Goal: Task Accomplishment & Management: Use online tool/utility

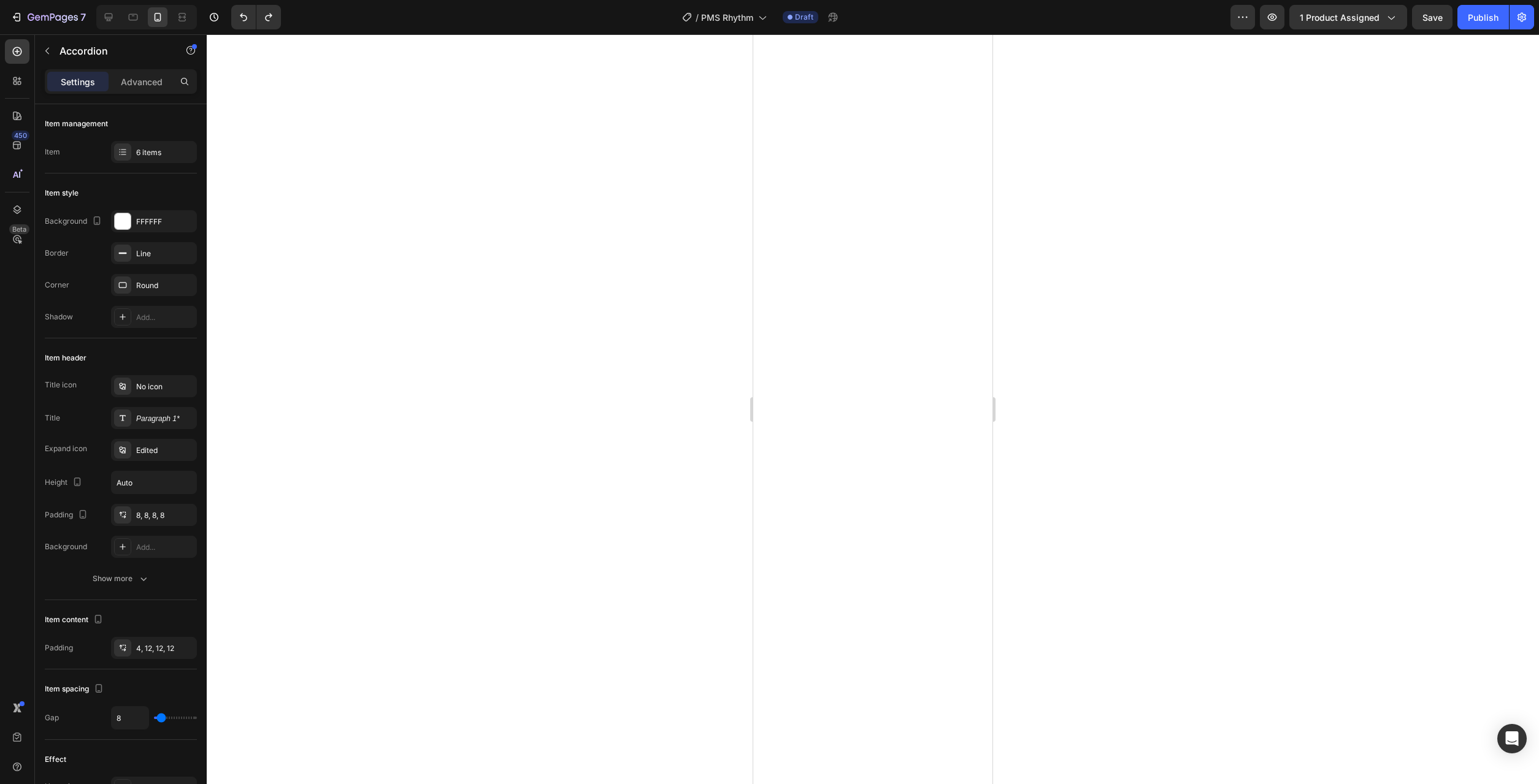
click at [1155, 260] on div at bounding box center [873, 409] width 1332 height 750
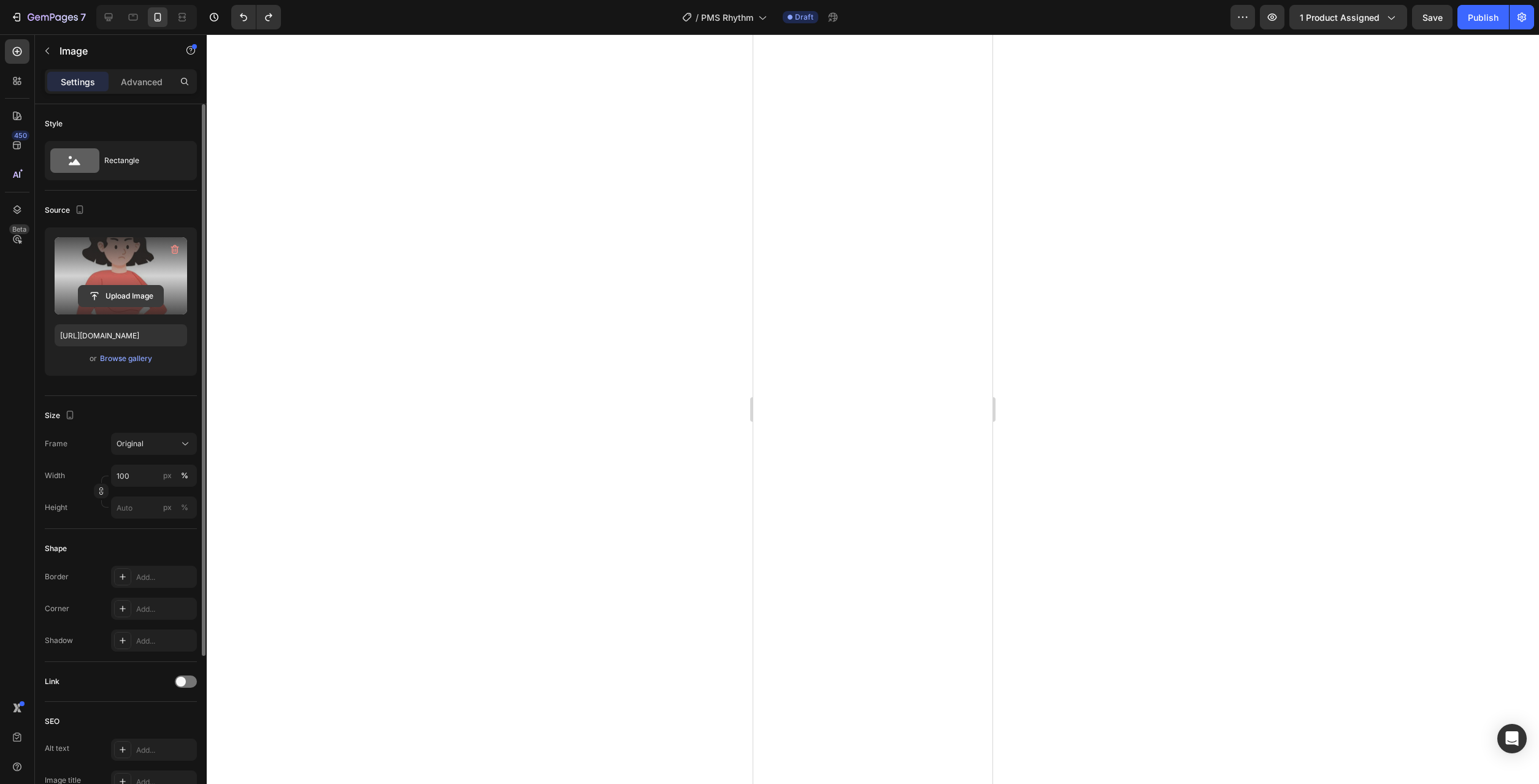
click at [149, 294] on input "file" at bounding box center [121, 296] width 85 height 21
type input "[URL][DOMAIN_NAME]"
click at [135, 83] on p "Advanced" at bounding box center [141, 81] width 41 height 13
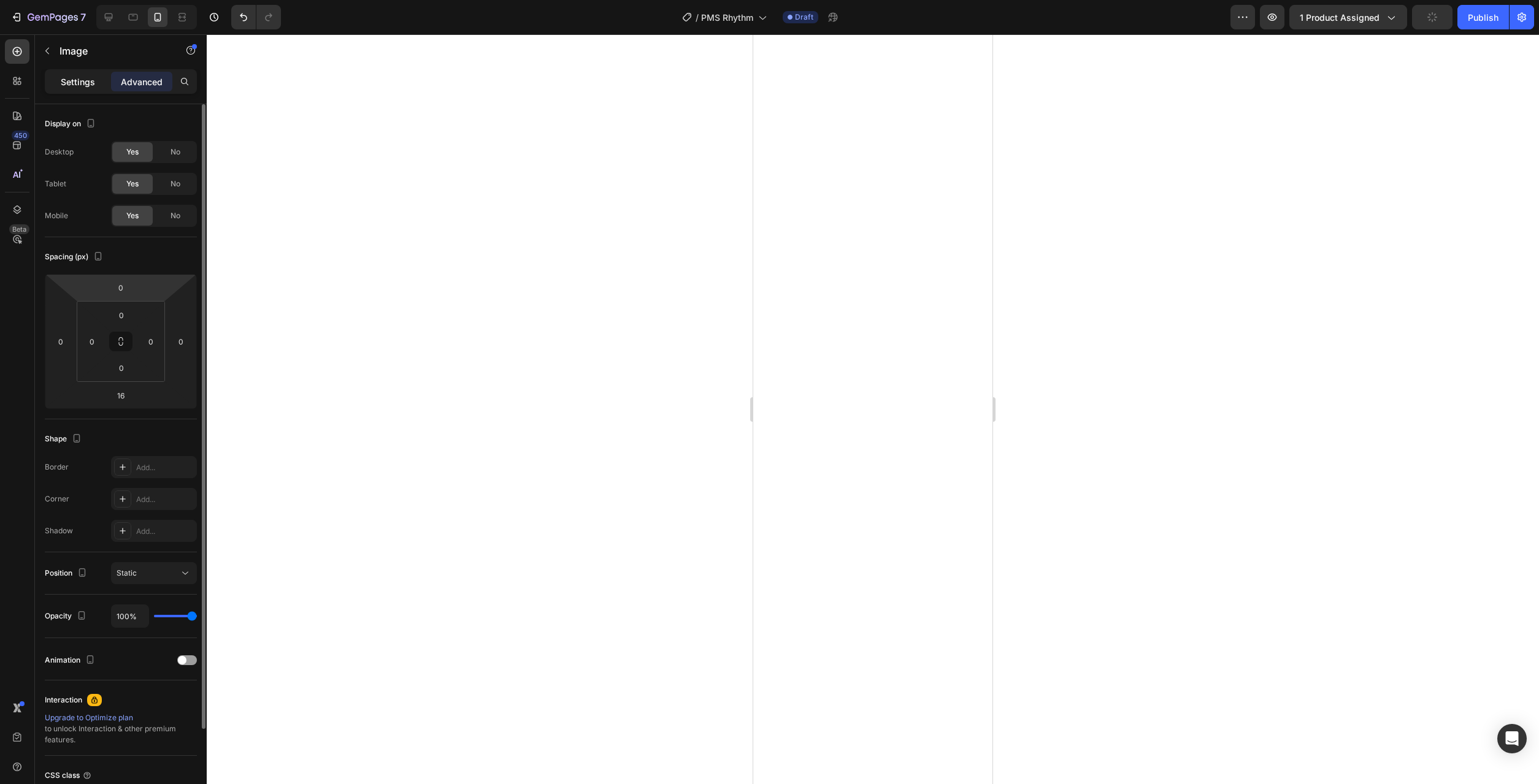
click at [80, 87] on p "Settings" at bounding box center [77, 81] width 34 height 13
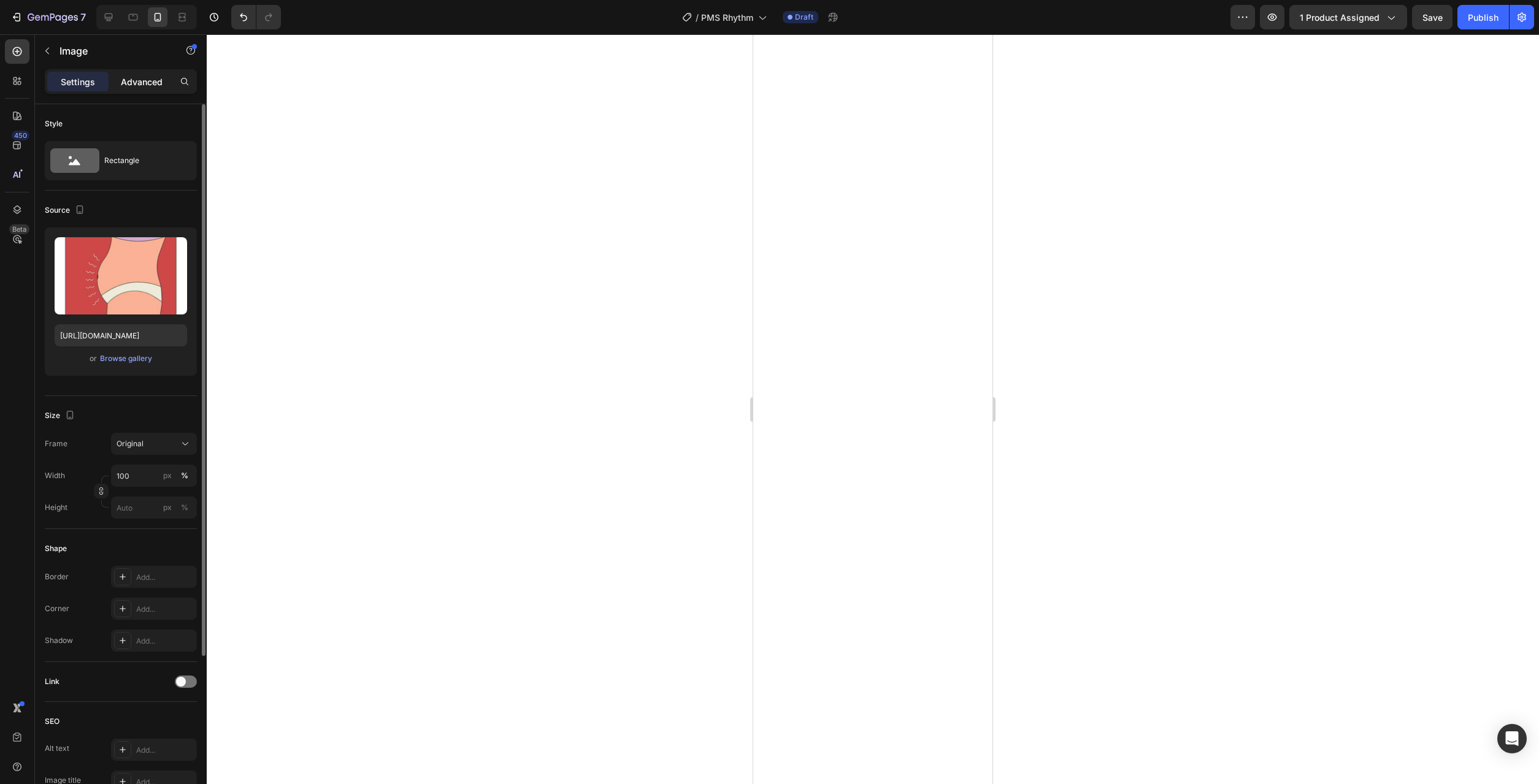
click at [135, 86] on p "Advanced" at bounding box center [141, 81] width 41 height 13
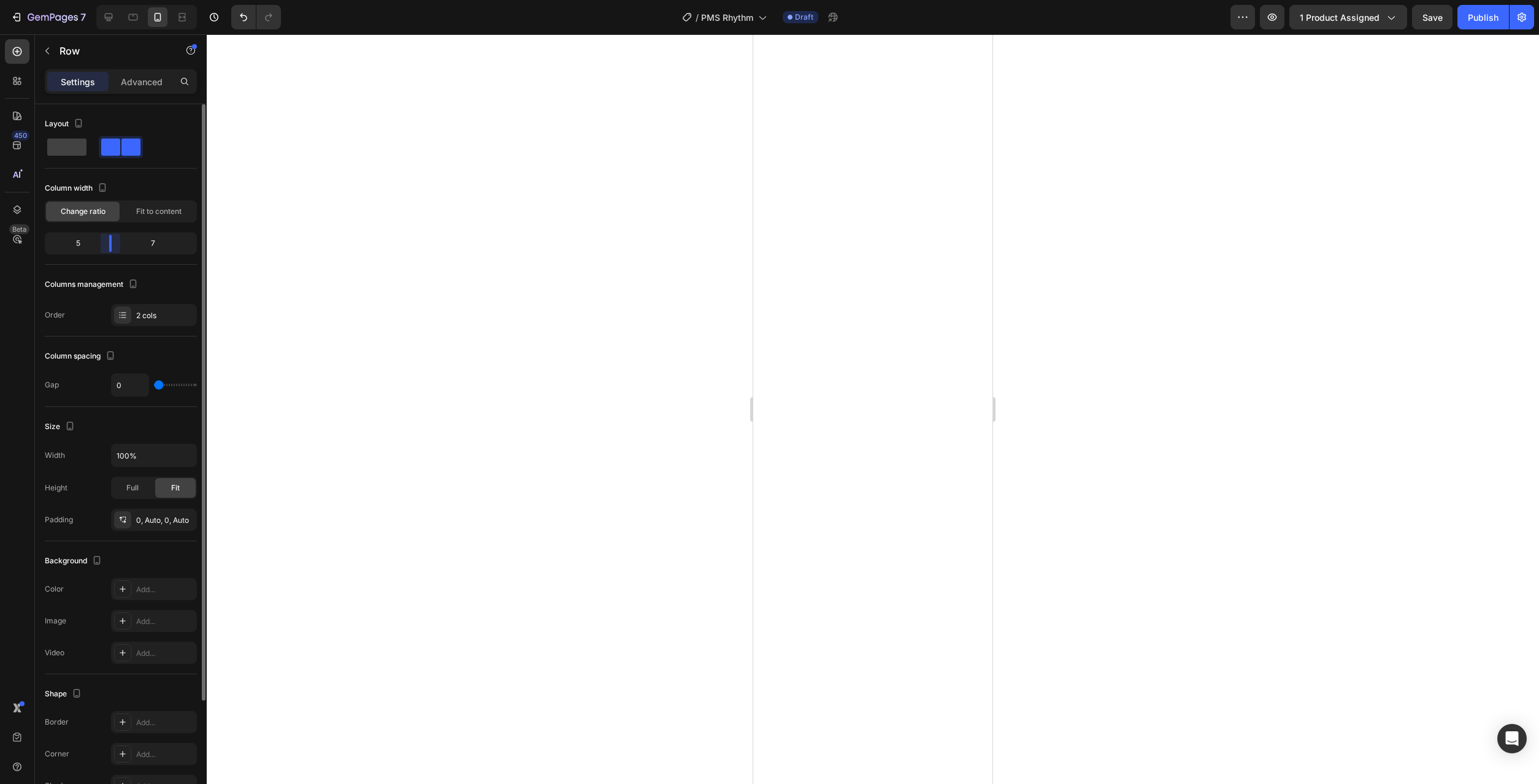
drag, startPoint x: 99, startPoint y: 242, endPoint x: 113, endPoint y: 246, distance: 14.6
click at [113, 246] on div "Layout Column width Change ratio Fit to content 5 7 Columns management Order 2 …" at bounding box center [120, 462] width 172 height 715
click at [140, 20] on div at bounding box center [133, 17] width 19 height 19
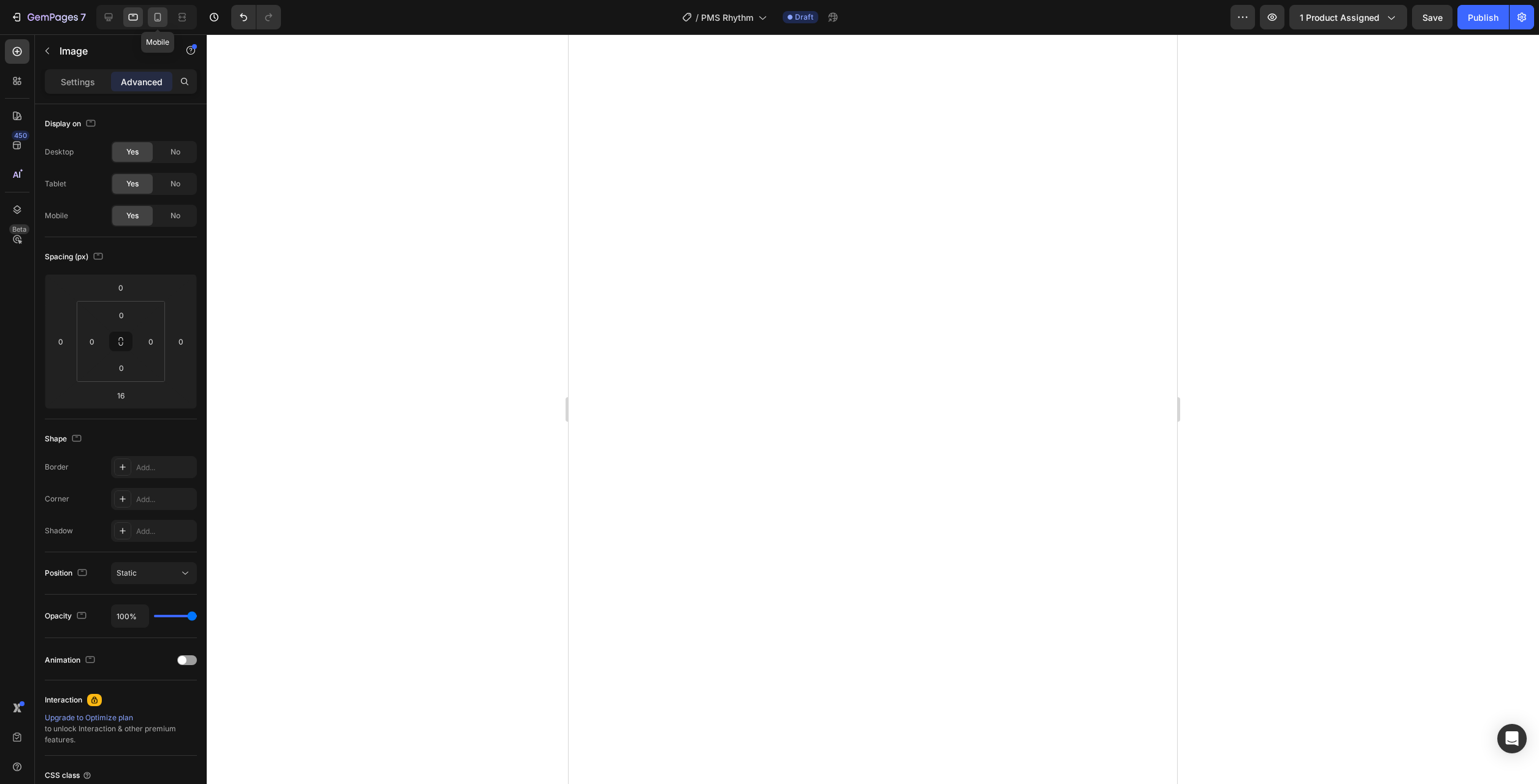
click at [153, 15] on icon at bounding box center [158, 17] width 12 height 12
click at [110, 20] on icon at bounding box center [109, 17] width 8 height 8
type input "0"
click at [85, 87] on p "Settings" at bounding box center [77, 81] width 34 height 13
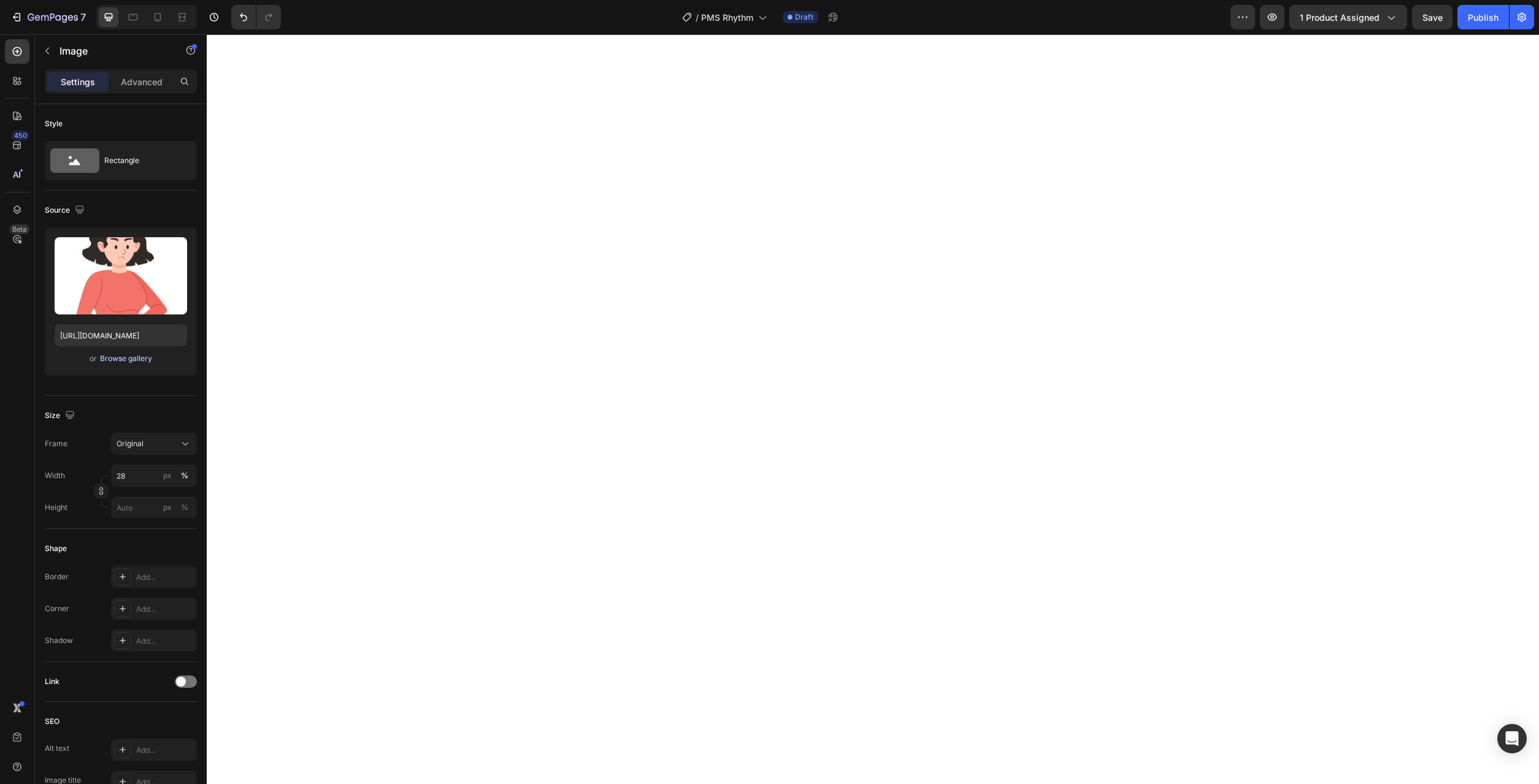
click at [132, 364] on button "Browse gallery" at bounding box center [126, 358] width 53 height 12
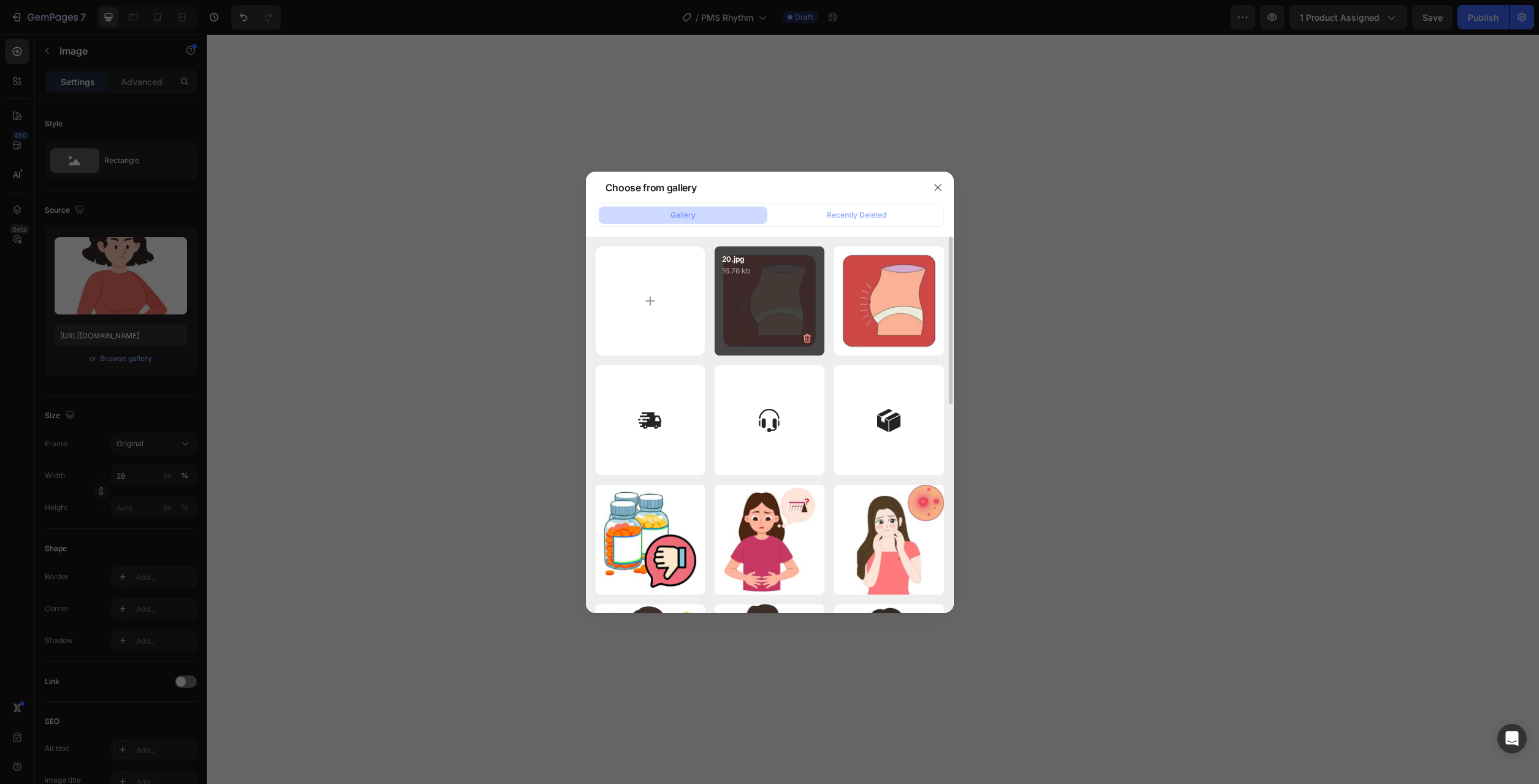
click at [753, 316] on div "20.jpg 16.76 kb" at bounding box center [770, 301] width 109 height 109
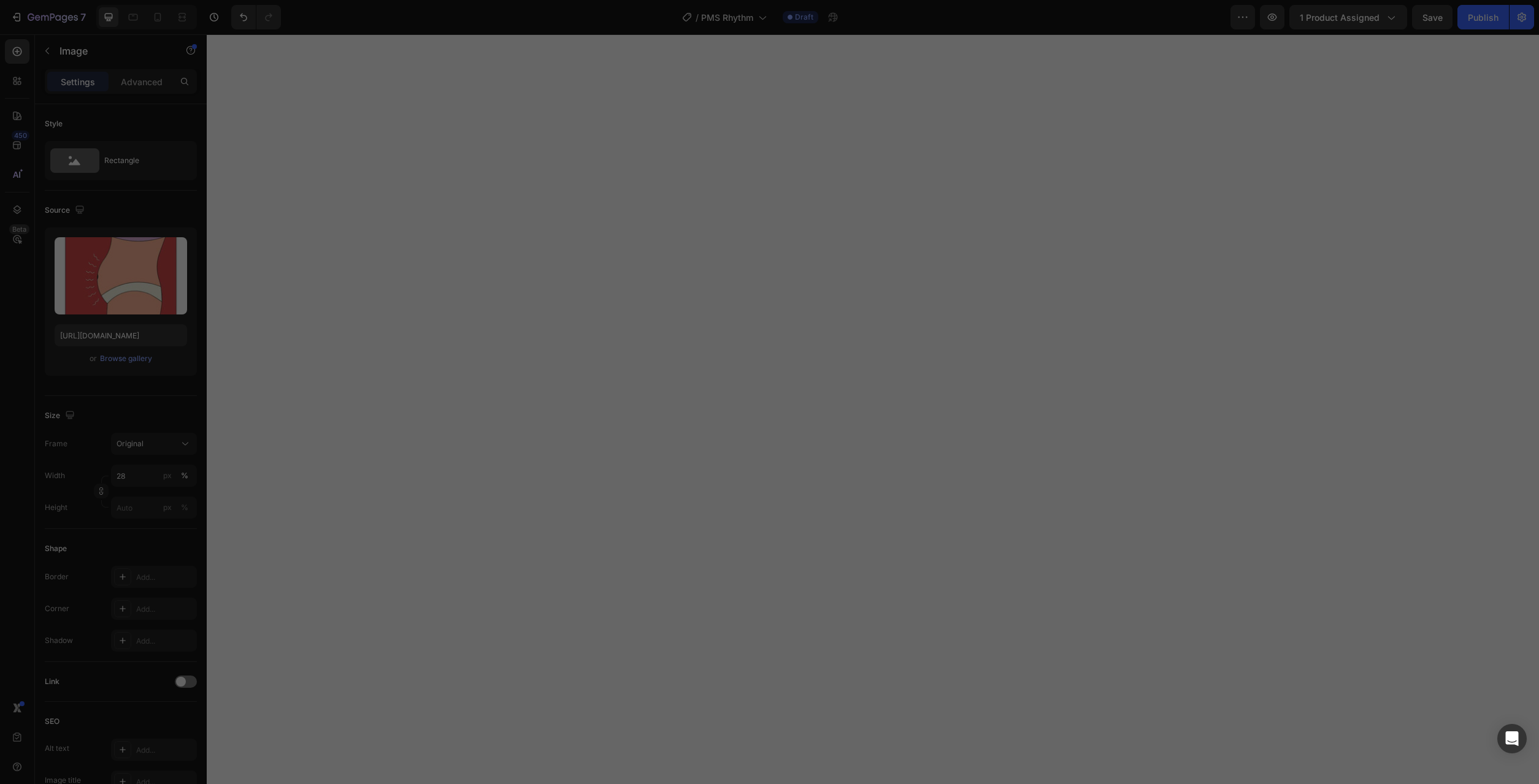
type input "[URL][DOMAIN_NAME]"
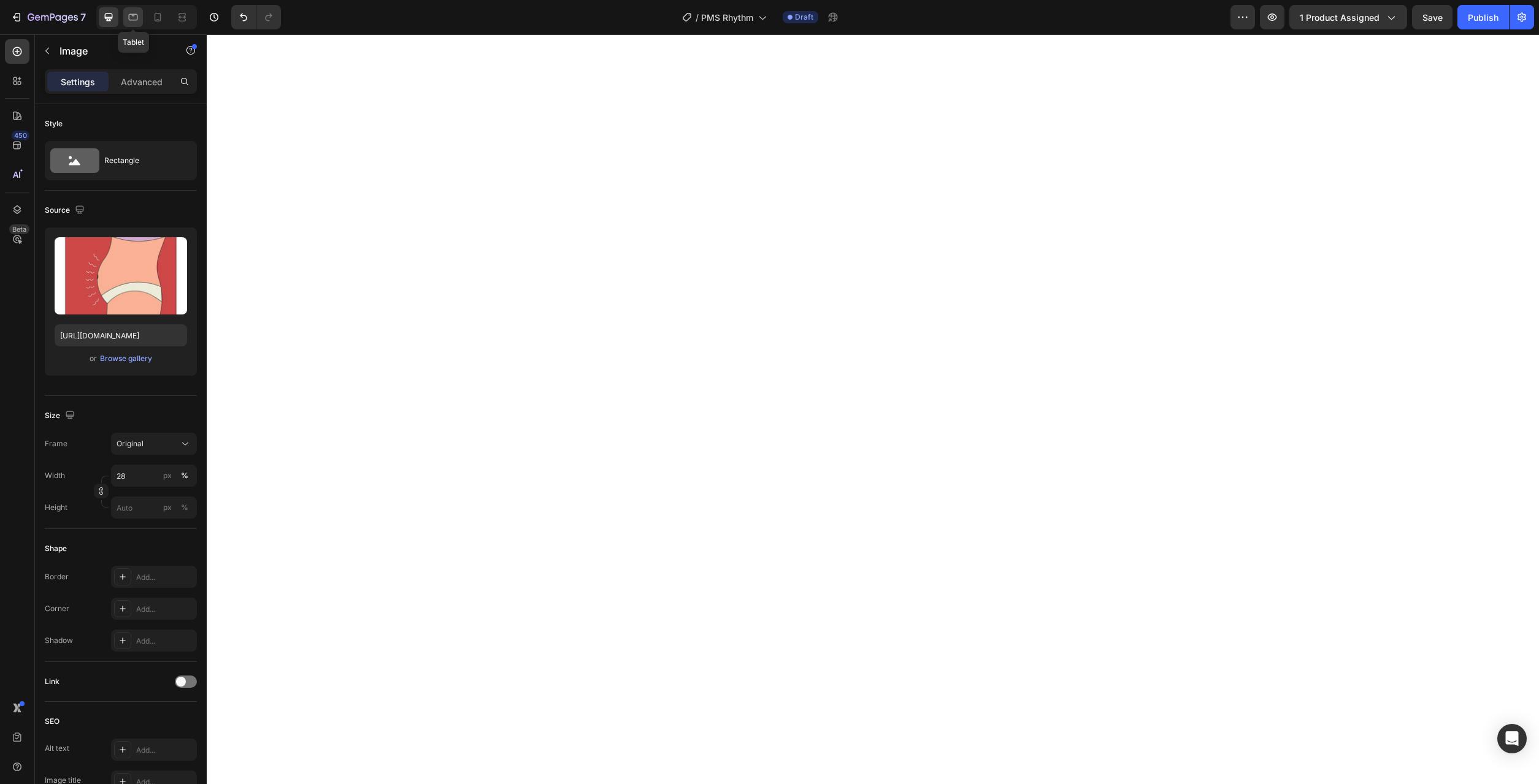
click at [133, 17] on icon at bounding box center [133, 17] width 12 height 12
click at [164, 19] on icon at bounding box center [158, 17] width 12 height 12
type input "100"
click at [109, 15] on icon at bounding box center [108, 17] width 12 height 12
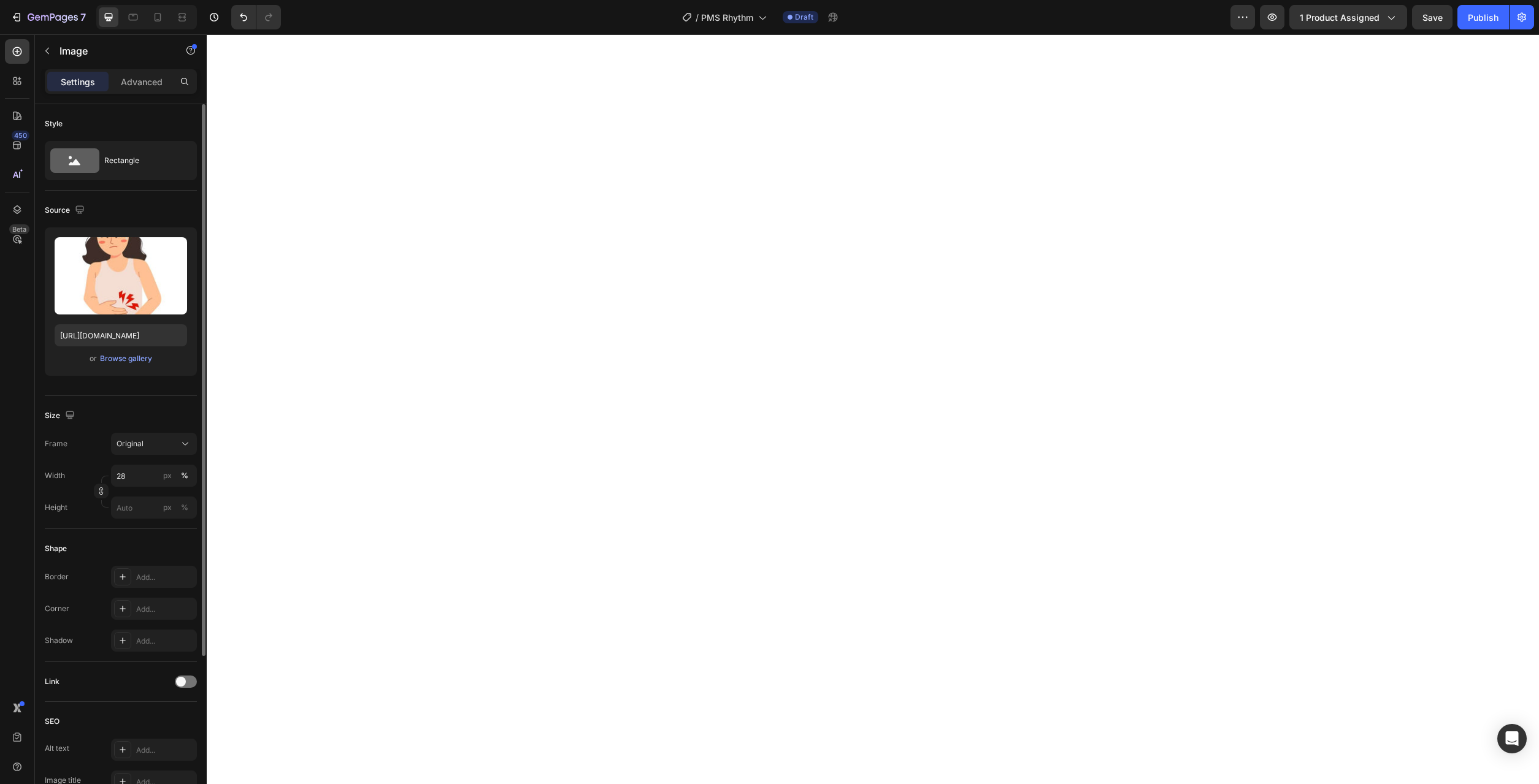
click at [119, 365] on div "or Browse gallery" at bounding box center [121, 359] width 132 height 15
click at [120, 360] on div "Browse gallery" at bounding box center [126, 358] width 52 height 11
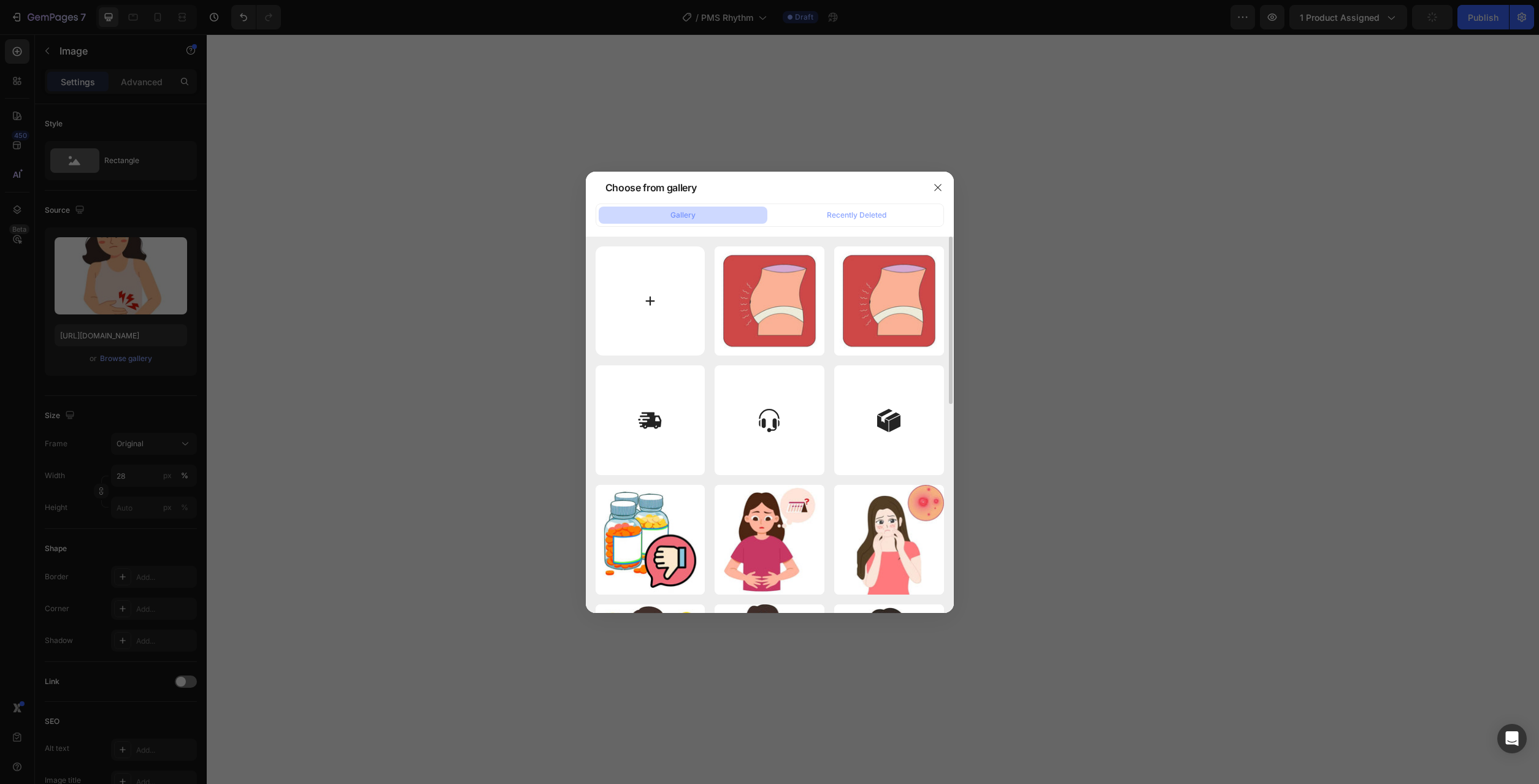
click at [651, 310] on input "file" at bounding box center [650, 301] width 109 height 109
type input "C:\fakepath\21.jpg"
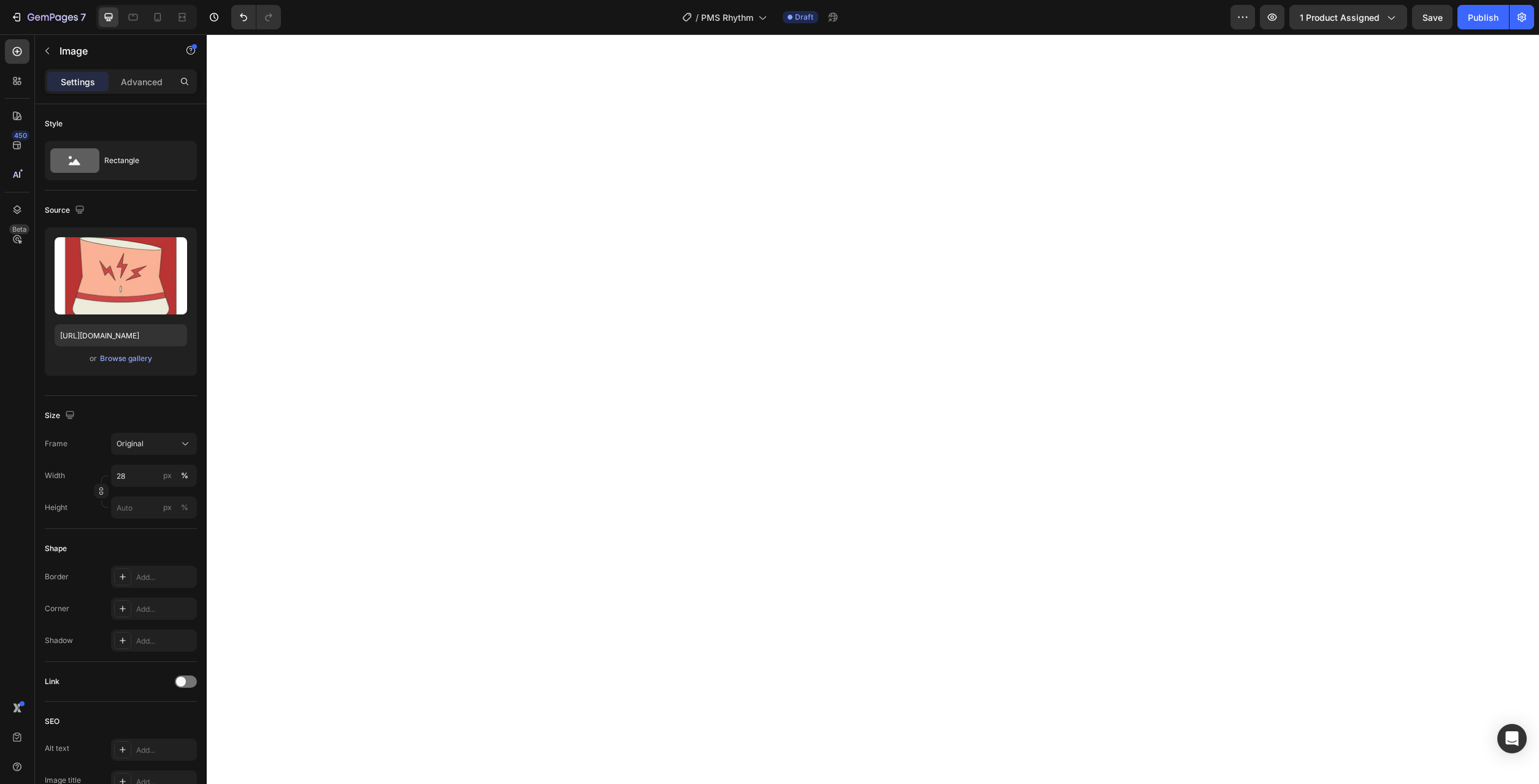
type input "[URL][DOMAIN_NAME]"
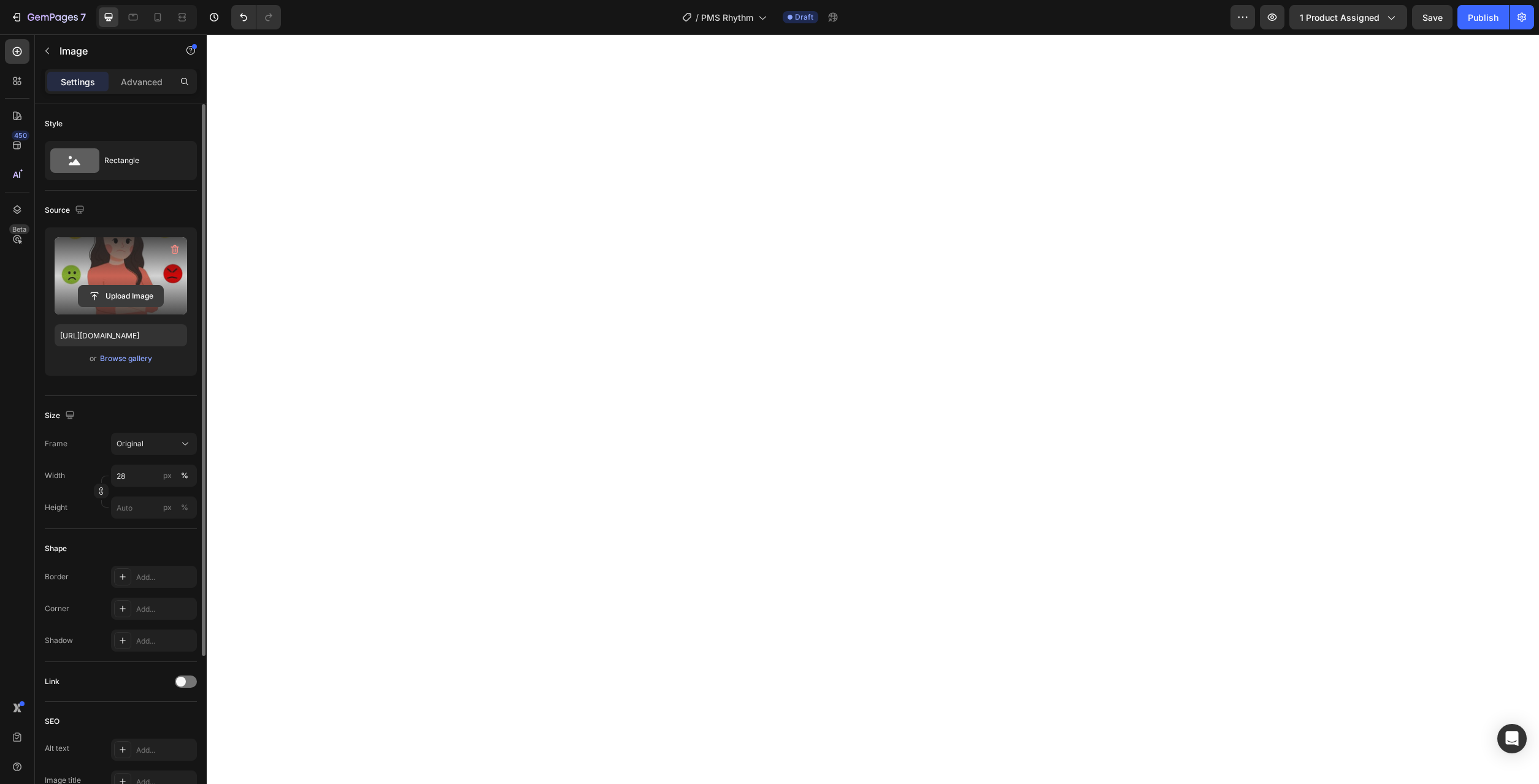
click at [133, 300] on input "file" at bounding box center [121, 296] width 85 height 21
type input "[URL][DOMAIN_NAME]"
click at [111, 356] on div "Browse gallery" at bounding box center [126, 358] width 52 height 11
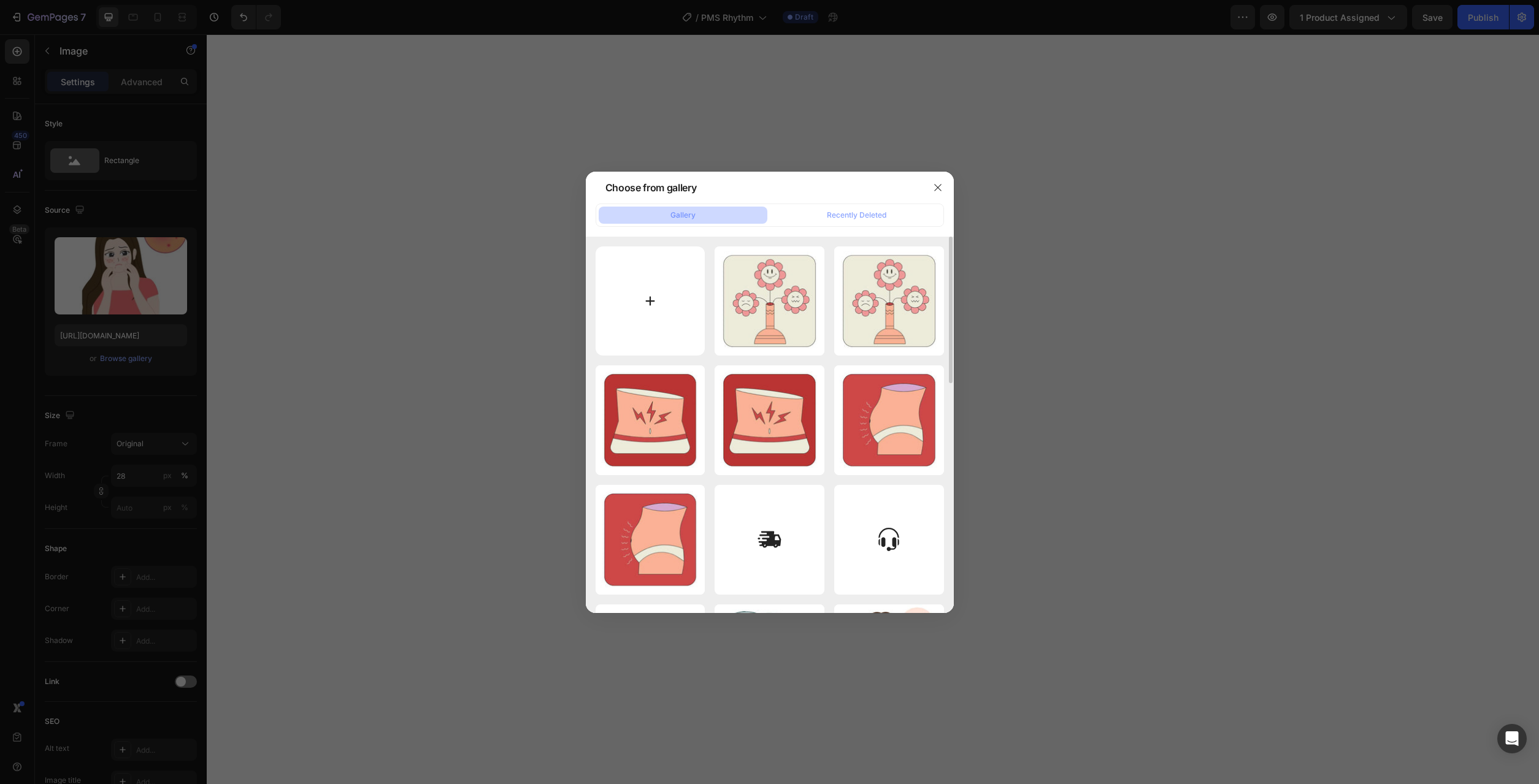
click at [631, 332] on input "file" at bounding box center [650, 301] width 109 height 109
type input "C:\fakepath\23.jpg"
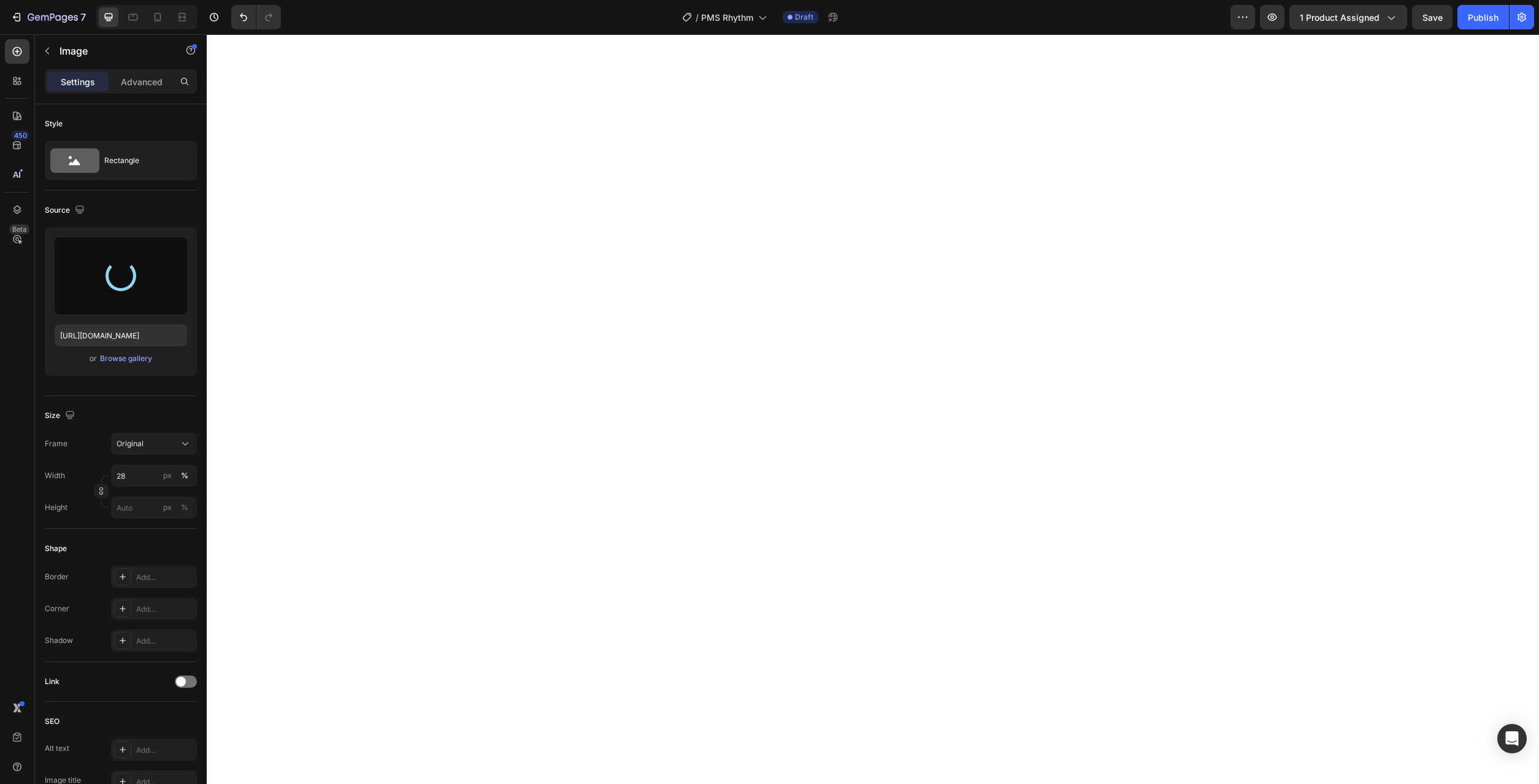
type input "[URL][DOMAIN_NAME]"
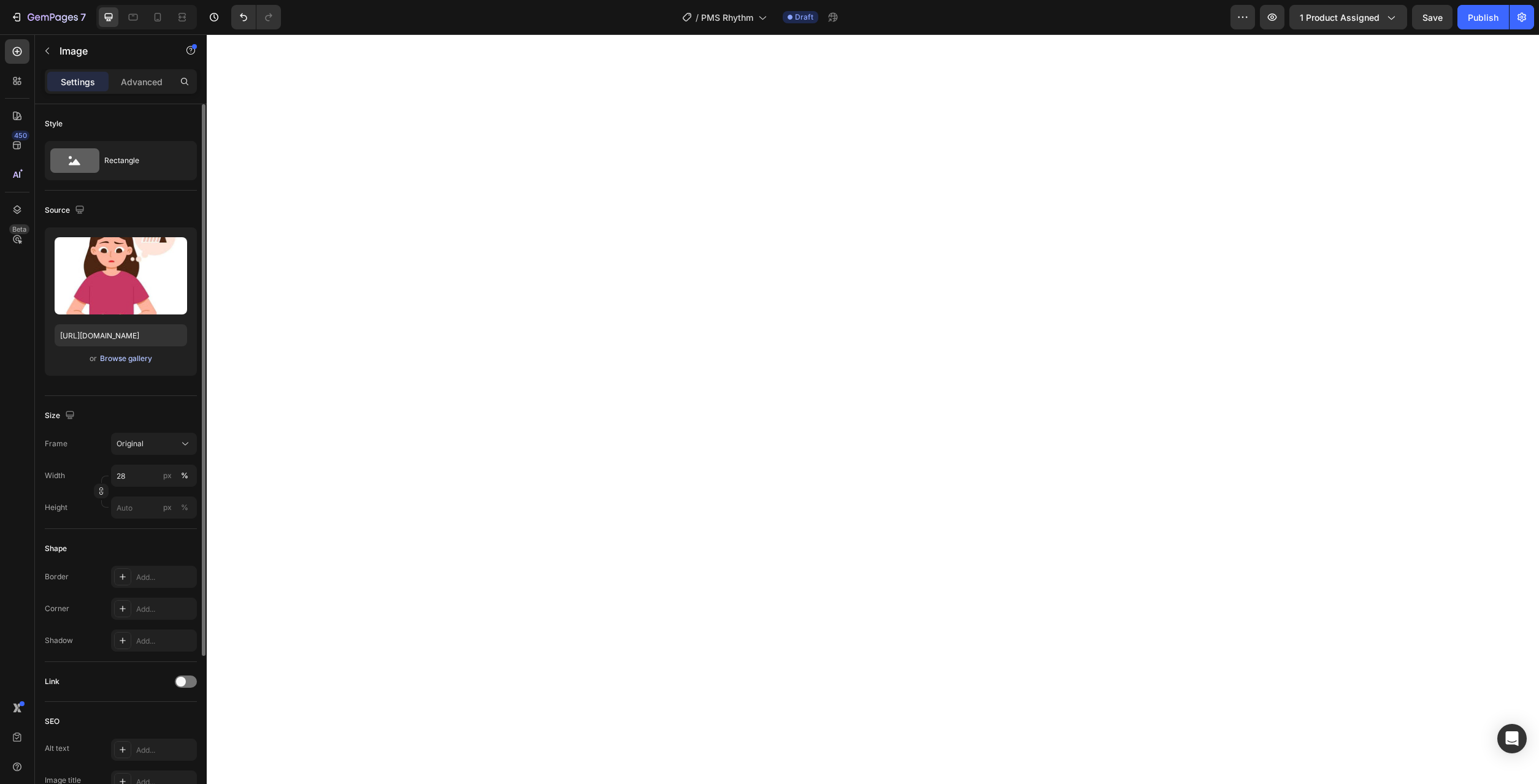
click at [139, 363] on div "Browse gallery" at bounding box center [126, 358] width 52 height 11
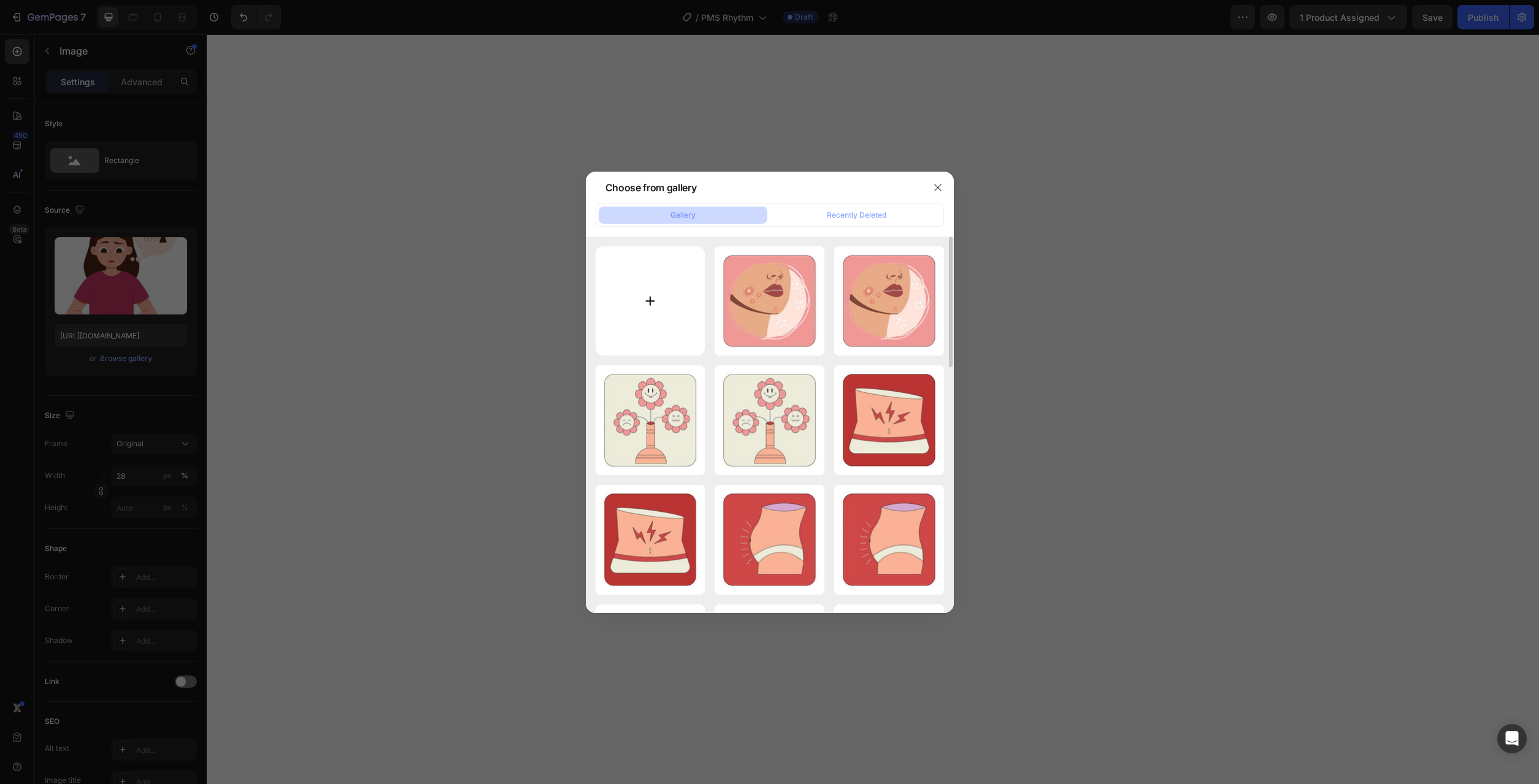
click at [663, 333] on input "file" at bounding box center [650, 301] width 109 height 109
type input "C:\fakepath\24.jpg"
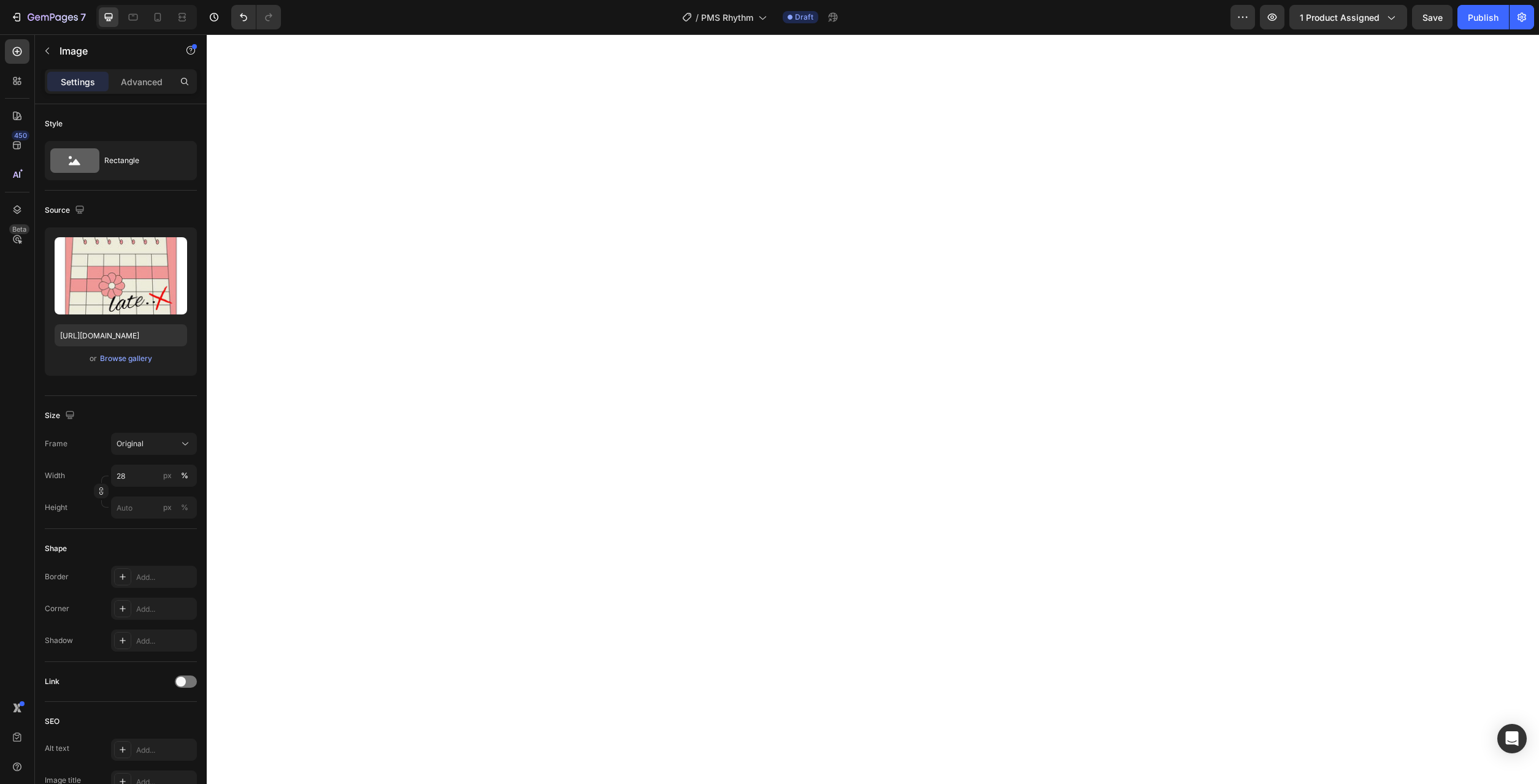
type input "[URL][DOMAIN_NAME]"
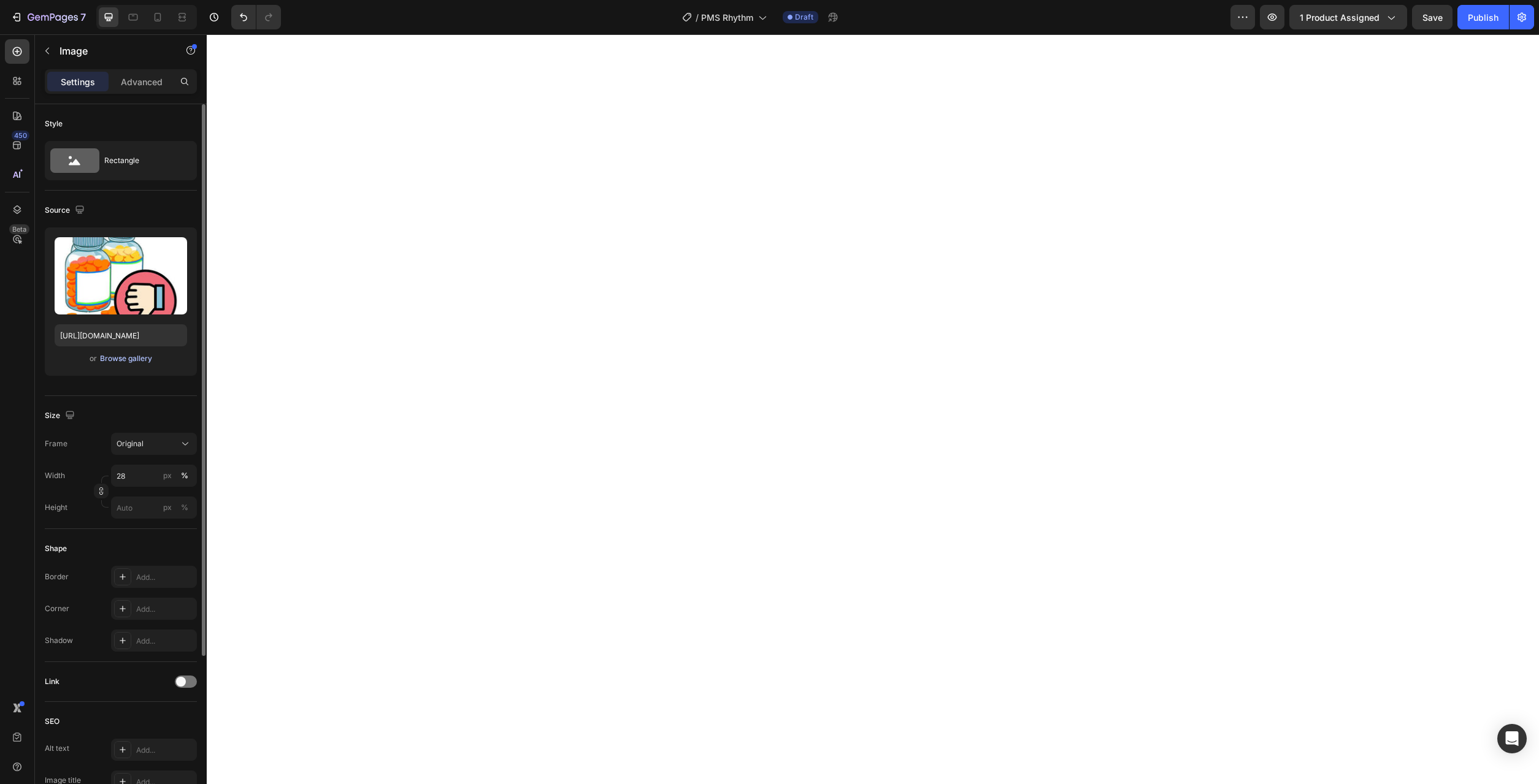
click at [129, 360] on div "Browse gallery" at bounding box center [126, 358] width 52 height 11
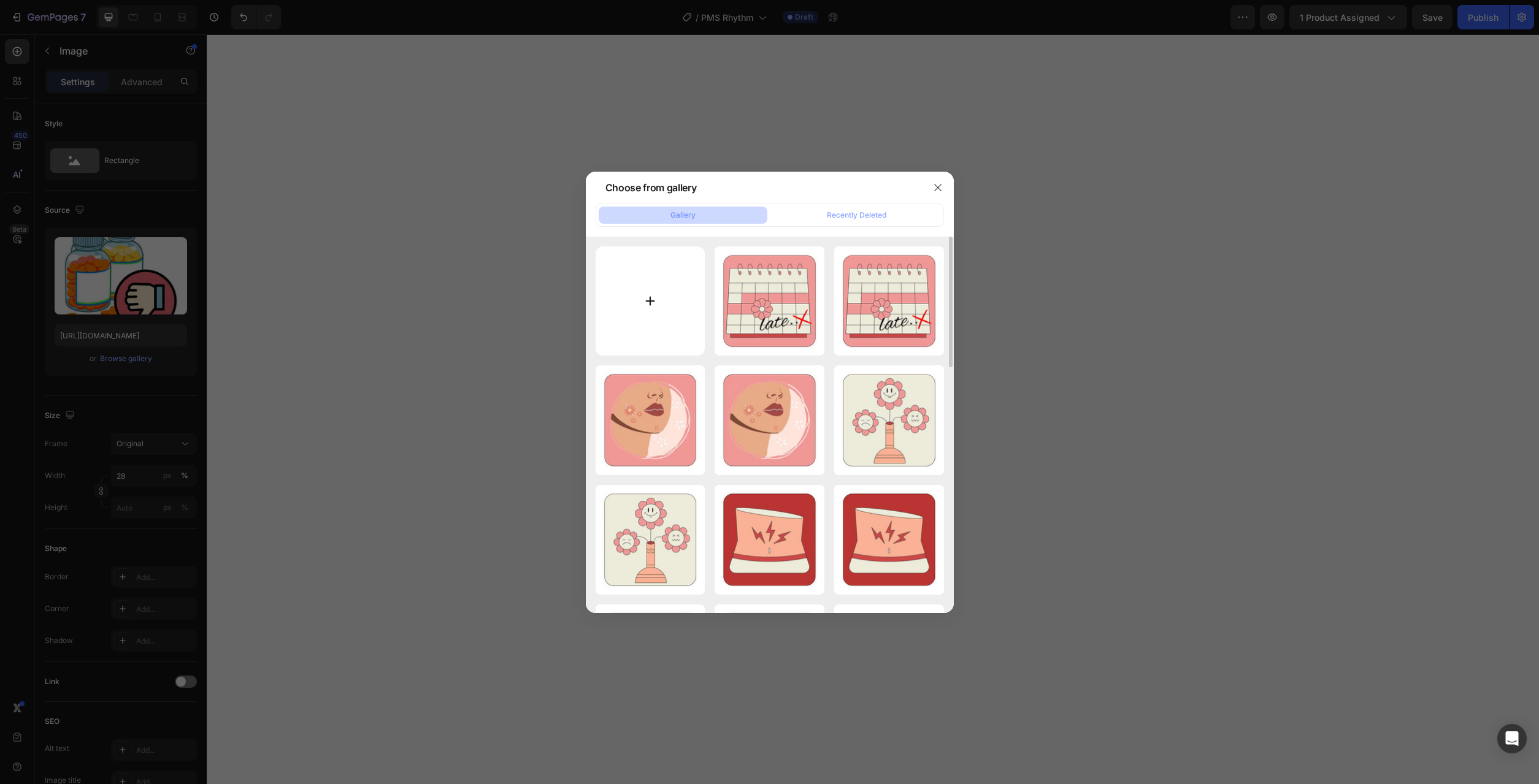
click at [617, 310] on input "file" at bounding box center [650, 301] width 109 height 109
type input "C:\fakepath\25.jpg"
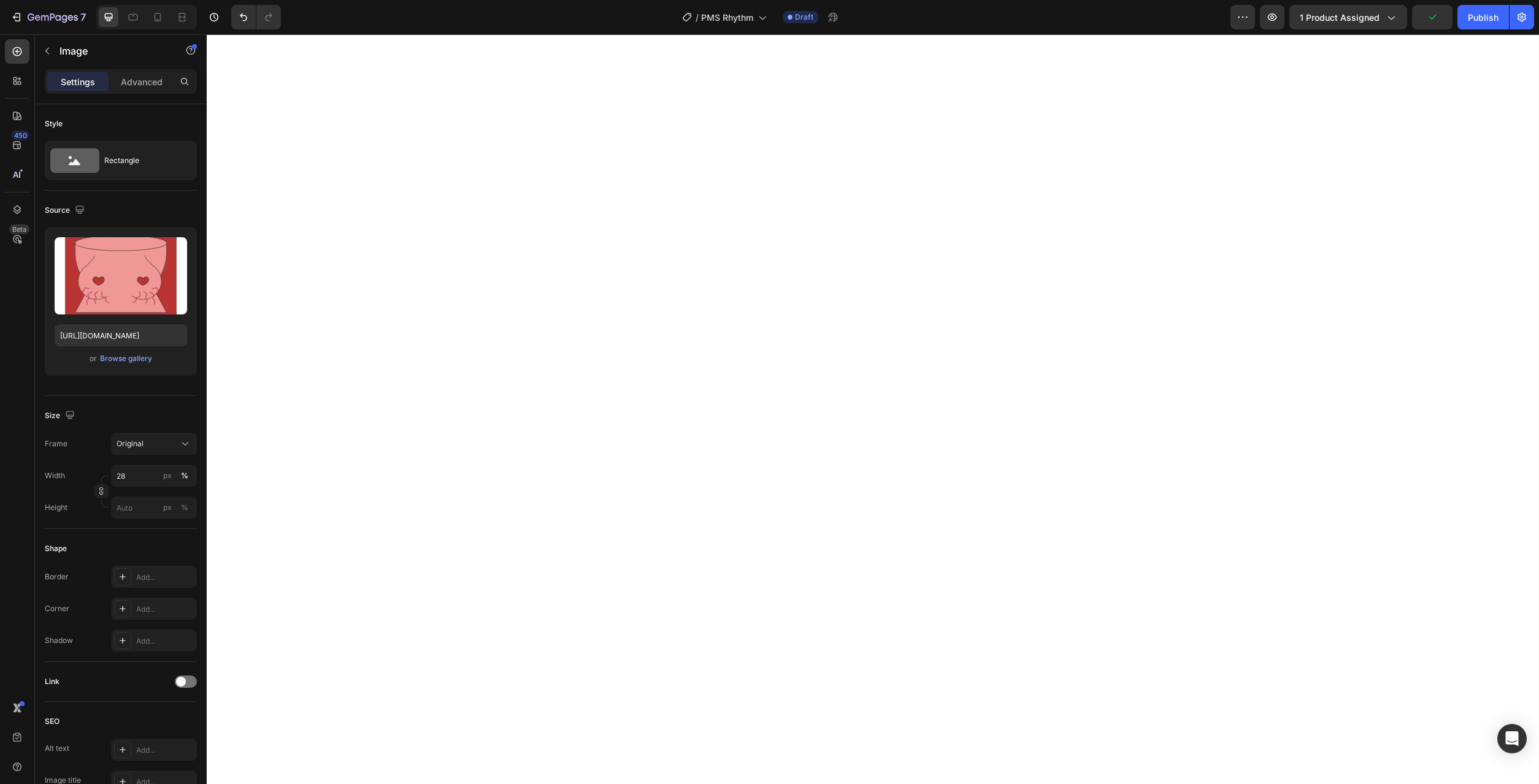
type input "[URL][DOMAIN_NAME]"
click at [125, 18] on div at bounding box center [133, 17] width 19 height 19
type input "34"
click at [164, 18] on icon at bounding box center [158, 17] width 12 height 12
type input "[URL][DOMAIN_NAME]"
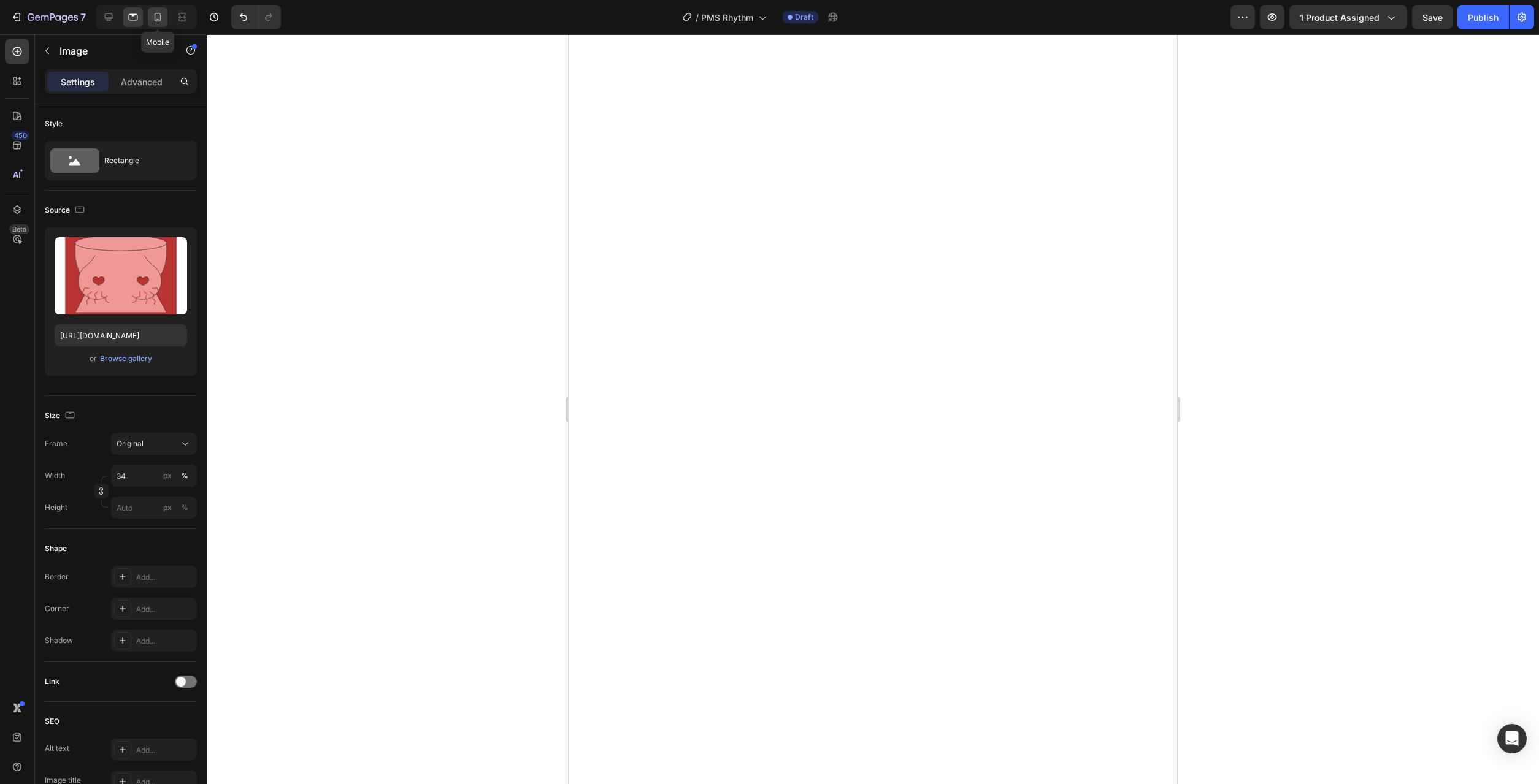
type input "100"
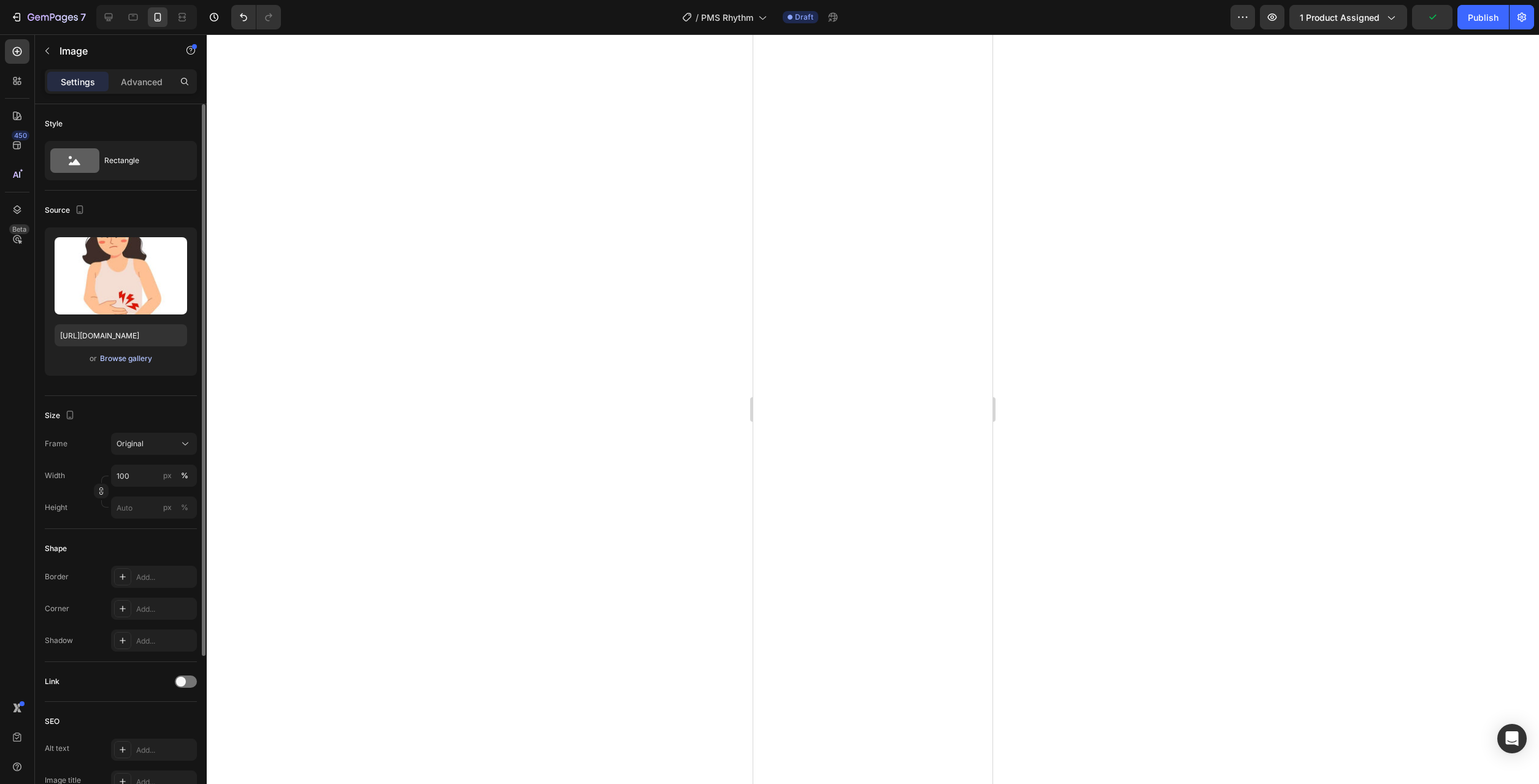
click at [137, 363] on div "Browse gallery" at bounding box center [126, 358] width 52 height 11
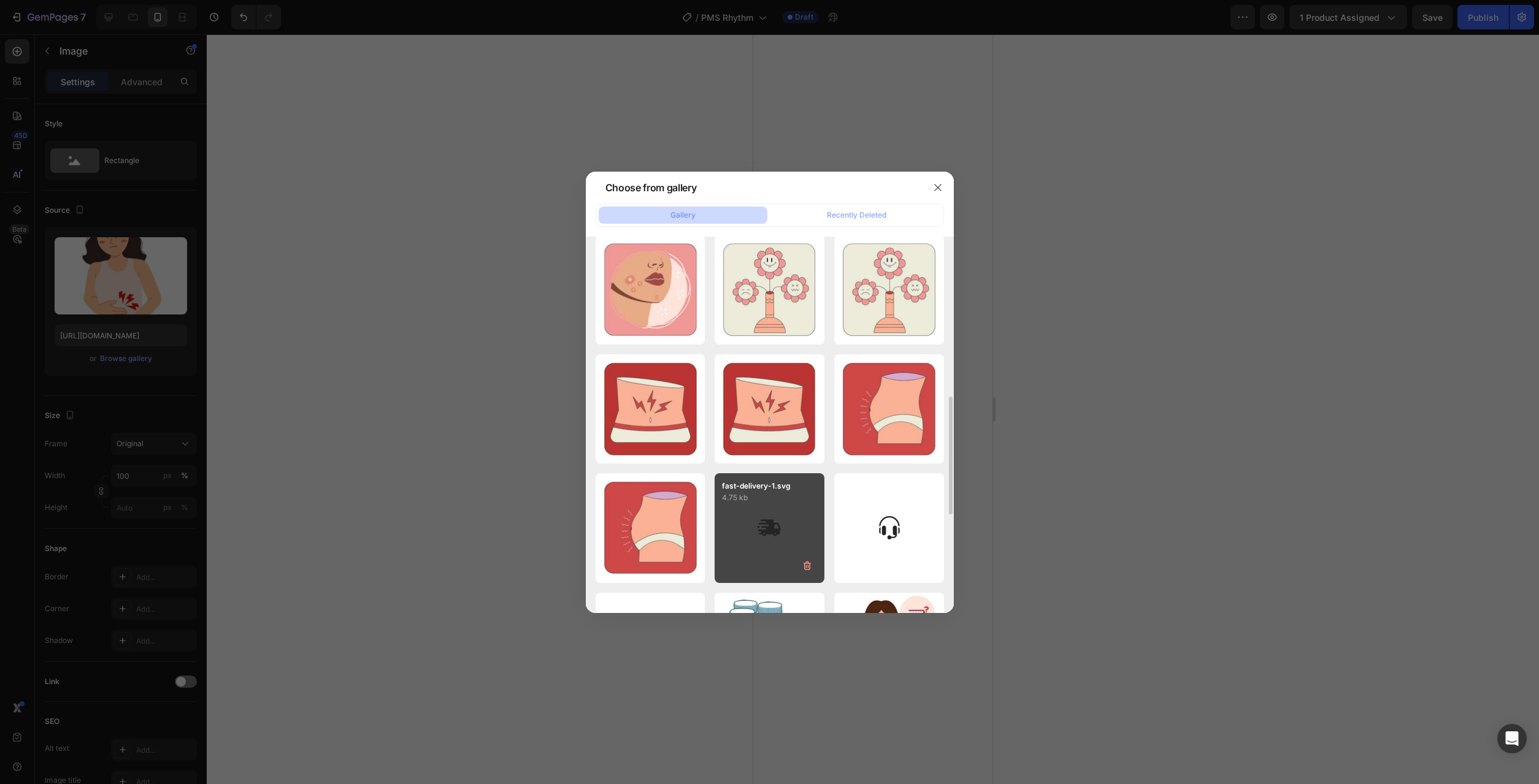
scroll to position [313, 0]
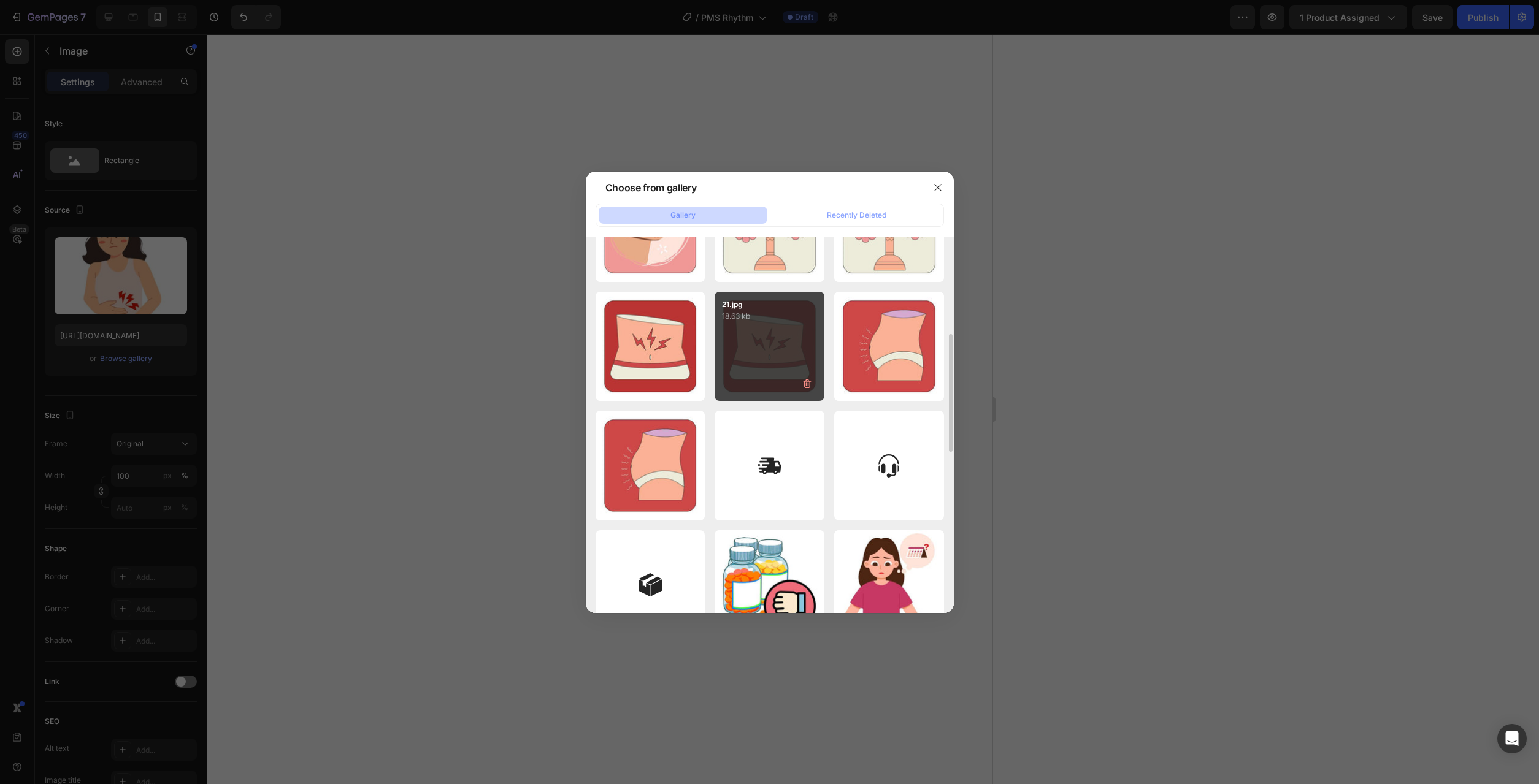
click at [799, 339] on div "21.jpg 18.63 kb" at bounding box center [770, 346] width 109 height 109
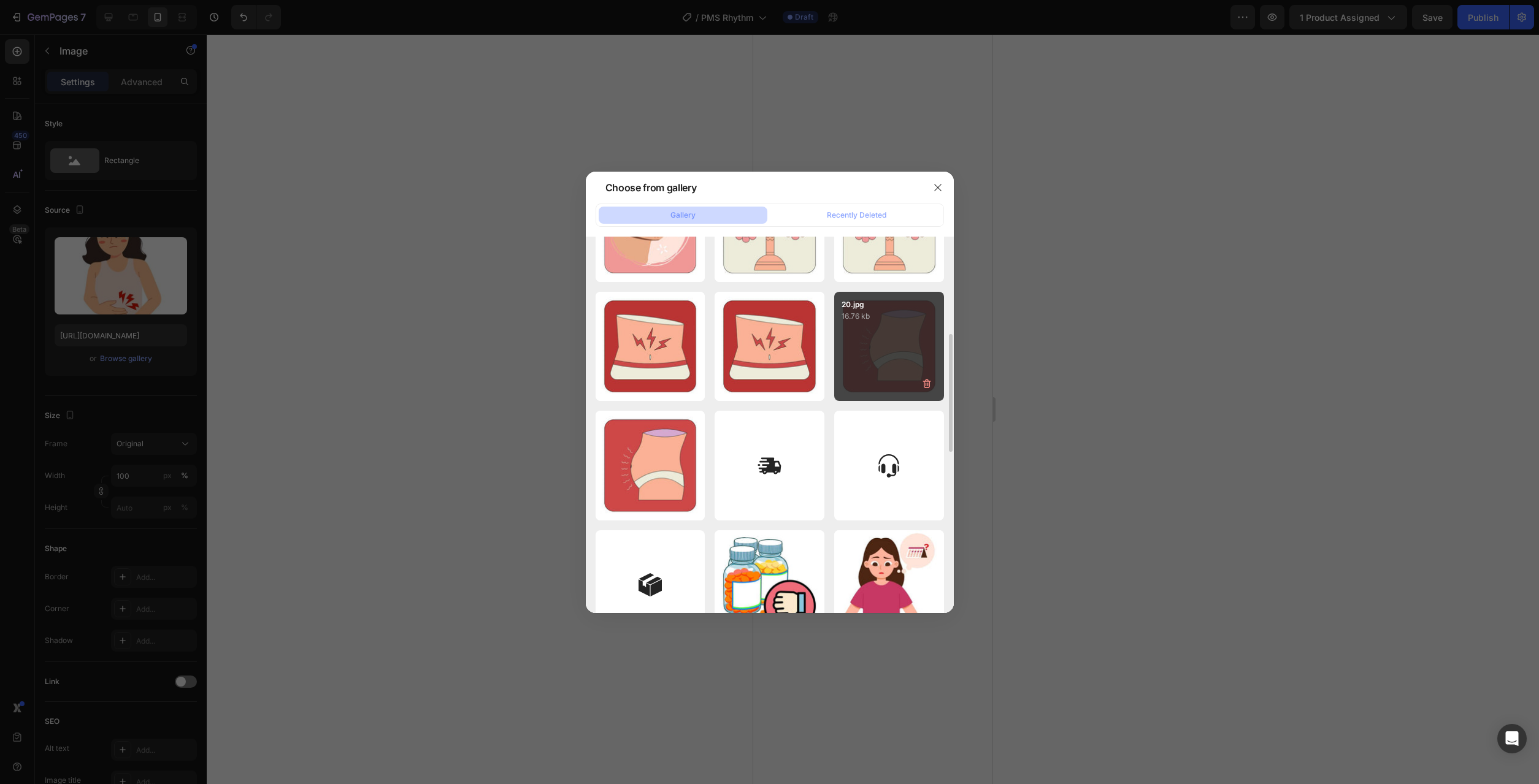
type input "[URL][DOMAIN_NAME]"
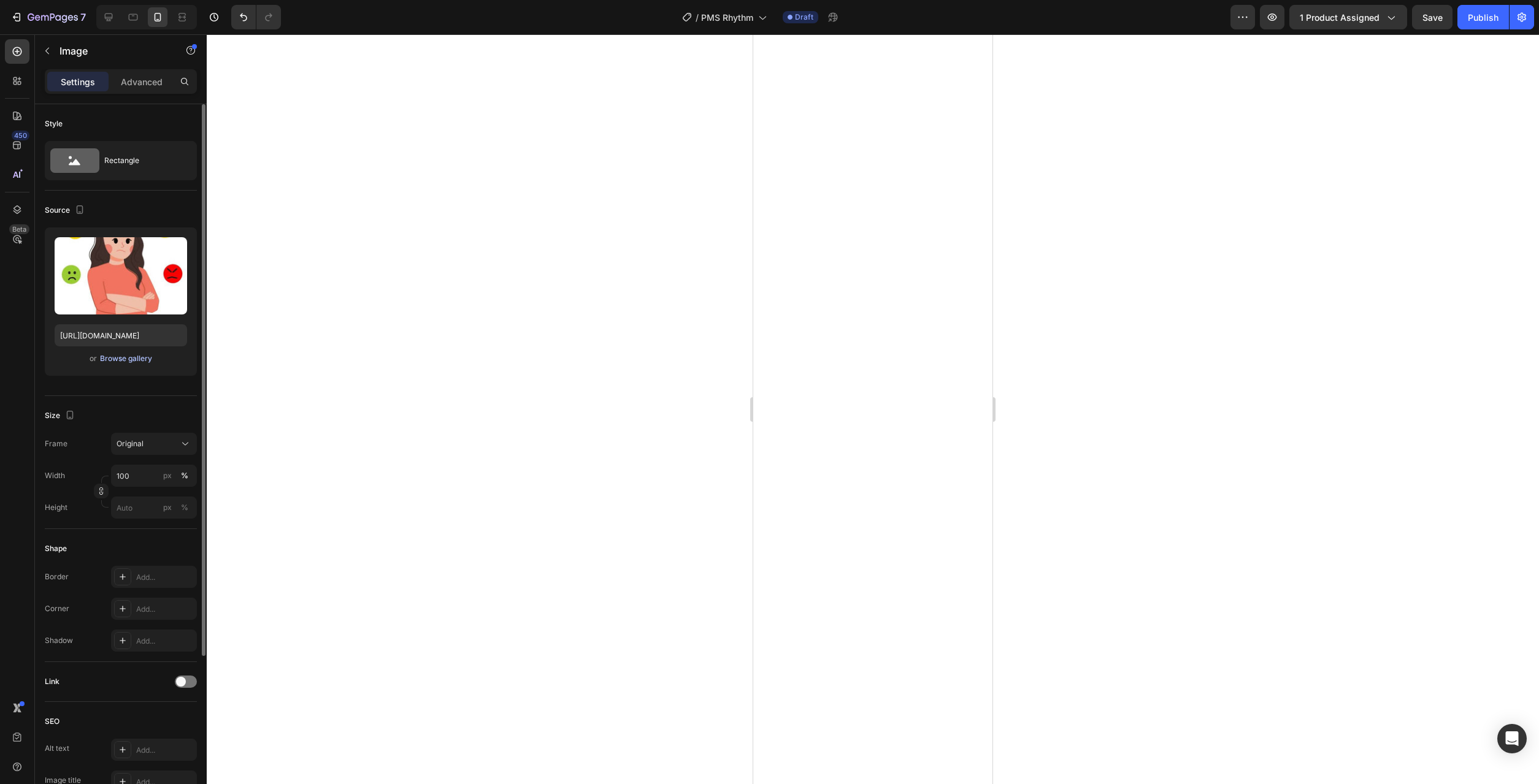
click at [135, 361] on div "Browse gallery" at bounding box center [126, 358] width 52 height 11
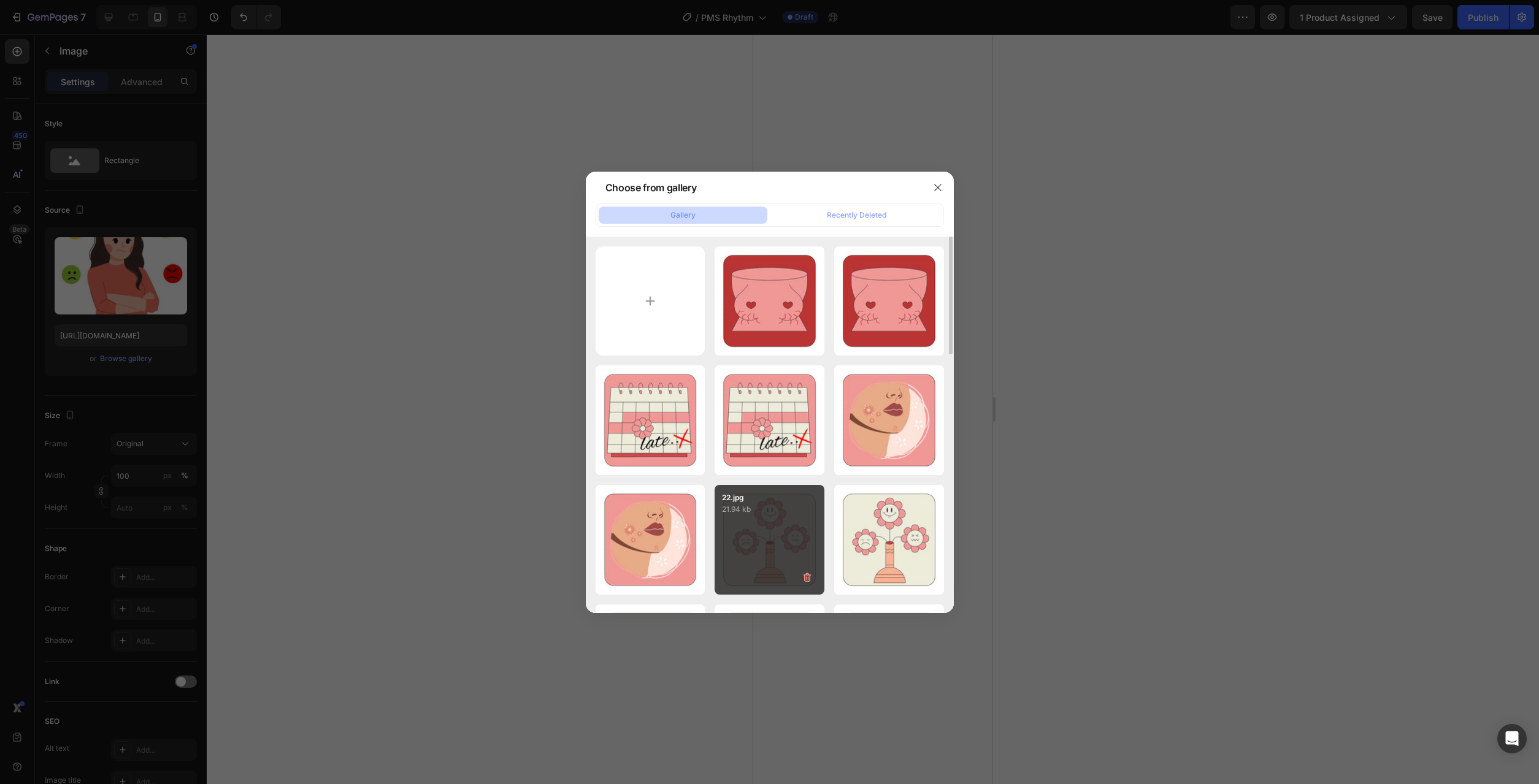
click at [771, 541] on div "22.jpg 21.94 kb" at bounding box center [770, 540] width 109 height 109
type input "[URL][DOMAIN_NAME]"
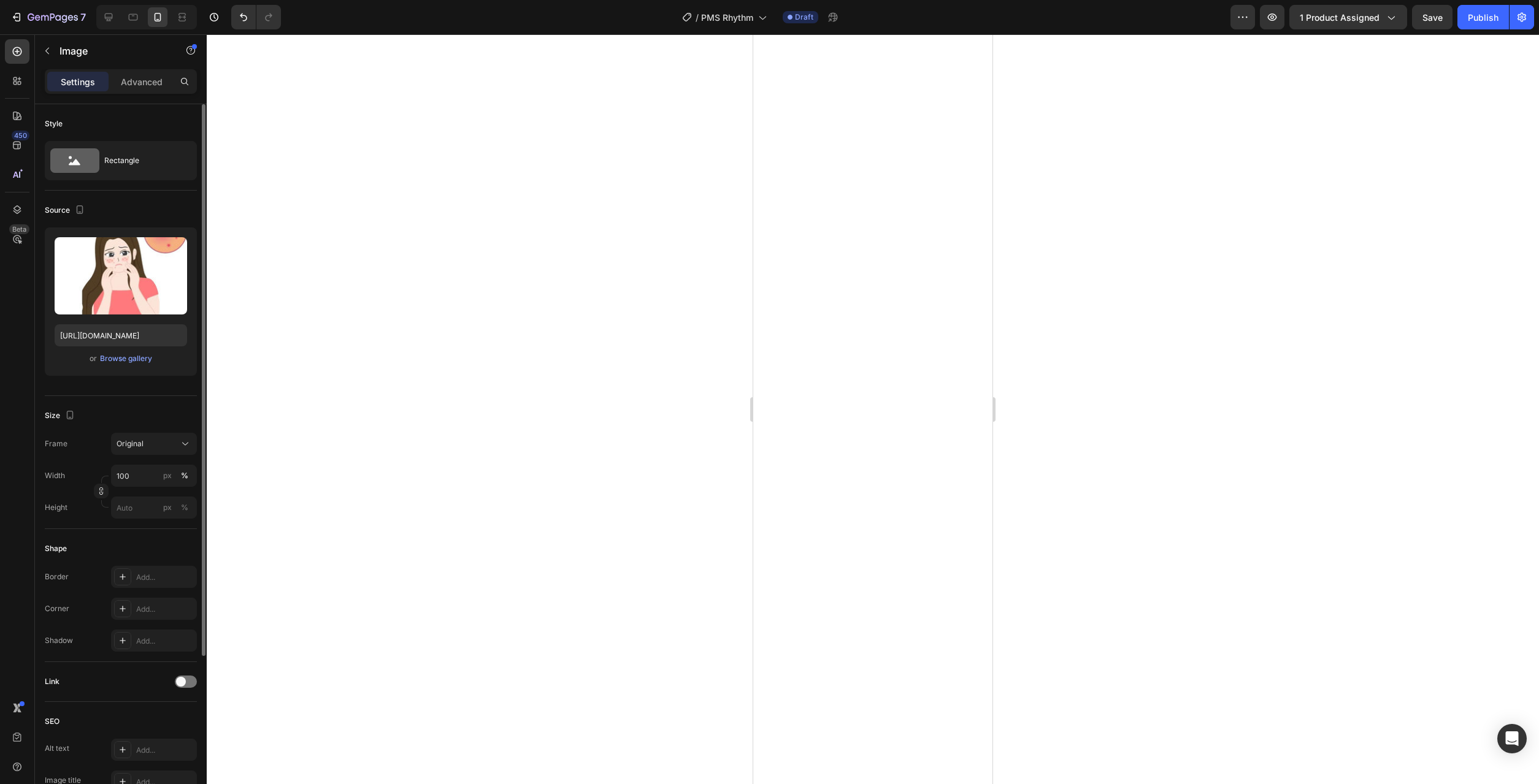
click at [125, 349] on div "Upload Image [URL][DOMAIN_NAME] or Browse gallery" at bounding box center [121, 302] width 152 height 148
click at [123, 353] on div "Browse gallery" at bounding box center [126, 358] width 52 height 11
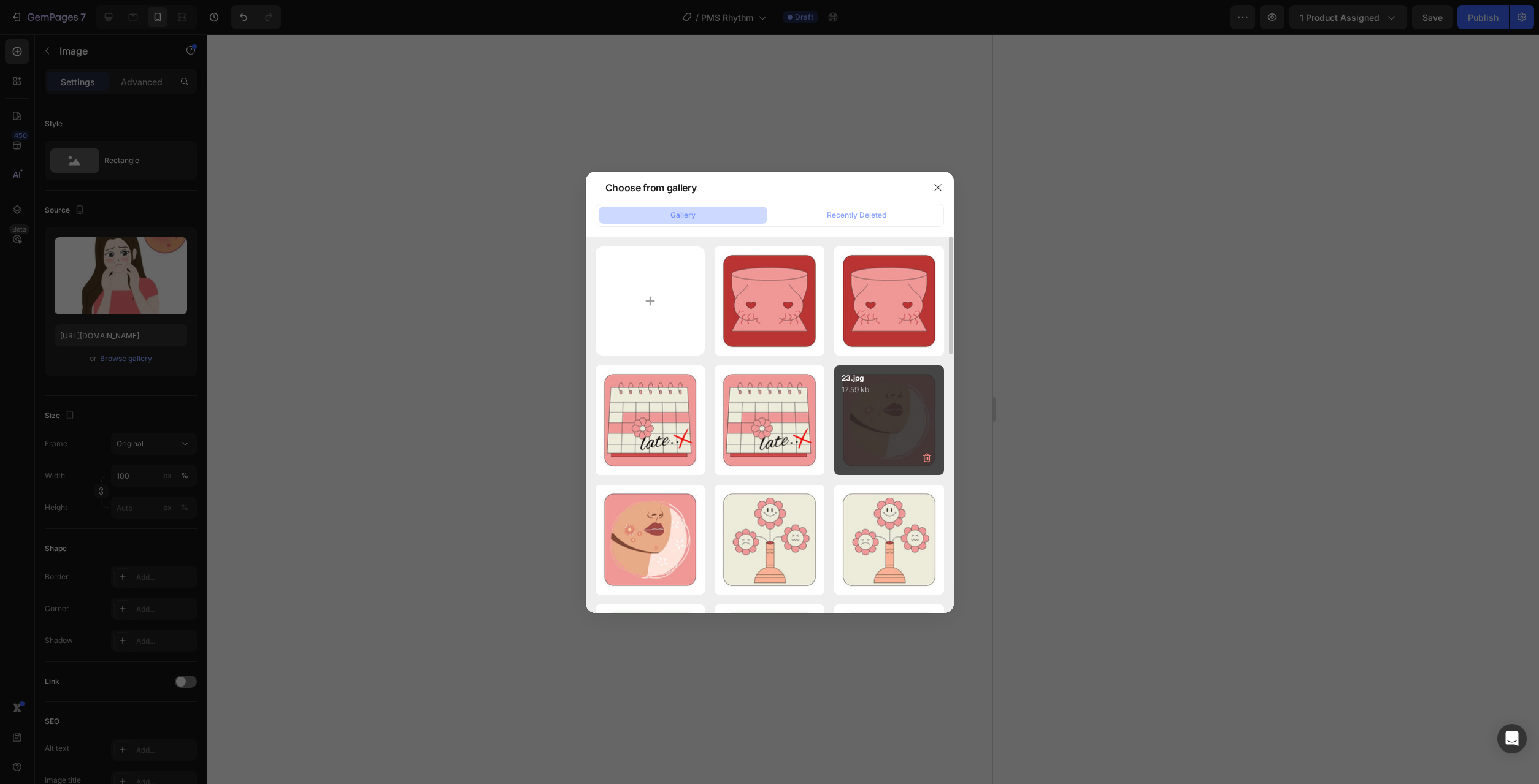
click at [900, 428] on div "23.jpg 17.59 kb" at bounding box center [889, 420] width 109 height 109
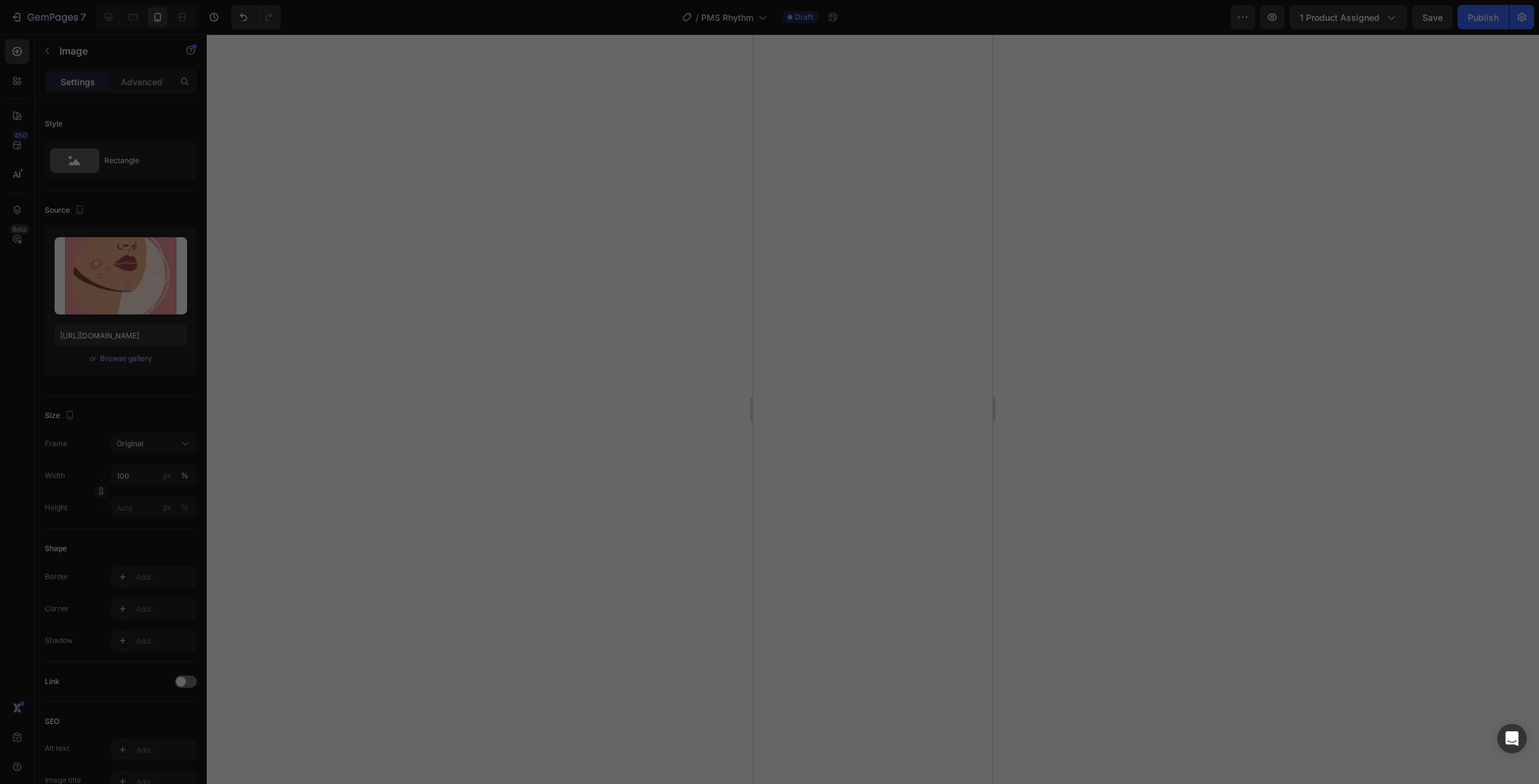
type input "[URL][DOMAIN_NAME]"
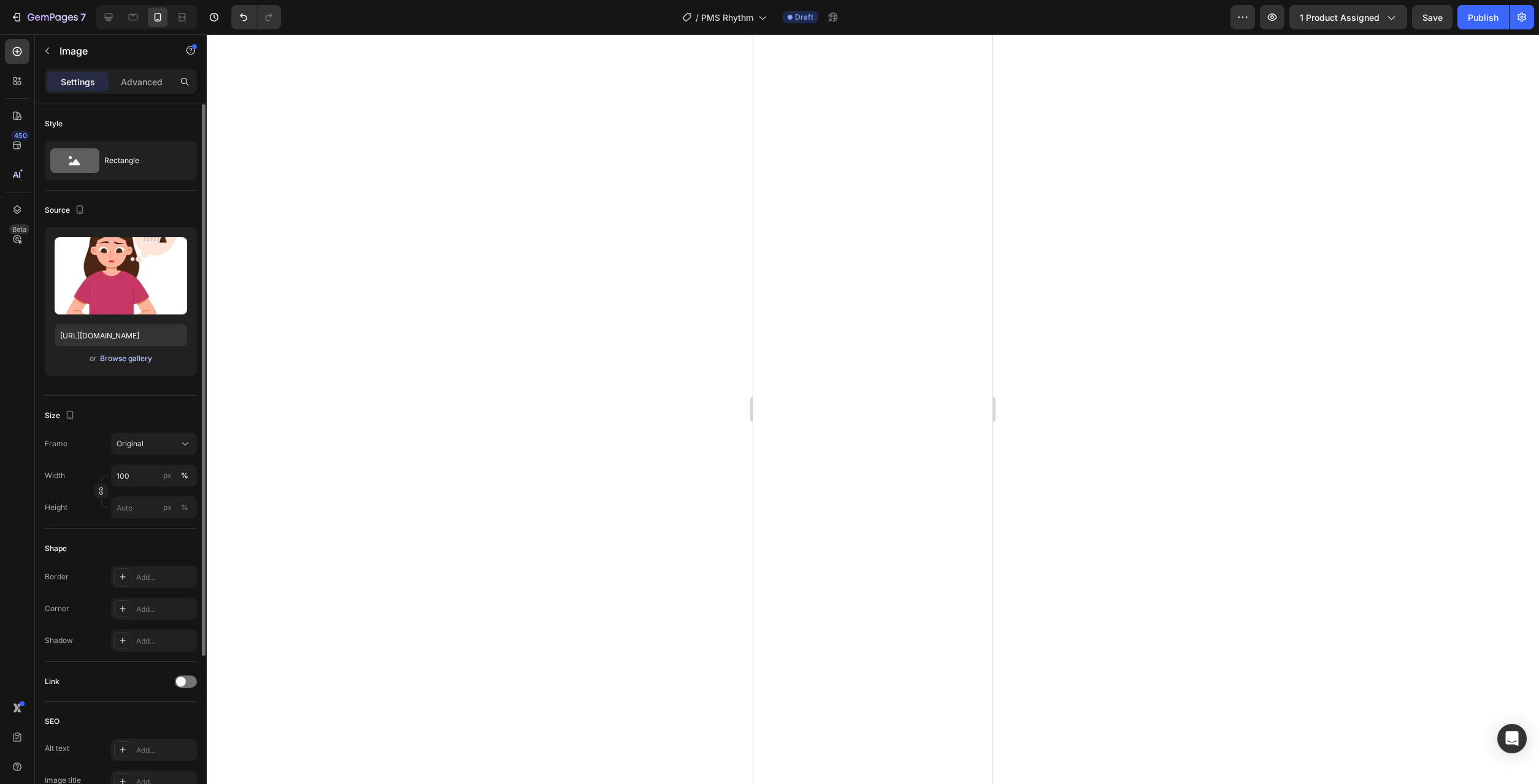
click at [132, 359] on div "Browse gallery" at bounding box center [126, 358] width 52 height 11
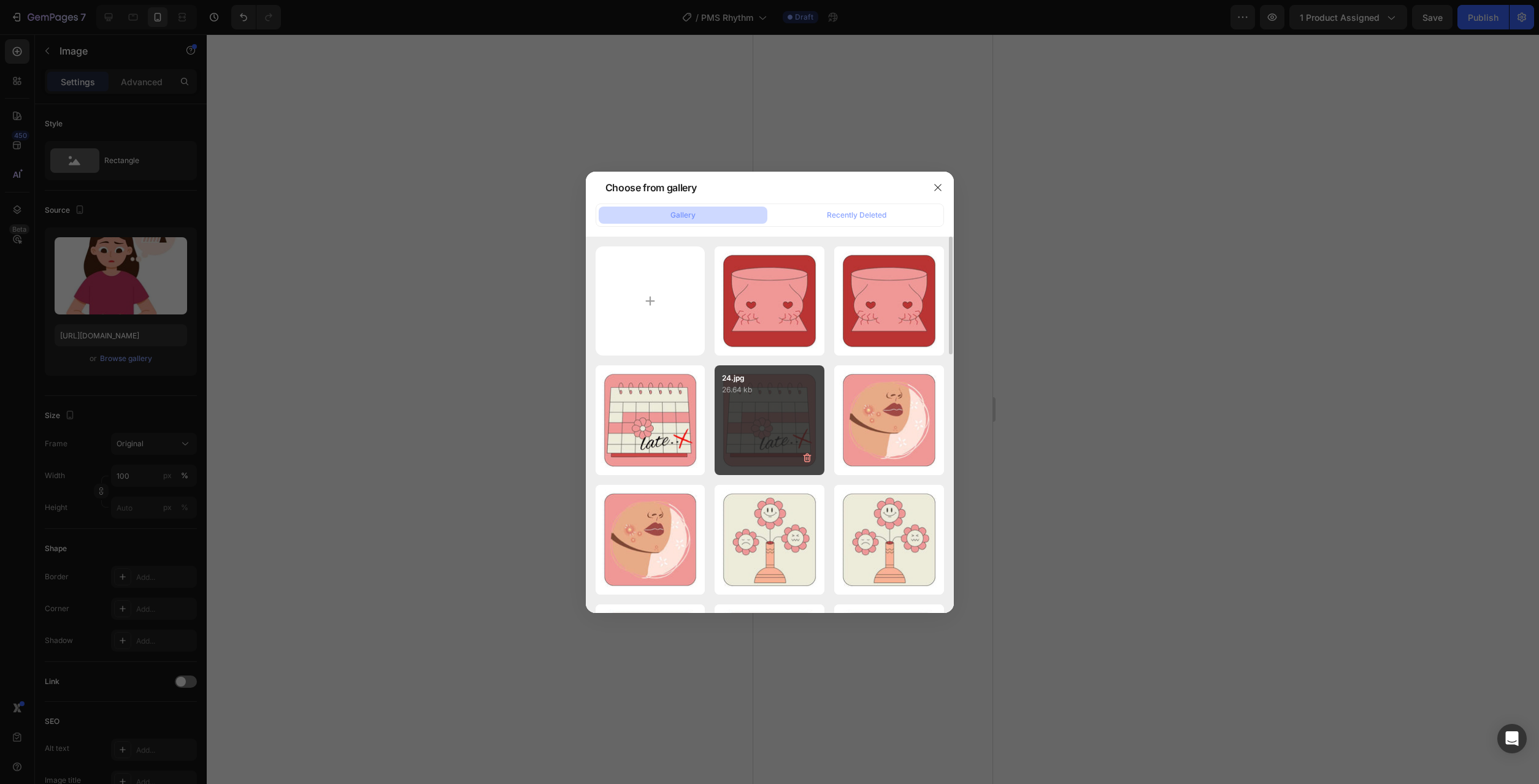
click at [775, 408] on div "24.jpg 26.64 kb" at bounding box center [770, 420] width 109 height 109
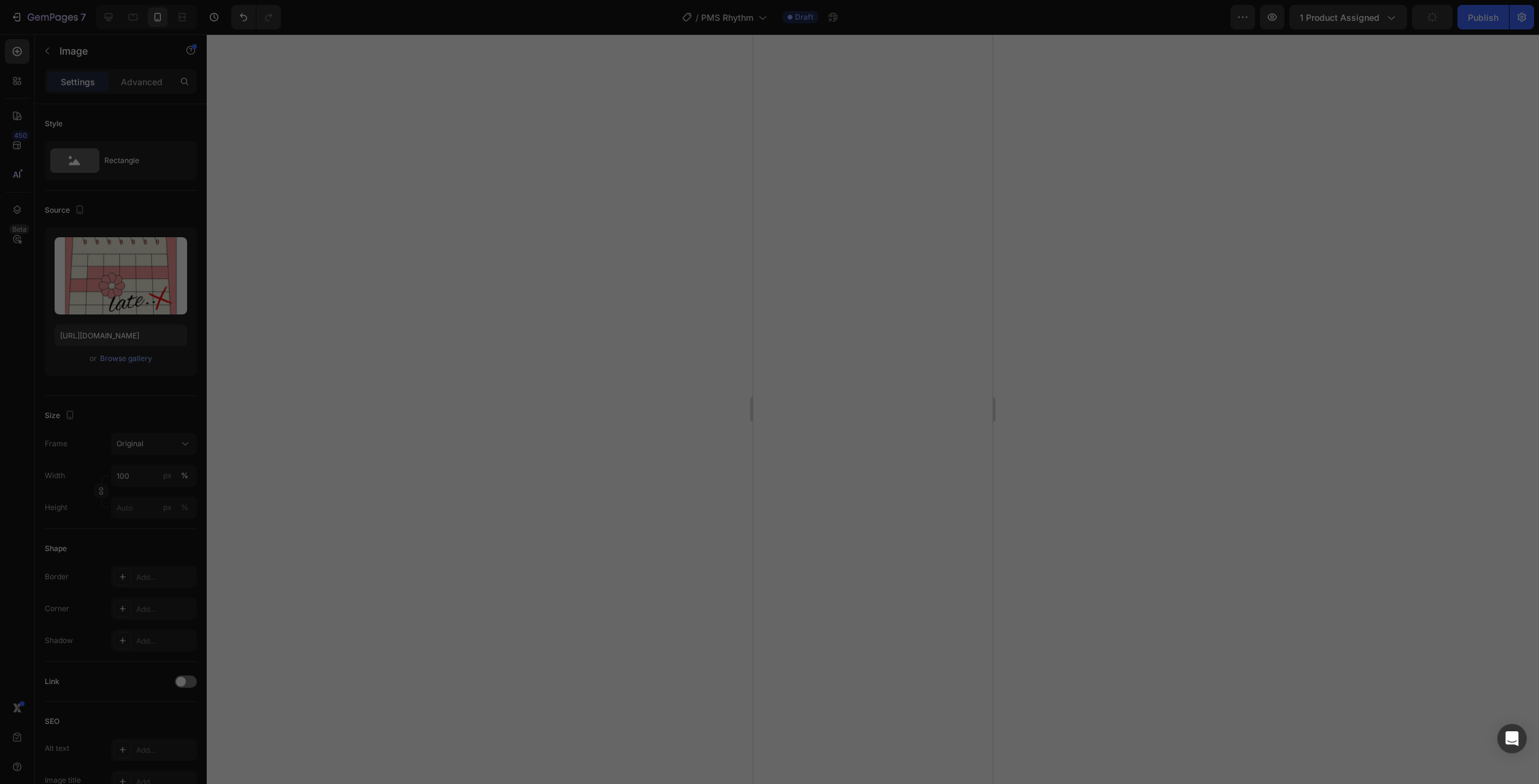
type input "[URL][DOMAIN_NAME]"
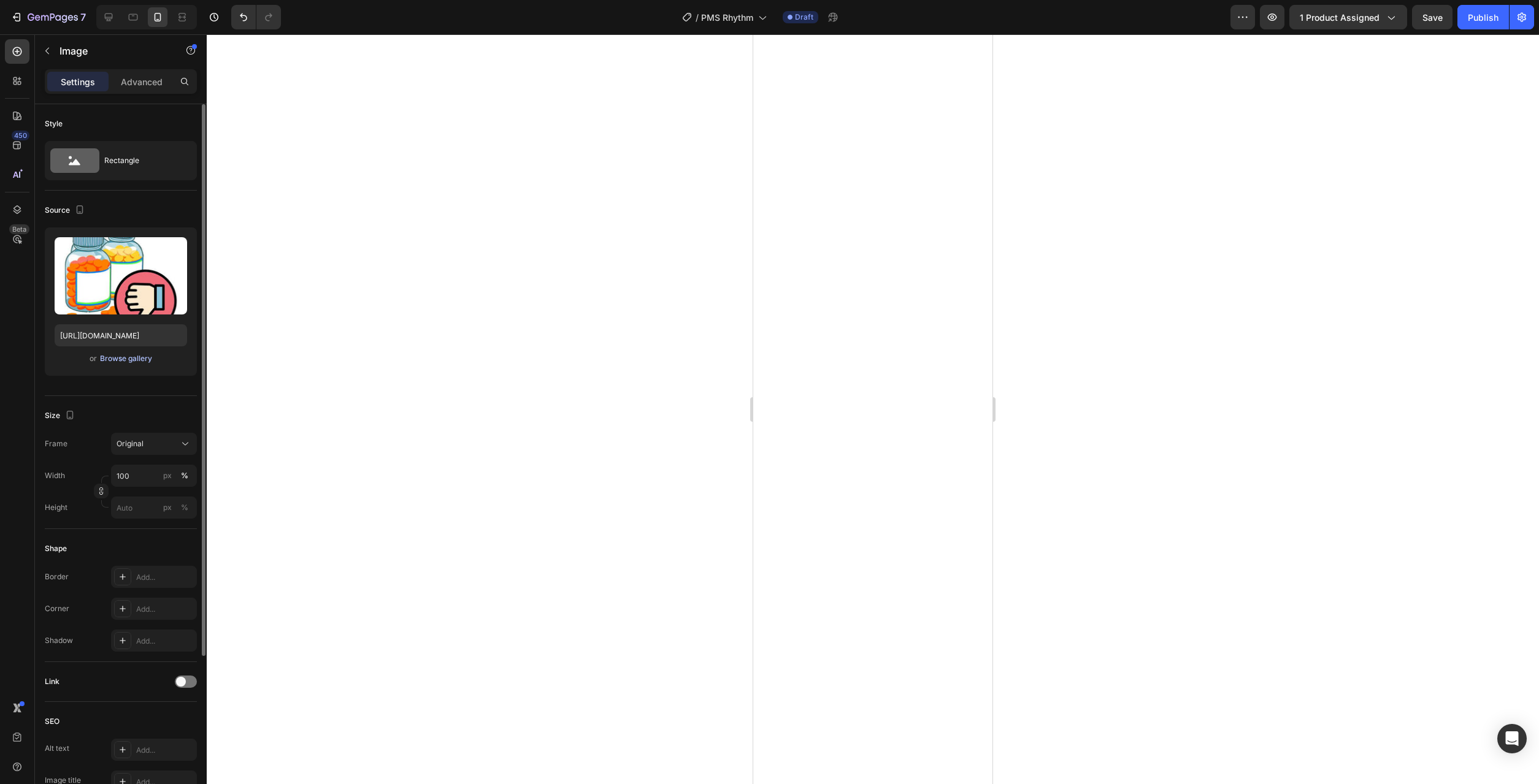
click at [137, 356] on div "Browse gallery" at bounding box center [126, 358] width 52 height 11
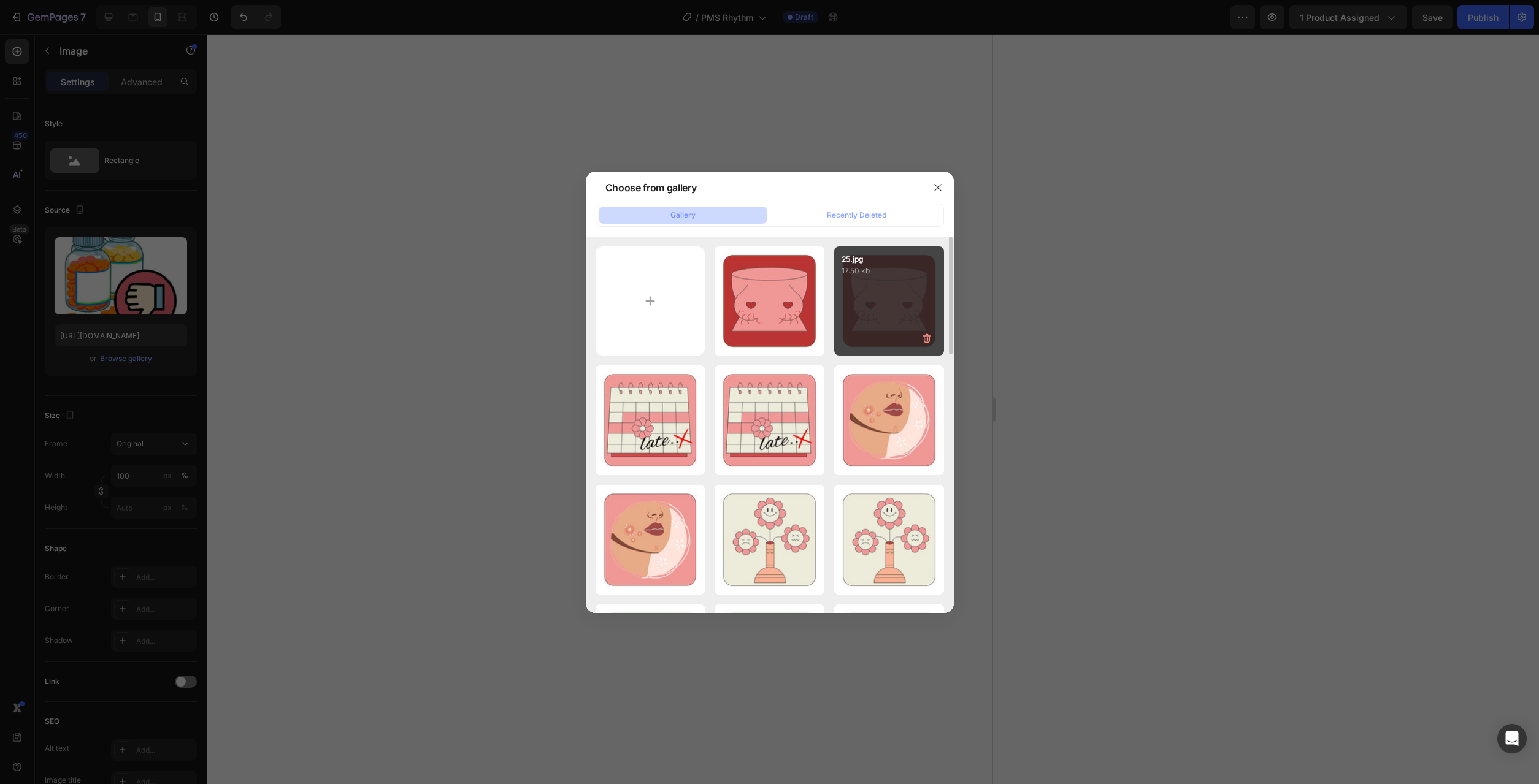
click at [880, 309] on div "25.jpg 17.50 kb" at bounding box center [889, 301] width 109 height 109
type input "[URL][DOMAIN_NAME]"
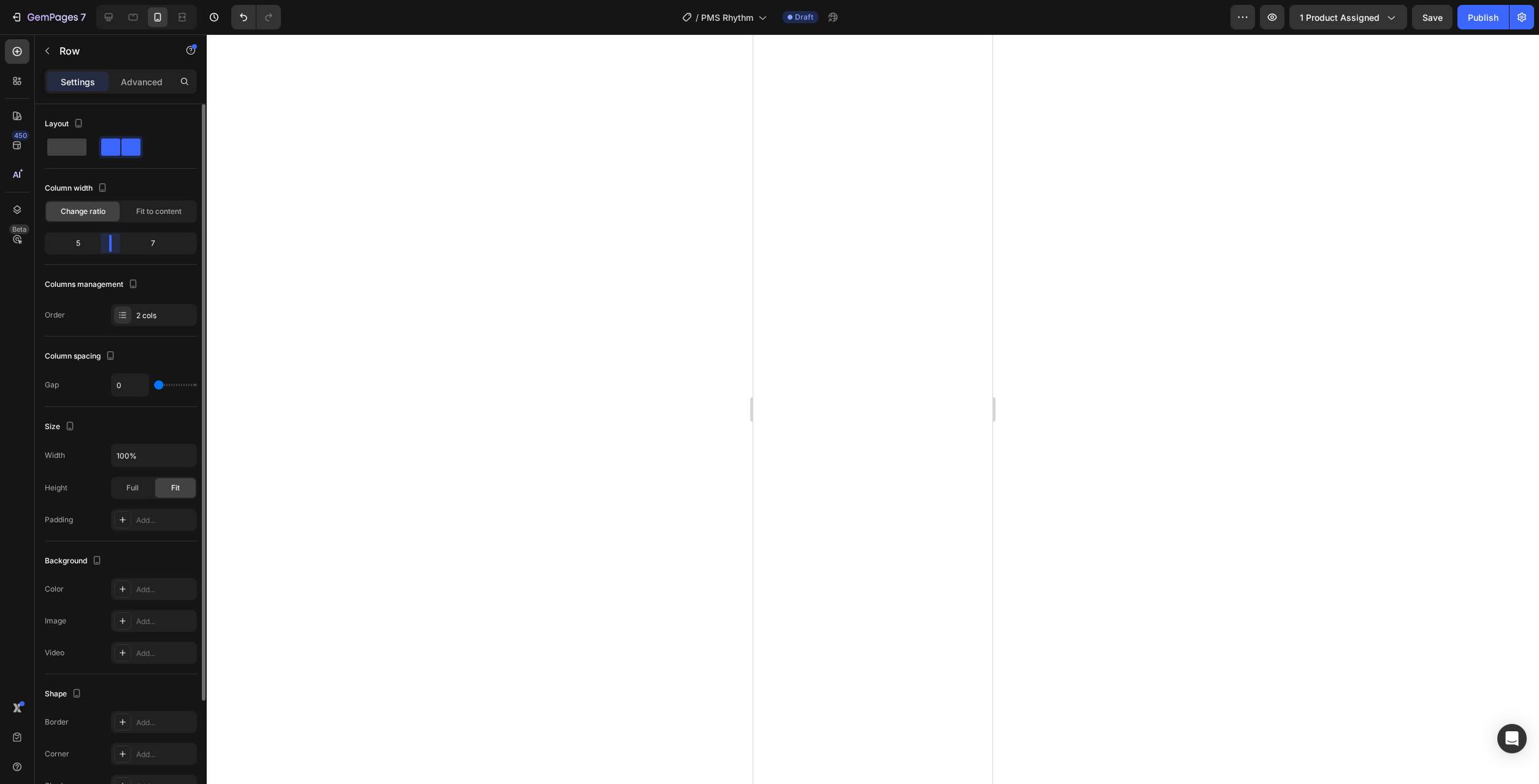
drag, startPoint x: 101, startPoint y: 250, endPoint x: 108, endPoint y: 251, distance: 7.1
click at [108, 251] on div "Layout Column width Change ratio Fit to content 5 7 Columns management Order 2 …" at bounding box center [120, 462] width 172 height 715
drag, startPoint x: 98, startPoint y: 250, endPoint x: 105, endPoint y: 251, distance: 7.1
click at [105, 251] on div "Layout Column width Change ratio Fit to content 5 7 Columns management Order 2 …" at bounding box center [120, 462] width 172 height 715
drag, startPoint x: 105, startPoint y: 247, endPoint x: 115, endPoint y: 253, distance: 11.7
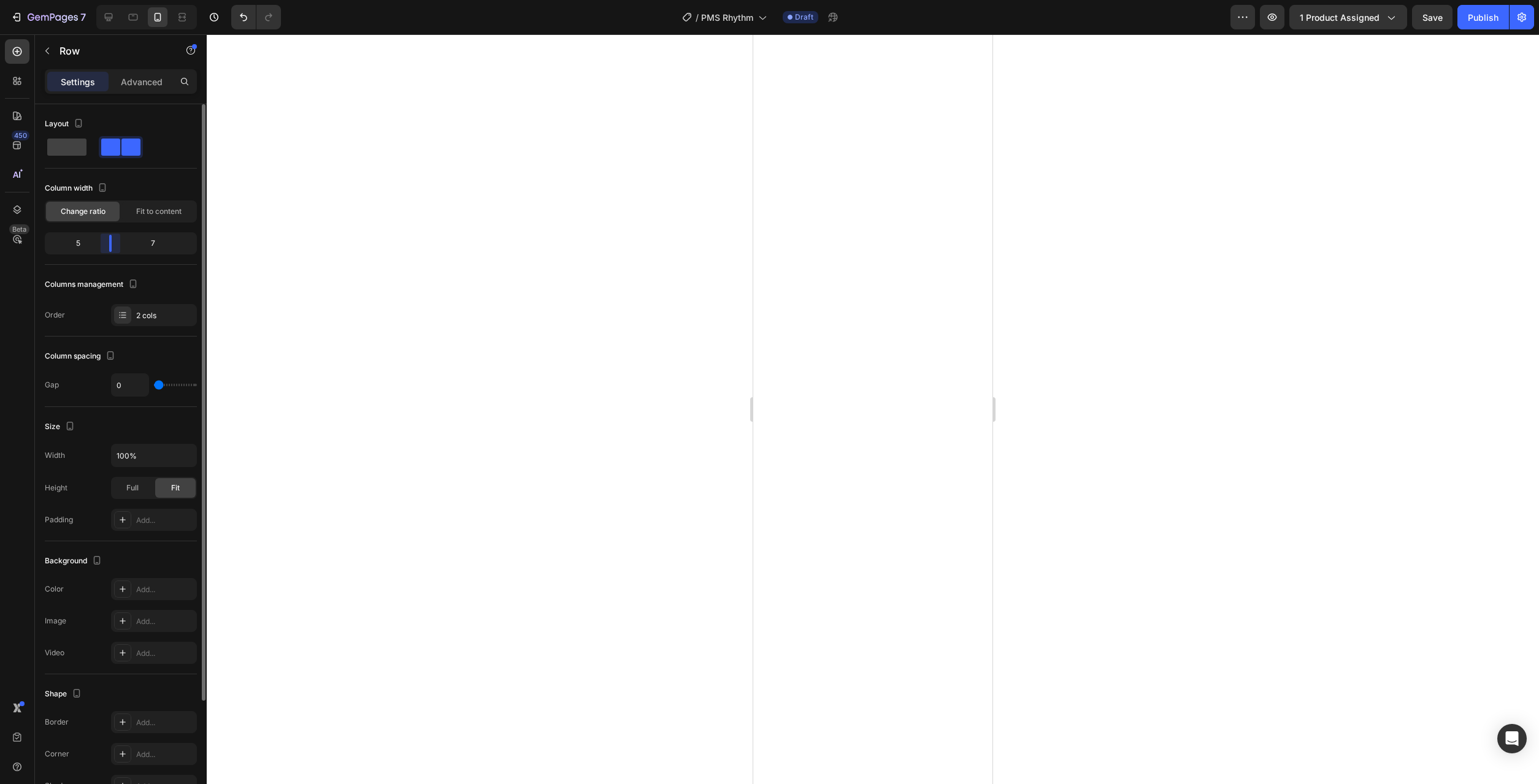
click at [115, 253] on div "Layout Column width Change ratio Fit to content 5 7 Columns management Order 2 …" at bounding box center [120, 462] width 172 height 715
click at [103, 252] on div "4 8" at bounding box center [121, 243] width 152 height 22
click at [105, 245] on div "Layout Column width Change ratio Fit to content 5 7 Columns management Order 2 …" at bounding box center [120, 462] width 172 height 715
drag, startPoint x: 101, startPoint y: 250, endPoint x: 109, endPoint y: 250, distance: 8.0
click at [109, 250] on div "Layout Column width Change ratio Fit to content 5 7 Columns management Order 2 …" at bounding box center [120, 462] width 172 height 715
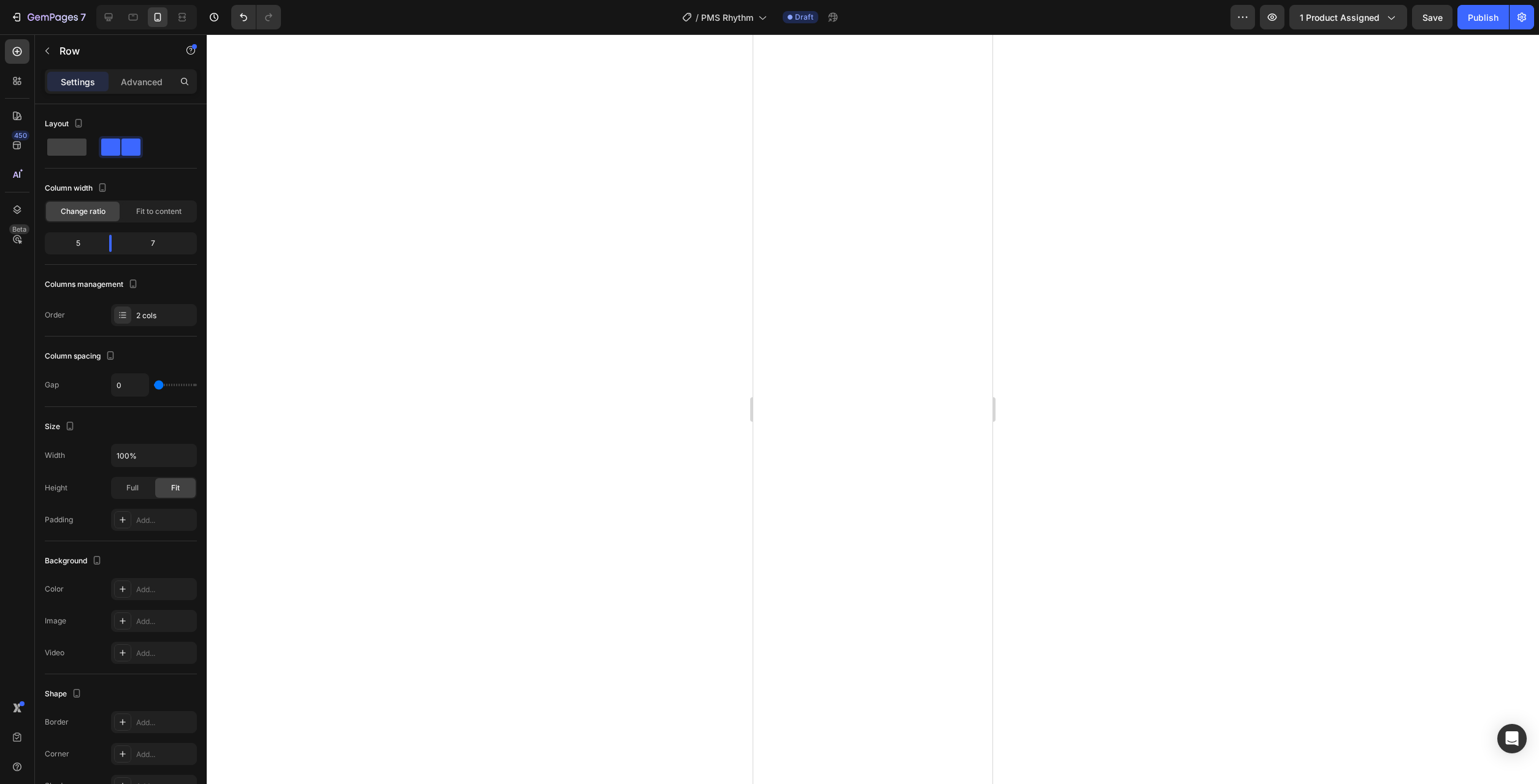
click at [1179, 450] on div at bounding box center [873, 409] width 1332 height 750
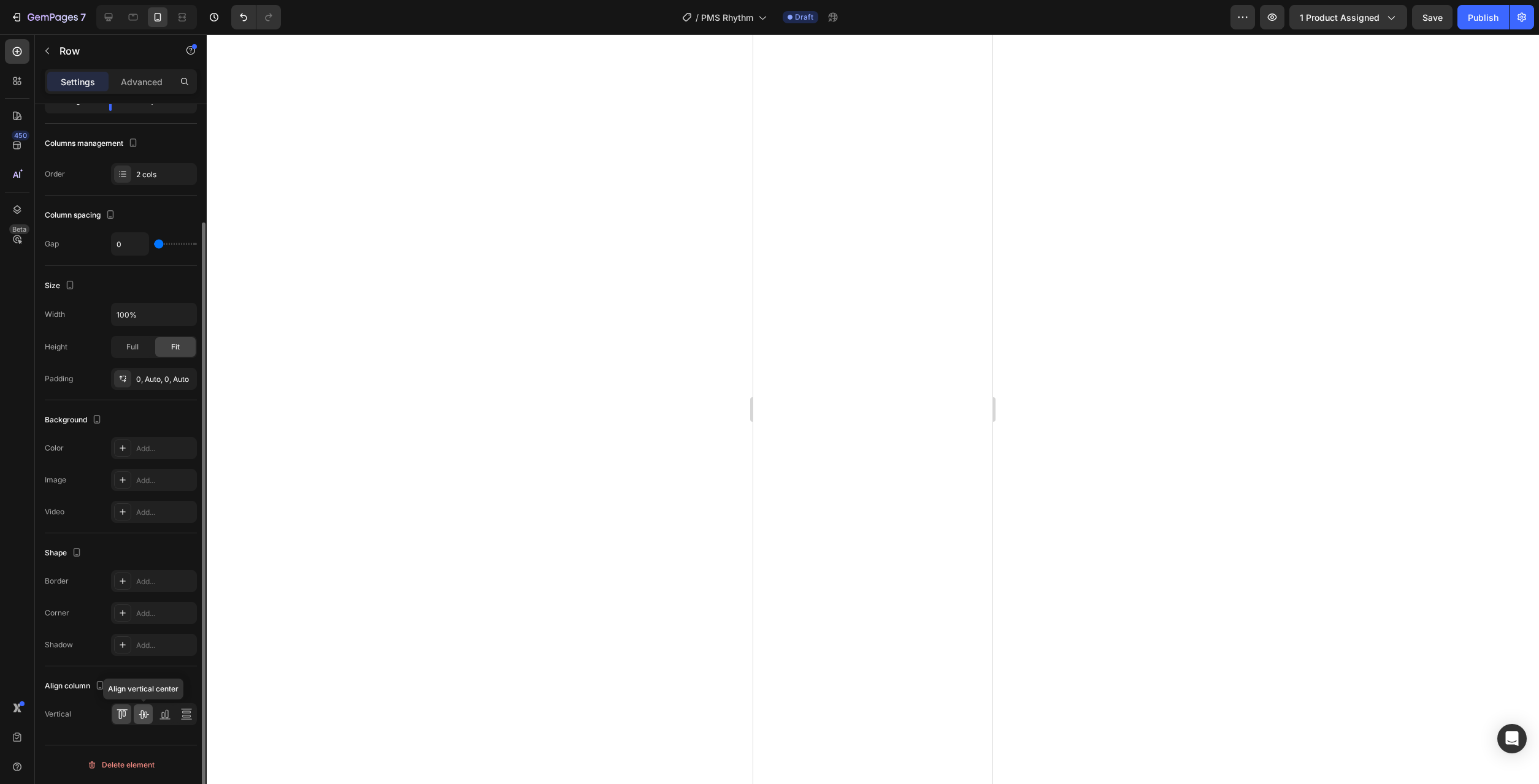
click at [143, 711] on icon at bounding box center [143, 715] width 10 height 9
click at [147, 717] on icon at bounding box center [143, 715] width 10 height 9
drag, startPoint x: 147, startPoint y: 715, endPoint x: 156, endPoint y: 715, distance: 9.0
click at [147, 715] on icon at bounding box center [143, 715] width 10 height 9
drag, startPoint x: 142, startPoint y: 708, endPoint x: 225, endPoint y: 701, distance: 83.3
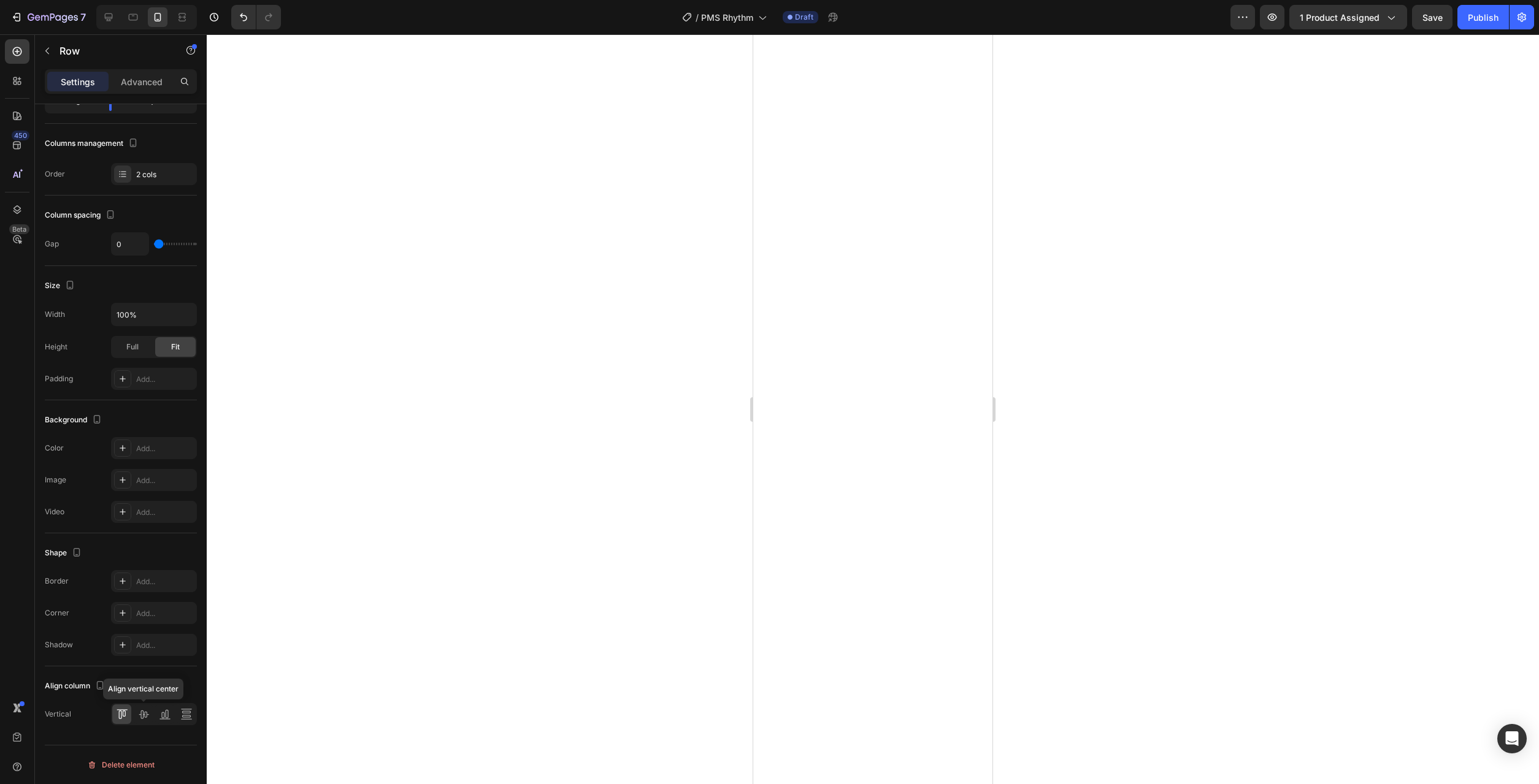
click at [143, 708] on icon at bounding box center [143, 714] width 12 height 12
click at [139, 709] on icon at bounding box center [143, 714] width 12 height 12
click at [141, 715] on icon at bounding box center [143, 714] width 12 height 12
click at [544, 711] on div at bounding box center [873, 409] width 1332 height 750
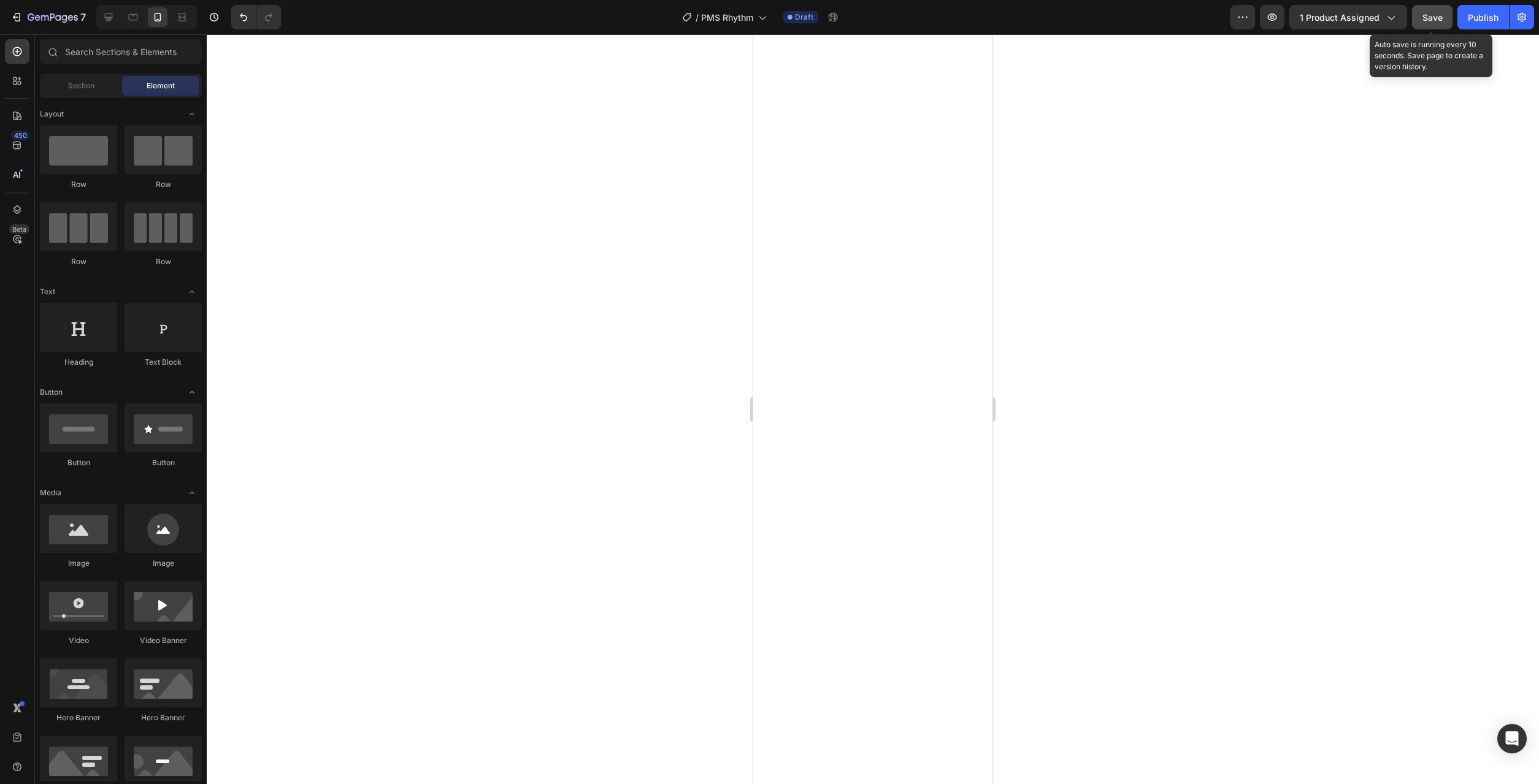
click at [1435, 29] on button "Save" at bounding box center [1432, 17] width 41 height 25
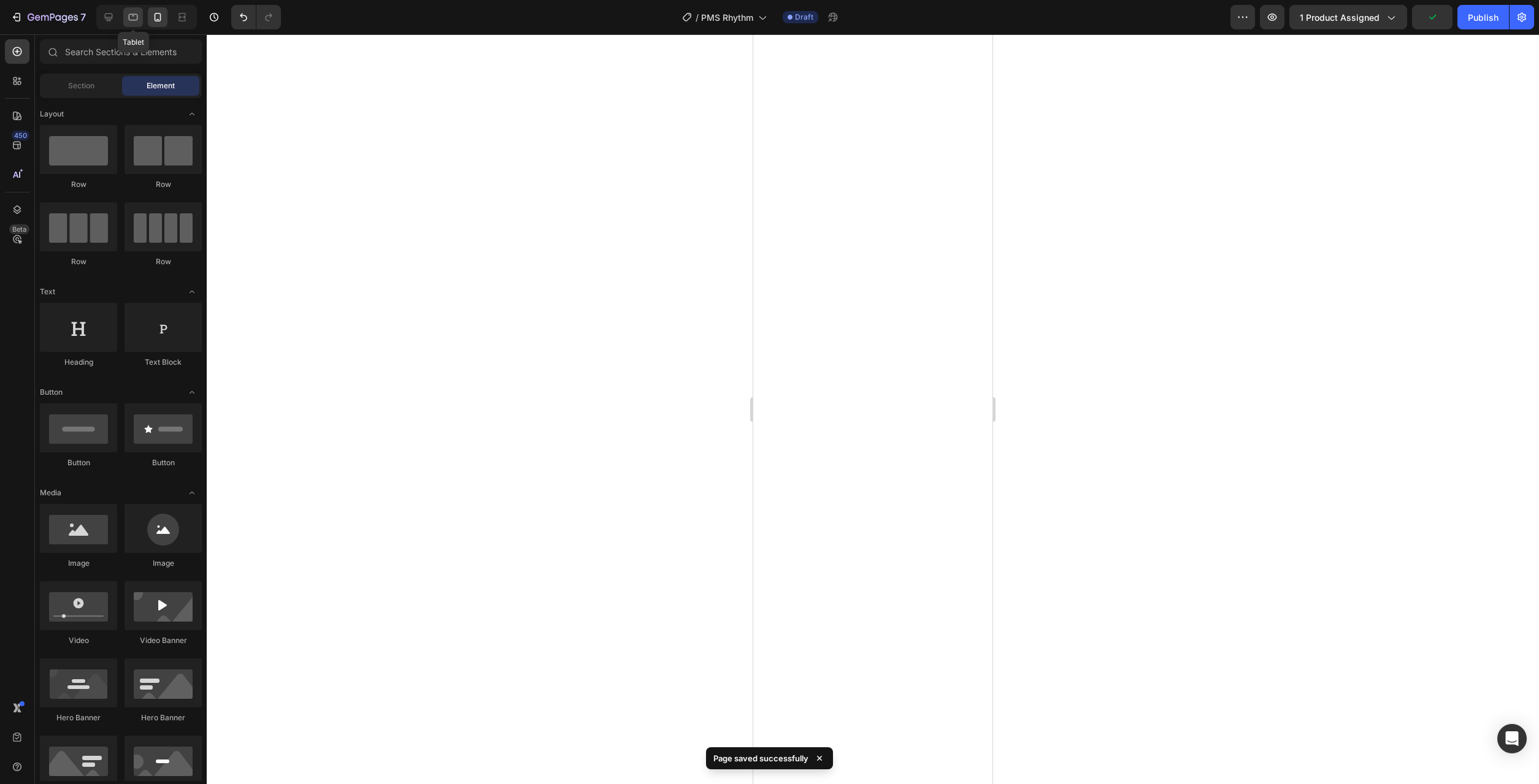
click at [129, 18] on icon at bounding box center [133, 17] width 9 height 7
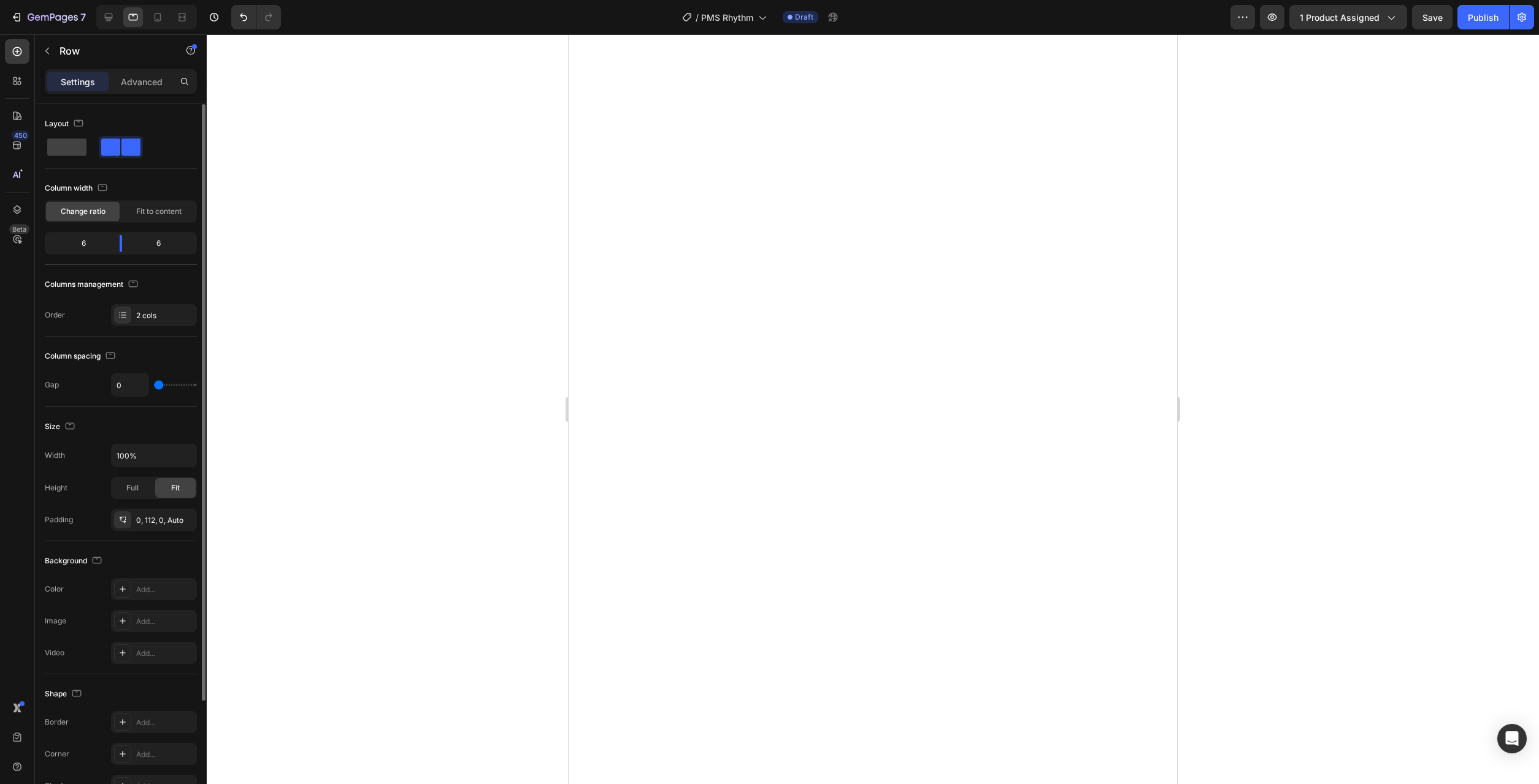
scroll to position [141, 0]
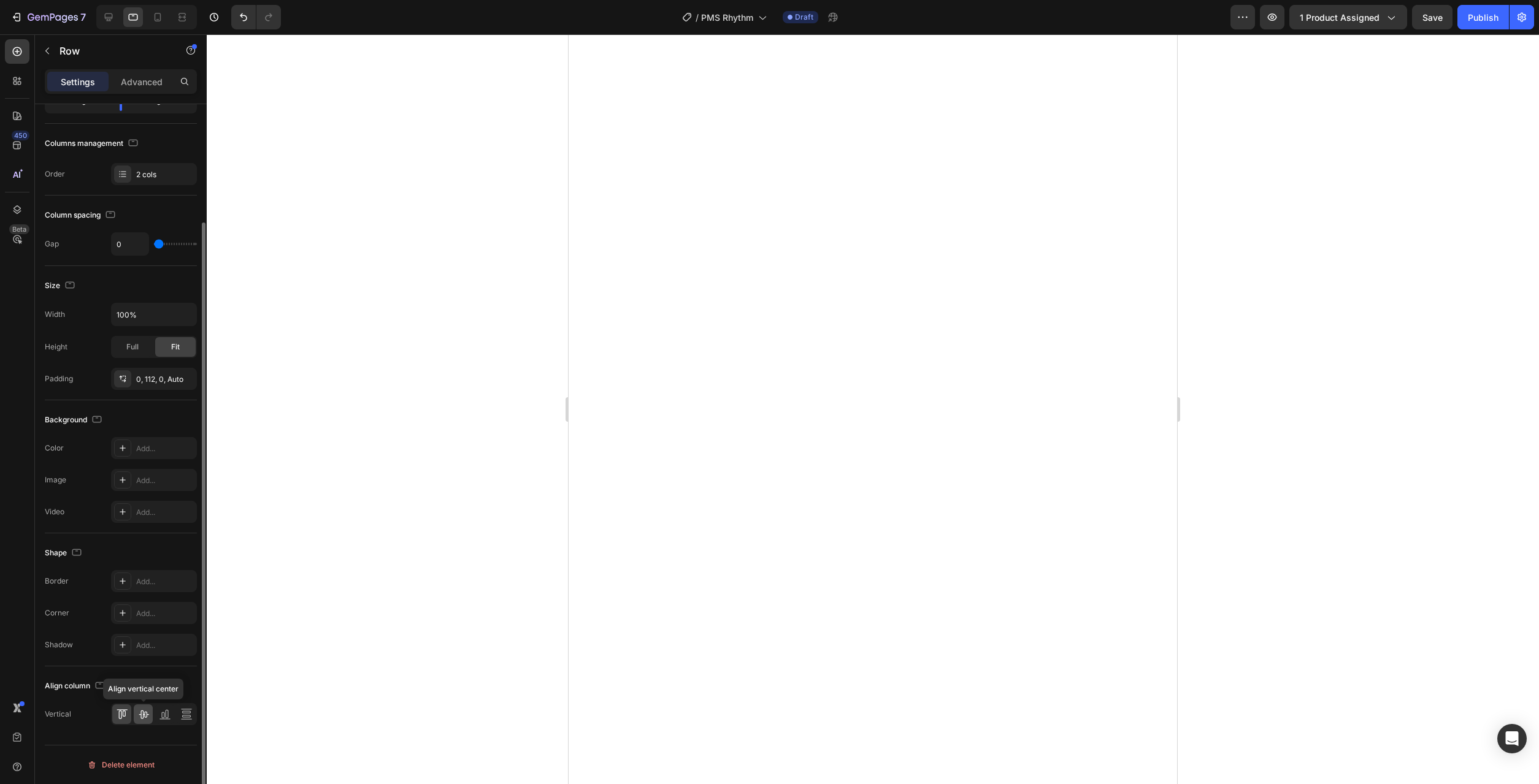
click at [144, 719] on icon at bounding box center [143, 714] width 12 height 12
click at [165, 721] on div at bounding box center [165, 714] width 19 height 19
click at [143, 722] on div at bounding box center [143, 714] width 19 height 19
click at [150, 709] on div at bounding box center [143, 714] width 19 height 19
click at [143, 719] on icon at bounding box center [143, 715] width 10 height 9
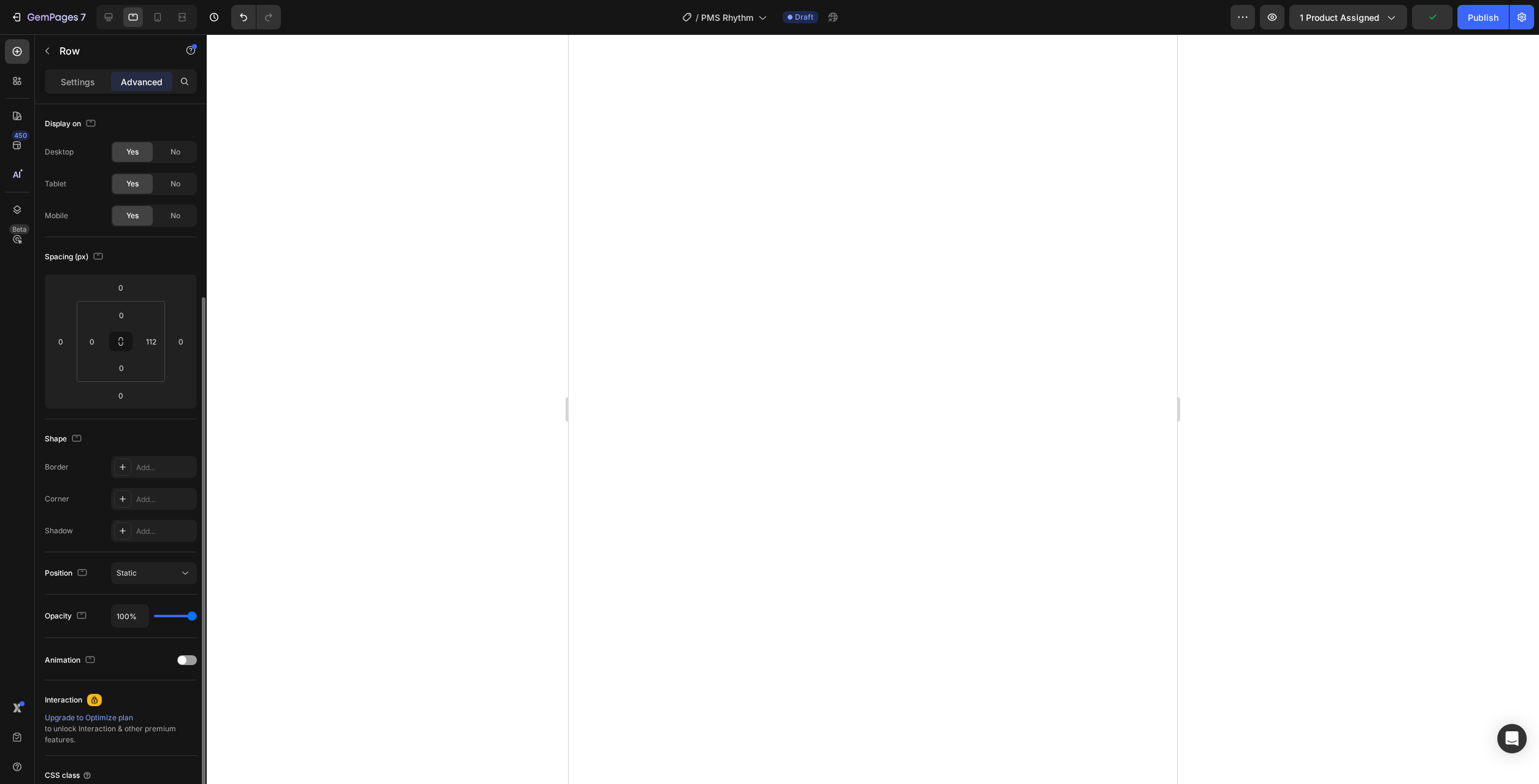
scroll to position [103, 0]
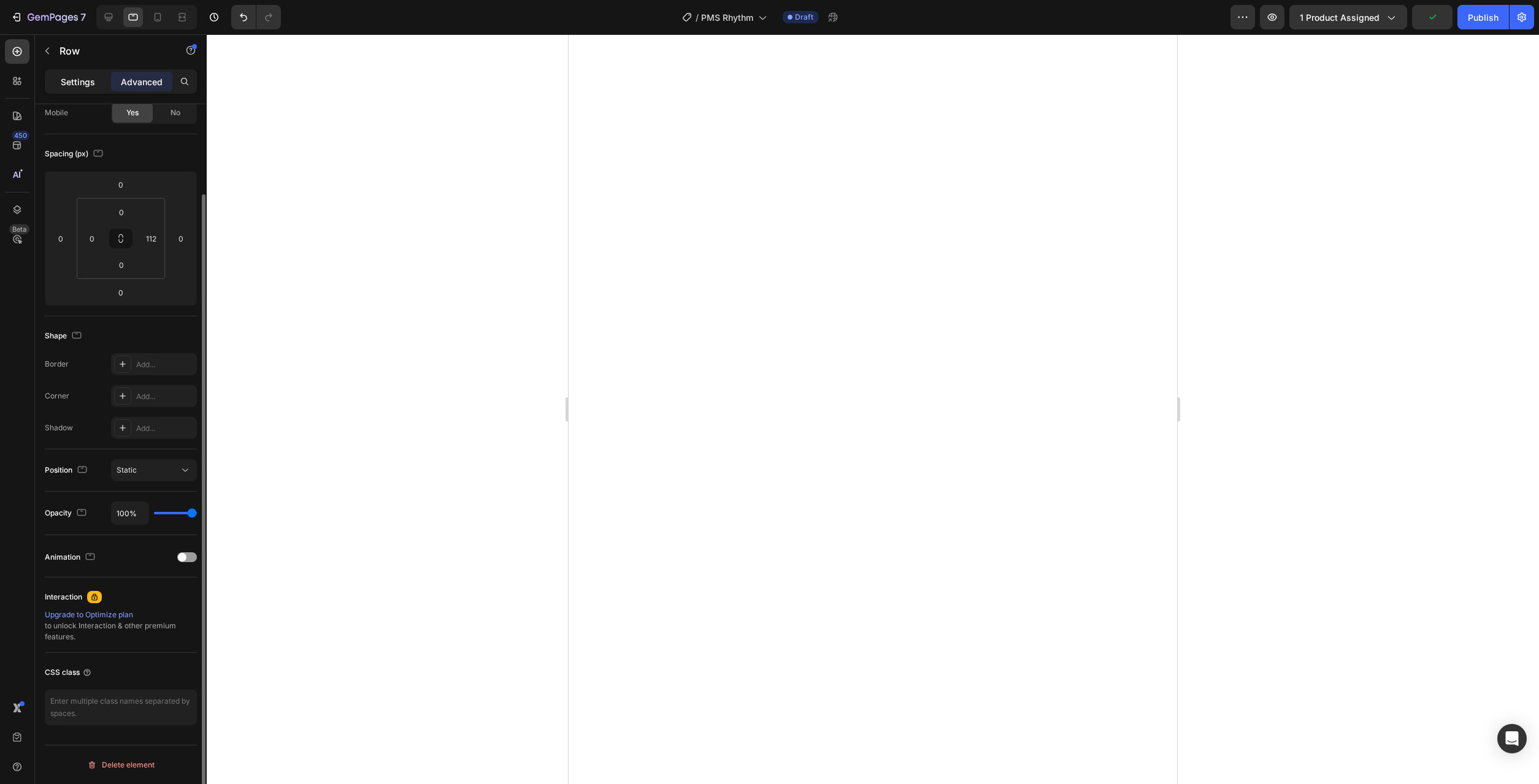
click at [89, 79] on p "Settings" at bounding box center [77, 81] width 34 height 13
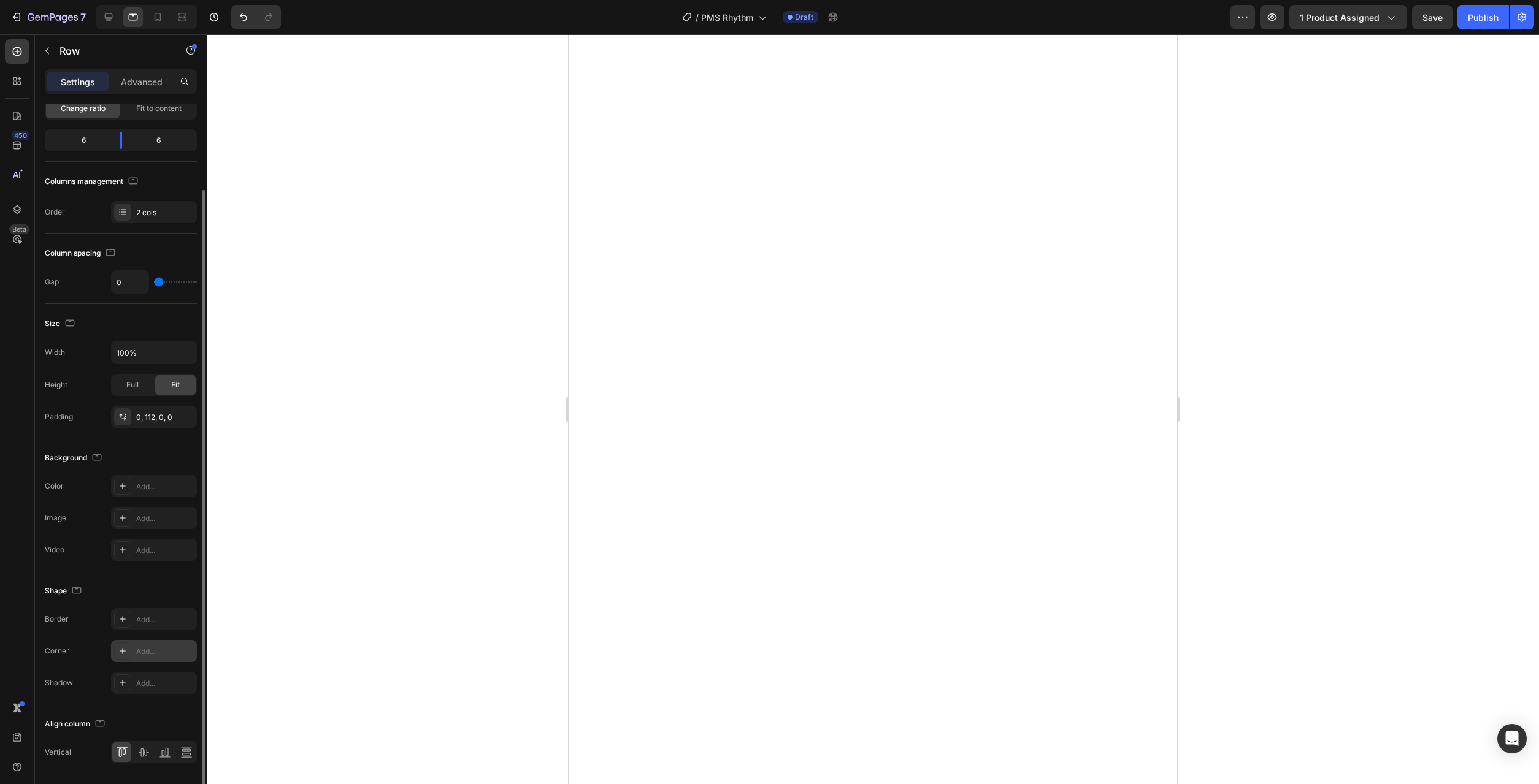
scroll to position [141, 0]
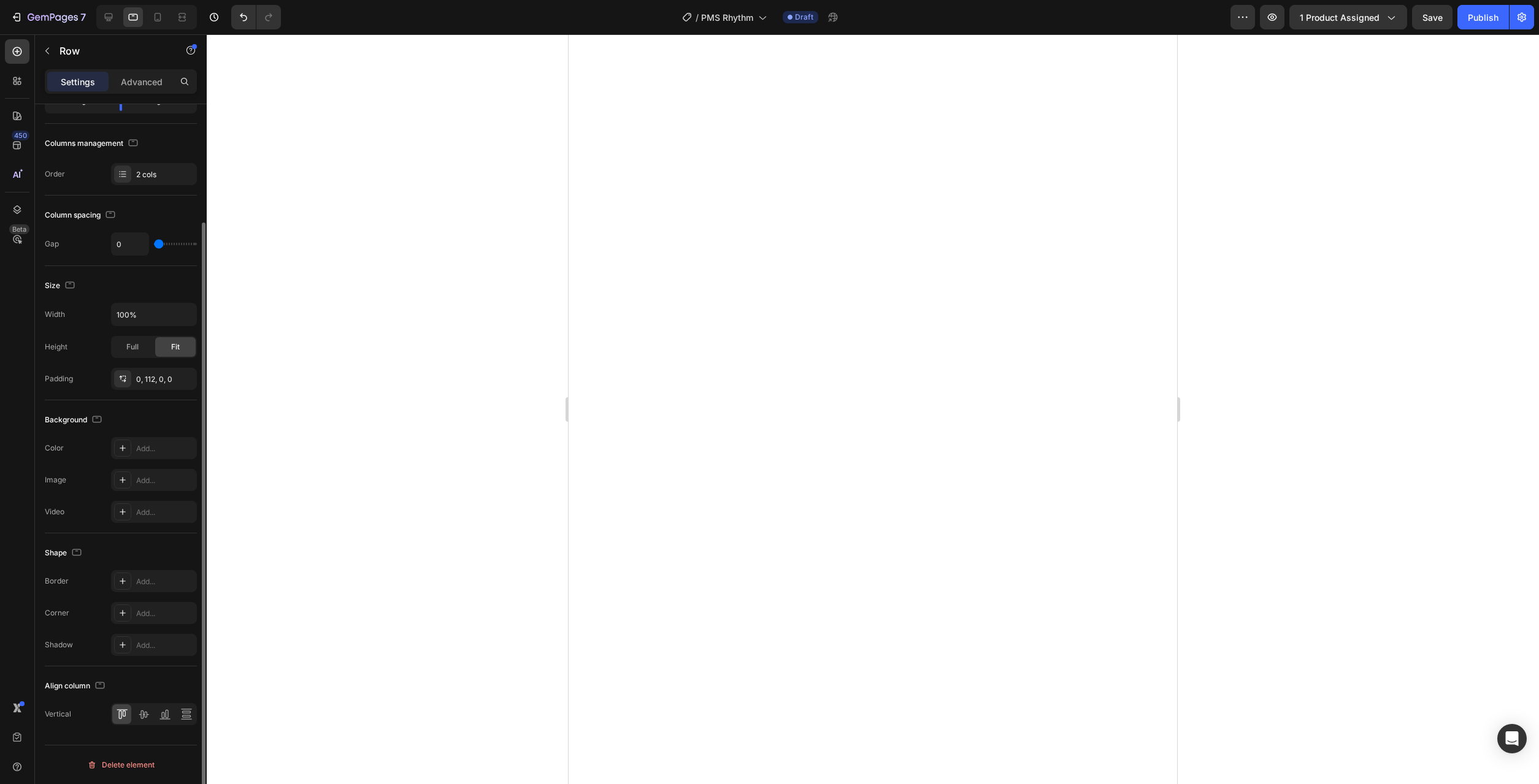
click at [147, 713] on icon at bounding box center [143, 714] width 12 height 12
click at [150, 715] on div at bounding box center [143, 714] width 19 height 19
click at [141, 718] on icon at bounding box center [143, 714] width 12 height 12
click at [152, 711] on div at bounding box center [143, 714] width 19 height 19
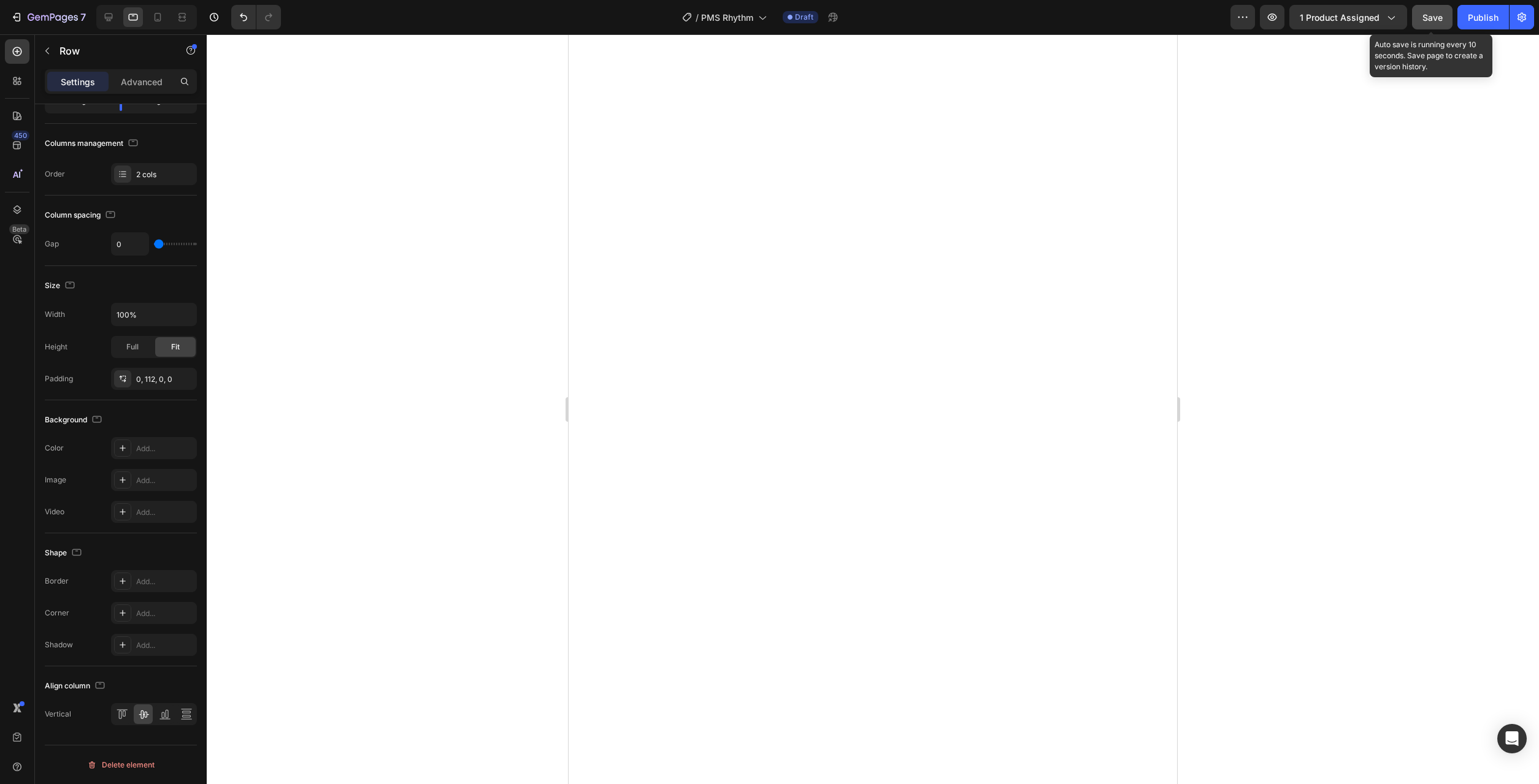
click at [1434, 15] on span "Save" at bounding box center [1432, 17] width 20 height 11
click at [1291, 472] on div at bounding box center [873, 409] width 1332 height 750
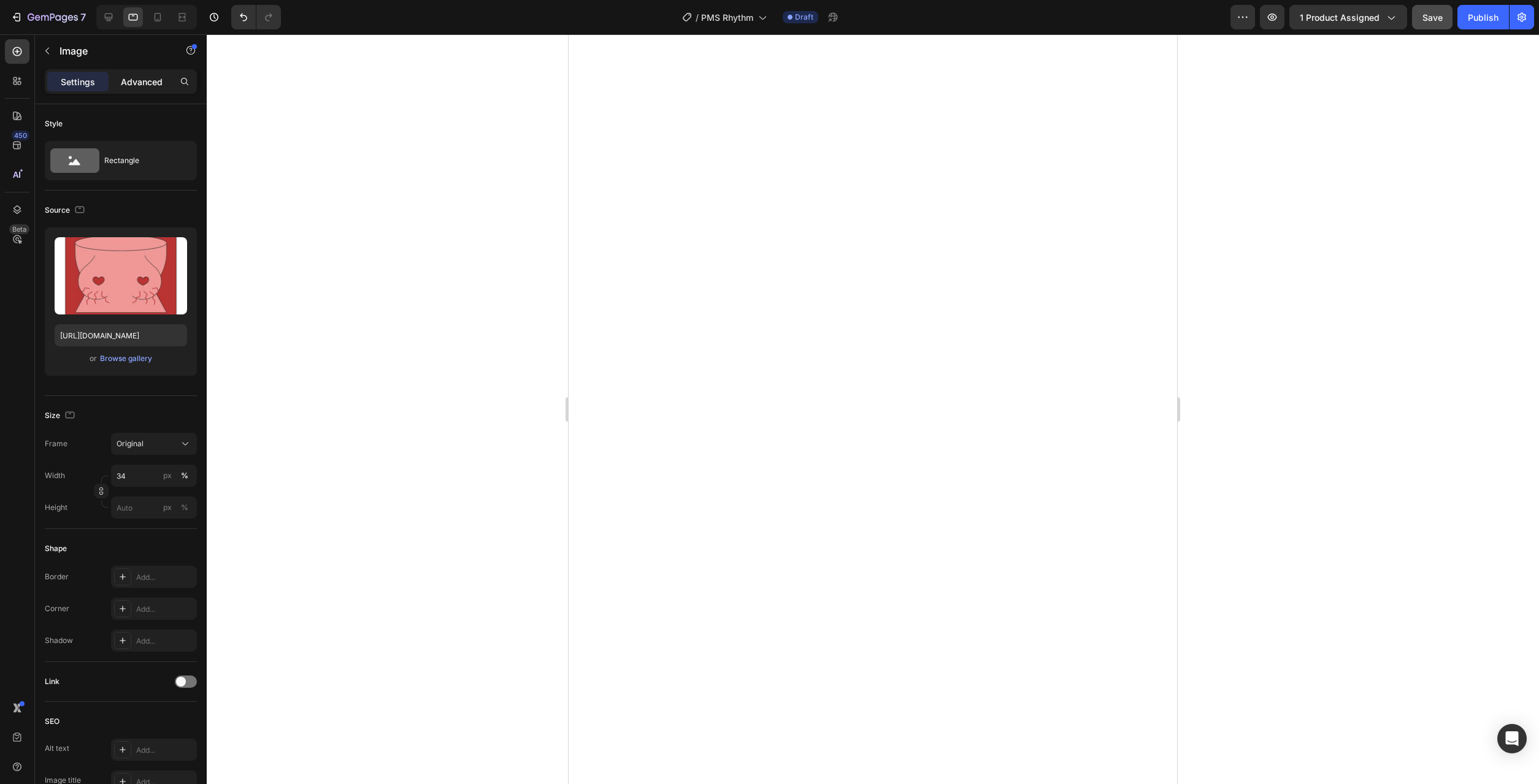
click at [117, 82] on div "Advanced" at bounding box center [141, 81] width 61 height 19
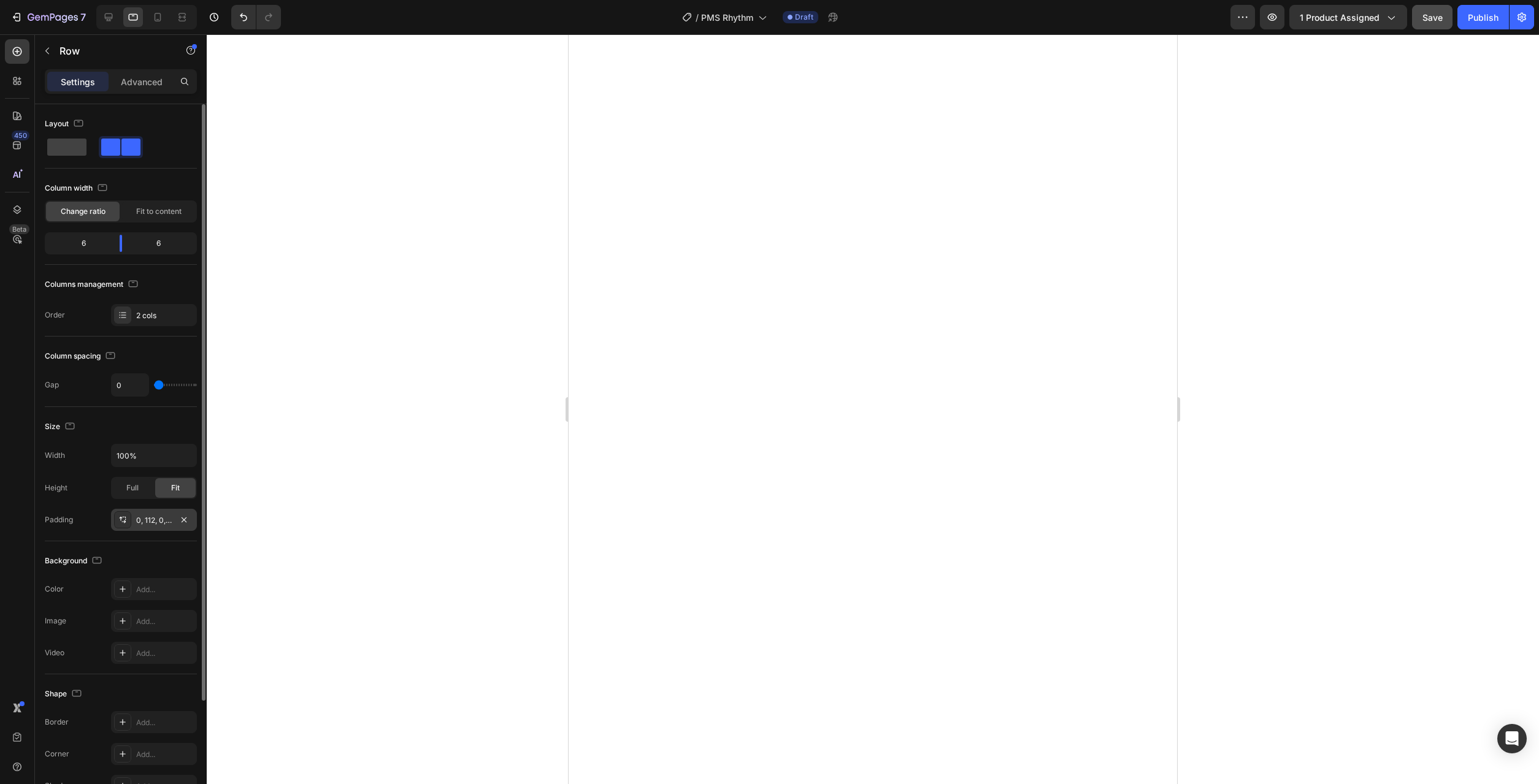
click at [153, 521] on div "0, 112, 0, 0" at bounding box center [153, 520] width 35 height 11
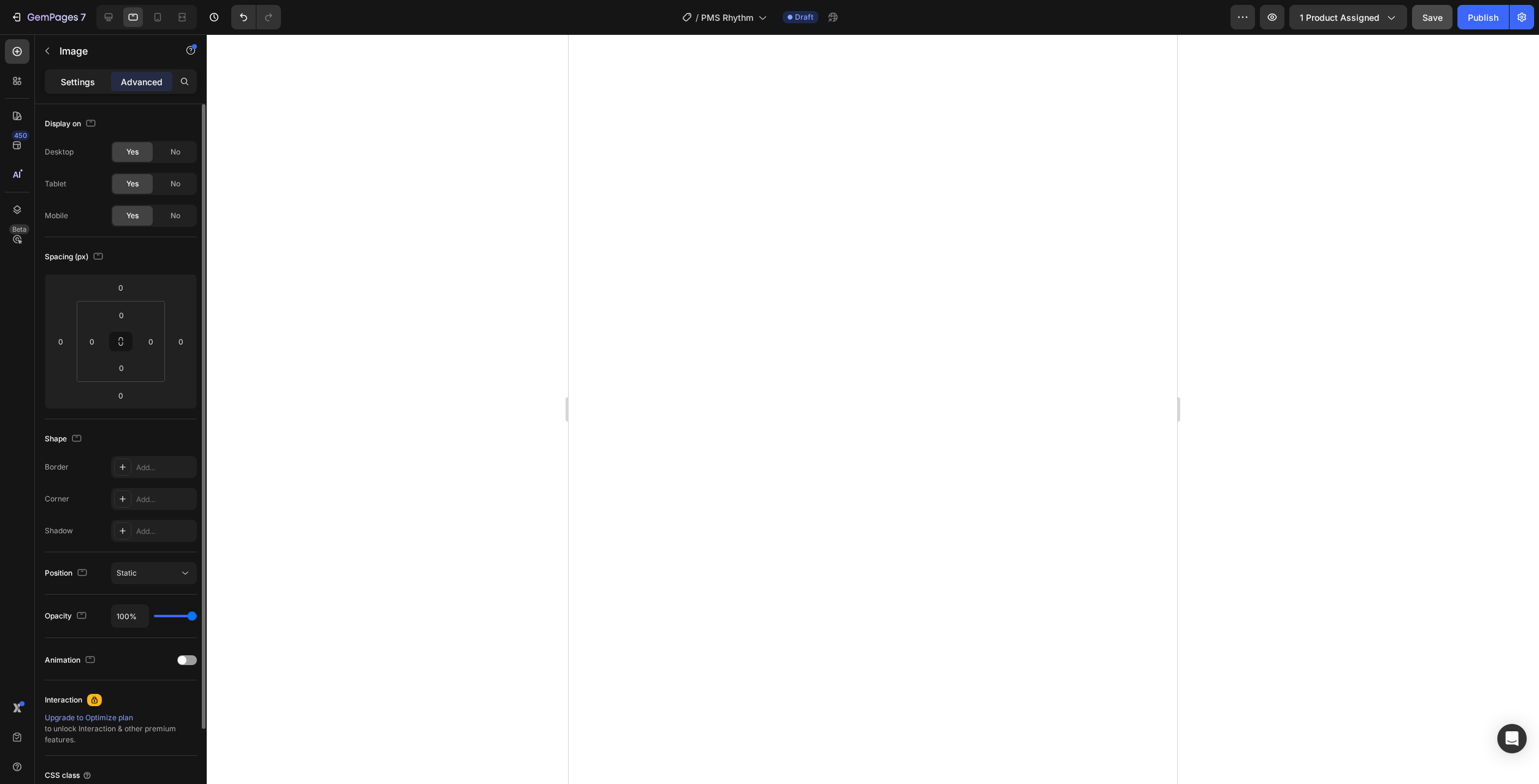
click at [94, 77] on p "Settings" at bounding box center [77, 81] width 34 height 13
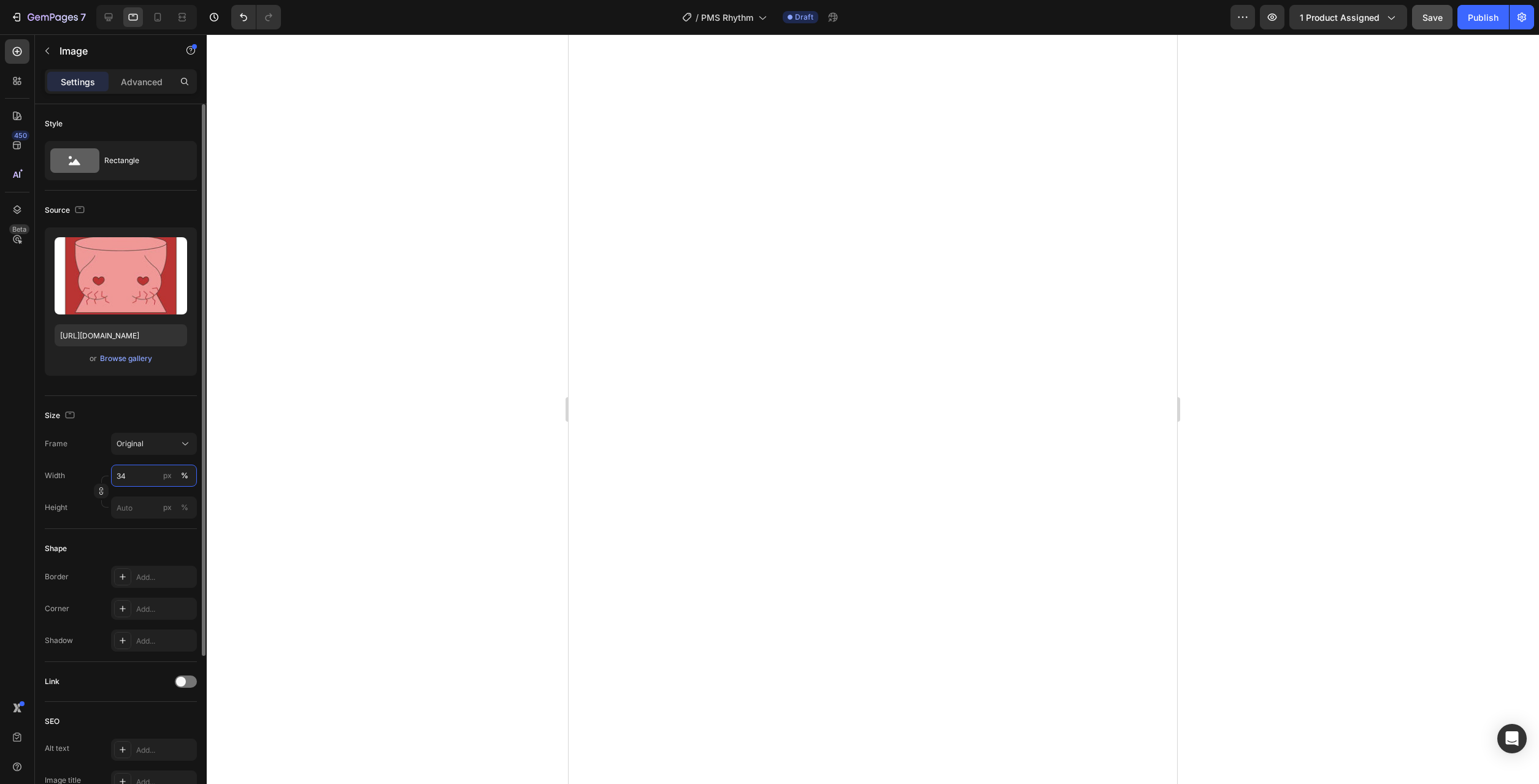
click at [143, 476] on input "34" at bounding box center [153, 476] width 86 height 22
type input "50"
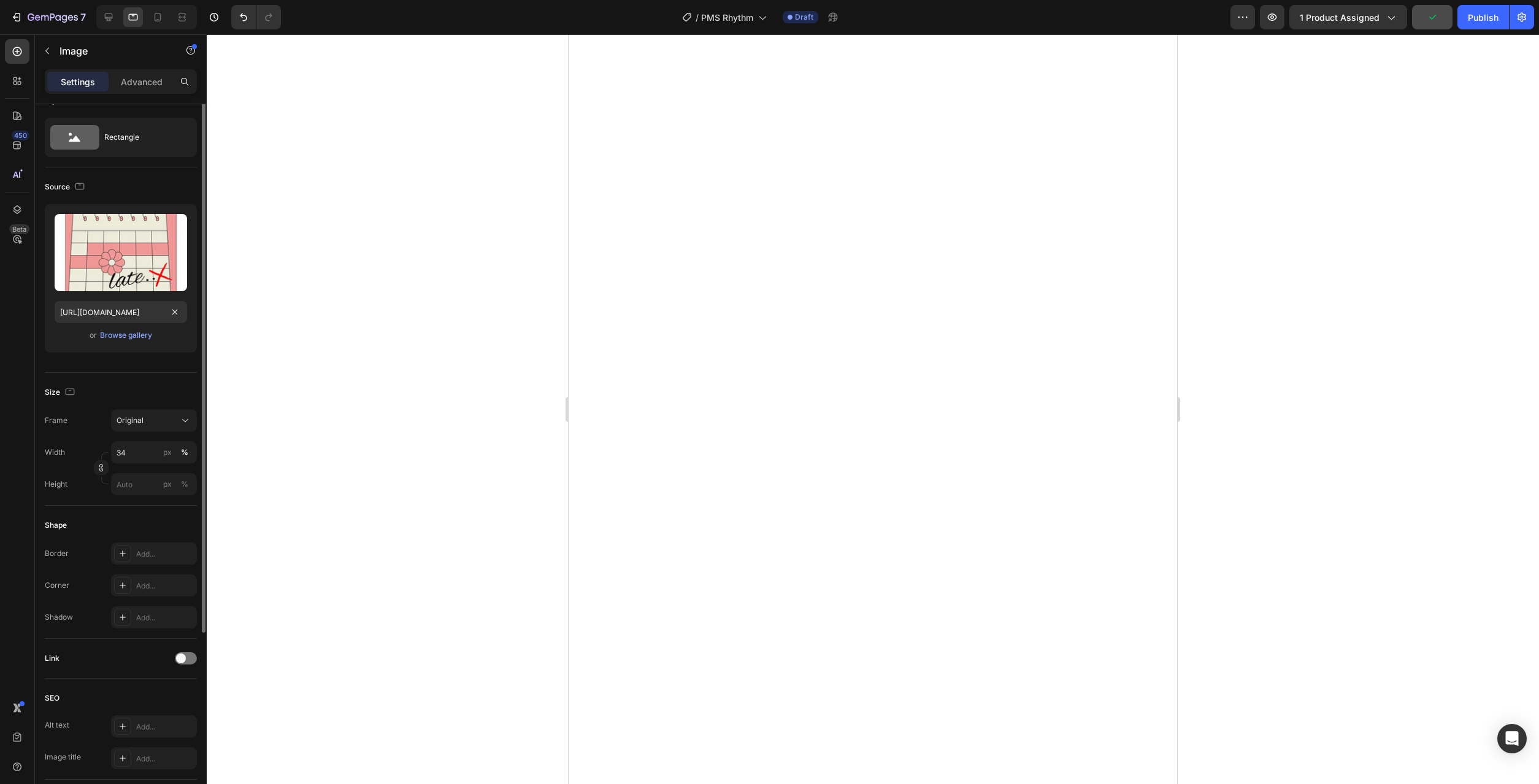
scroll to position [0, 0]
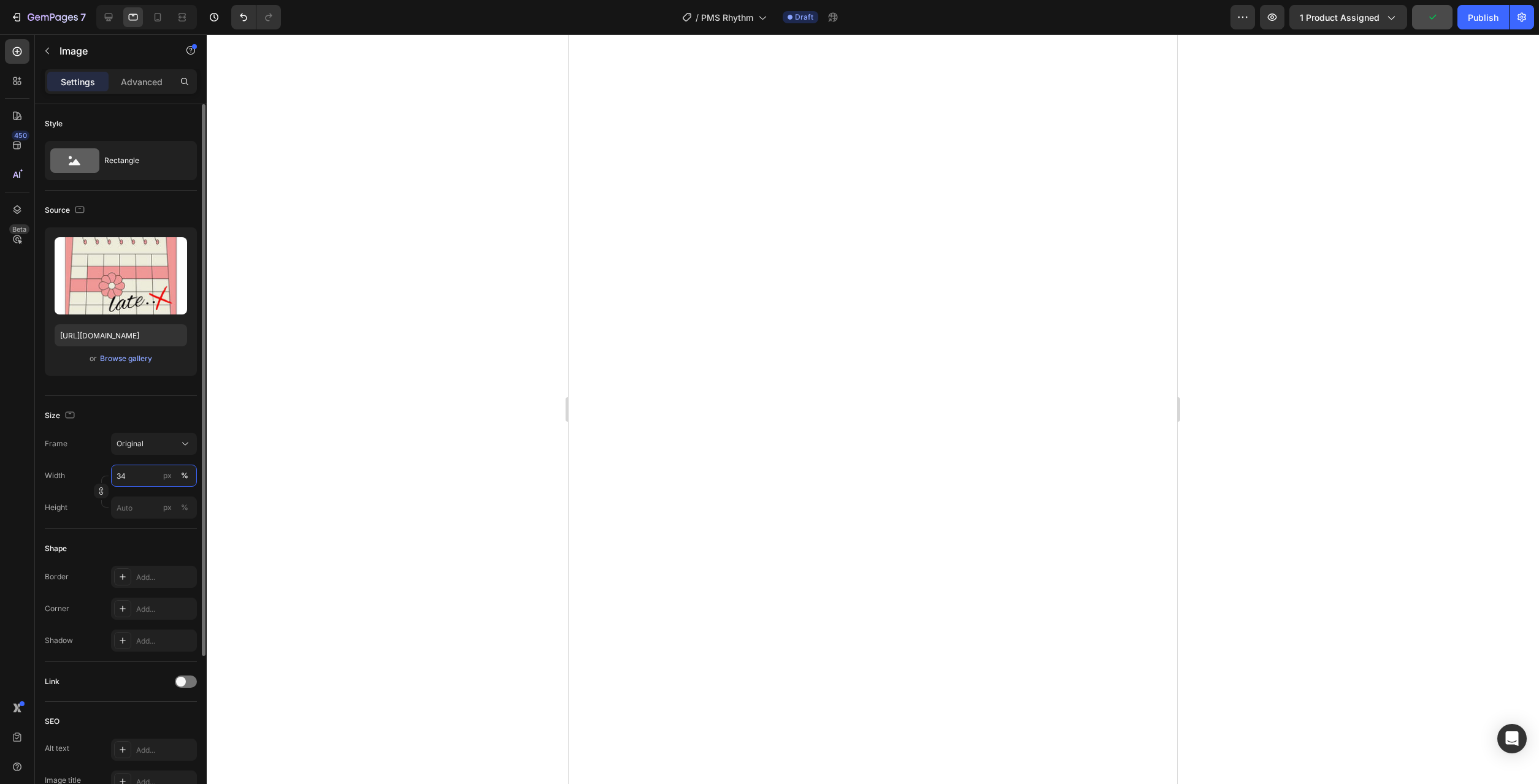
click at [139, 476] on input "34" at bounding box center [153, 476] width 86 height 22
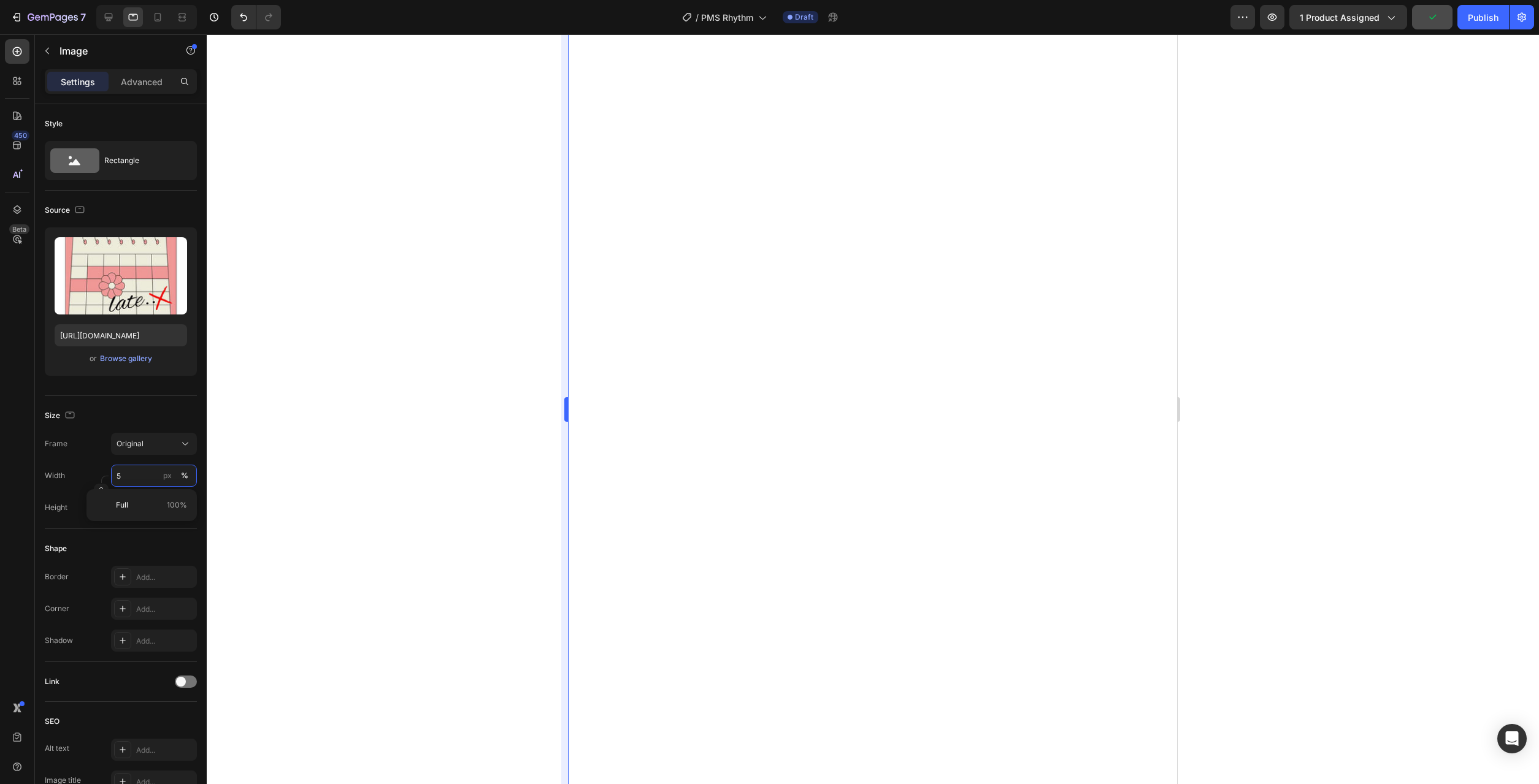
type input "50"
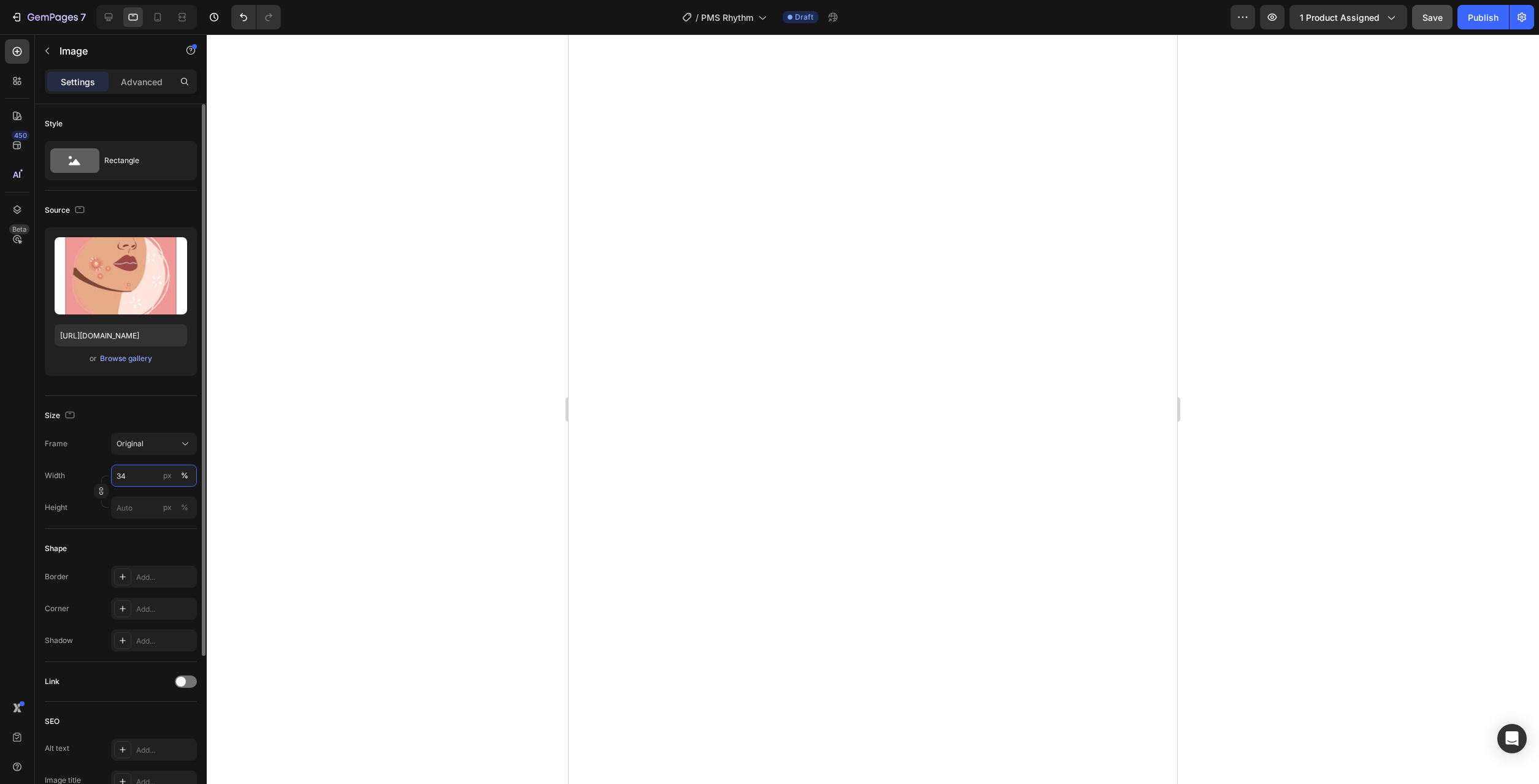
click at [151, 476] on input "34" at bounding box center [153, 476] width 86 height 22
type input "50"
click at [141, 473] on input "34" at bounding box center [153, 476] width 86 height 22
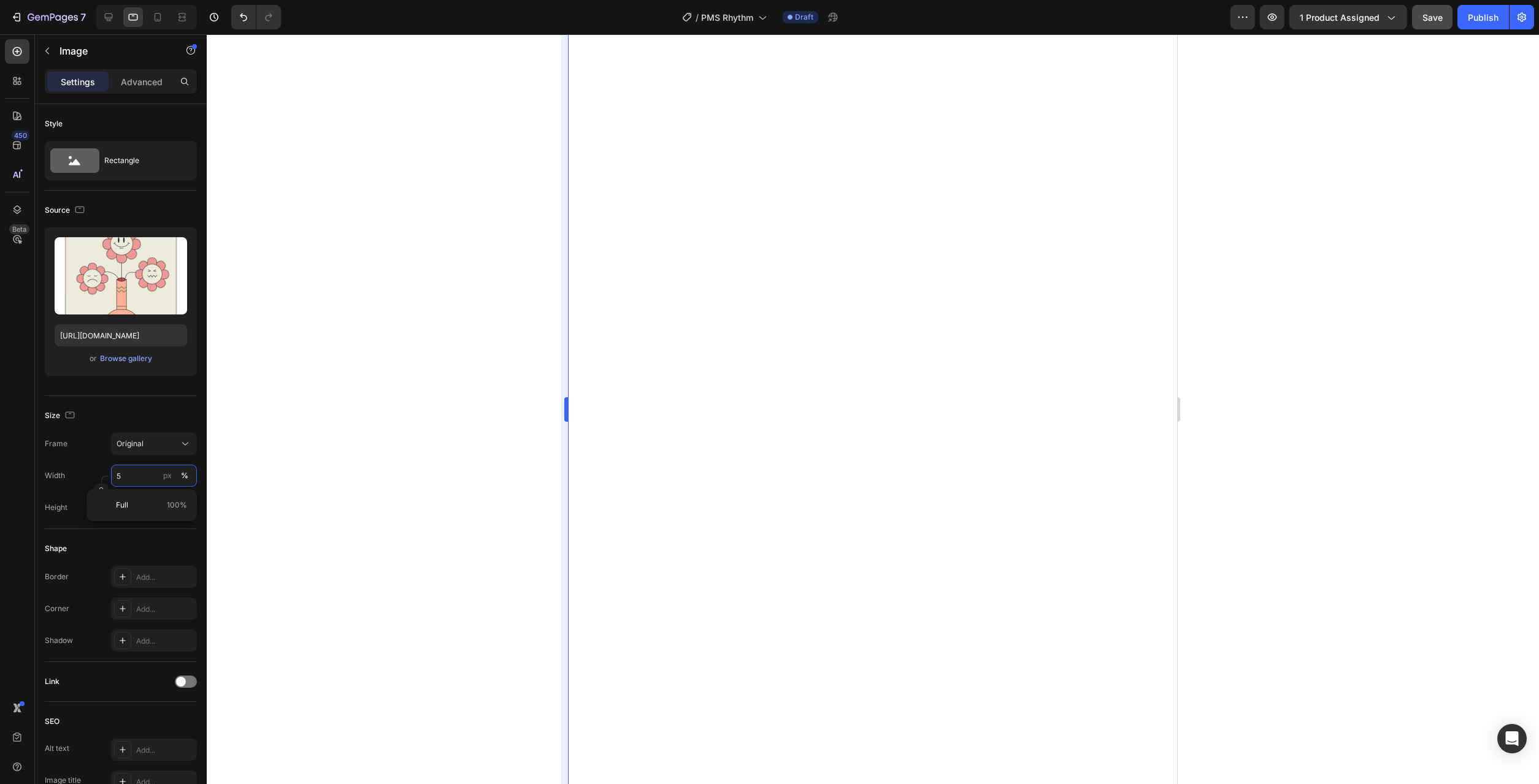
type input "50"
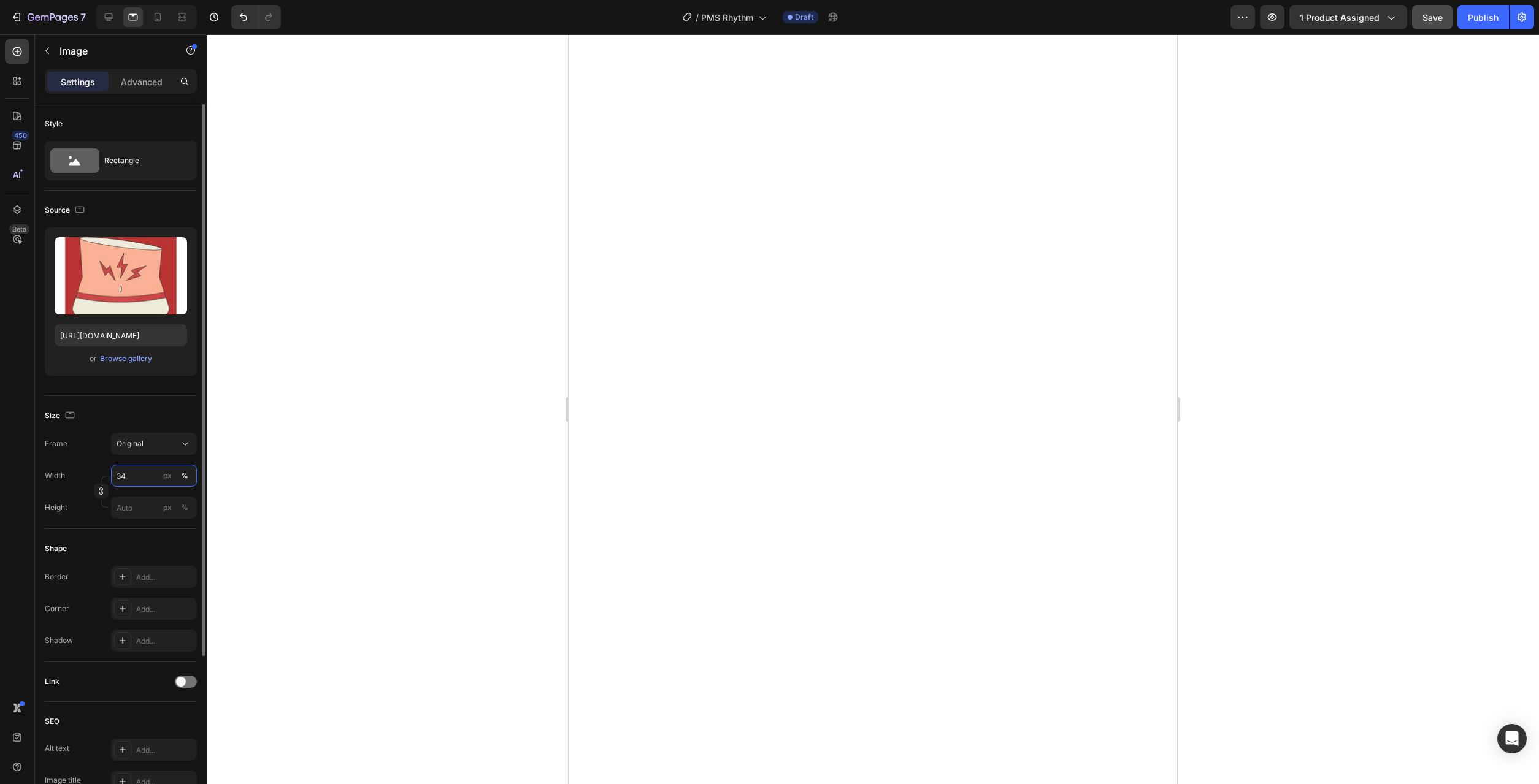
click at [147, 480] on input "34" at bounding box center [153, 476] width 86 height 22
type input "50"
click at [125, 476] on input "34" at bounding box center [153, 476] width 86 height 22
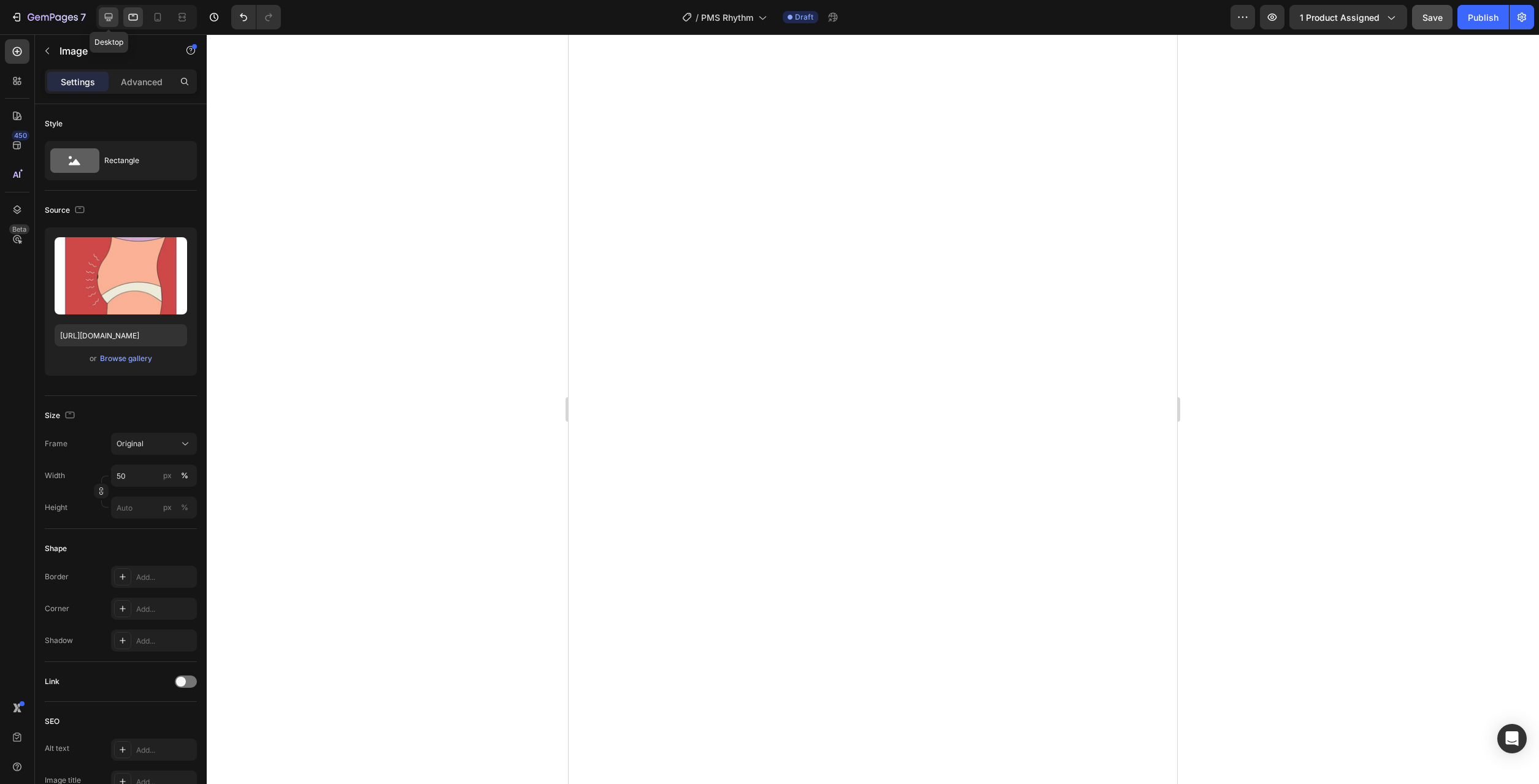
click at [109, 17] on icon at bounding box center [108, 17] width 12 height 12
click at [143, 478] on input "50" at bounding box center [153, 476] width 86 height 22
type input "38"
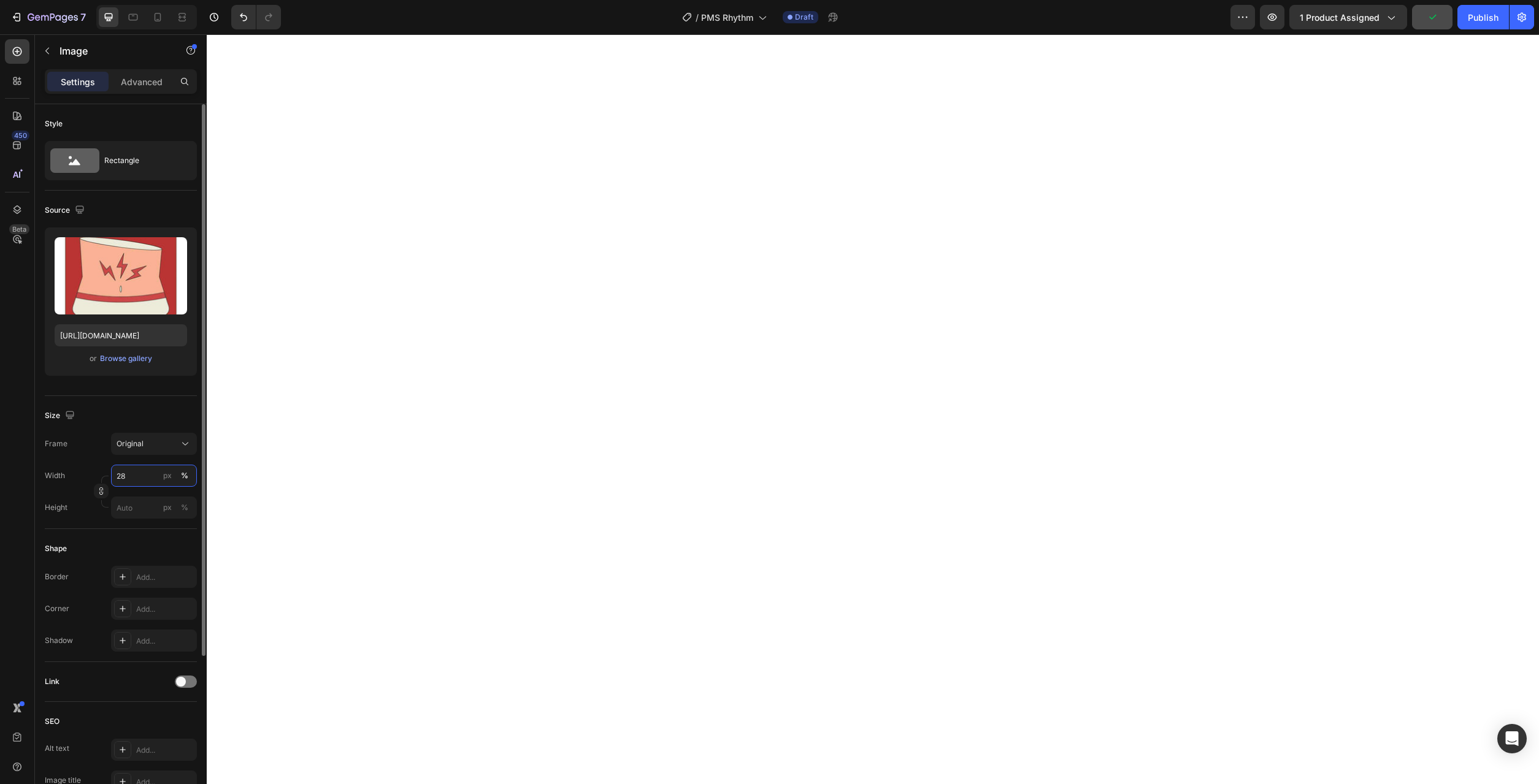
click at [132, 474] on input "28" at bounding box center [153, 476] width 86 height 22
type input "38"
click at [125, 476] on input "28" at bounding box center [153, 476] width 86 height 22
type input "38"
click at [137, 474] on input "28" at bounding box center [153, 476] width 86 height 22
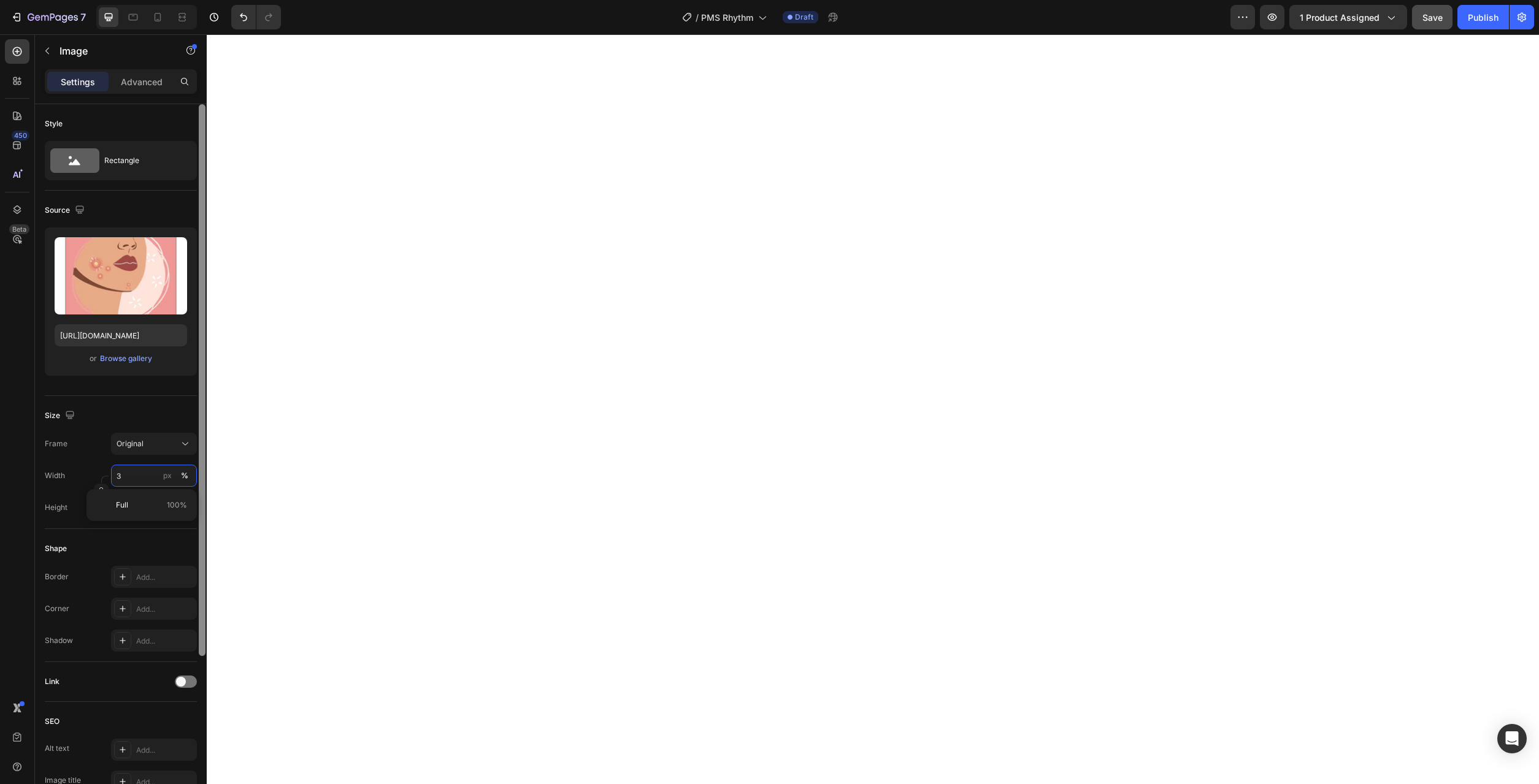
type input "38"
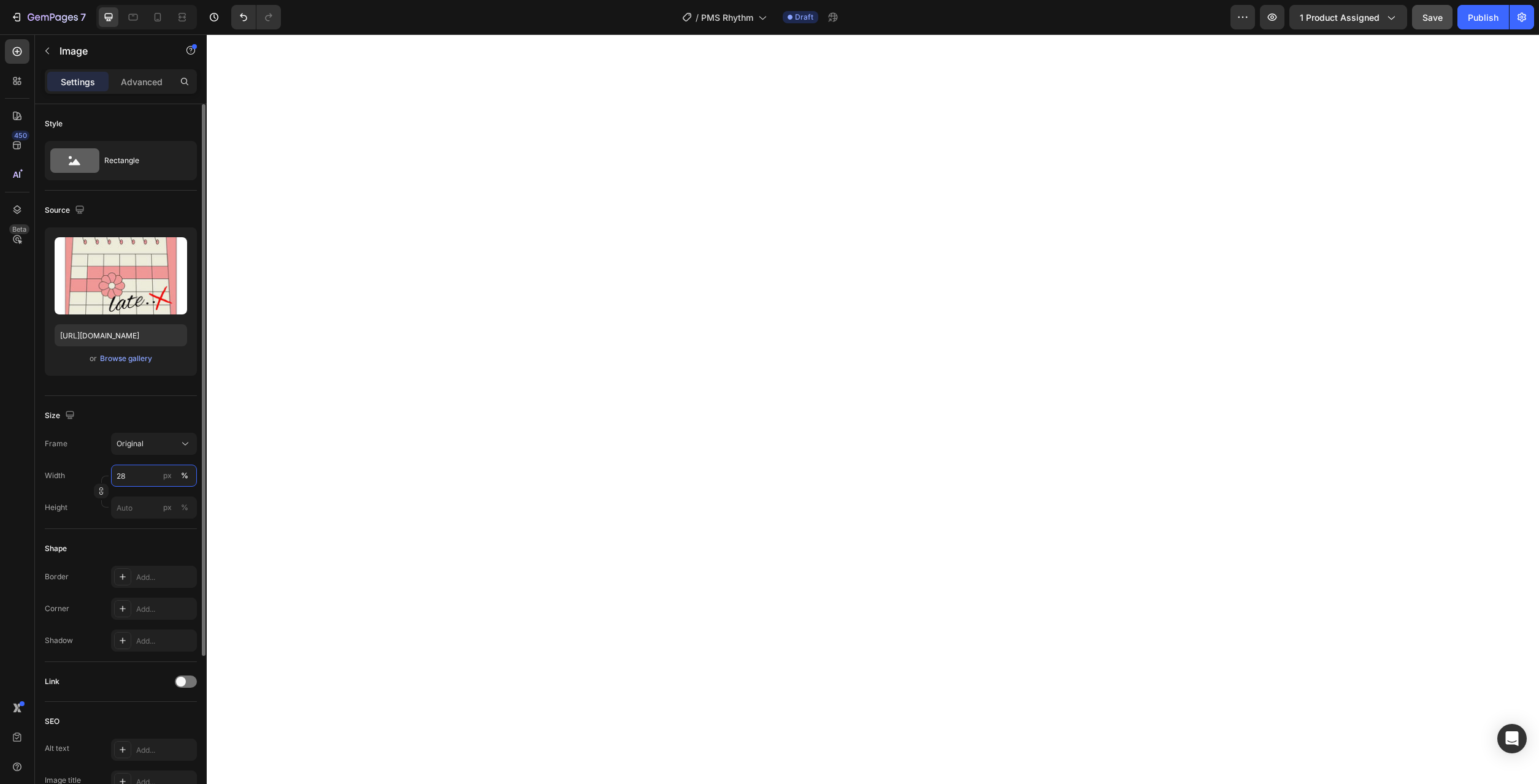
click at [134, 484] on input "28" at bounding box center [153, 476] width 86 height 22
type input "38"
click at [129, 476] on input "28" at bounding box center [153, 476] width 86 height 22
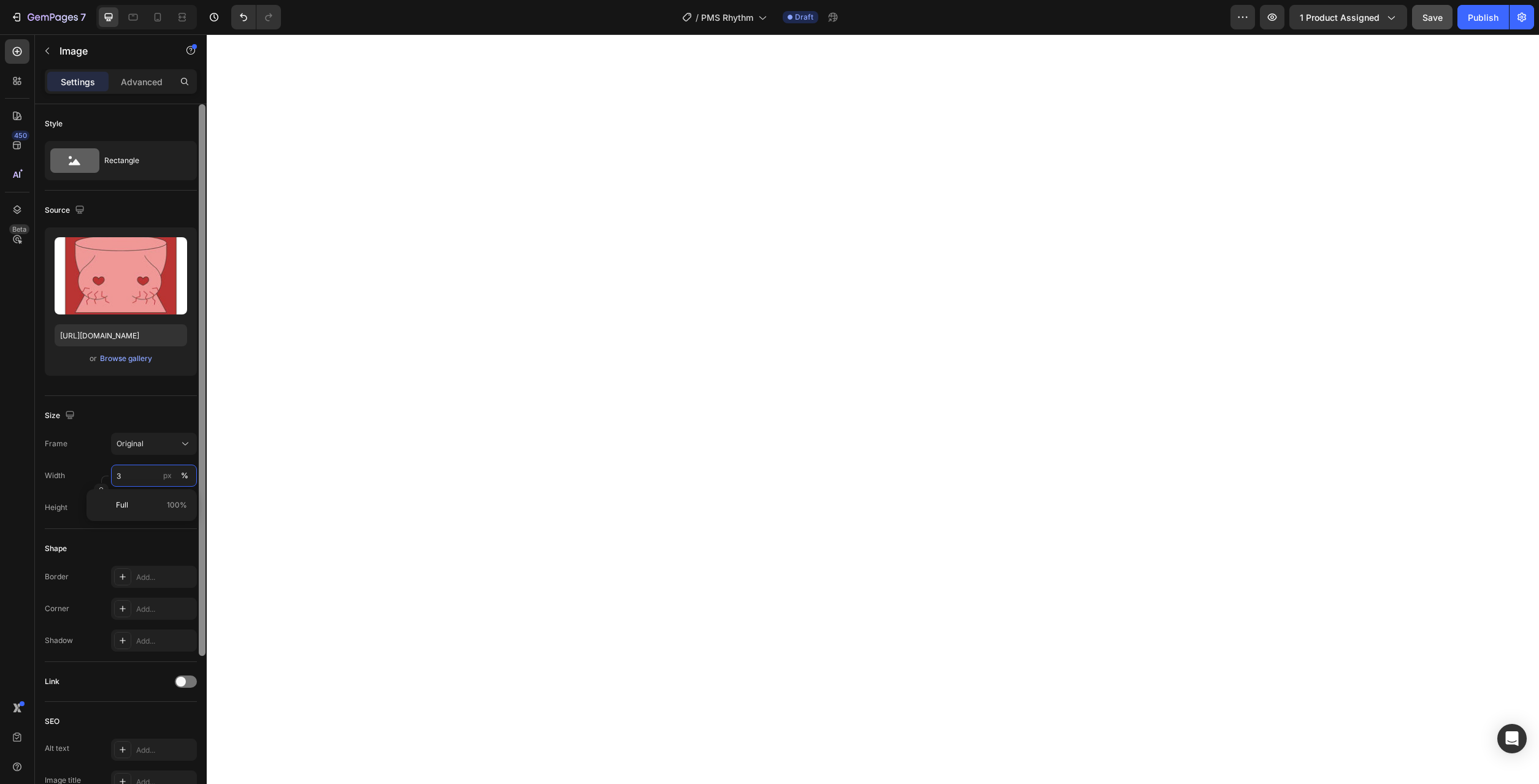
type input "38"
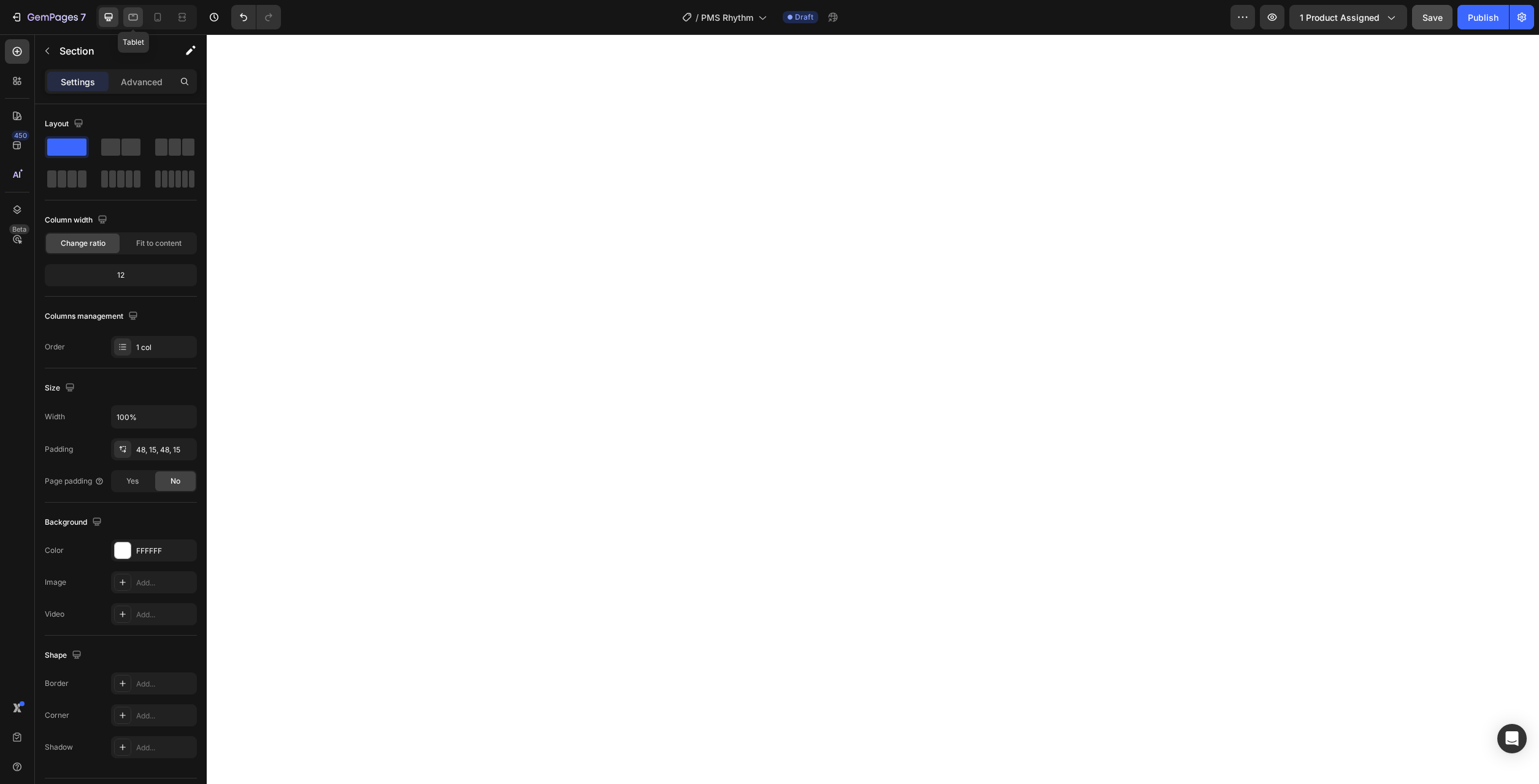
click at [132, 11] on icon at bounding box center [133, 17] width 12 height 12
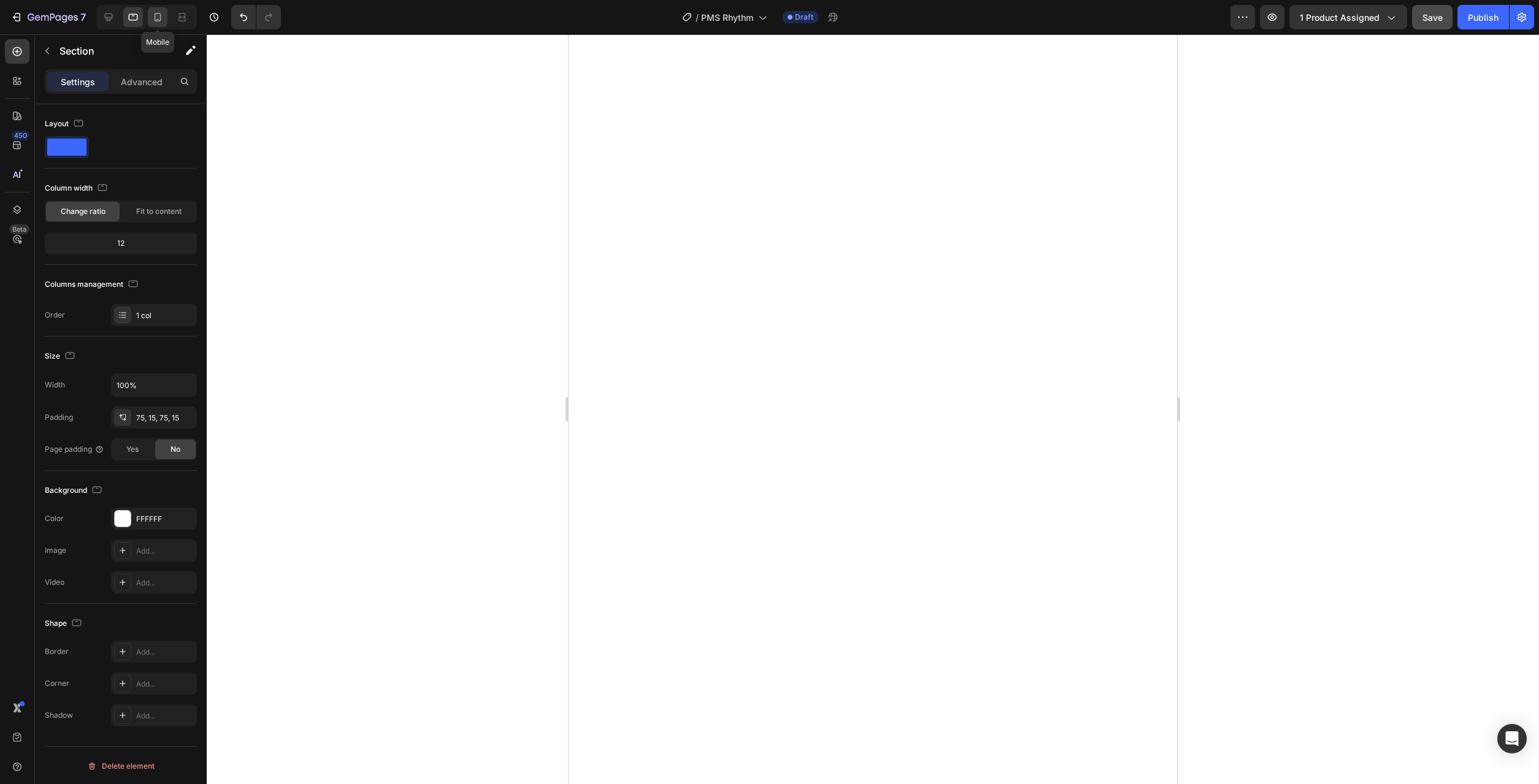
click at [152, 17] on icon at bounding box center [158, 17] width 12 height 12
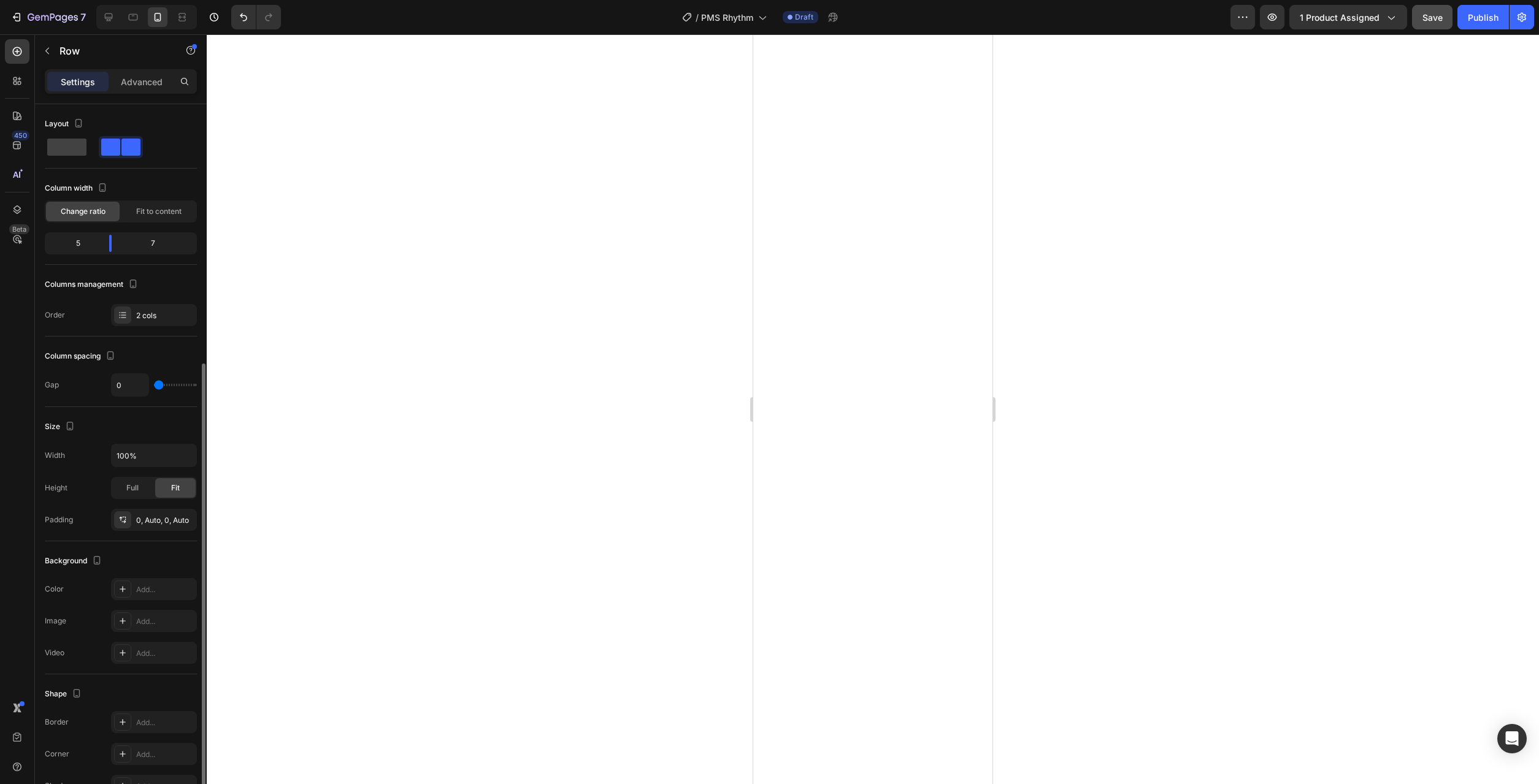
scroll to position [141, 0]
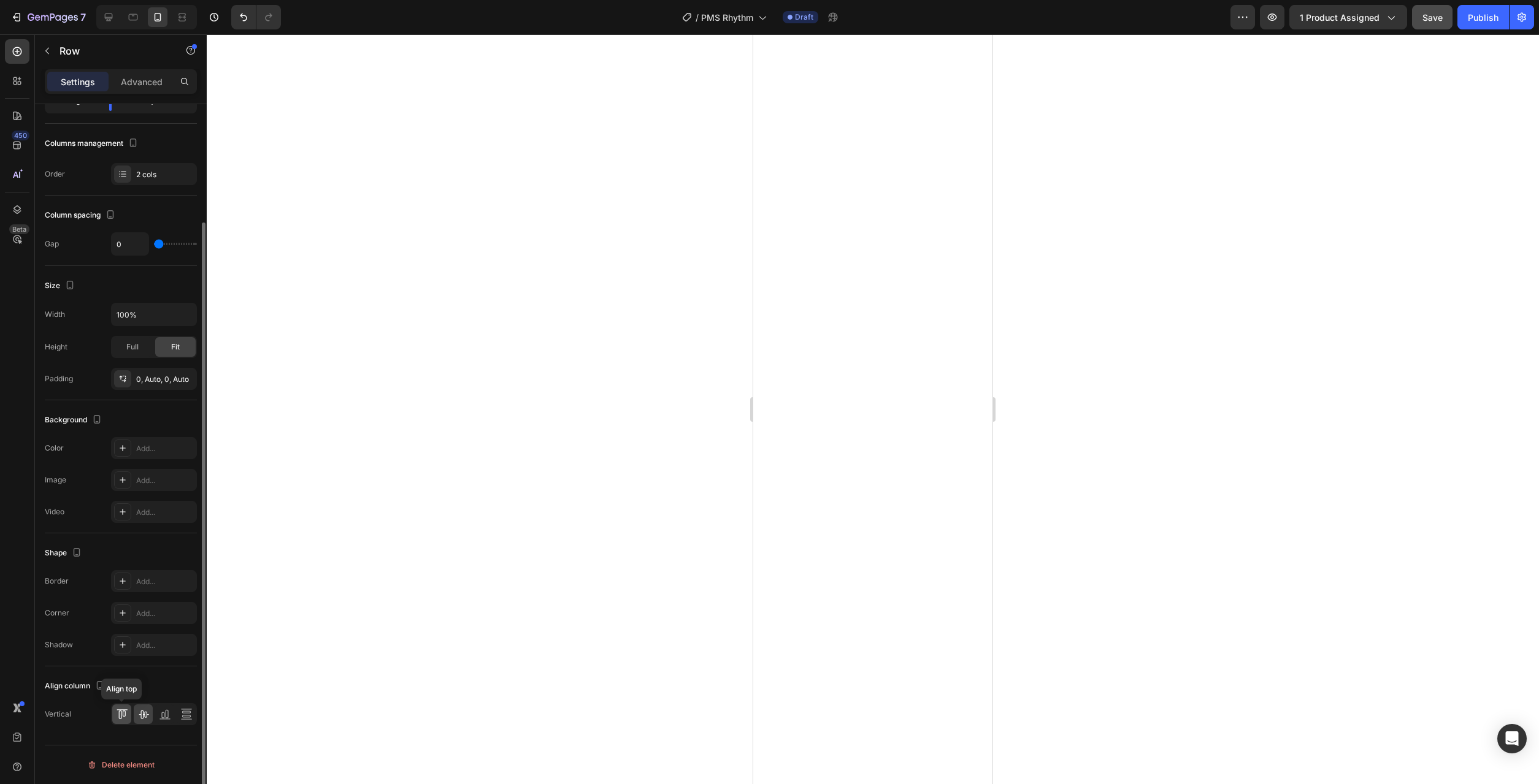
click at [124, 718] on icon at bounding box center [122, 714] width 12 height 12
click at [119, 718] on icon at bounding box center [122, 714] width 12 height 12
click at [186, 711] on icon at bounding box center [186, 714] width 12 height 12
click at [120, 713] on icon at bounding box center [122, 714] width 12 height 12
click at [128, 717] on div at bounding box center [121, 714] width 19 height 19
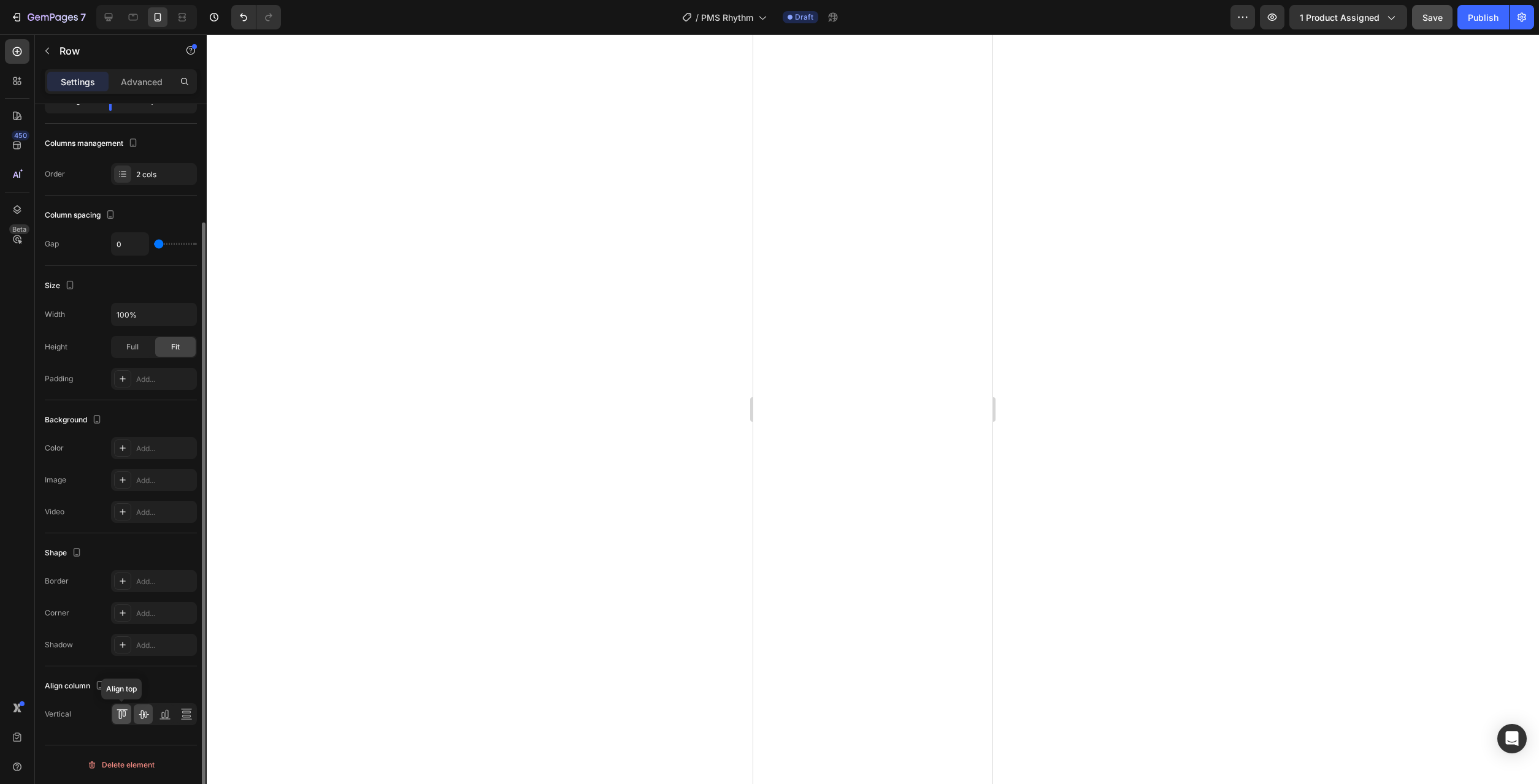
click at [121, 715] on icon at bounding box center [122, 714] width 12 height 12
click at [119, 715] on icon at bounding box center [119, 715] width 3 height 9
click at [125, 715] on icon at bounding box center [123, 713] width 3 height 6
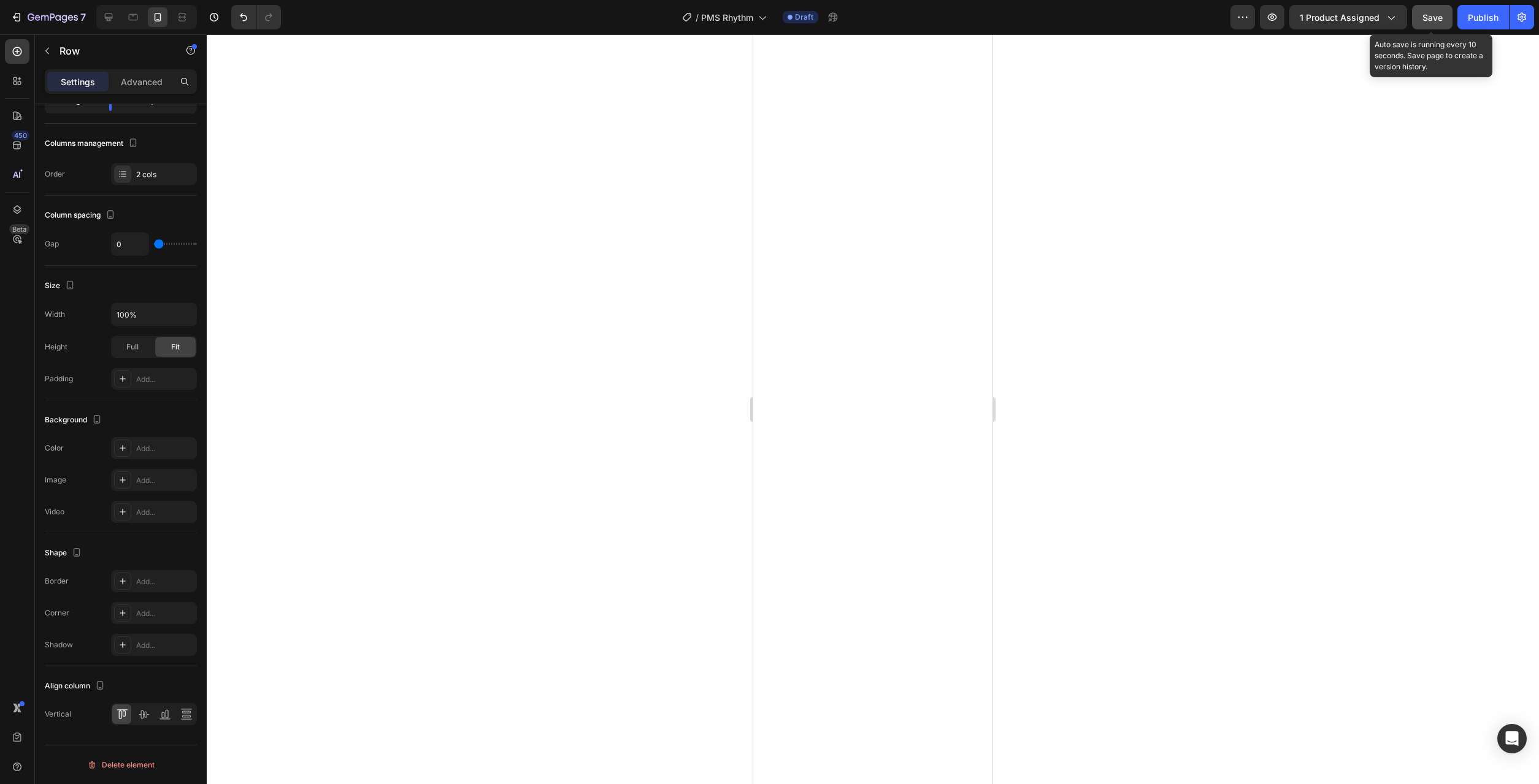
click at [1436, 19] on span "Save" at bounding box center [1432, 17] width 20 height 11
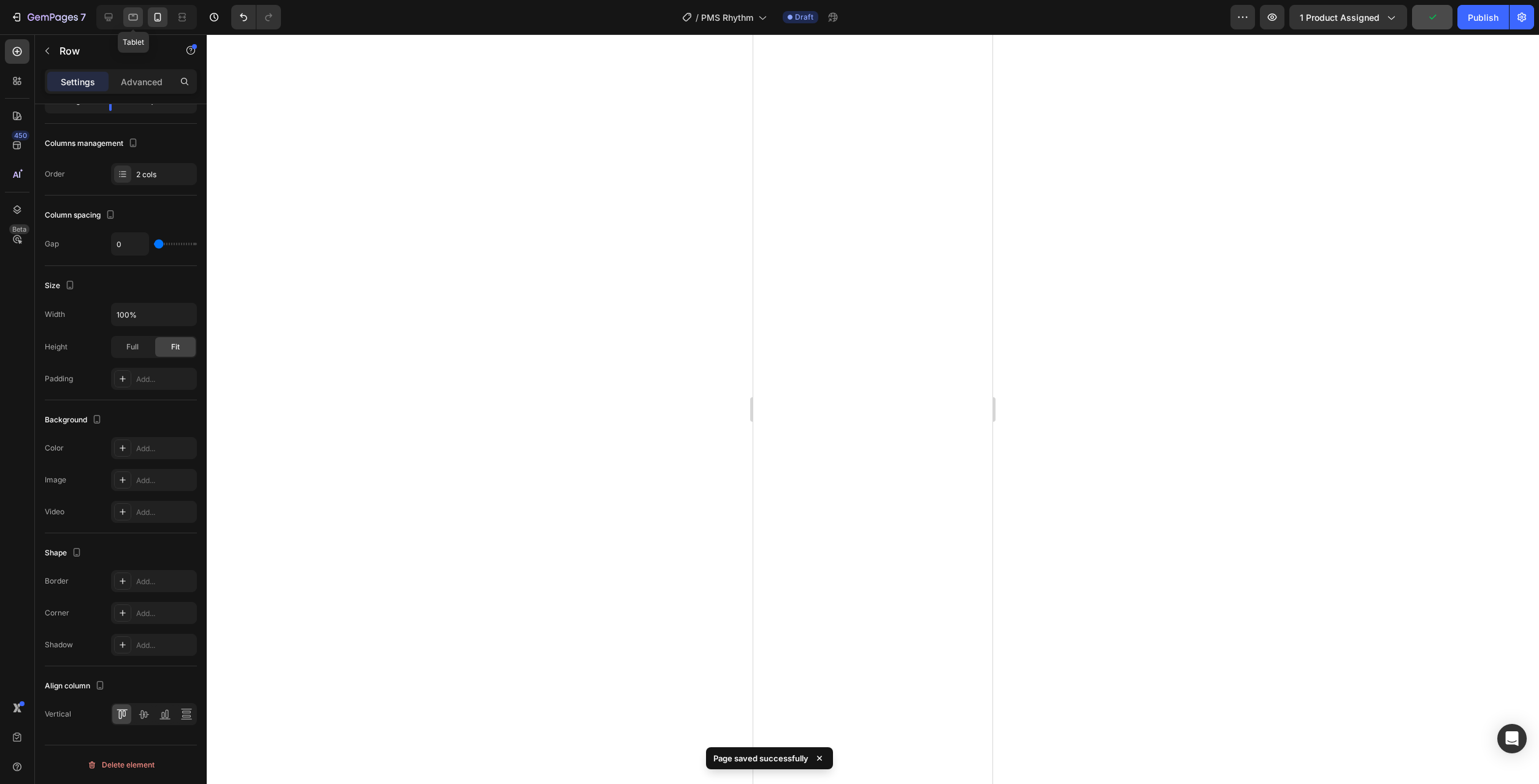
click at [131, 11] on icon at bounding box center [133, 17] width 12 height 12
click at [109, 16] on icon at bounding box center [108, 17] width 12 height 12
type input "1200"
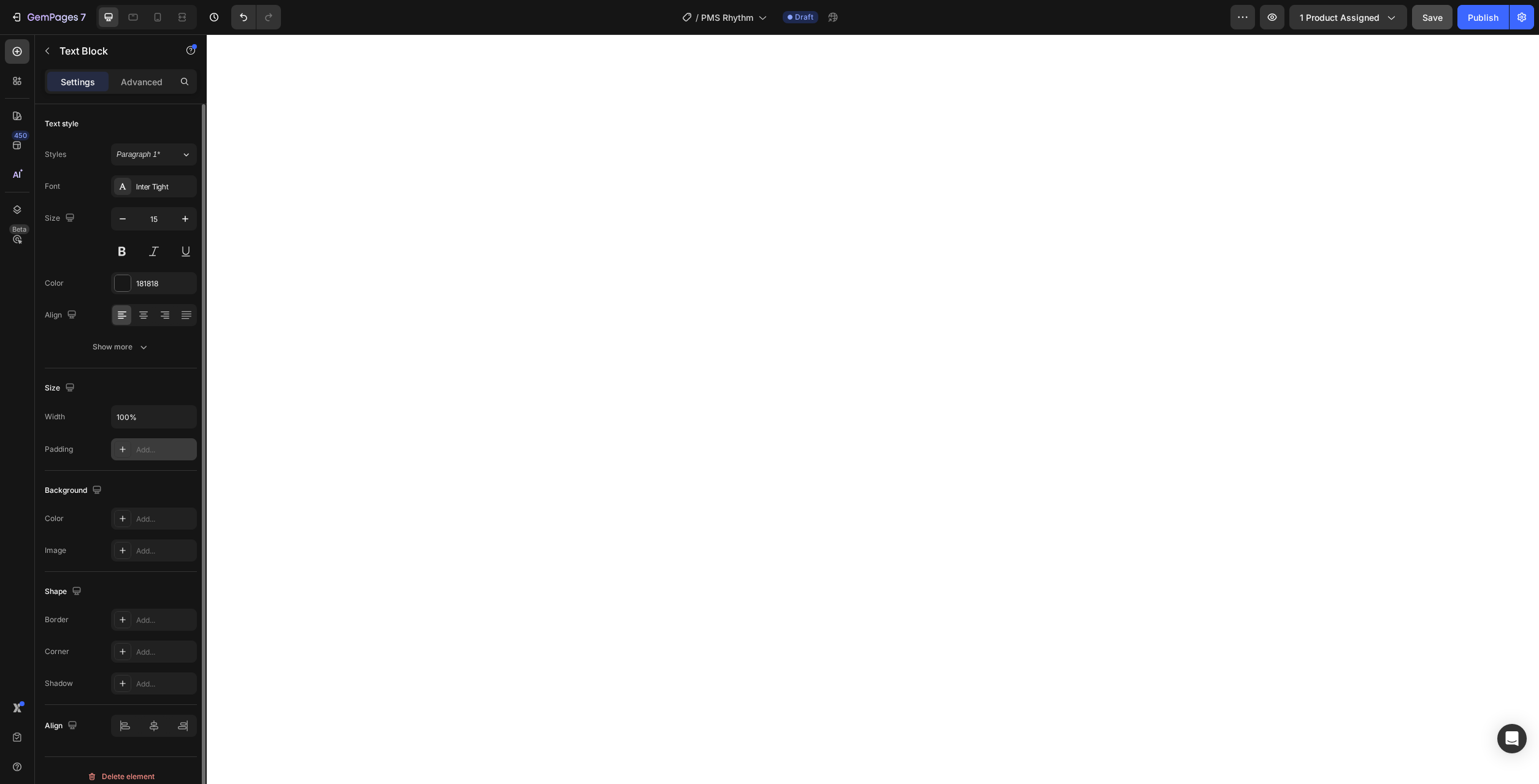
click at [149, 447] on div "Add..." at bounding box center [165, 450] width 57 height 11
click at [147, 451] on div "Add..." at bounding box center [165, 450] width 57 height 11
click at [147, 452] on div "Add..." at bounding box center [165, 450] width 57 height 11
click at [143, 444] on div "Add..." at bounding box center [153, 449] width 86 height 22
click at [153, 452] on div "Add..." at bounding box center [165, 450] width 57 height 11
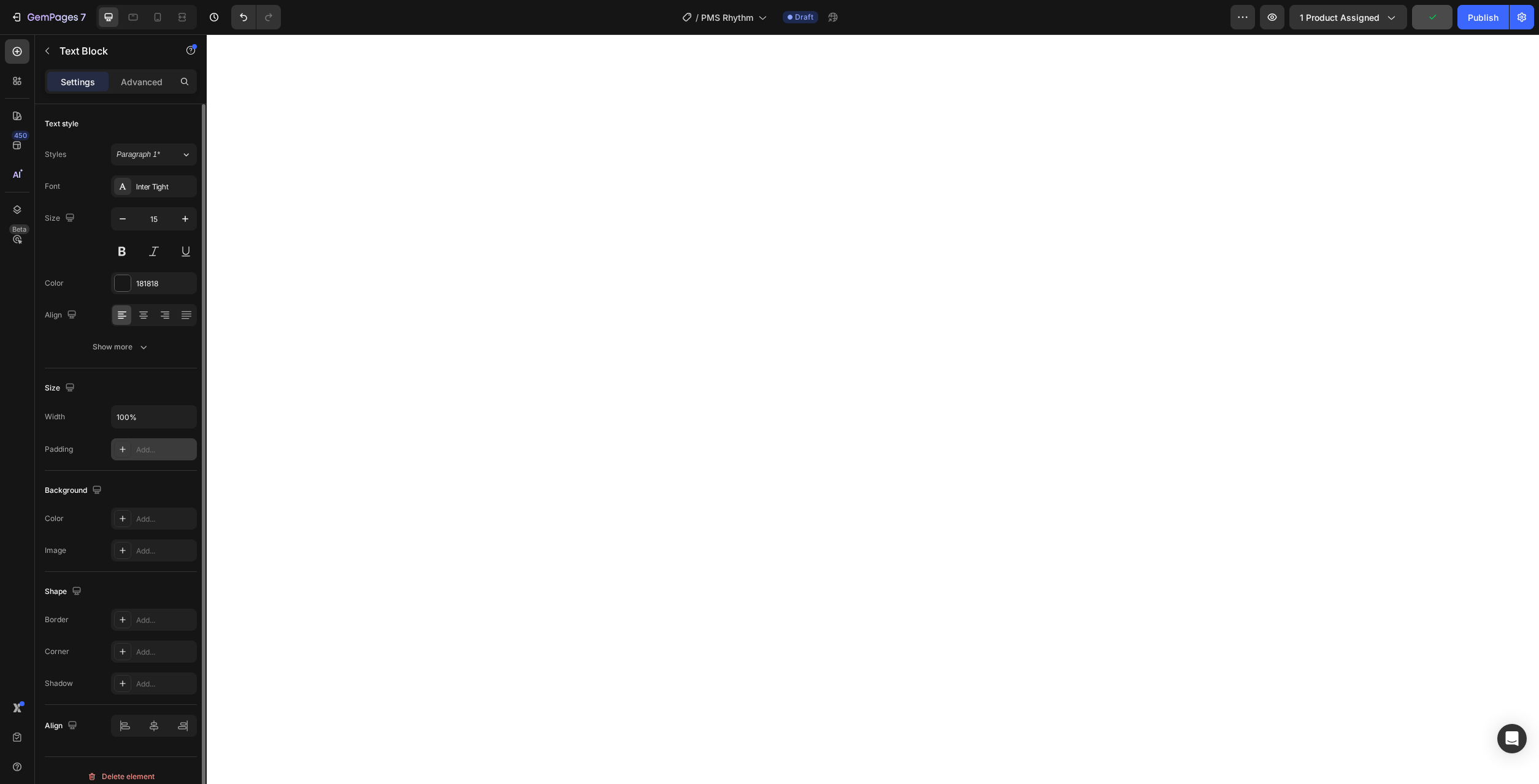
click at [131, 452] on div at bounding box center [123, 450] width 17 height 17
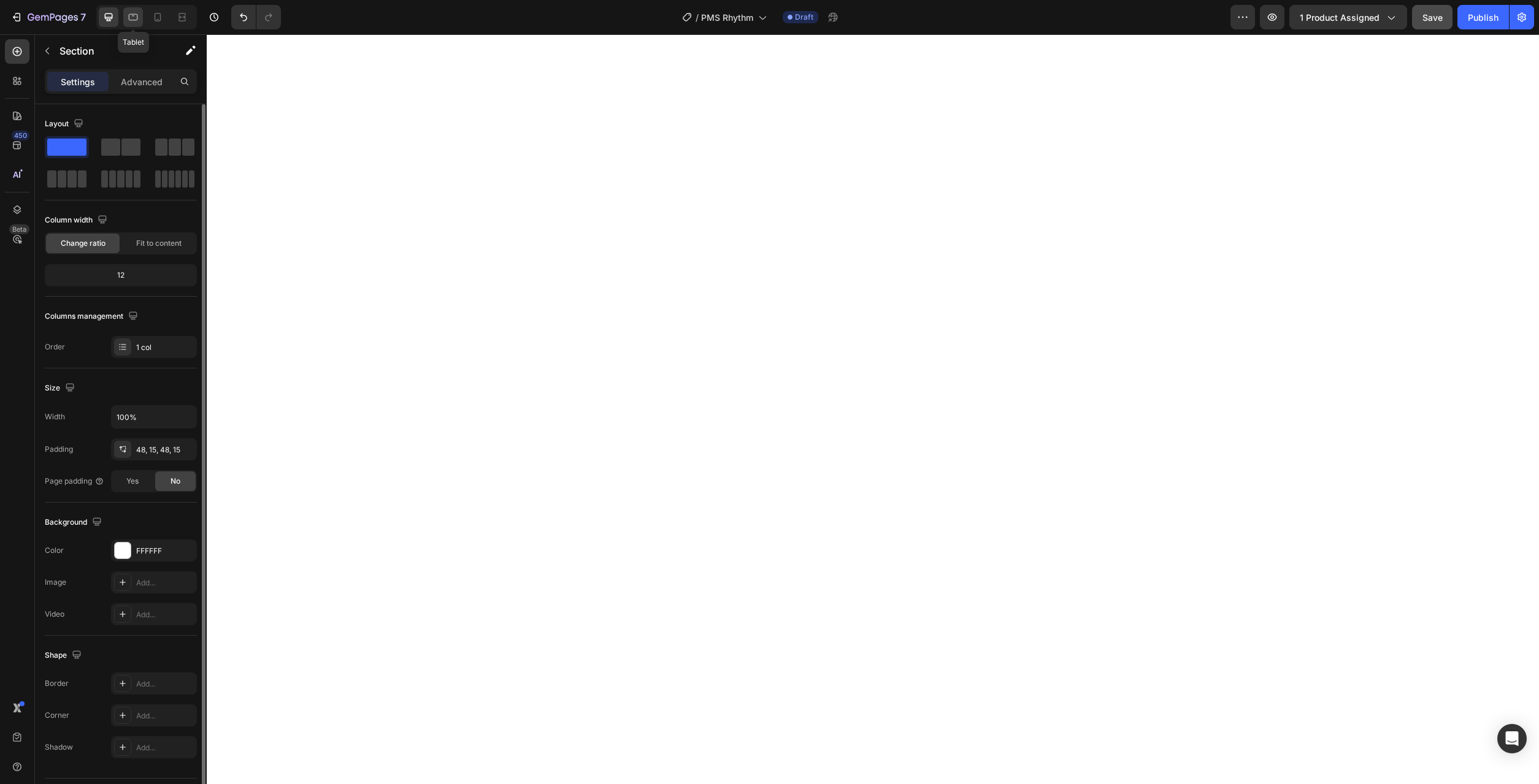
click at [127, 21] on icon at bounding box center [133, 17] width 12 height 12
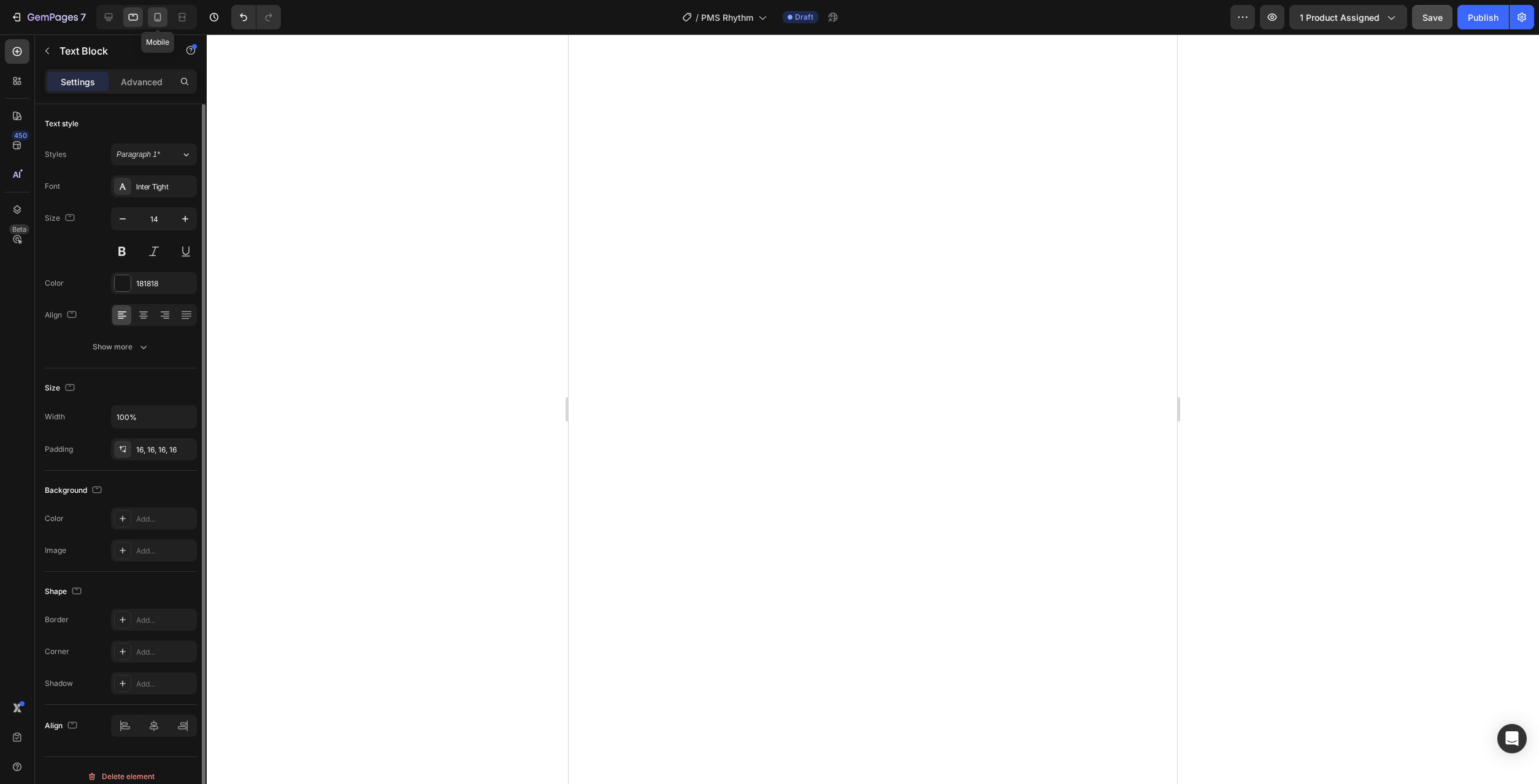
click at [158, 21] on icon at bounding box center [158, 17] width 12 height 12
click at [1159, 557] on div at bounding box center [873, 409] width 1332 height 750
click at [139, 457] on div "0, 0, 21, 0" at bounding box center [153, 449] width 86 height 22
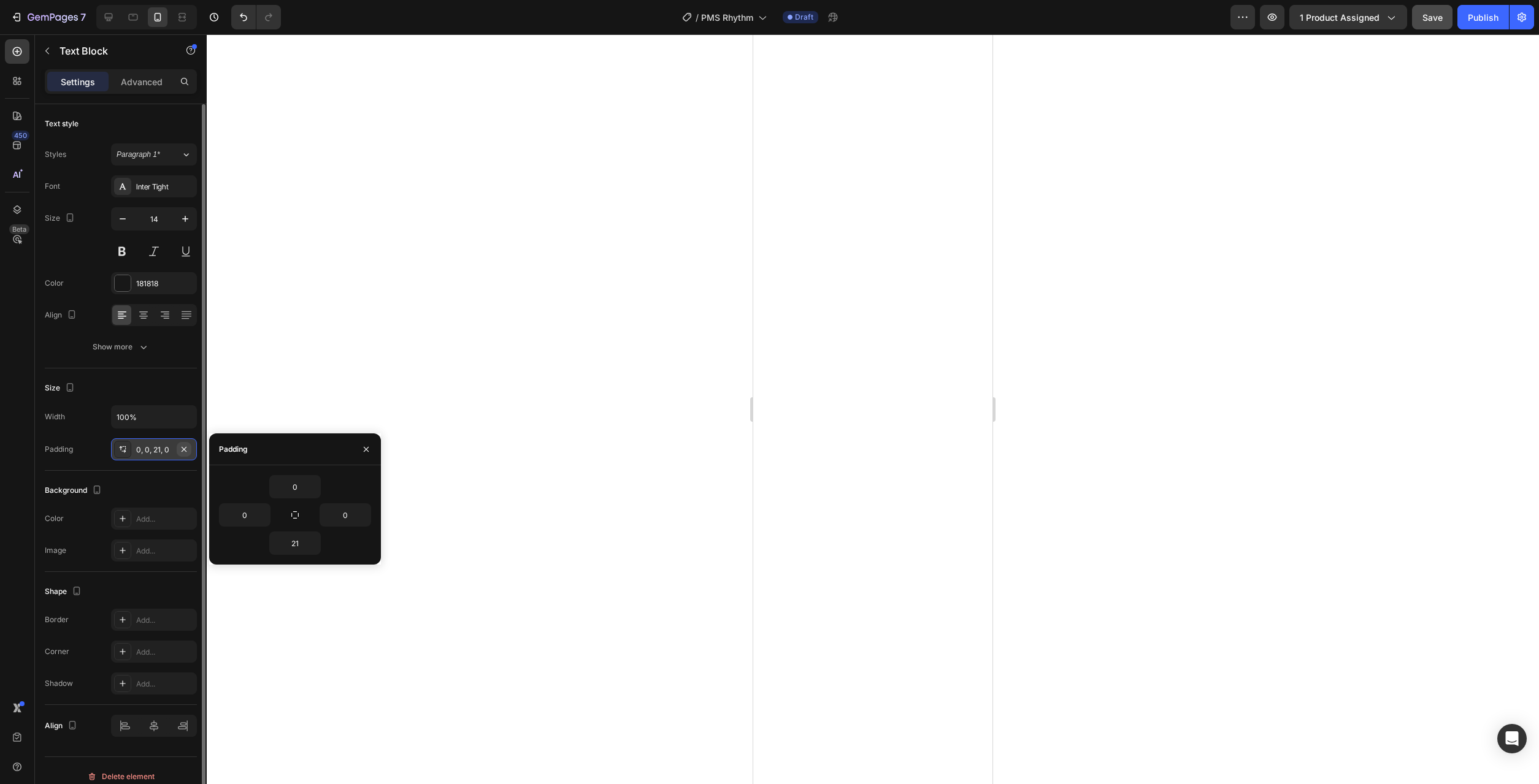
click at [185, 453] on icon "button" at bounding box center [184, 449] width 10 height 10
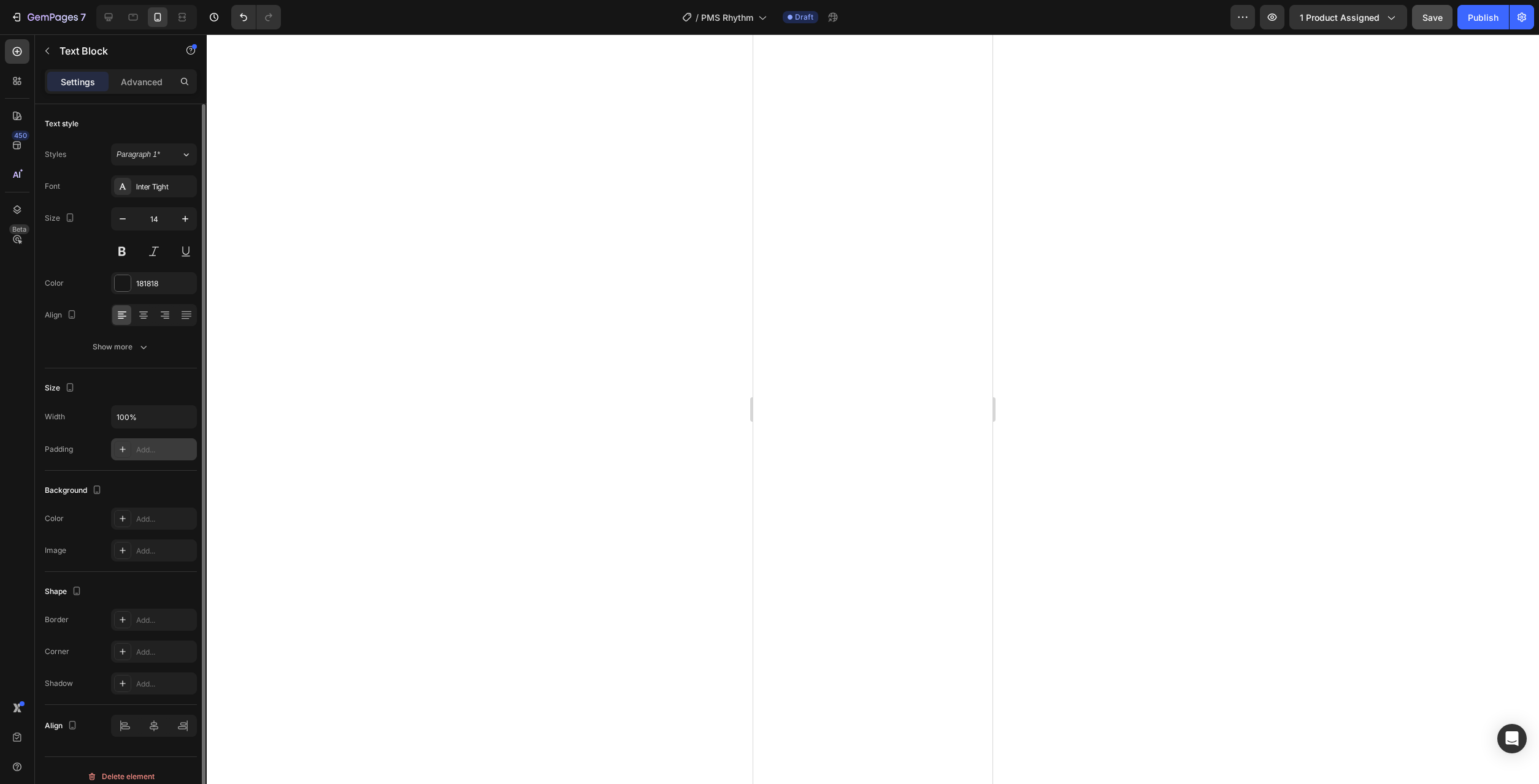
type input "0"
click at [153, 445] on div "Add..." at bounding box center [165, 450] width 57 height 11
type input "16"
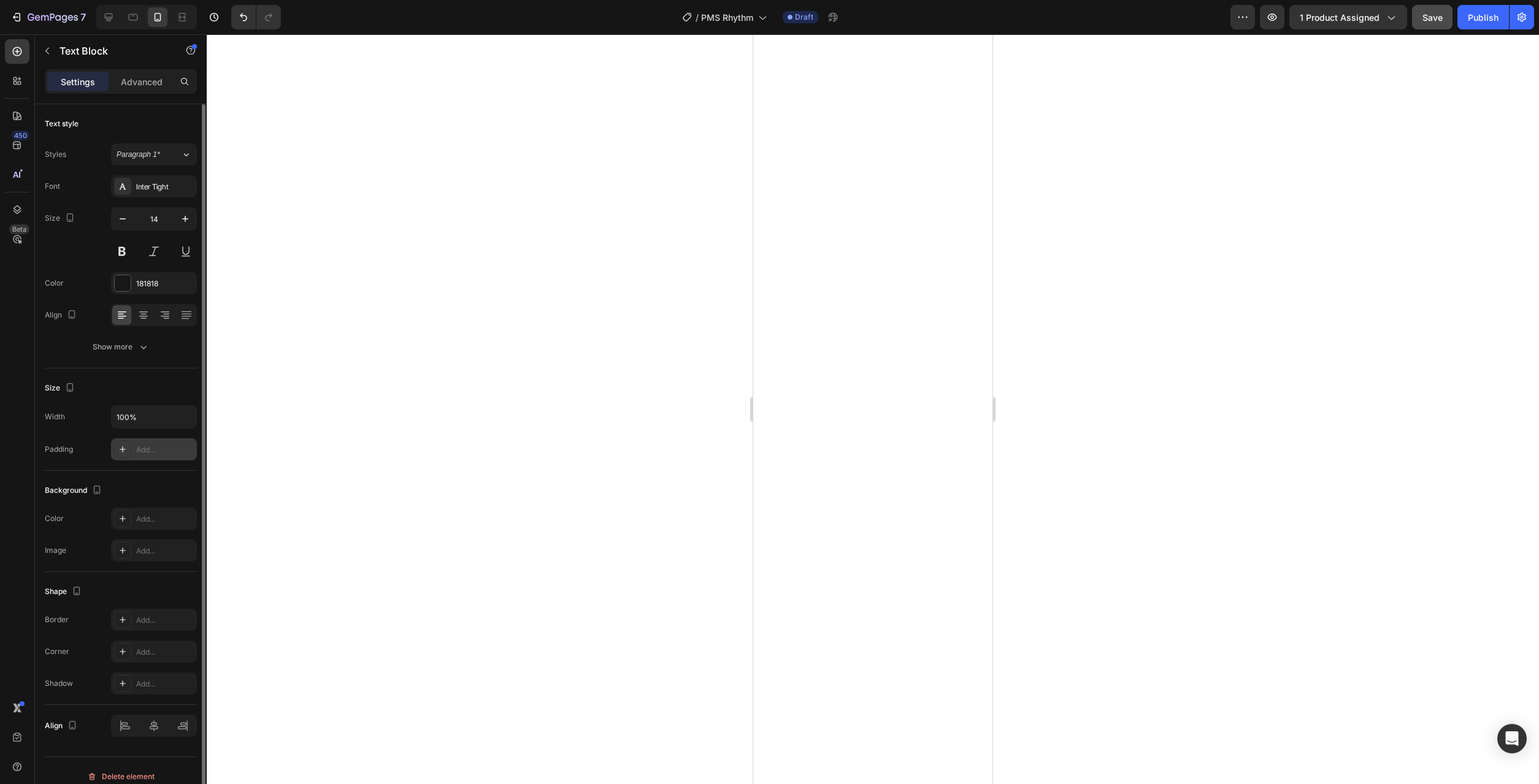
type input "16"
click at [153, 452] on div "20, 0, 0, 0" at bounding box center [153, 450] width 35 height 11
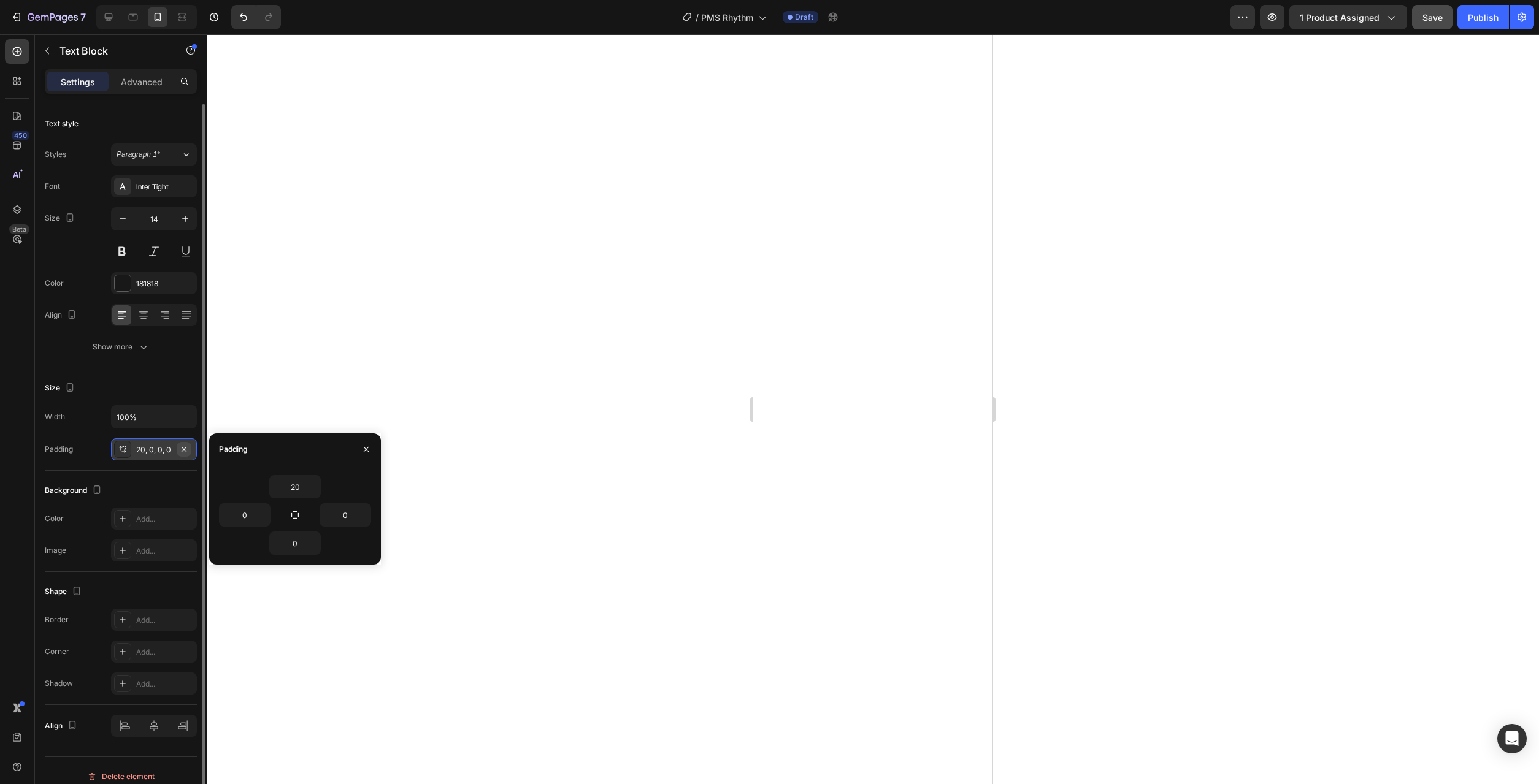
click at [181, 450] on icon "button" at bounding box center [184, 449] width 10 height 10
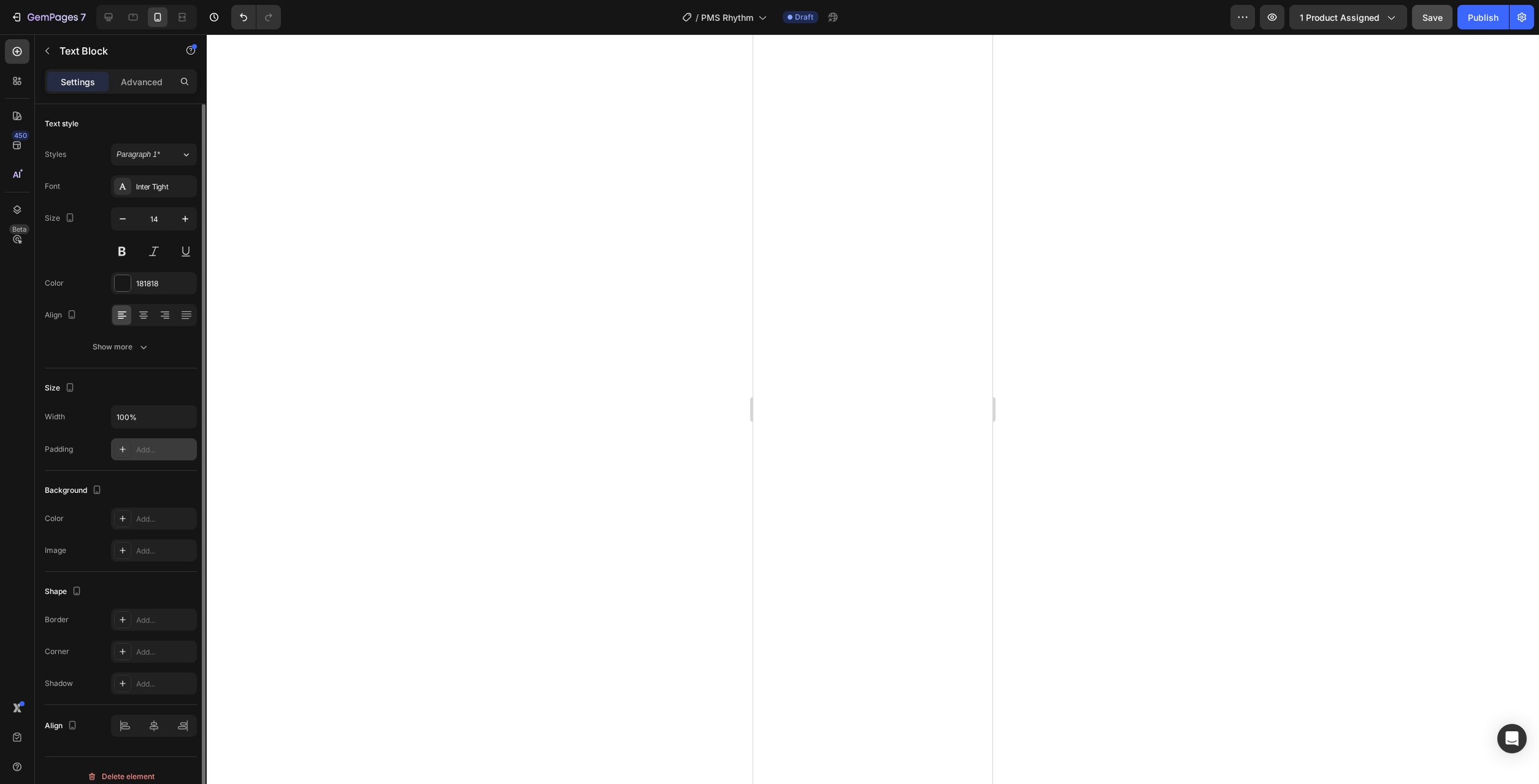
click at [149, 448] on div "Add..." at bounding box center [165, 450] width 57 height 11
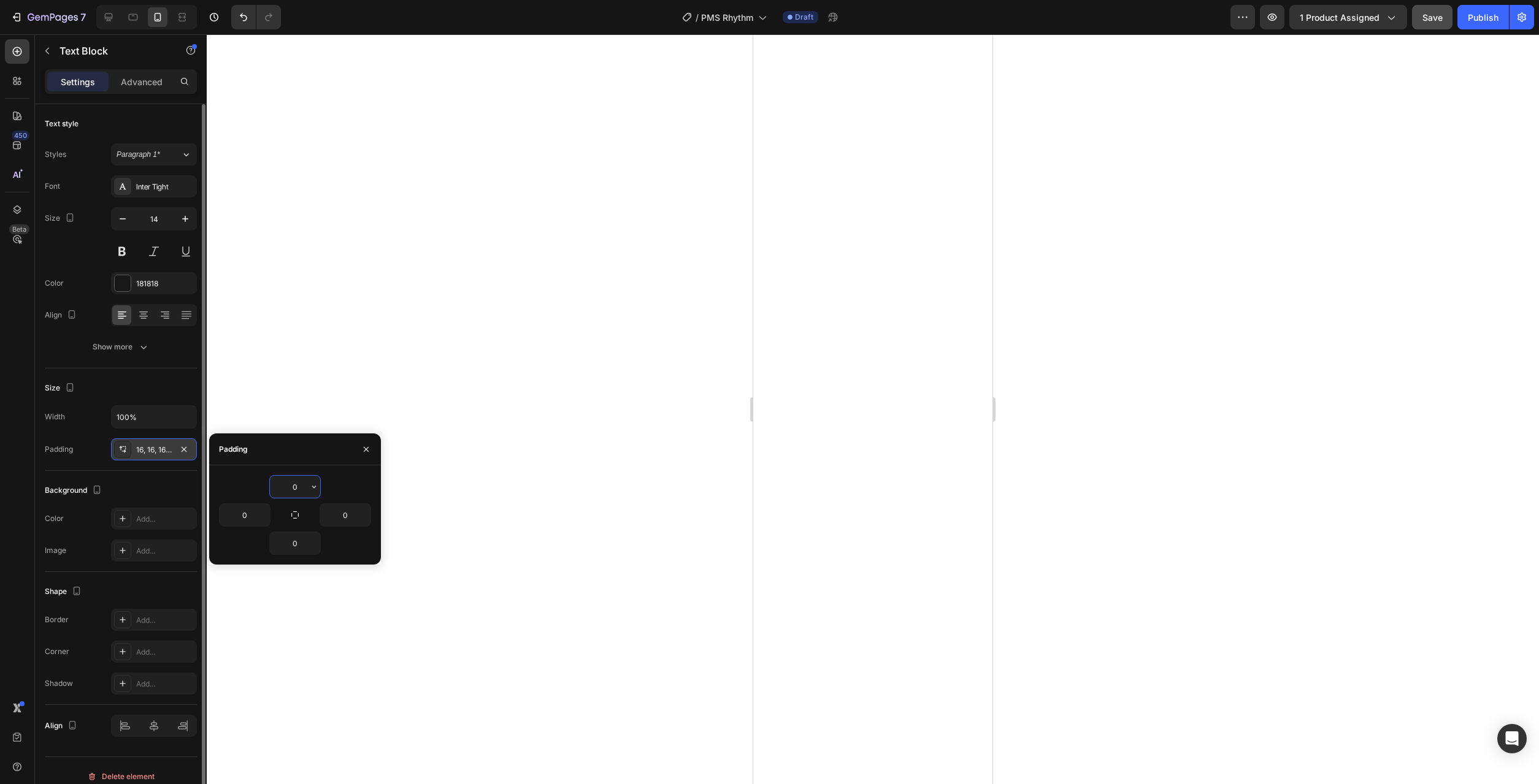
type input "16"
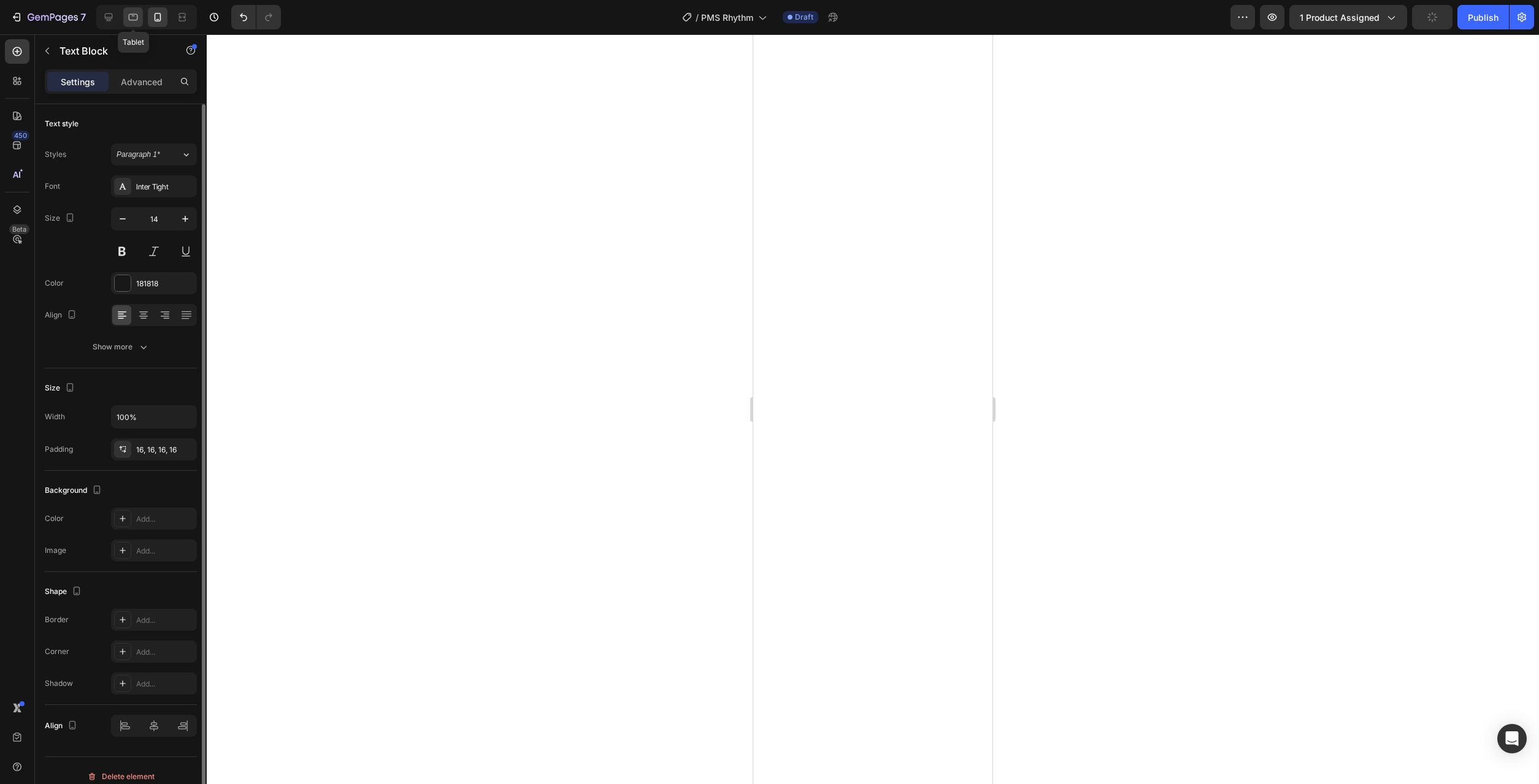
click at [134, 23] on div at bounding box center [133, 17] width 19 height 19
click at [1440, 18] on span "Save" at bounding box center [1432, 17] width 20 height 11
click at [1331, 526] on div at bounding box center [873, 409] width 1332 height 750
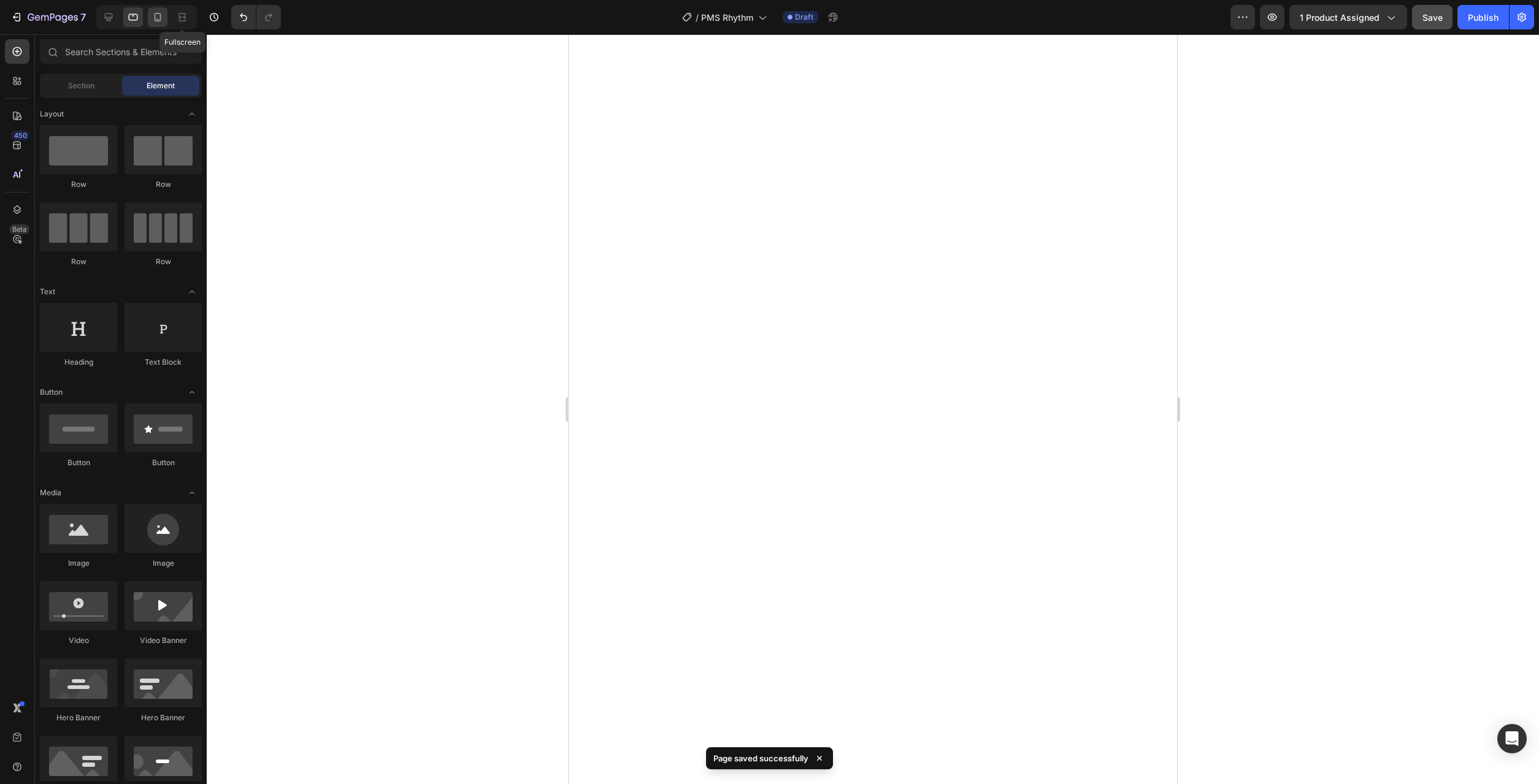
click at [167, 15] on div at bounding box center [157, 17] width 19 height 19
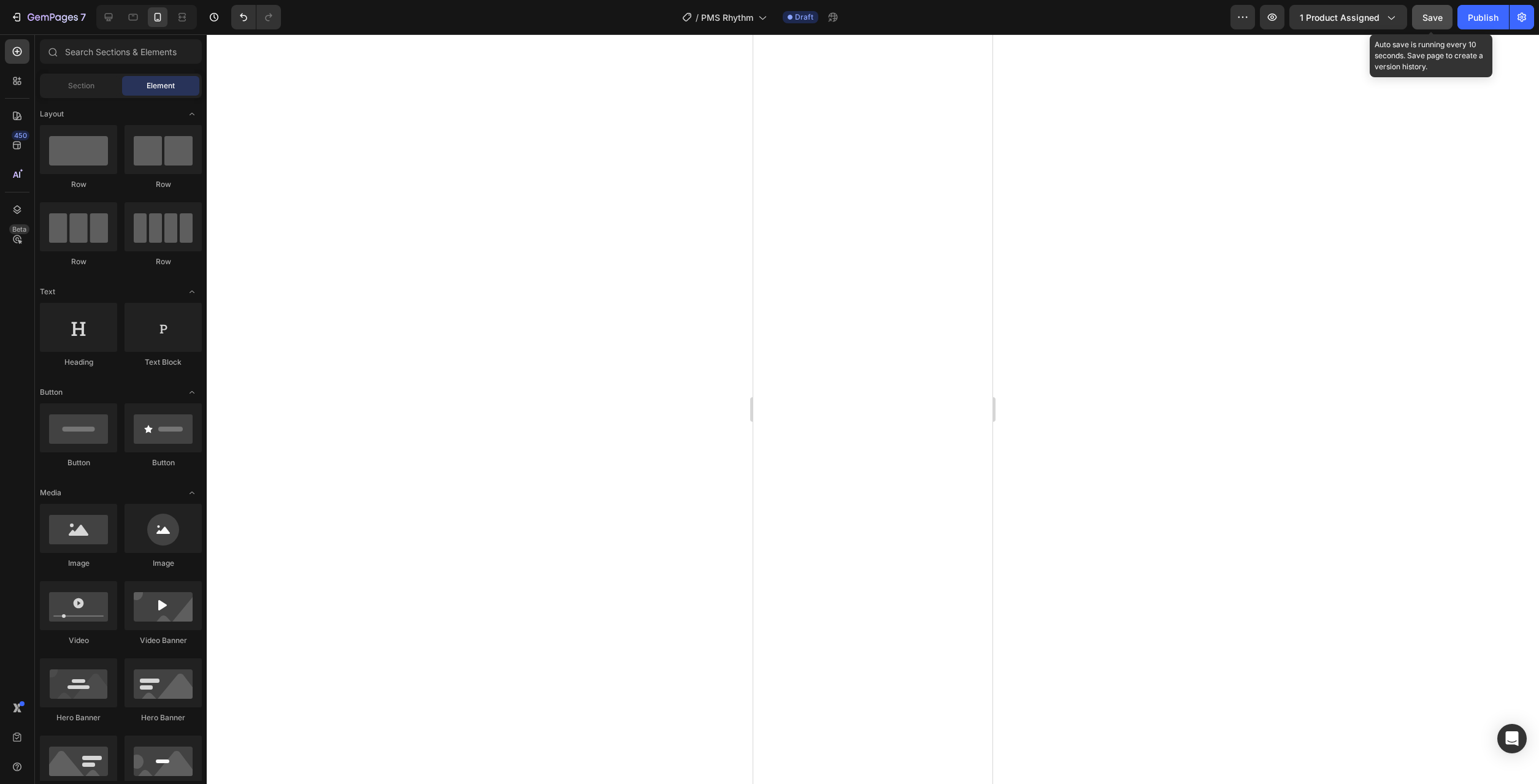
click at [1422, 17] on button "Save" at bounding box center [1432, 17] width 41 height 25
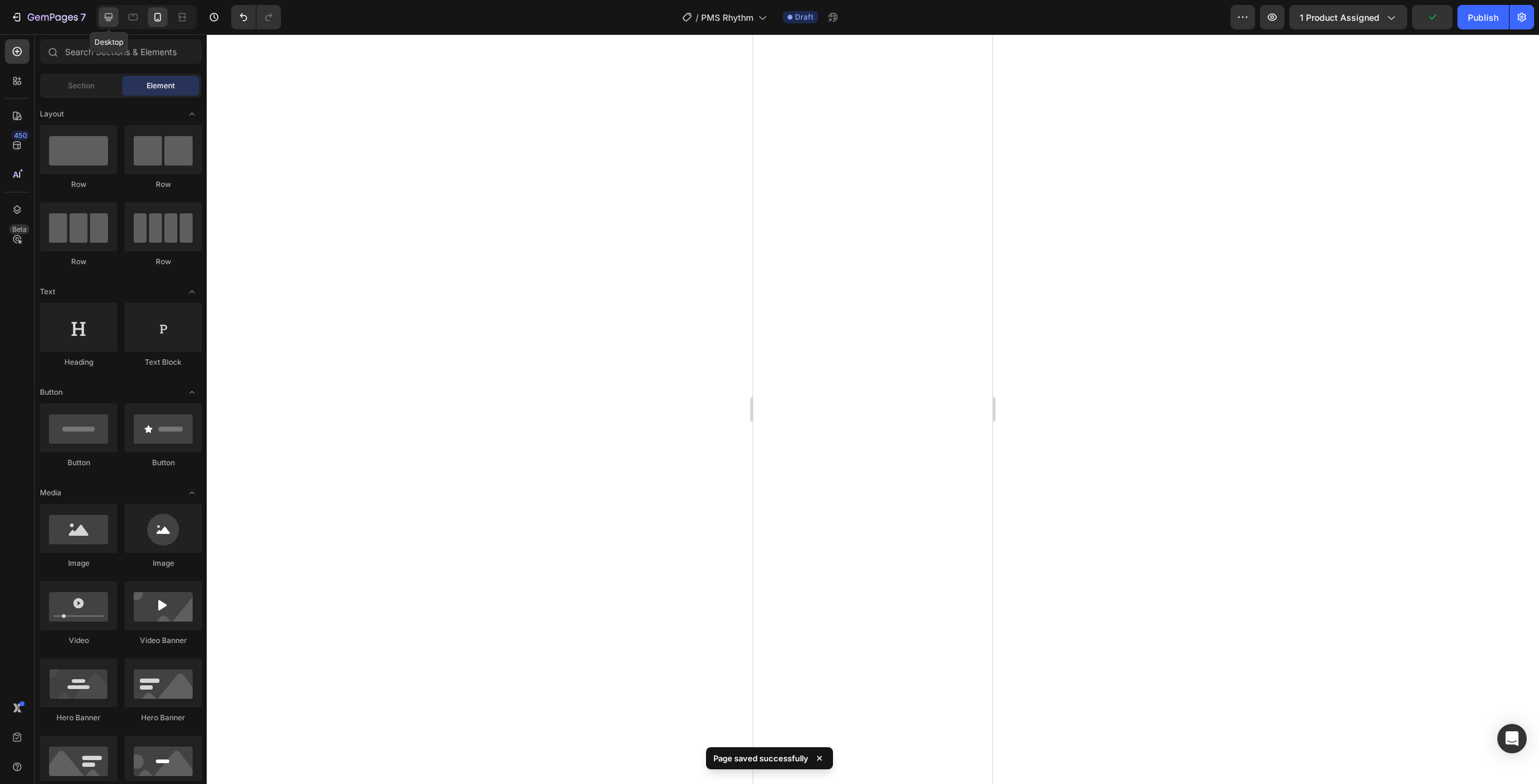
click at [117, 13] on div at bounding box center [108, 17] width 19 height 19
click at [156, 18] on icon at bounding box center [158, 17] width 12 height 12
click at [1197, 272] on div at bounding box center [873, 409] width 1332 height 750
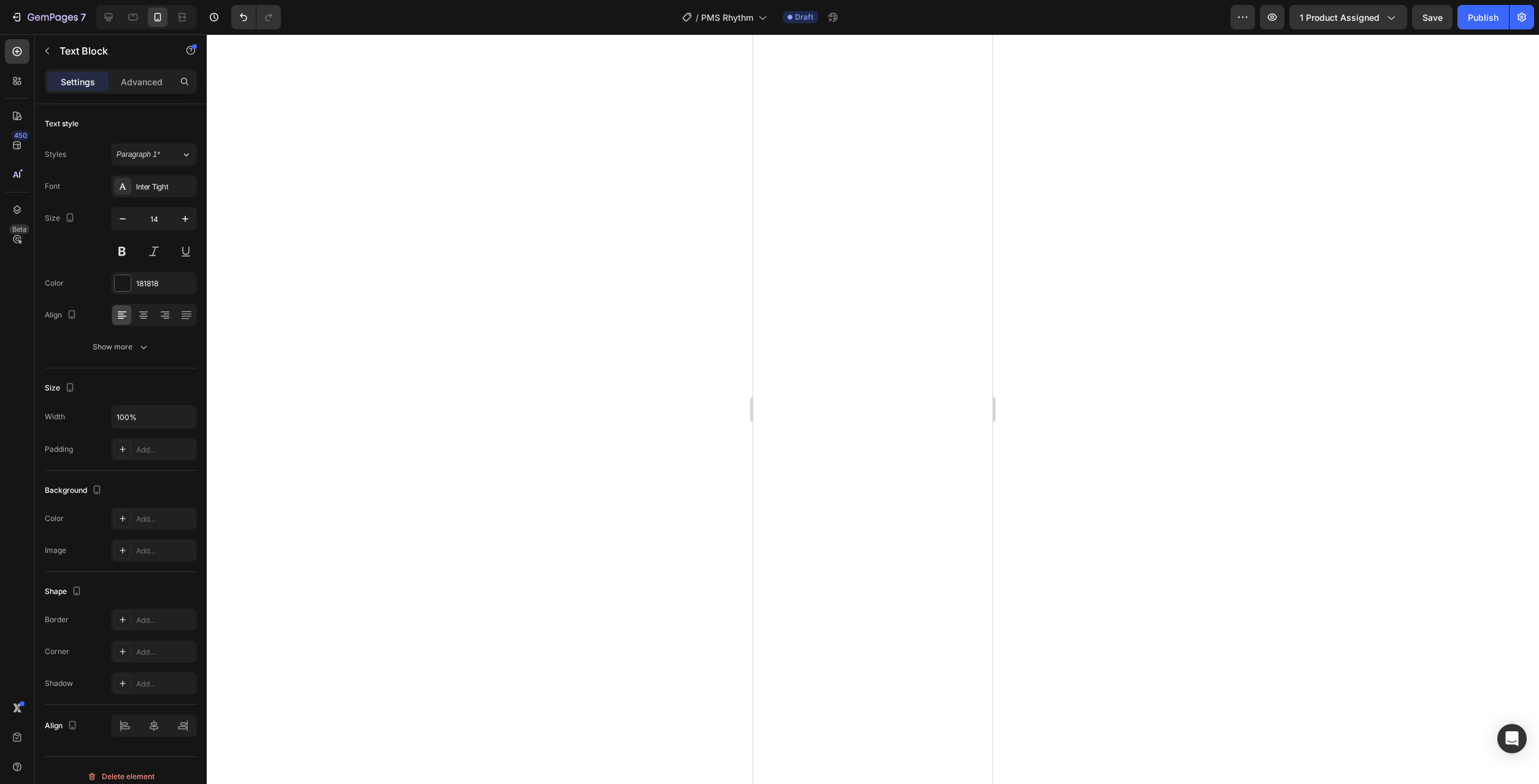
click at [1119, 301] on div at bounding box center [873, 409] width 1332 height 750
click at [1110, 295] on div at bounding box center [873, 409] width 1332 height 750
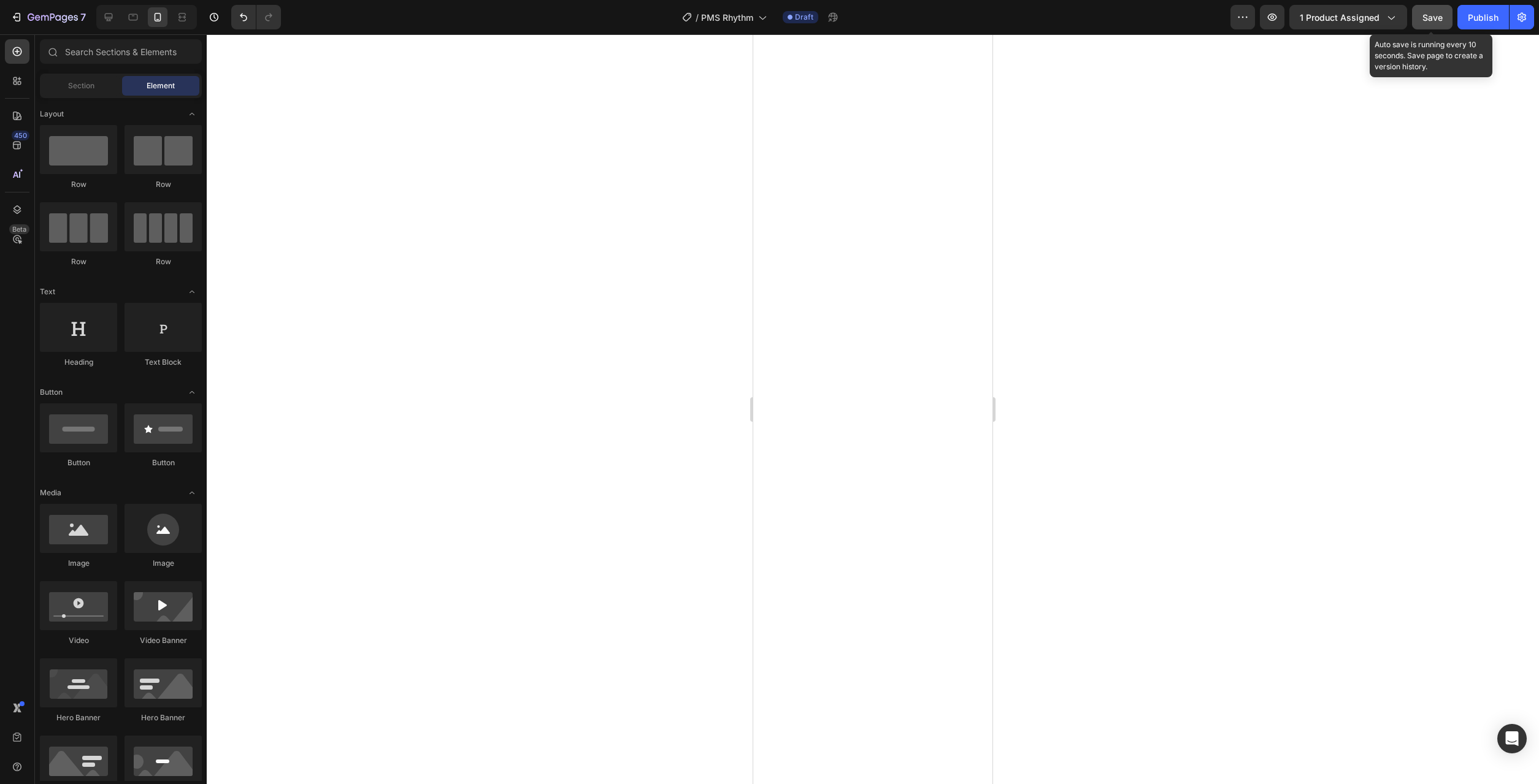
click at [1418, 21] on button "Save" at bounding box center [1432, 17] width 41 height 25
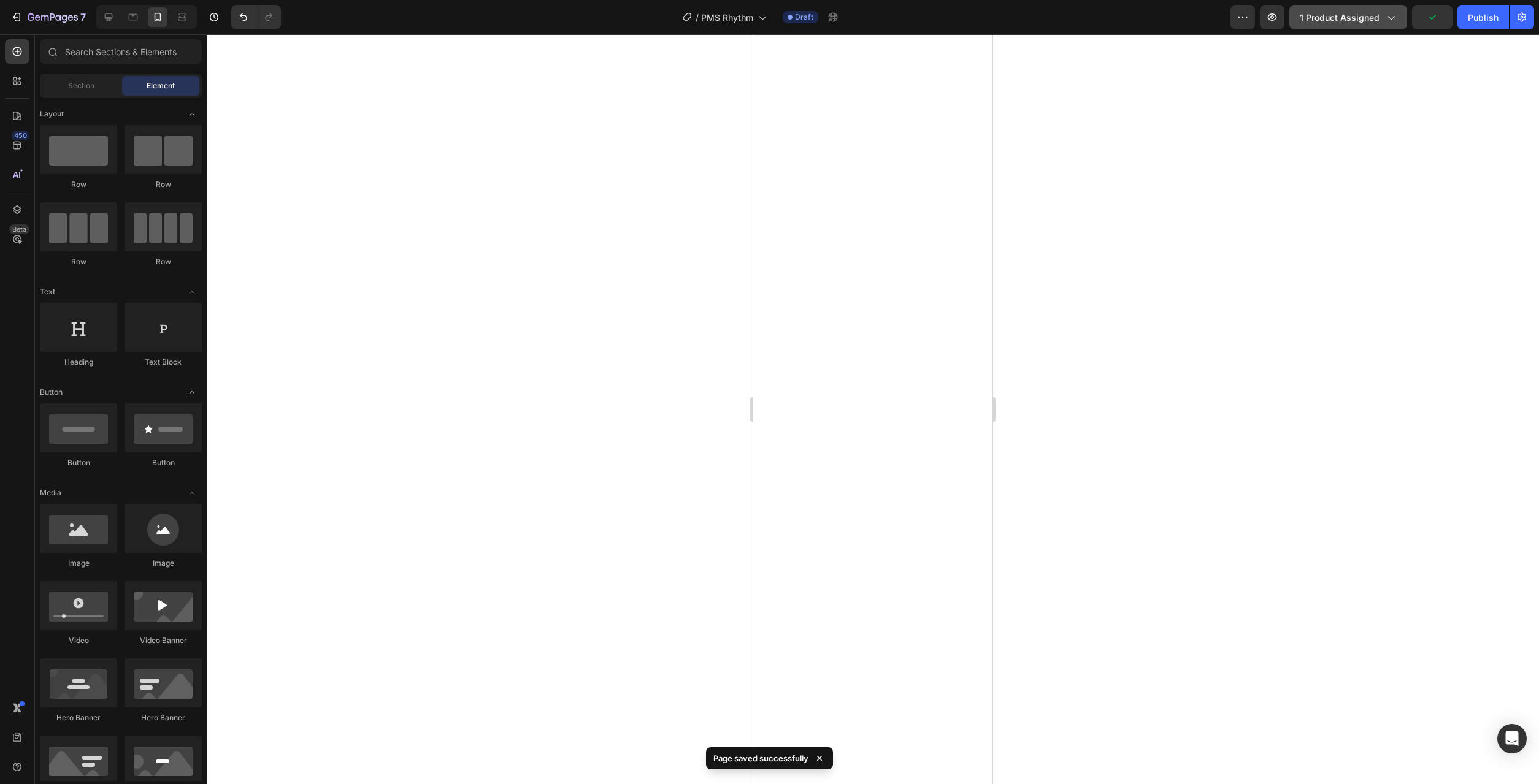
click at [1317, 17] on span "1 product assigned" at bounding box center [1339, 17] width 79 height 13
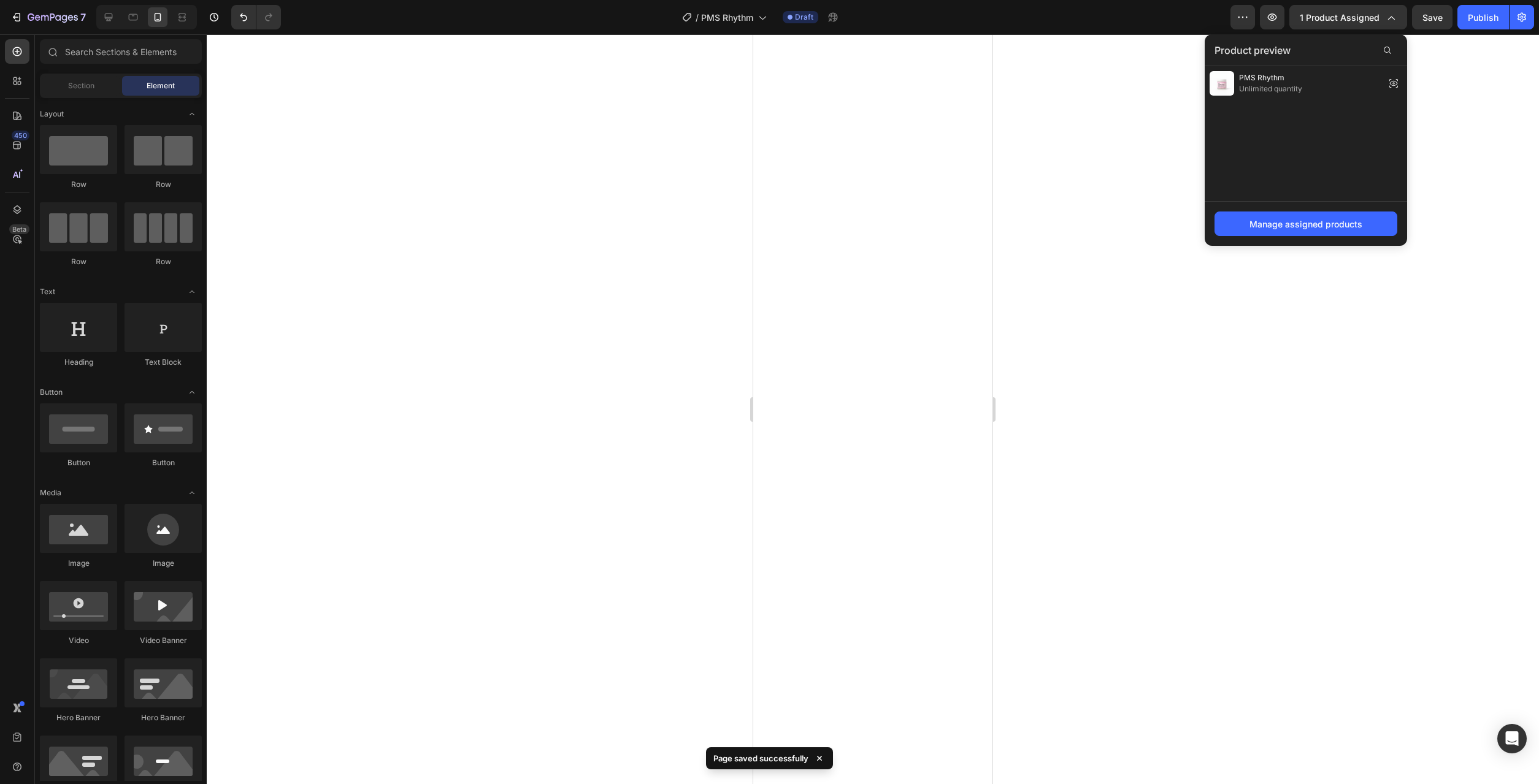
click at [1476, 143] on div at bounding box center [873, 409] width 1332 height 750
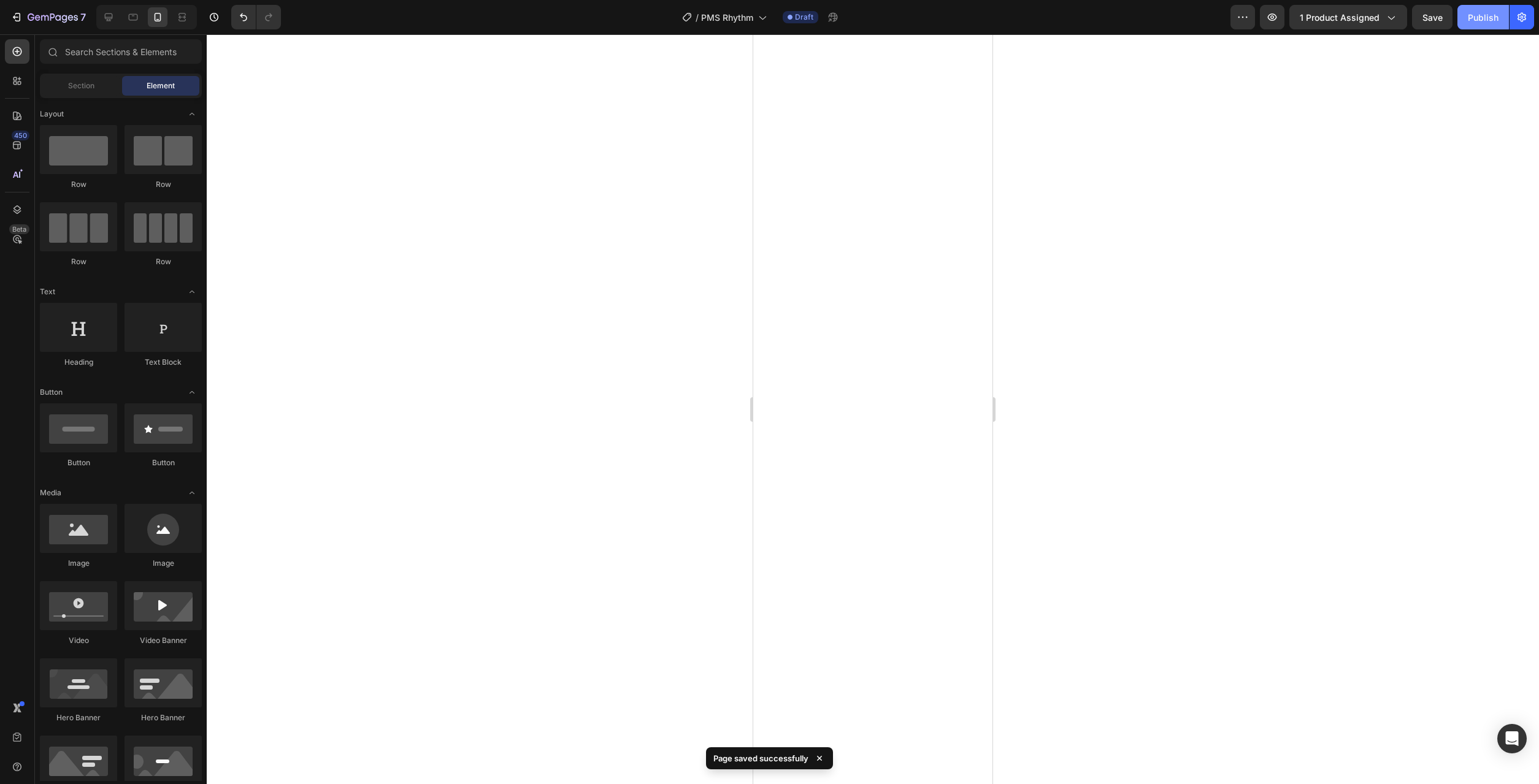
click at [1481, 18] on div "Publish" at bounding box center [1483, 17] width 31 height 13
click at [21, 11] on icon "button" at bounding box center [17, 17] width 12 height 12
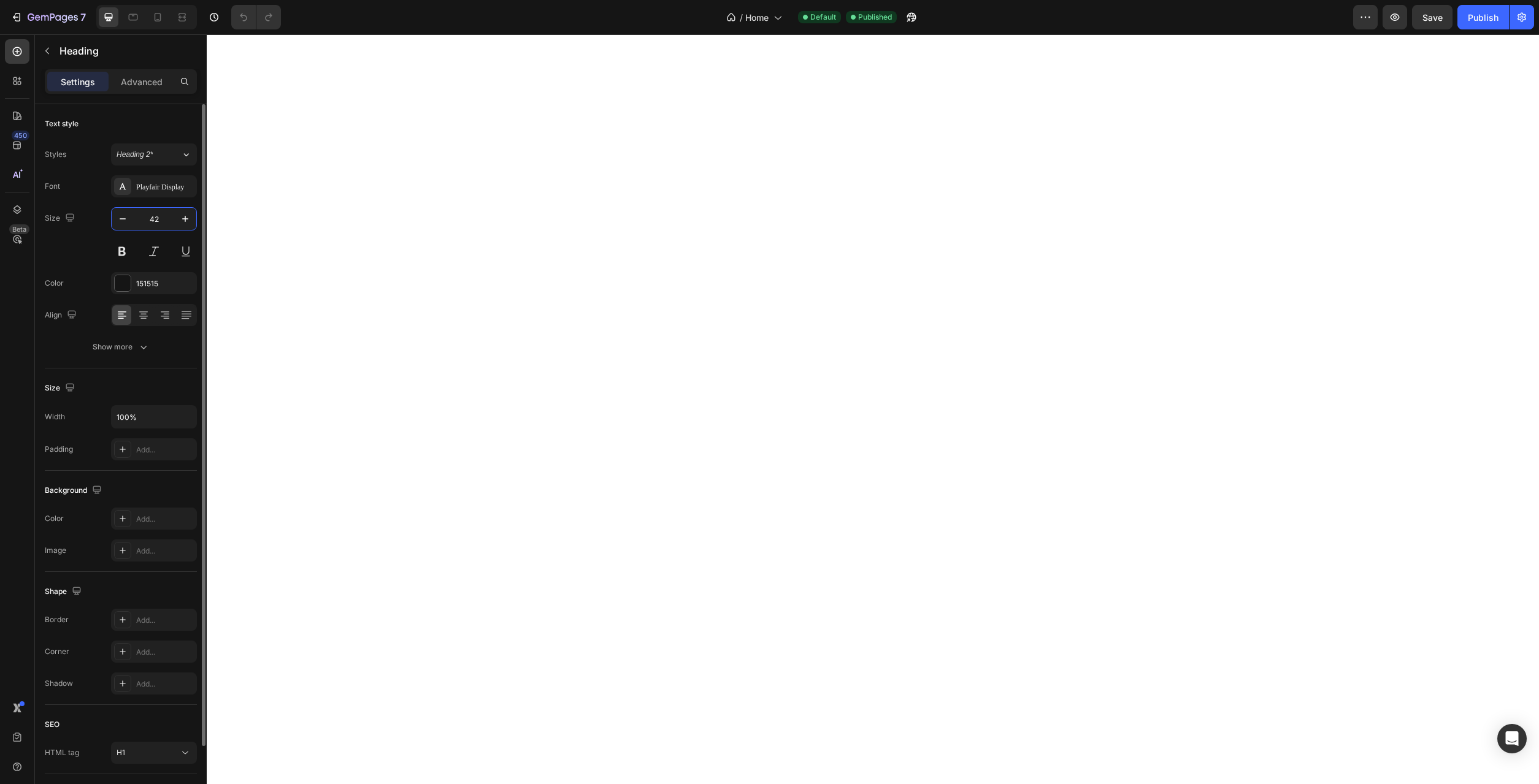
click at [162, 220] on input "42" at bounding box center [153, 219] width 41 height 22
type input "38"
click at [142, 87] on p "Advanced" at bounding box center [141, 81] width 41 height 13
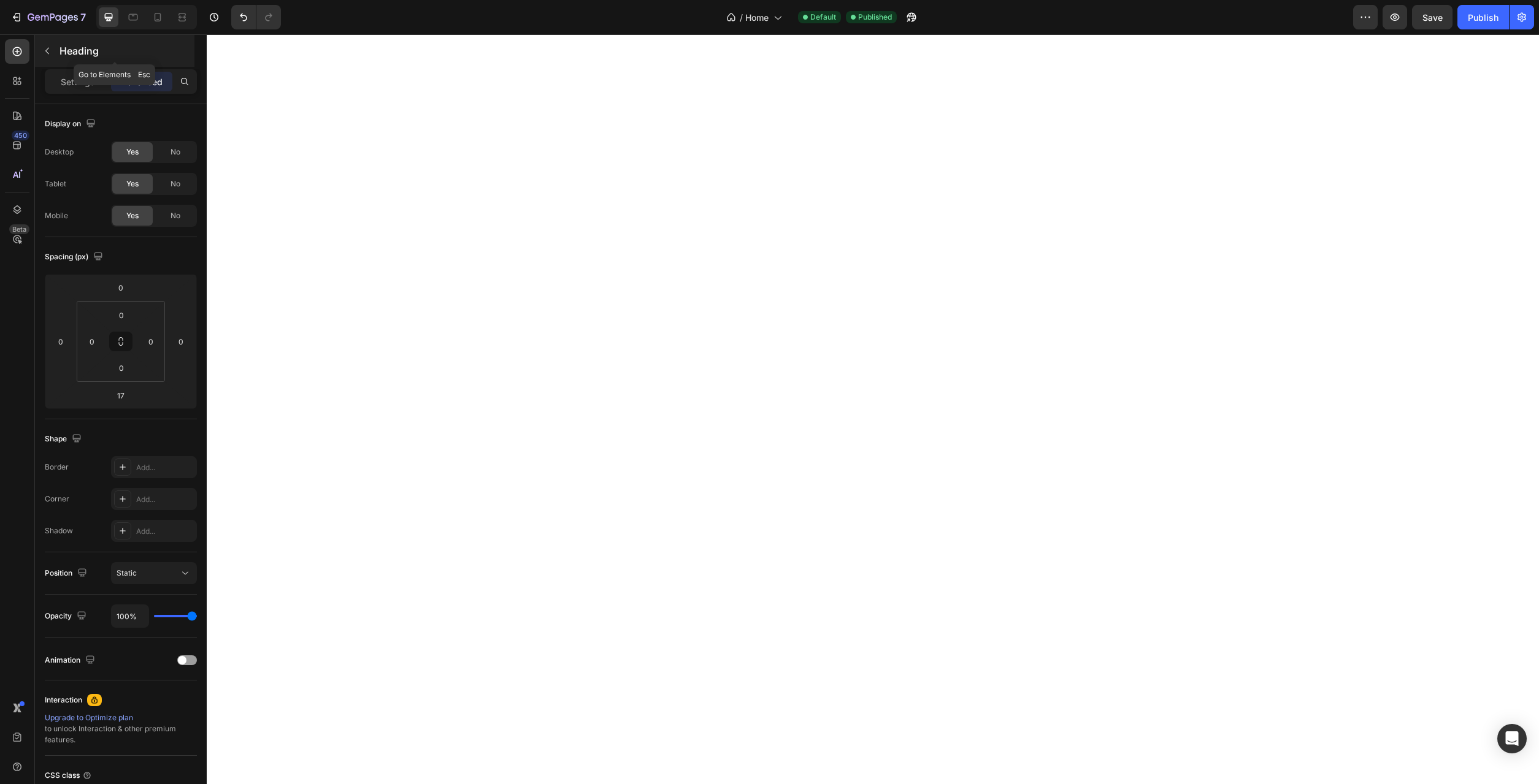
click at [47, 47] on icon "button" at bounding box center [47, 51] width 10 height 10
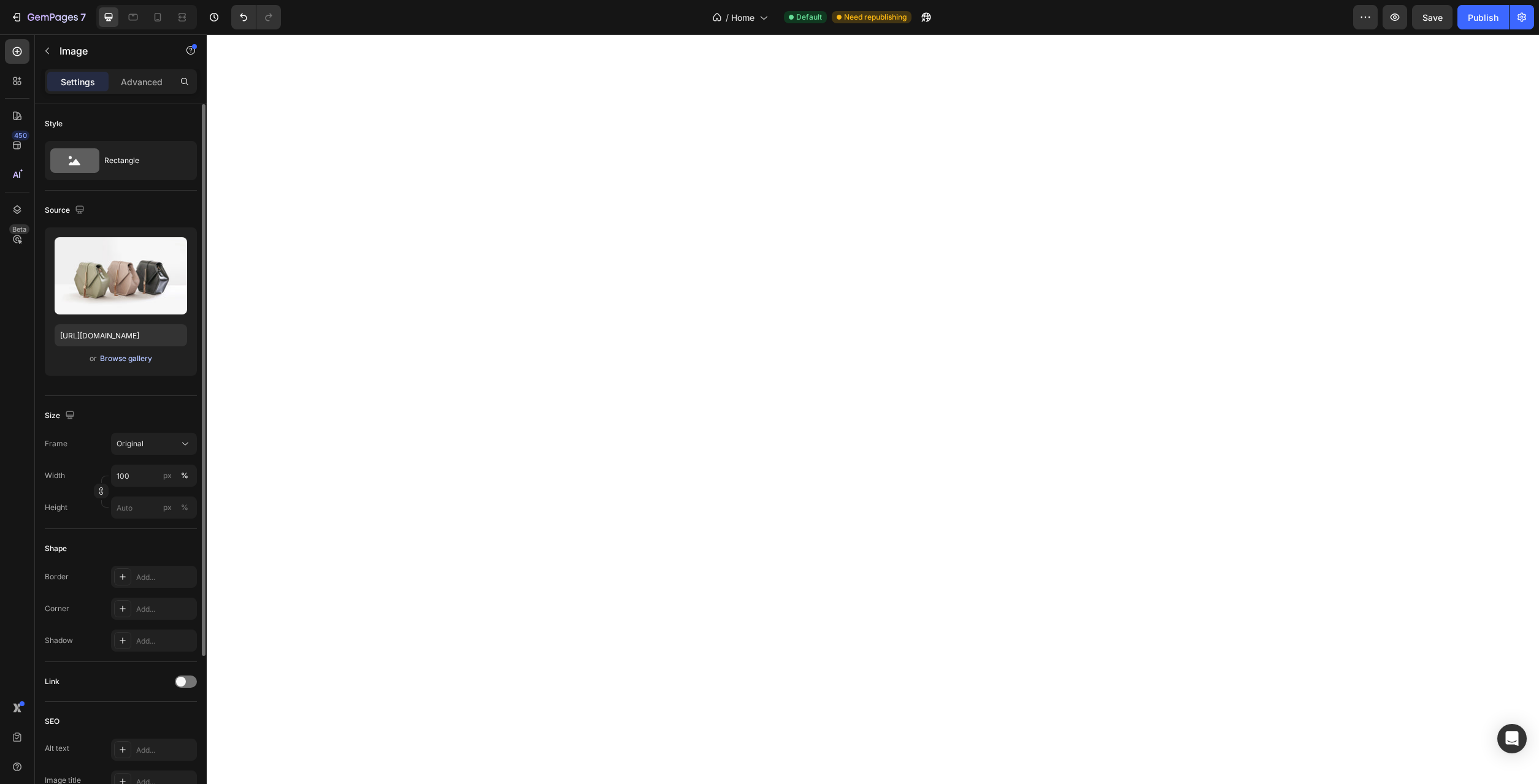
click at [140, 358] on div "Browse gallery" at bounding box center [126, 358] width 52 height 11
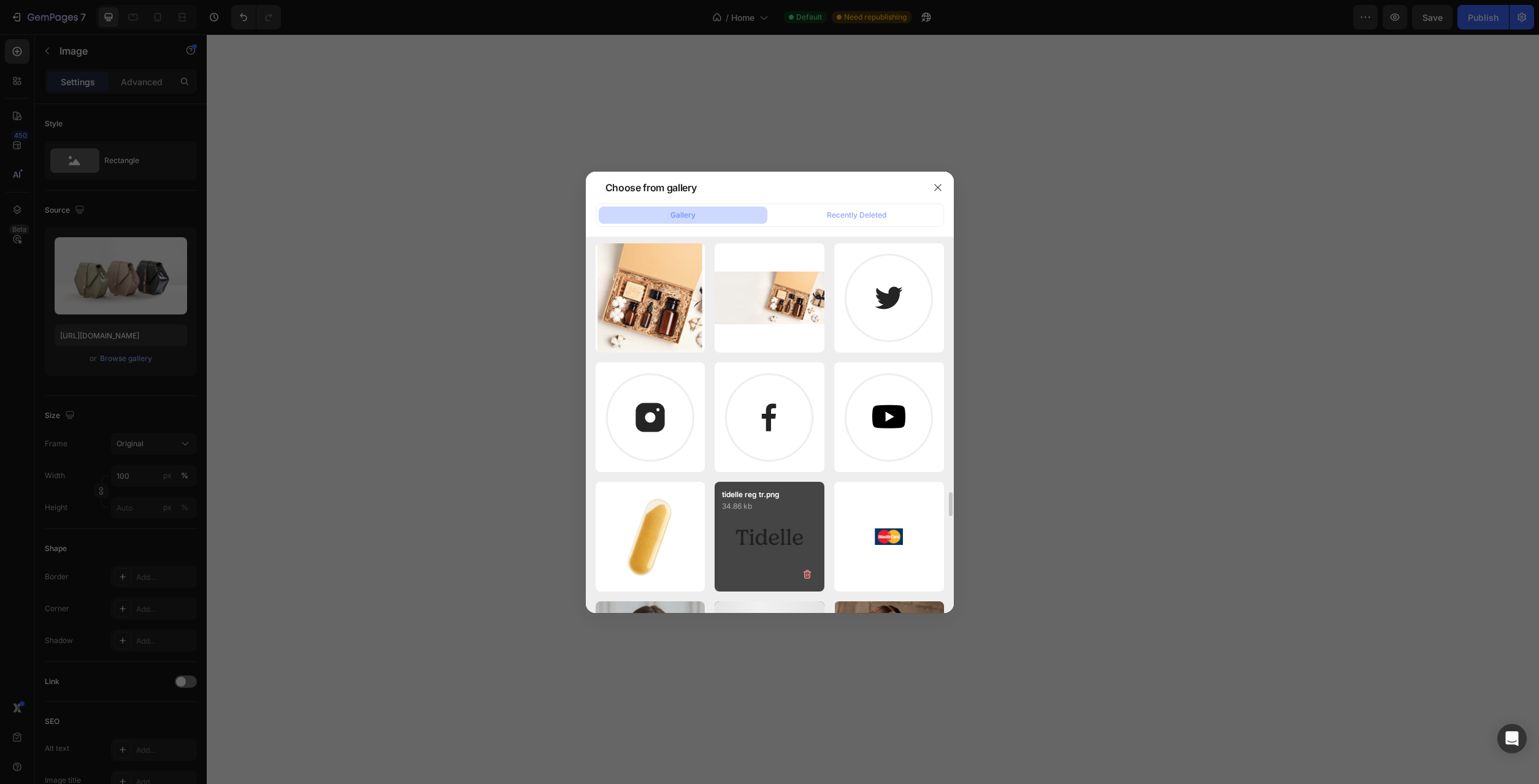
scroll to position [5142, 0]
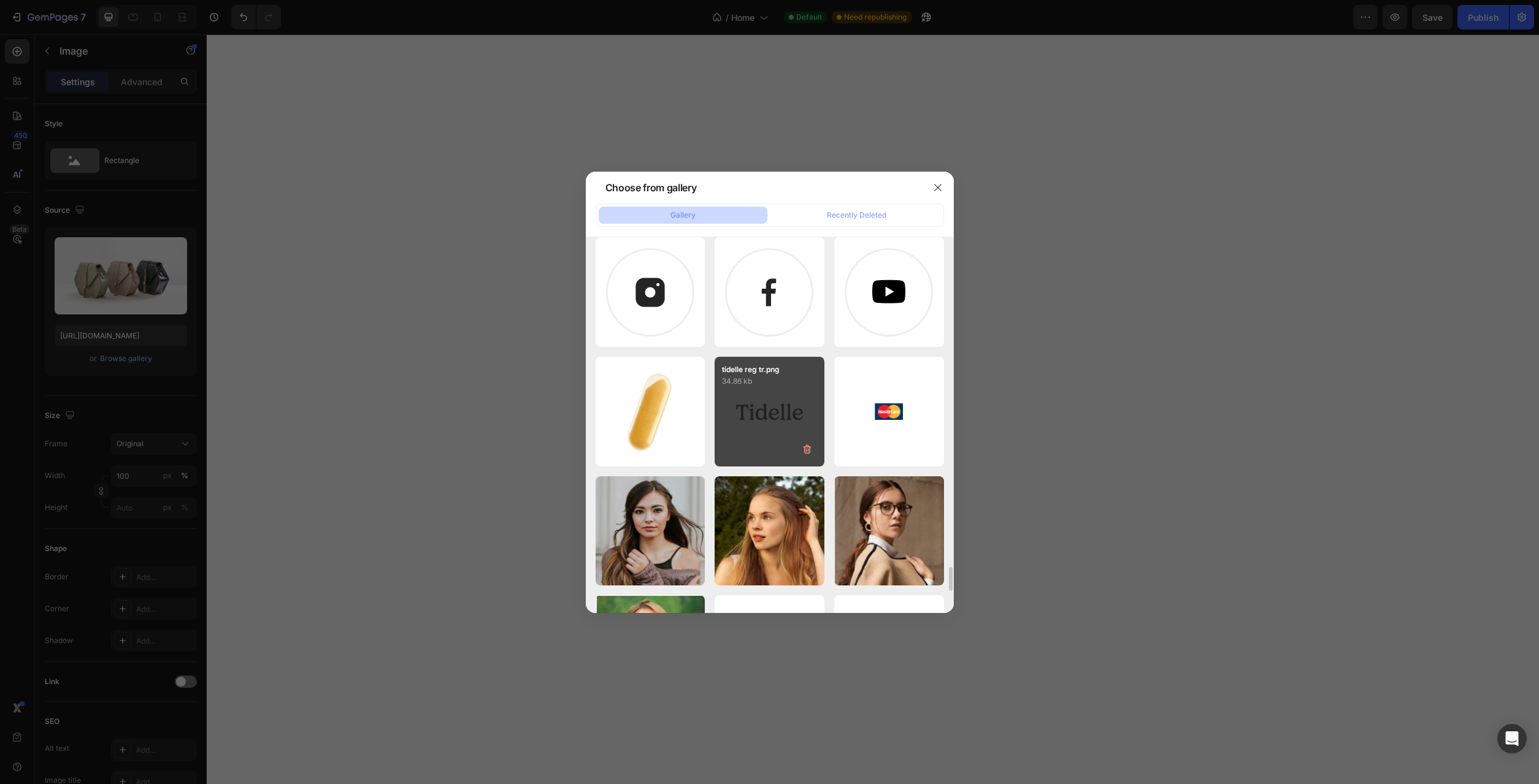
click at [776, 414] on div "tidelle reg tr.png 34.86 kb" at bounding box center [770, 412] width 109 height 109
type input "https://cdn.shopify.com/s/files/1/0777/2736/7387/files/gempages_577083542056469…"
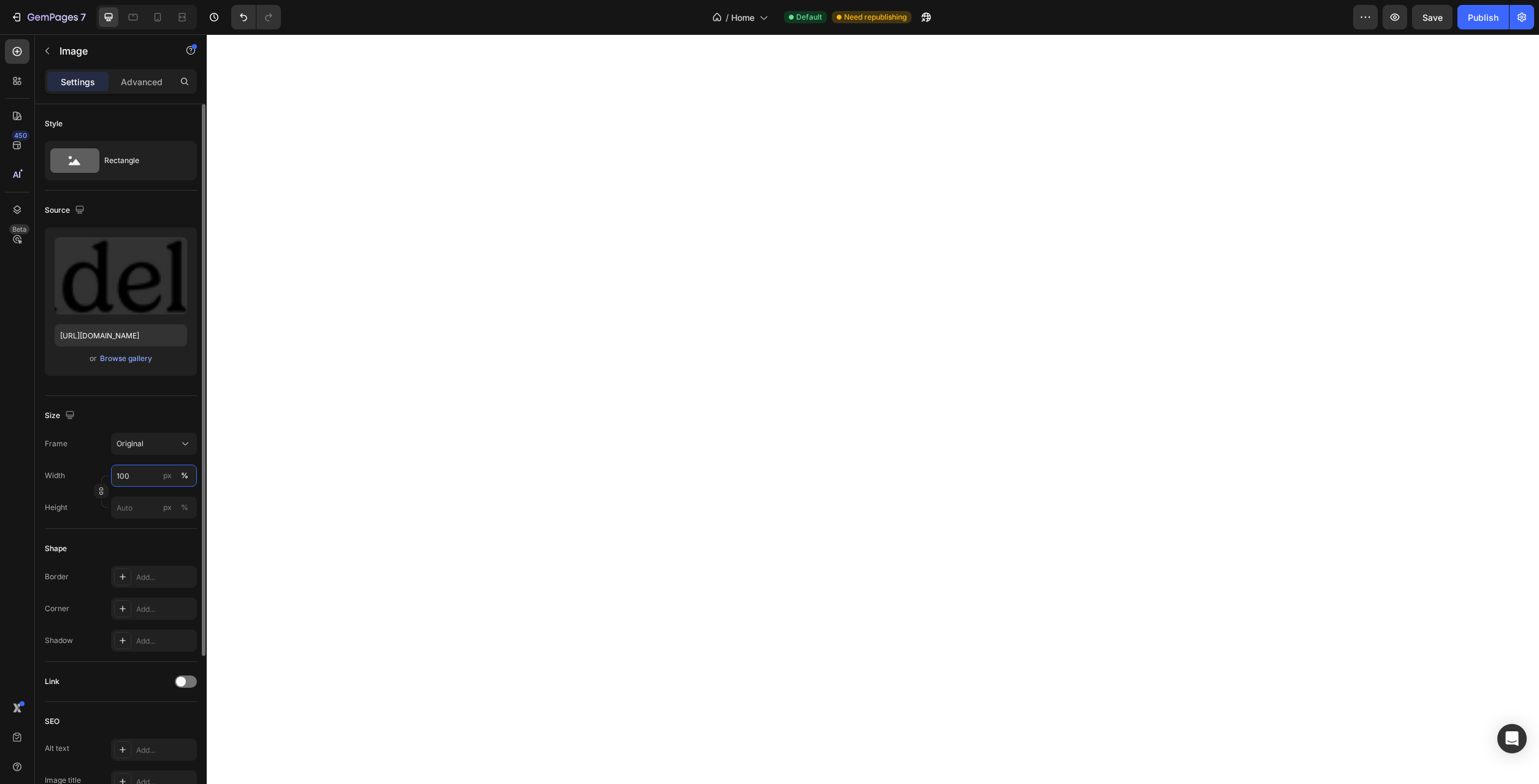
click at [139, 470] on input "100" at bounding box center [153, 476] width 86 height 22
click at [133, 480] on input "80" at bounding box center [153, 476] width 86 height 22
type input "50"
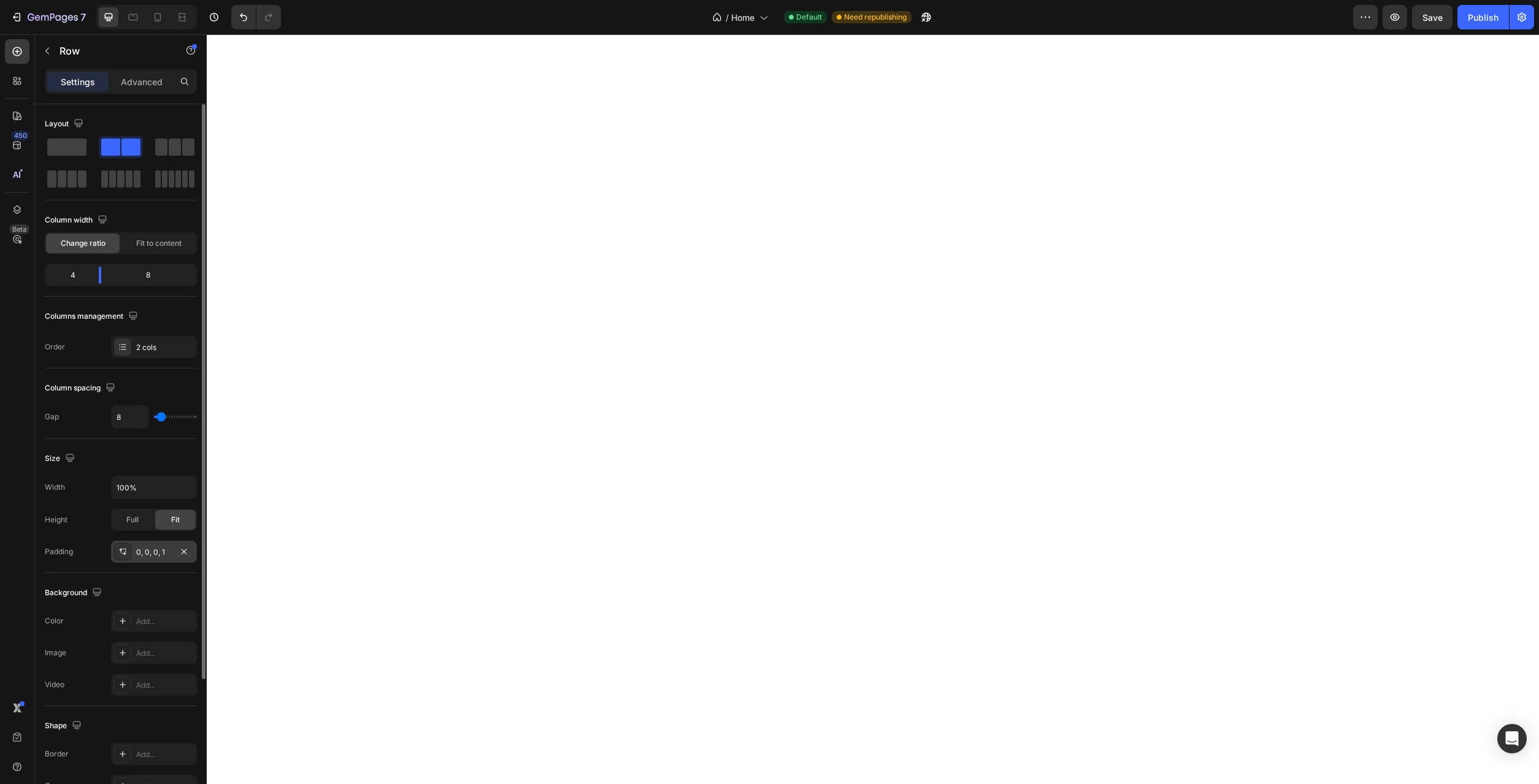
click at [156, 556] on div "0, 0, 0, 1" at bounding box center [153, 552] width 35 height 11
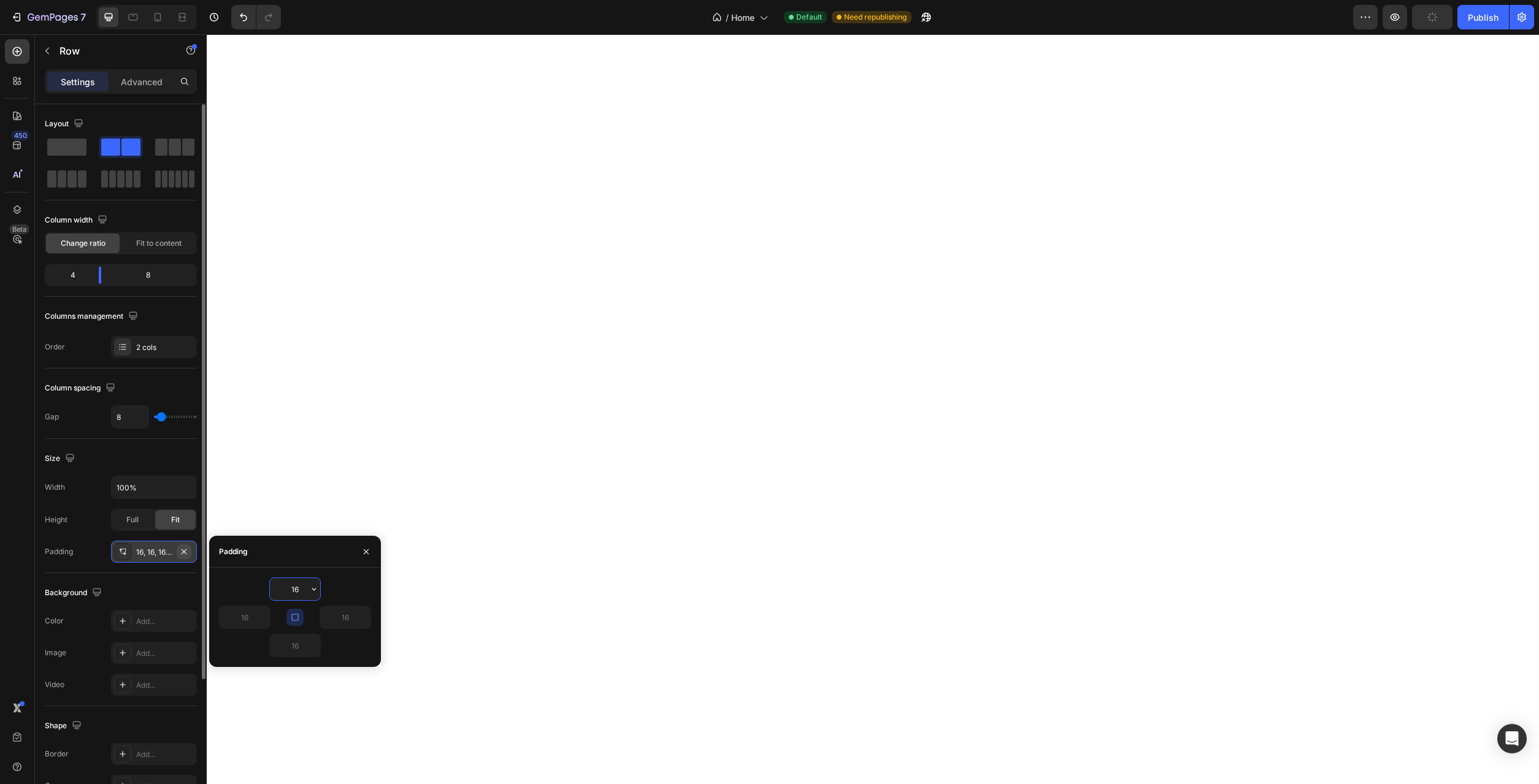
click at [185, 550] on icon "button" at bounding box center [184, 552] width 10 height 10
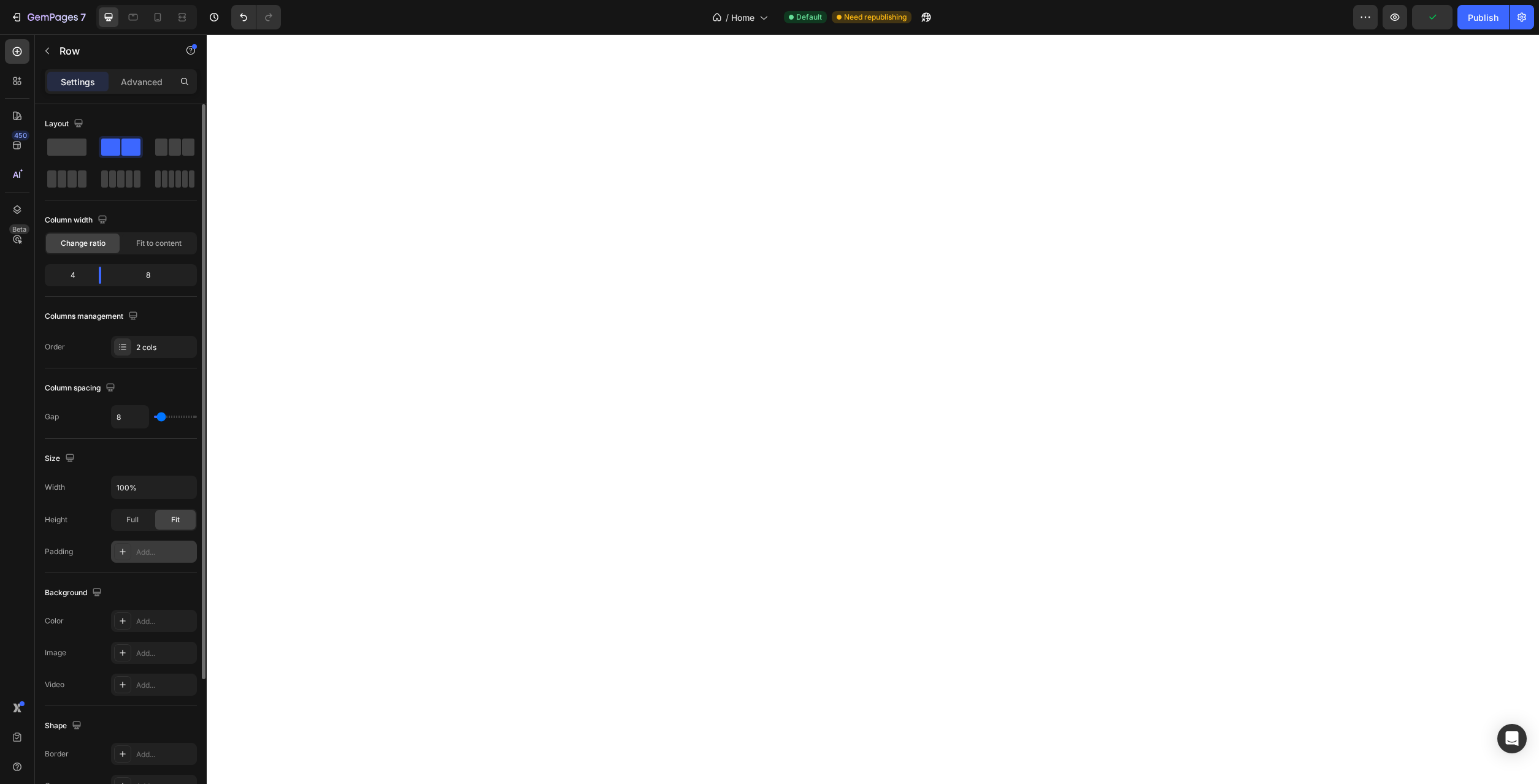
click at [153, 554] on div "Add..." at bounding box center [165, 552] width 57 height 11
type input "16"
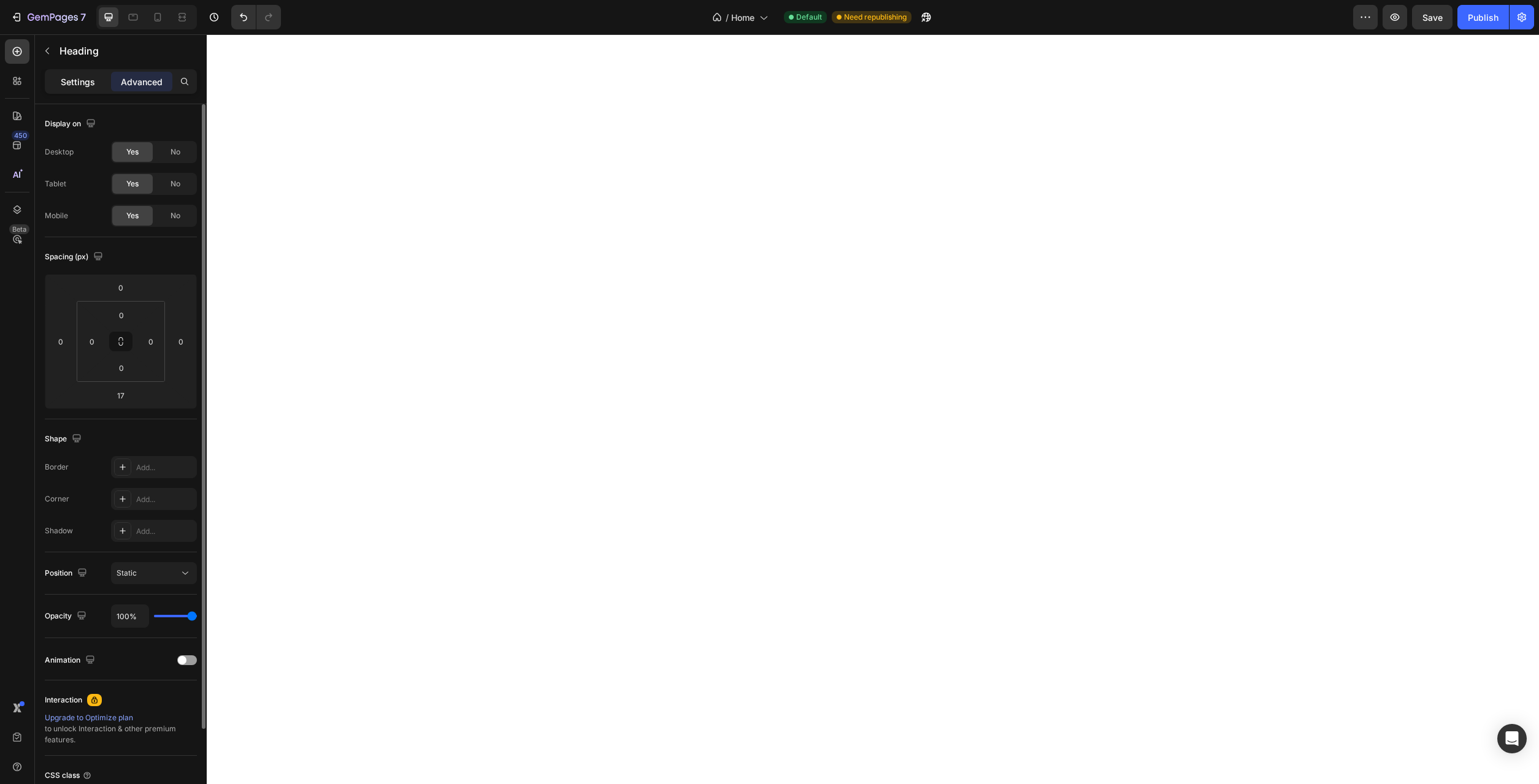
click at [66, 81] on p "Settings" at bounding box center [77, 81] width 34 height 13
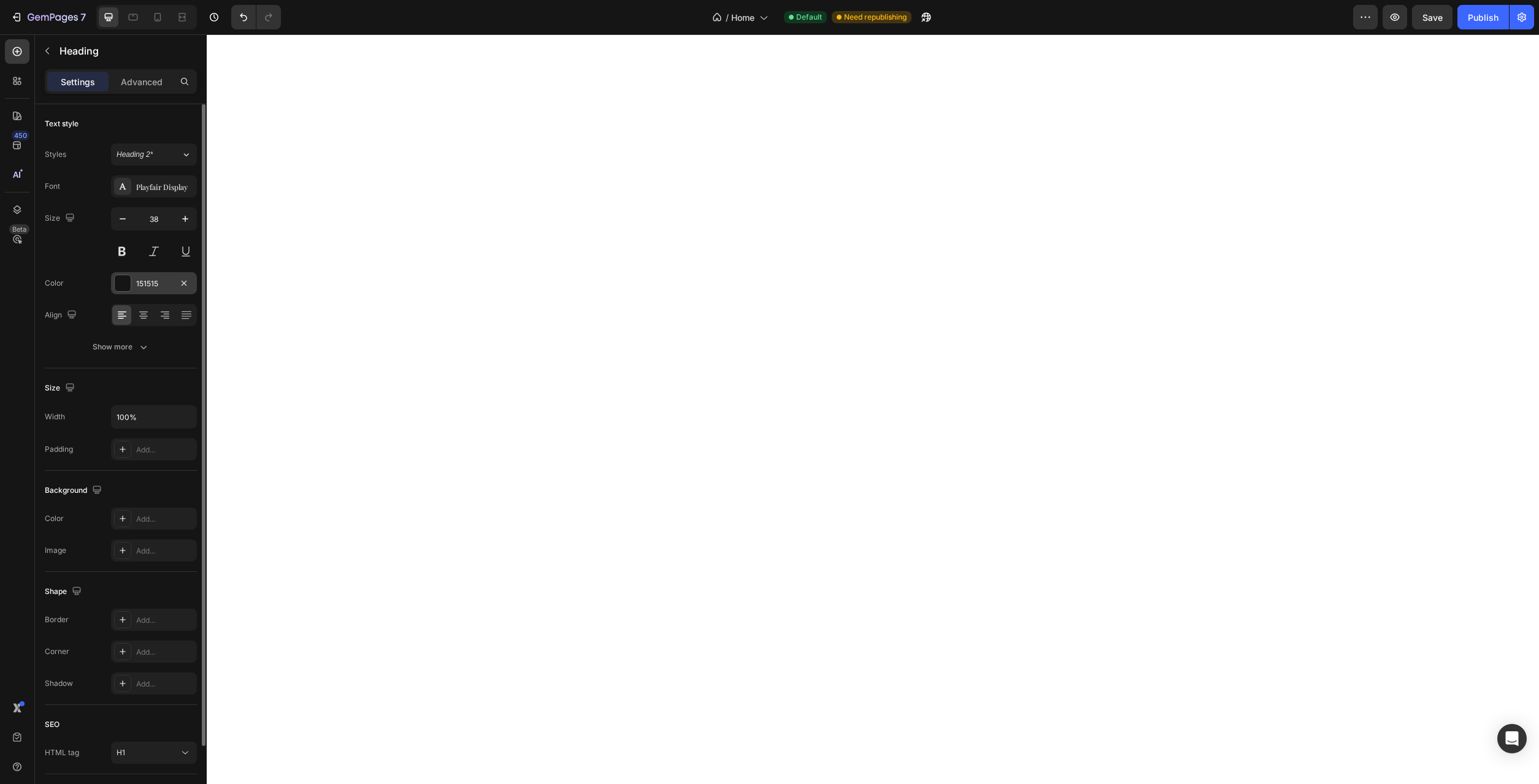
click at [115, 284] on div at bounding box center [123, 284] width 16 height 16
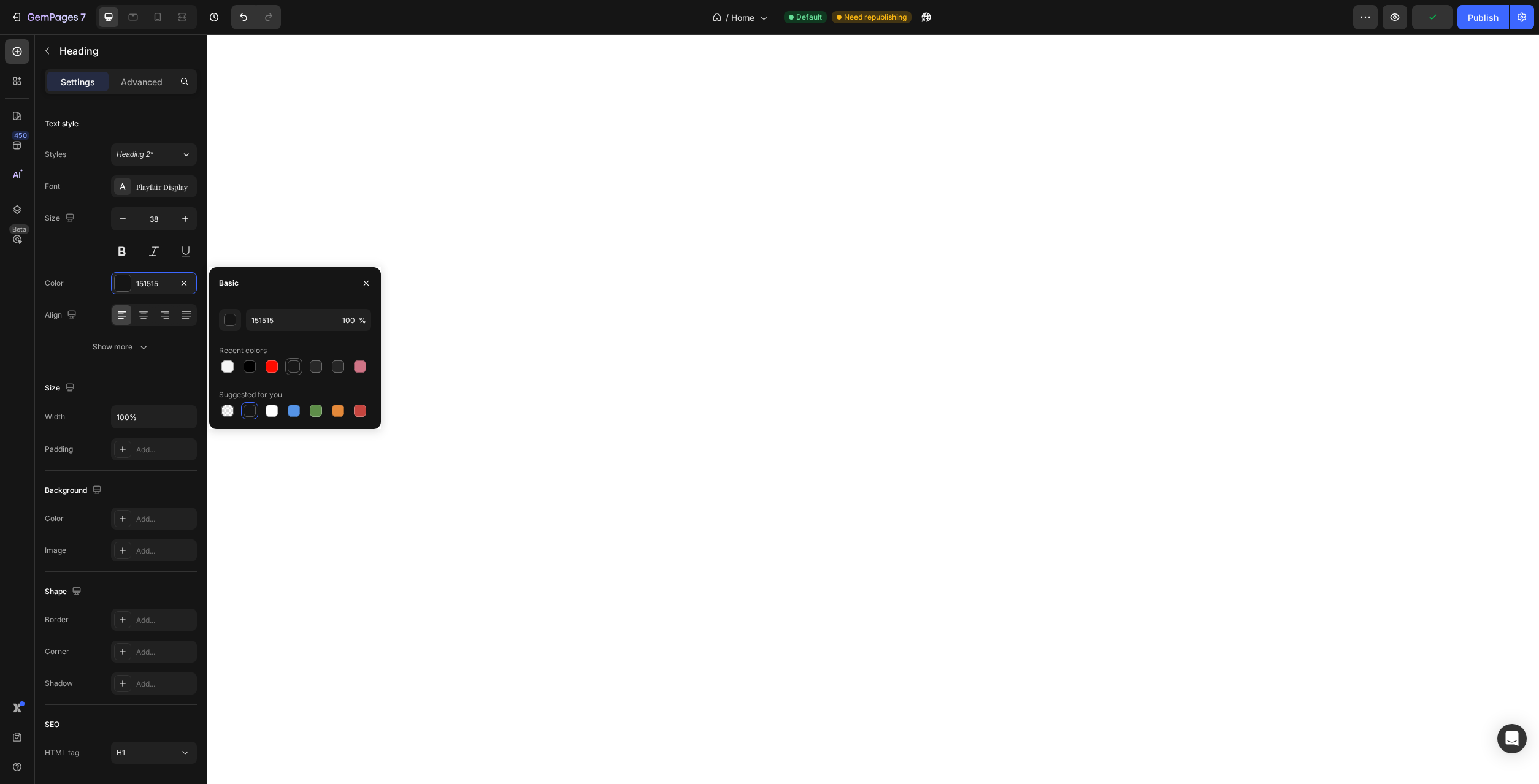
click at [295, 367] on div at bounding box center [294, 366] width 12 height 12
click at [312, 366] on div at bounding box center [316, 366] width 12 height 12
type input "282828"
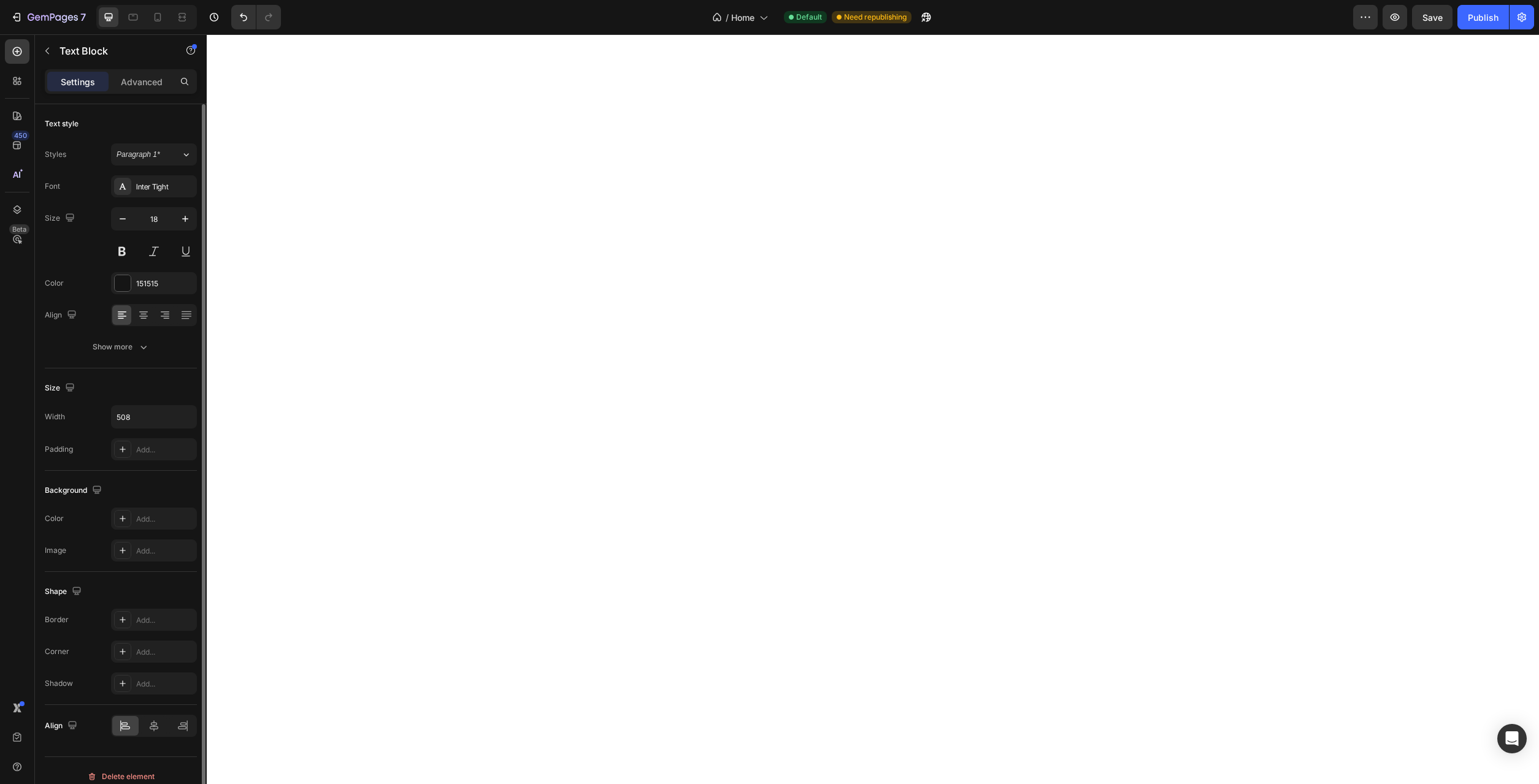
drag, startPoint x: 130, startPoint y: 288, endPoint x: 128, endPoint y: 296, distance: 8.2
click at [130, 288] on div at bounding box center [123, 284] width 16 height 16
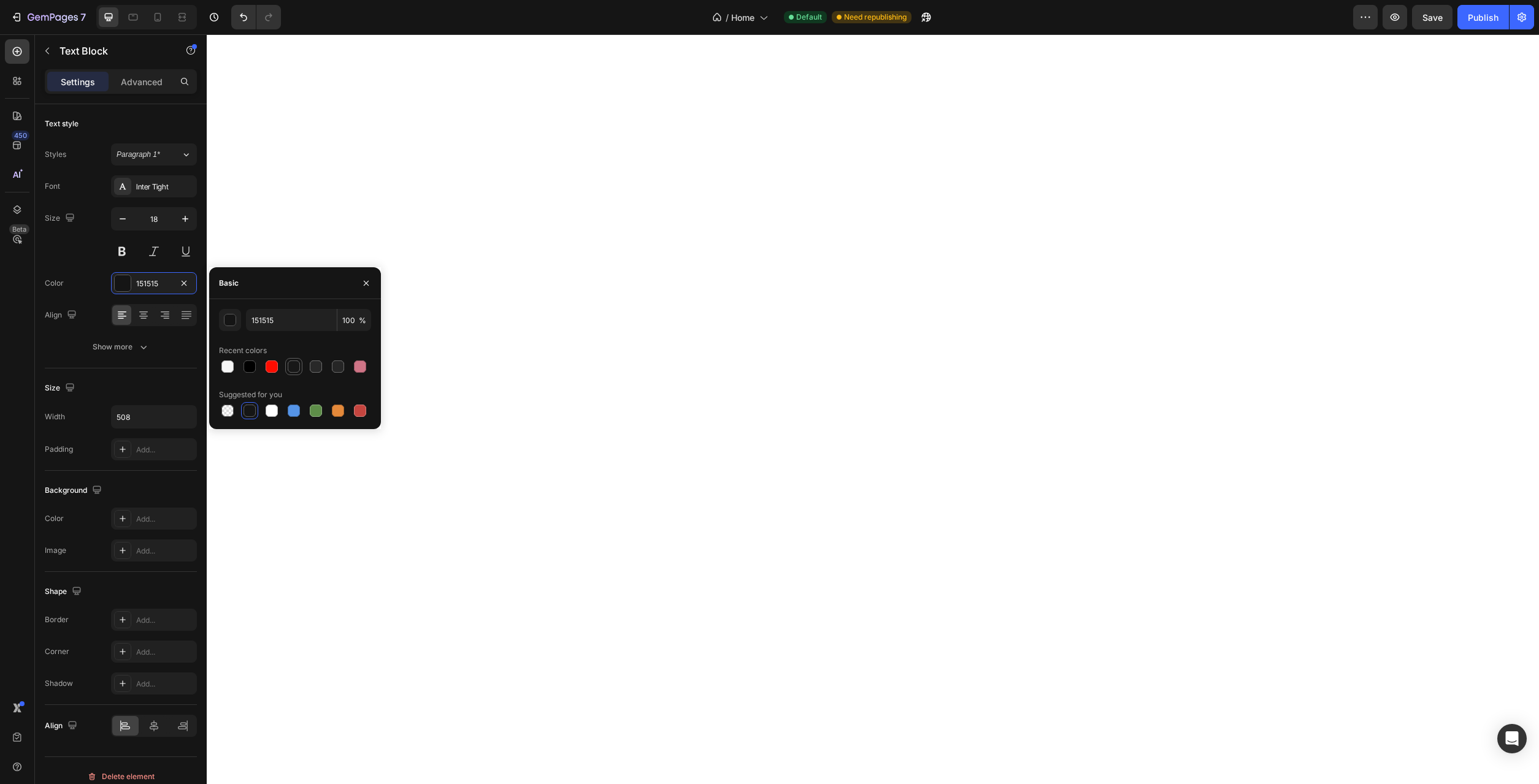
click at [299, 366] on div at bounding box center [294, 366] width 12 height 12
type input "181818"
click at [178, 185] on div "Inter Tight" at bounding box center [165, 187] width 57 height 11
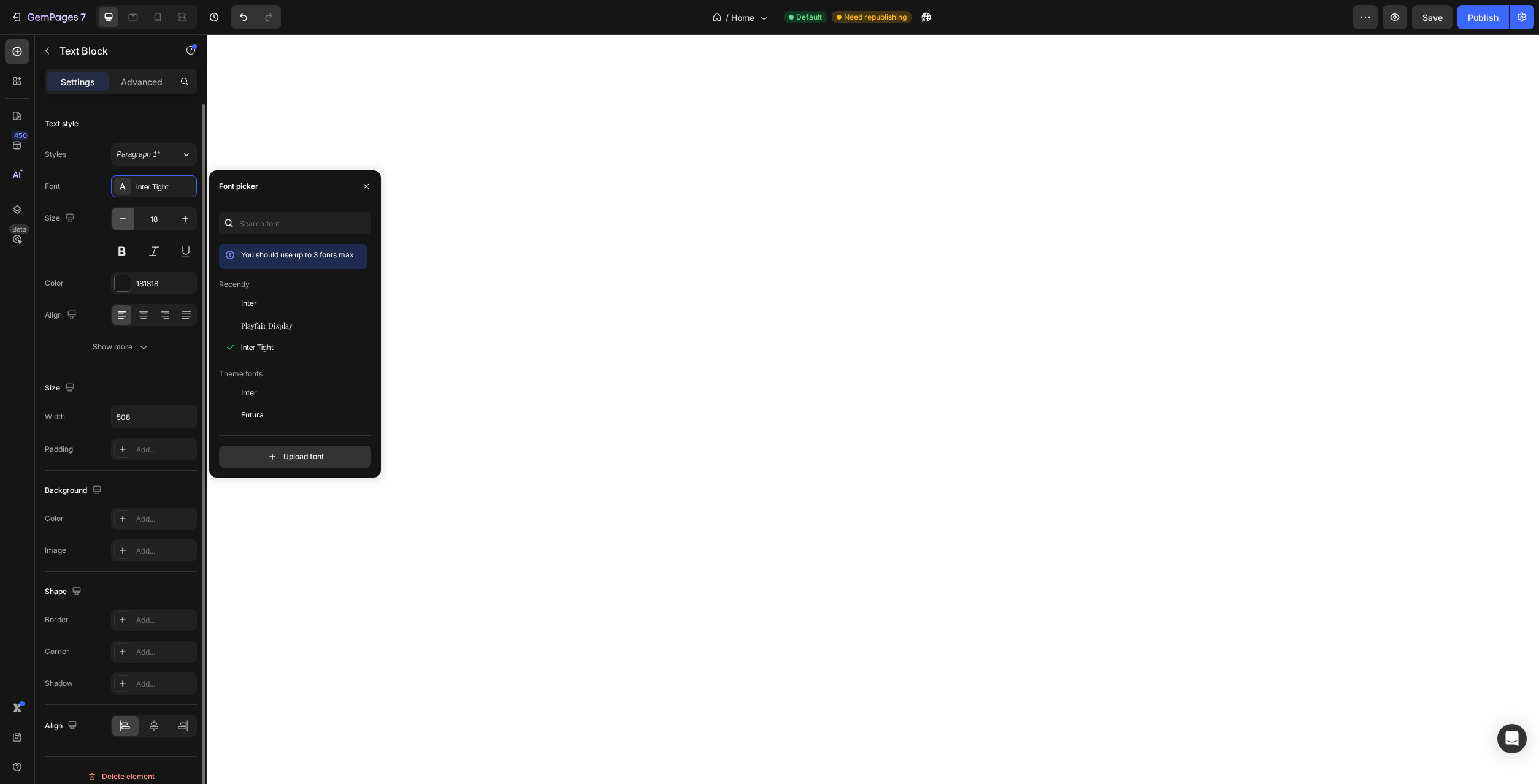
click at [128, 220] on icon "button" at bounding box center [123, 219] width 12 height 12
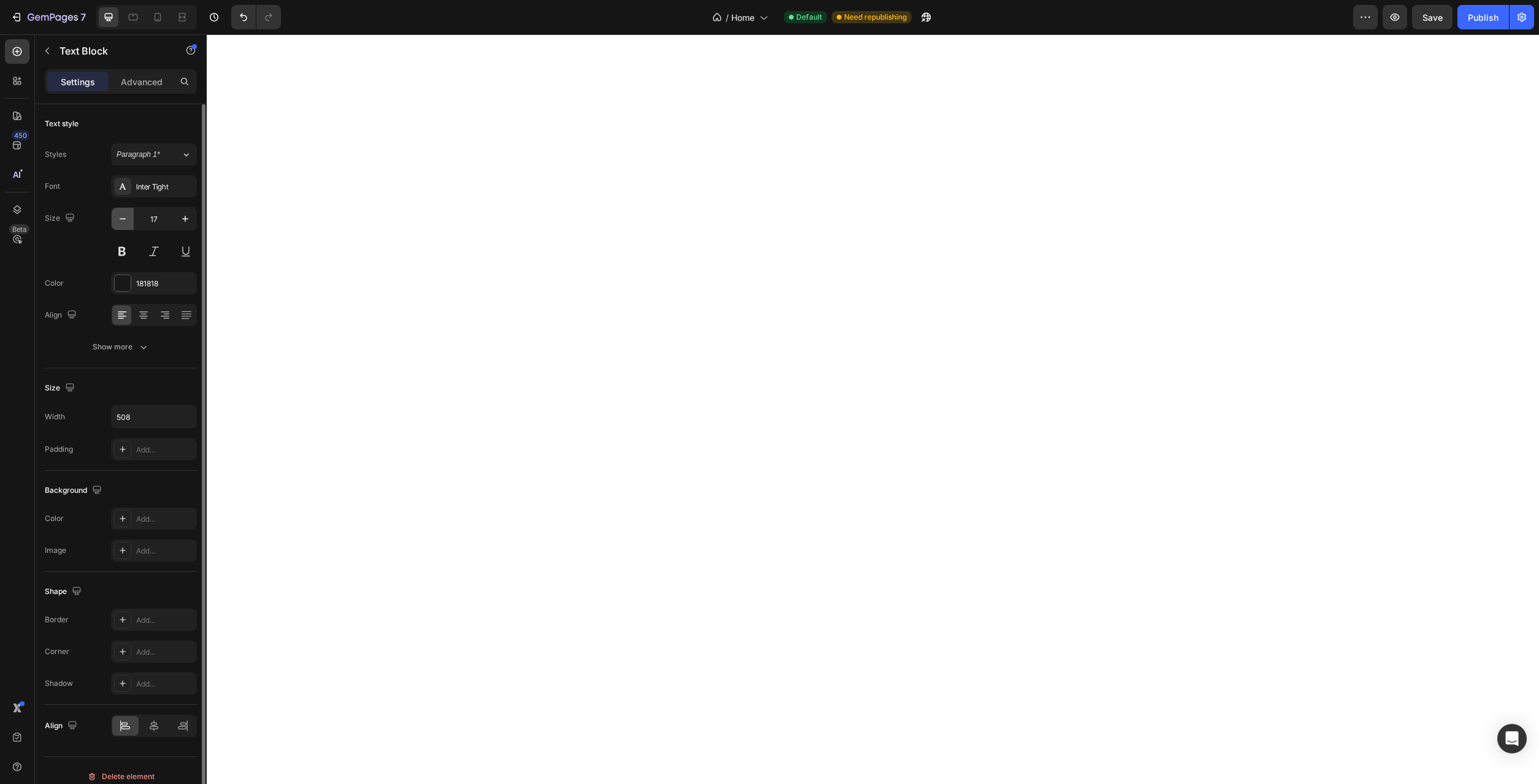
click at [128, 220] on icon "button" at bounding box center [123, 219] width 12 height 12
type input "16"
click at [155, 352] on button "Show more" at bounding box center [121, 347] width 152 height 22
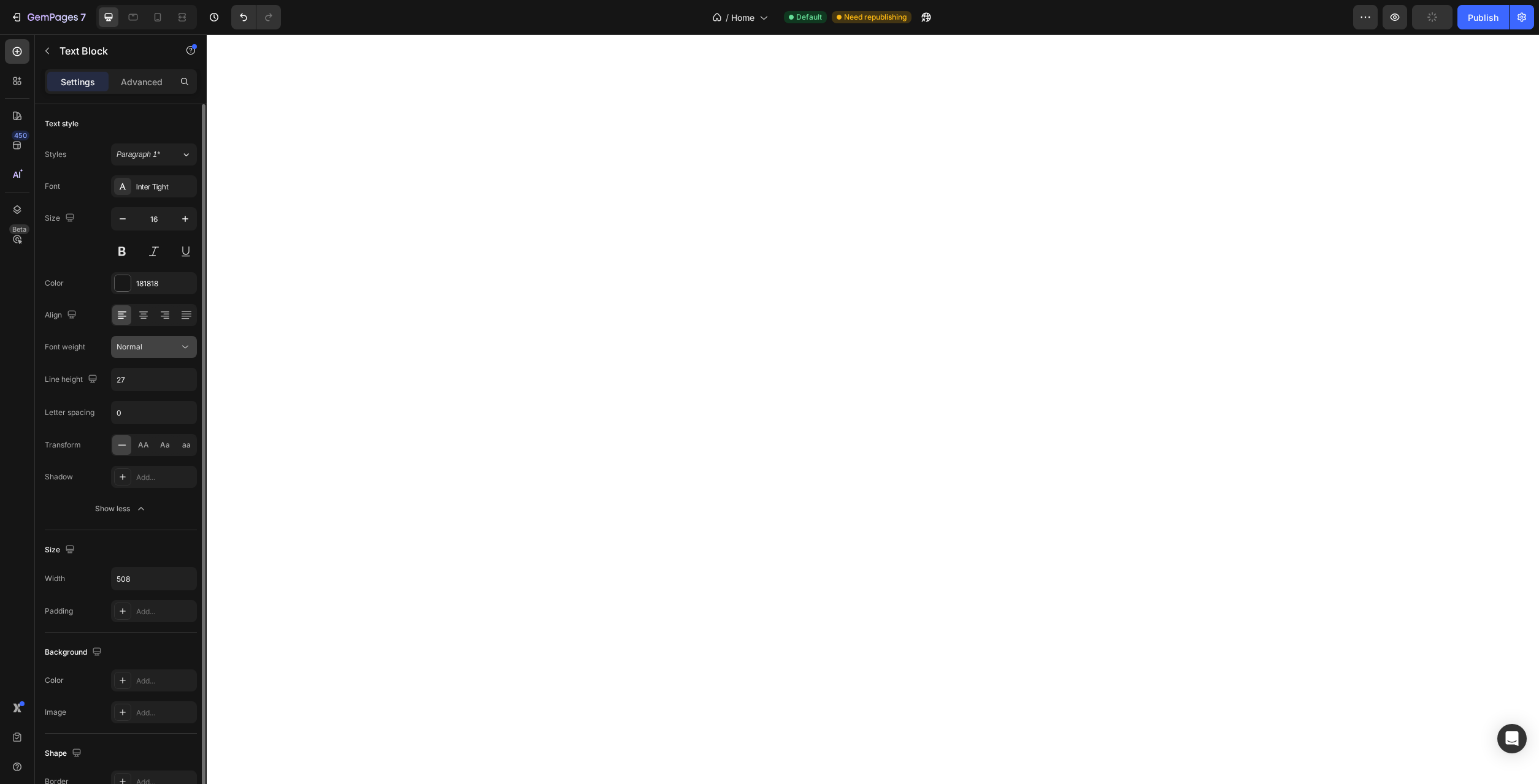
click at [187, 354] on button "Normal" at bounding box center [153, 347] width 86 height 22
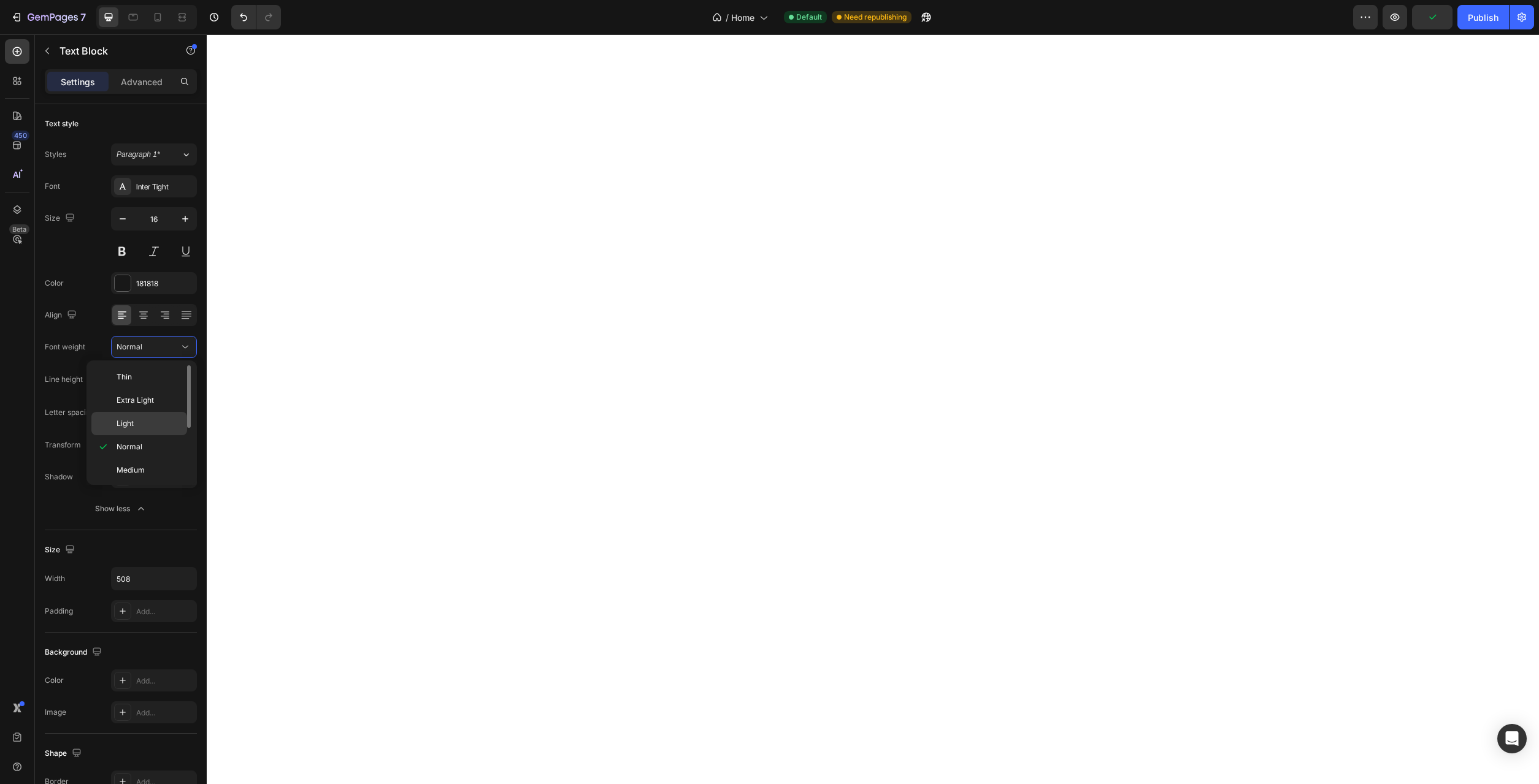
click at [156, 423] on p "Light" at bounding box center [149, 424] width 65 height 11
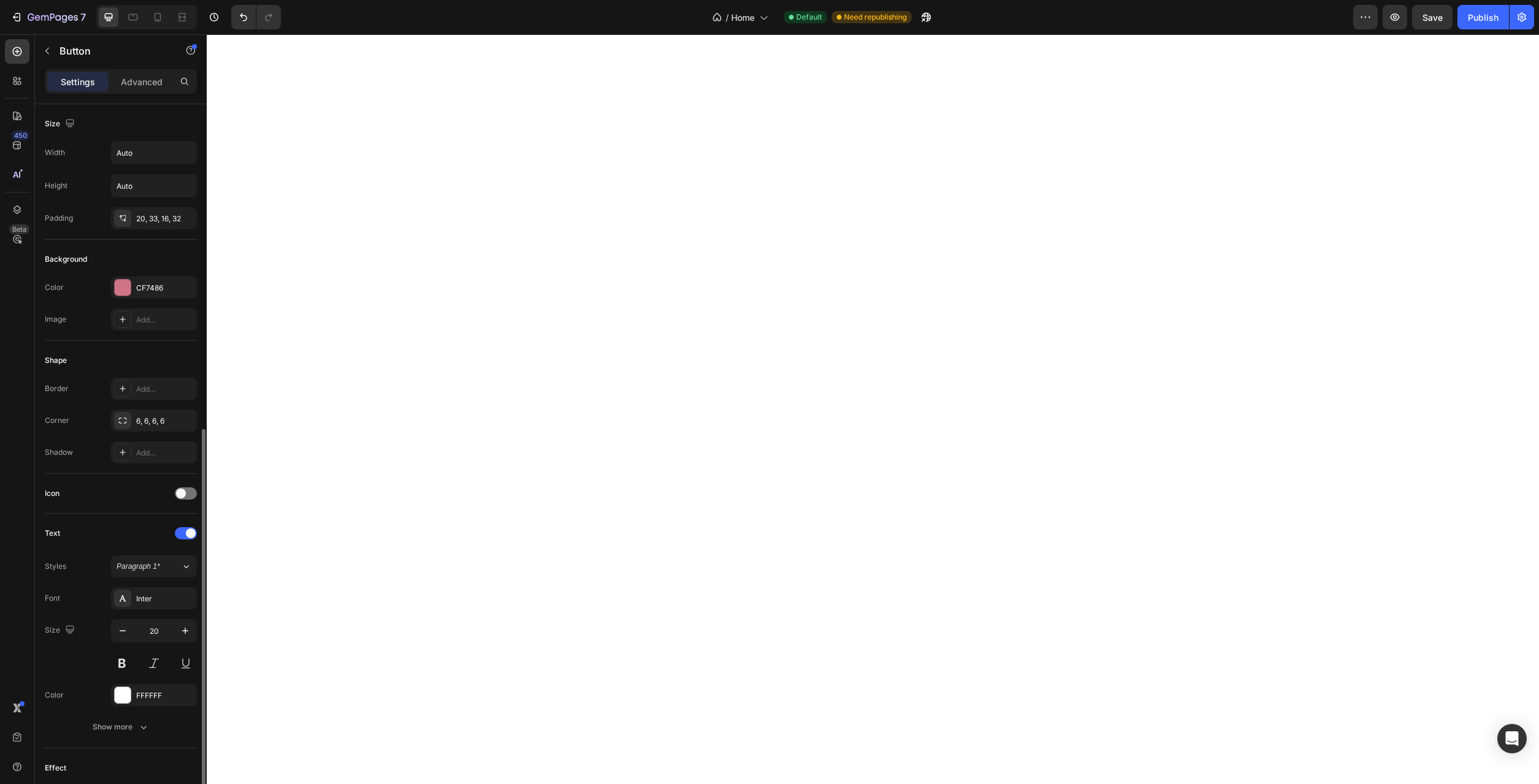
scroll to position [187, 0]
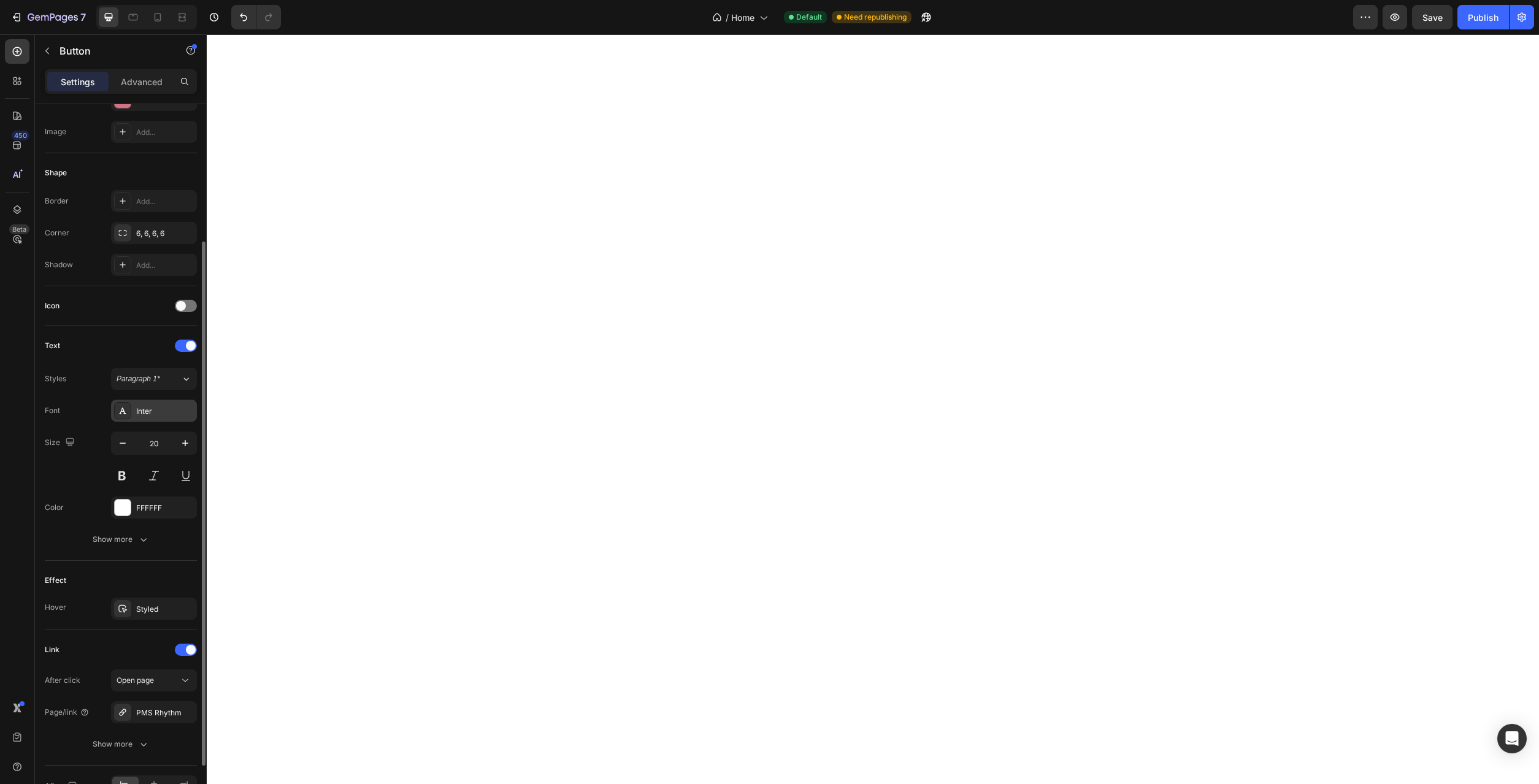
click at [178, 410] on div "Inter" at bounding box center [165, 411] width 57 height 11
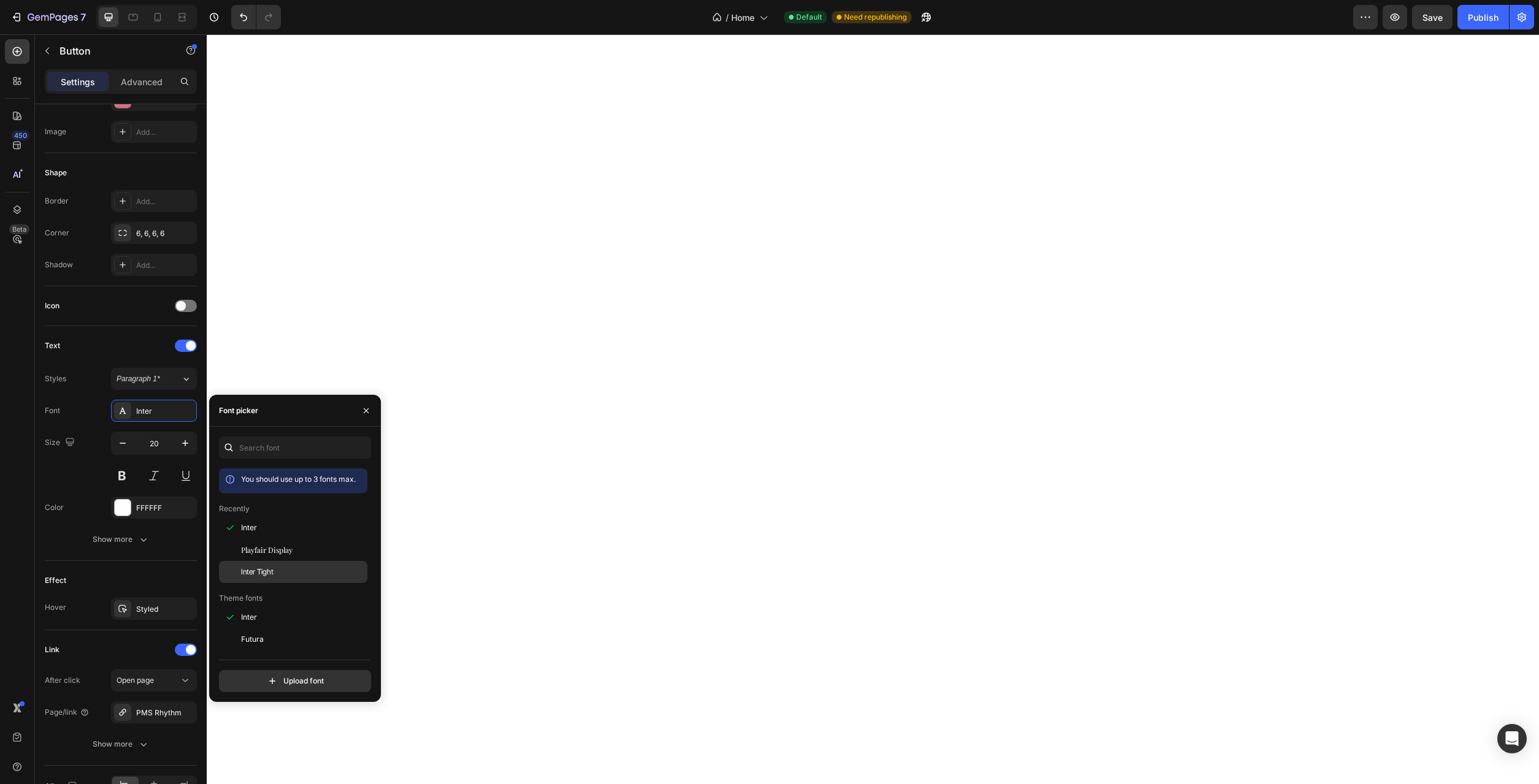
click at [255, 744] on div "Inter Tight" at bounding box center [293, 755] width 148 height 22
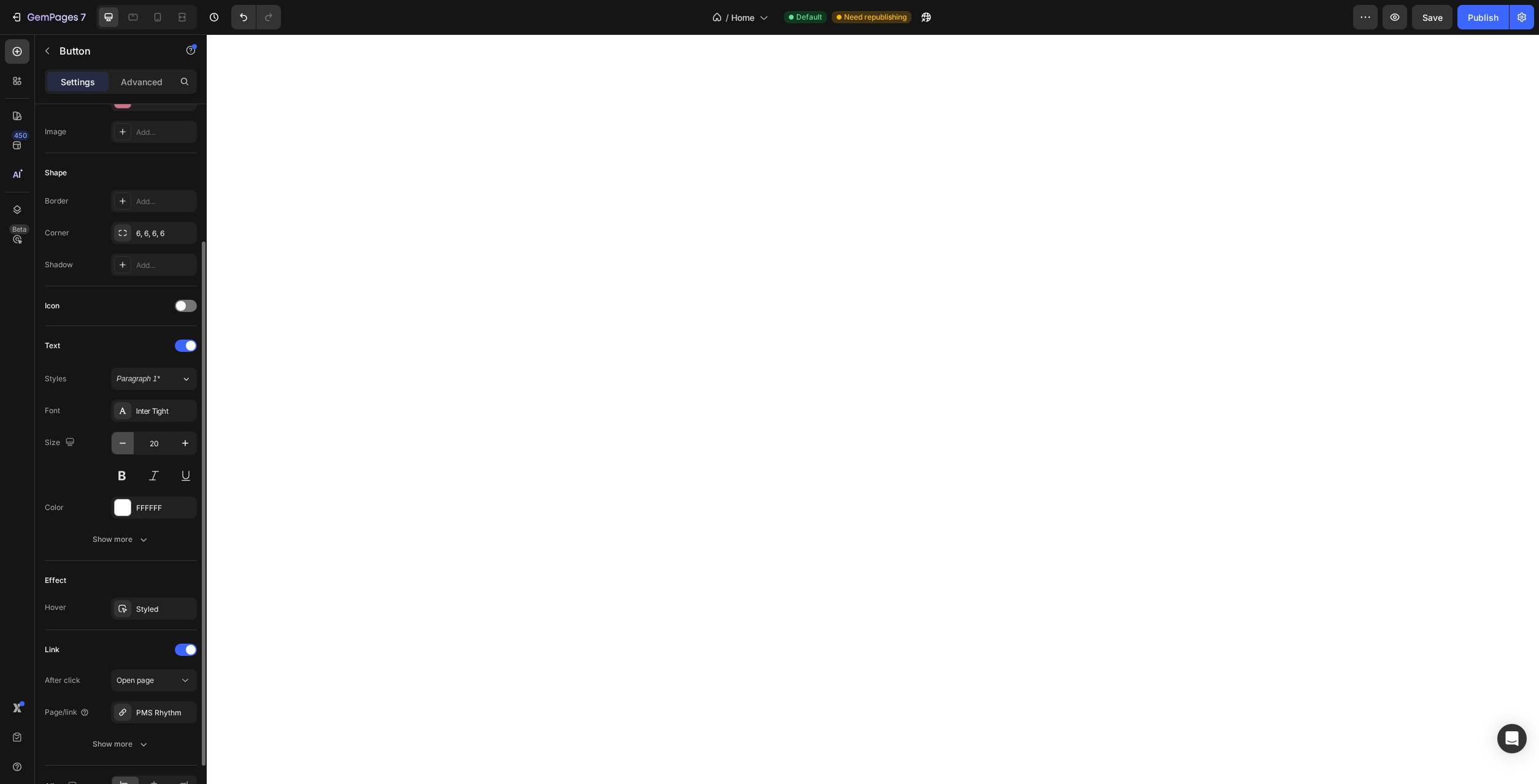
click at [118, 442] on icon "button" at bounding box center [123, 443] width 12 height 12
type input "18"
click at [135, 538] on div "Show more" at bounding box center [121, 540] width 57 height 12
click at [190, 543] on icon at bounding box center [185, 540] width 12 height 12
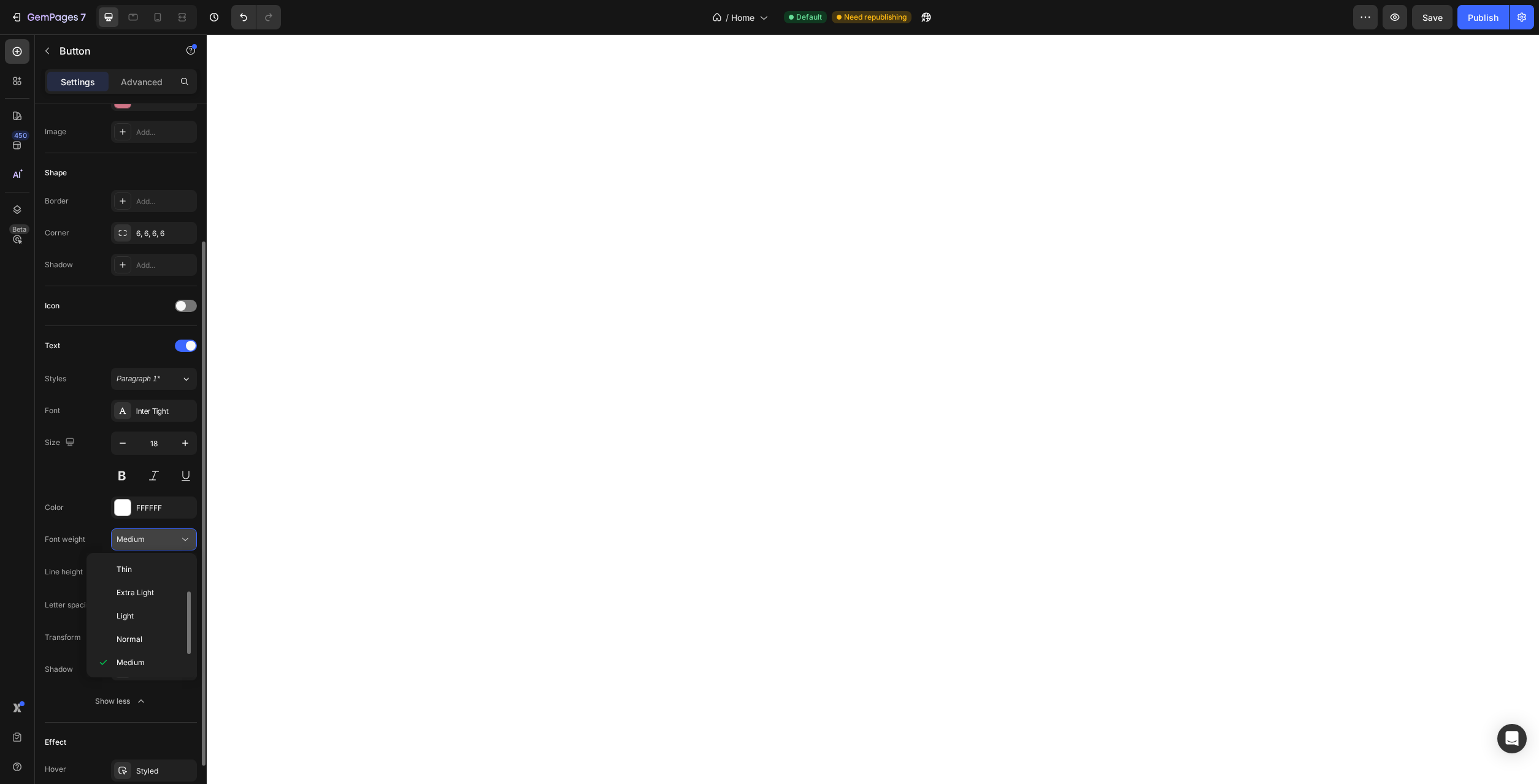
scroll to position [22, 0]
click at [151, 613] on p "Normal" at bounding box center [149, 617] width 65 height 11
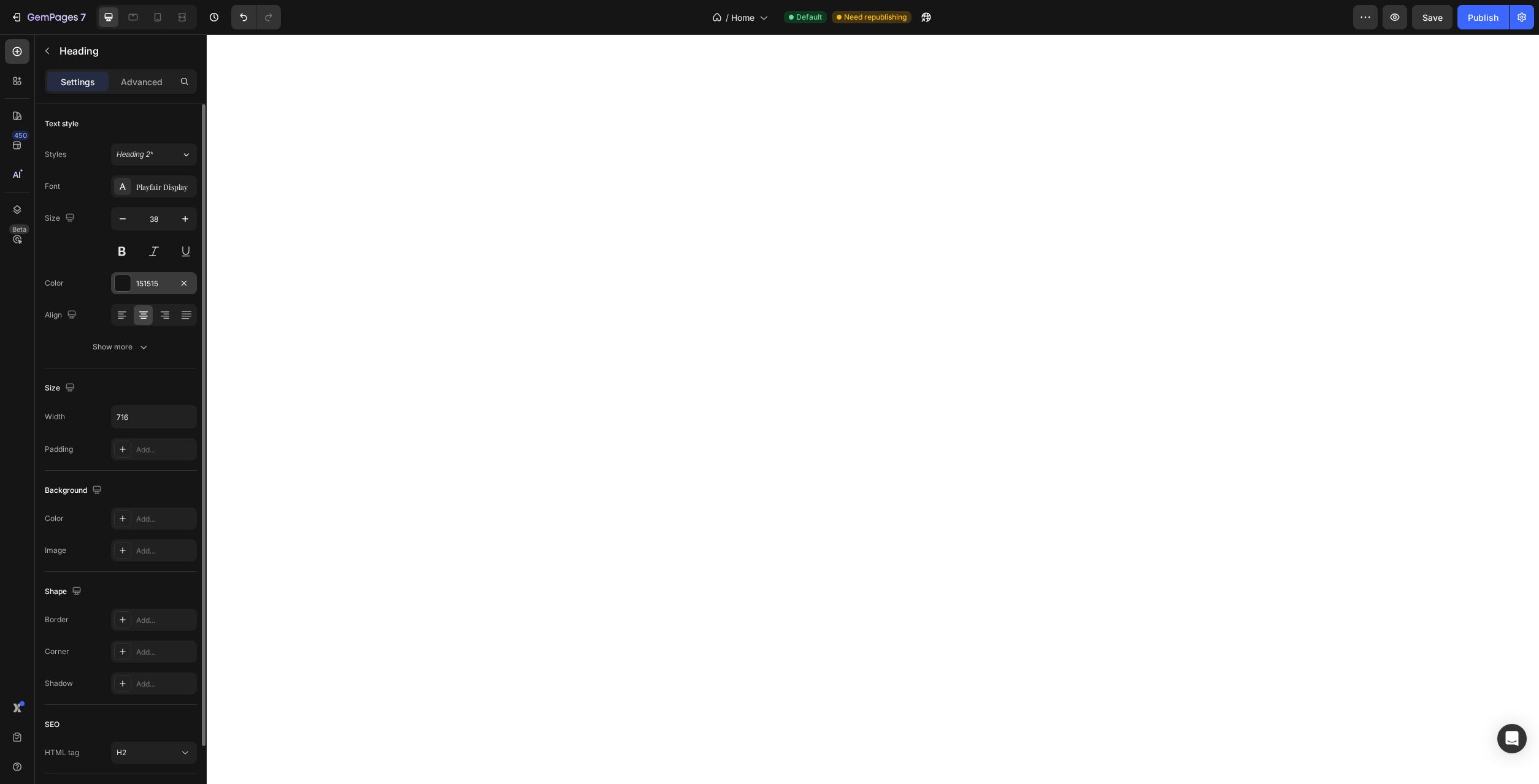
click at [150, 275] on div "151515" at bounding box center [153, 283] width 86 height 22
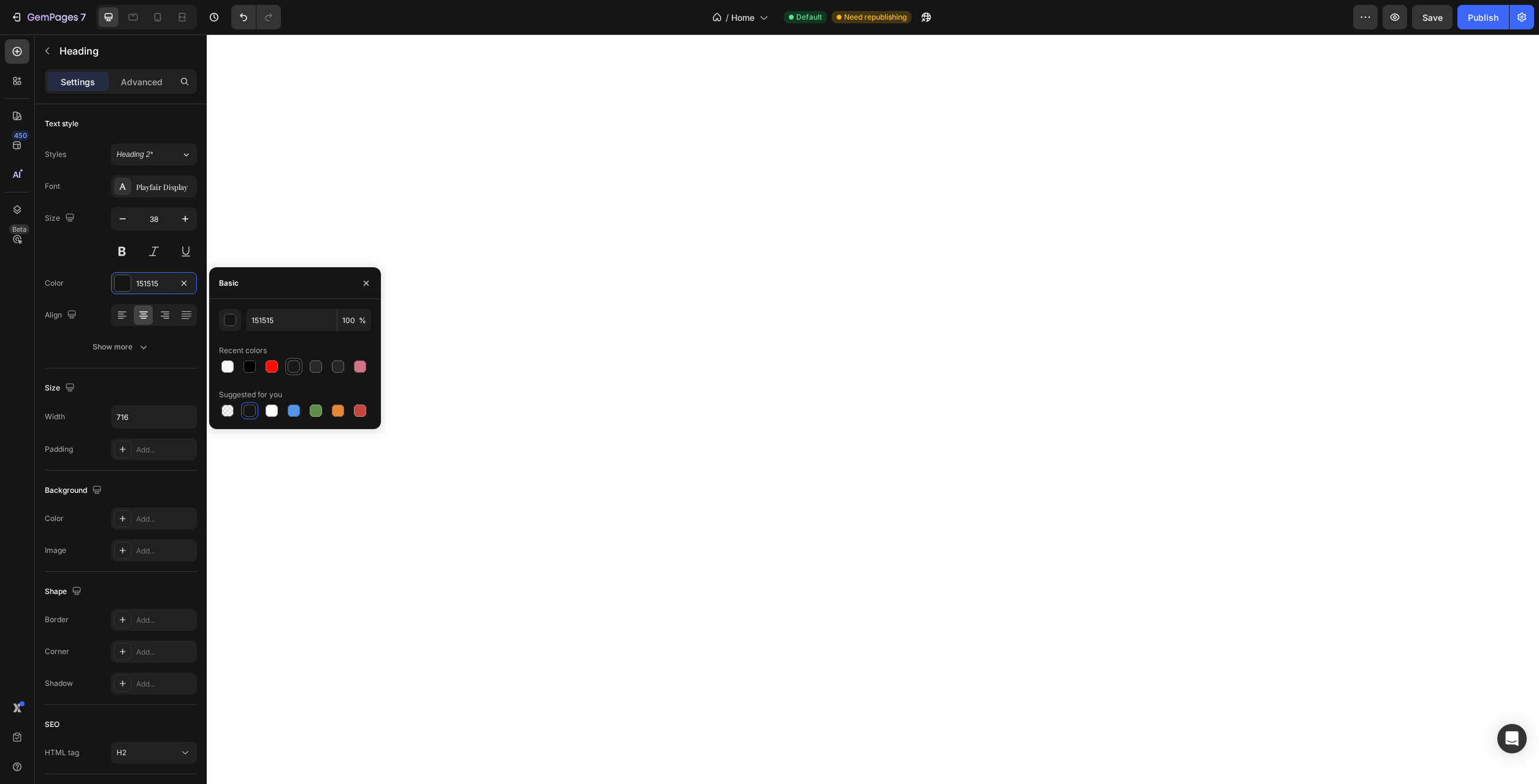
click at [302, 371] on div at bounding box center [294, 367] width 17 height 17
click at [310, 370] on div at bounding box center [316, 367] width 15 height 15
type input "282828"
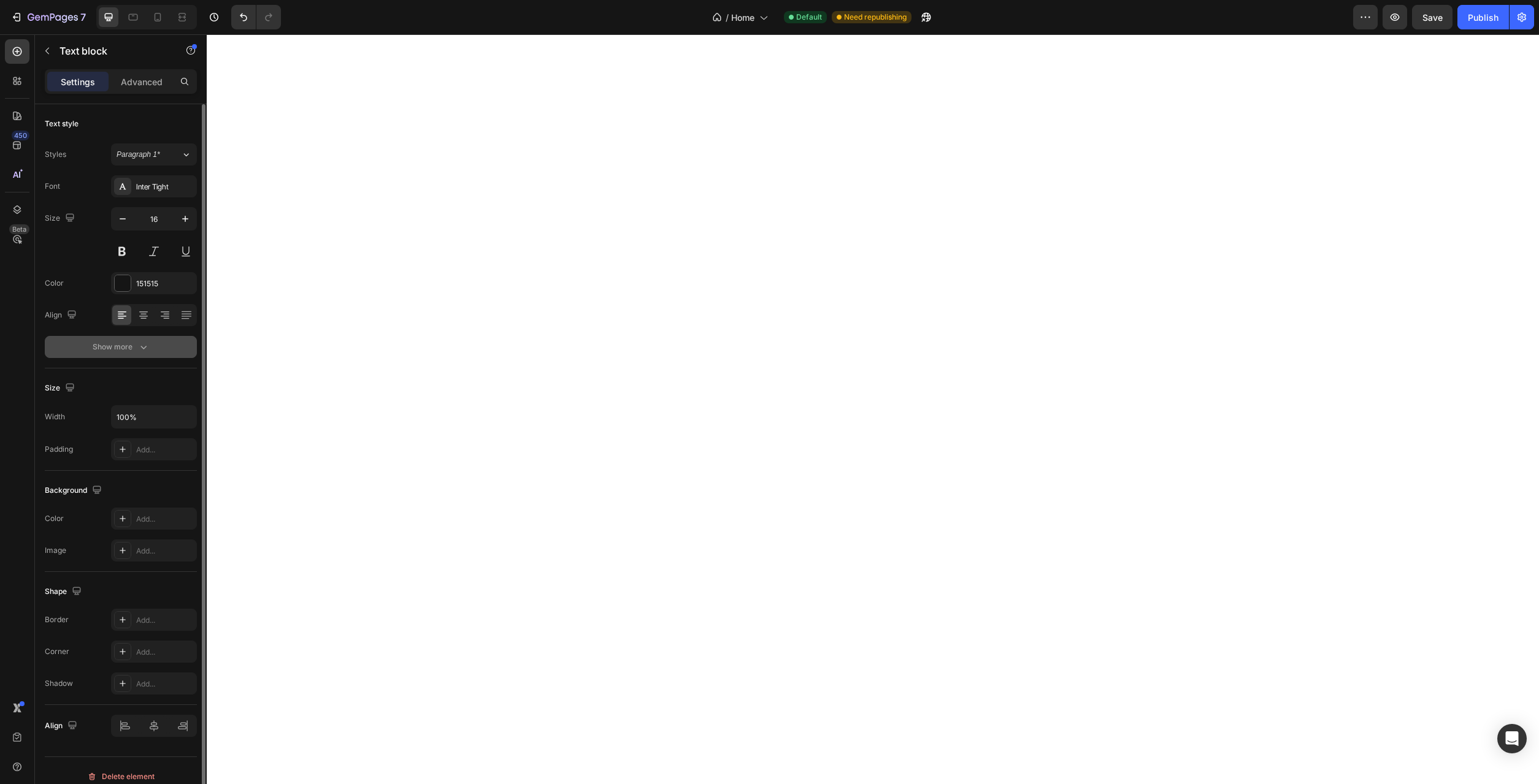
click at [170, 349] on button "Show more" at bounding box center [121, 347] width 152 height 22
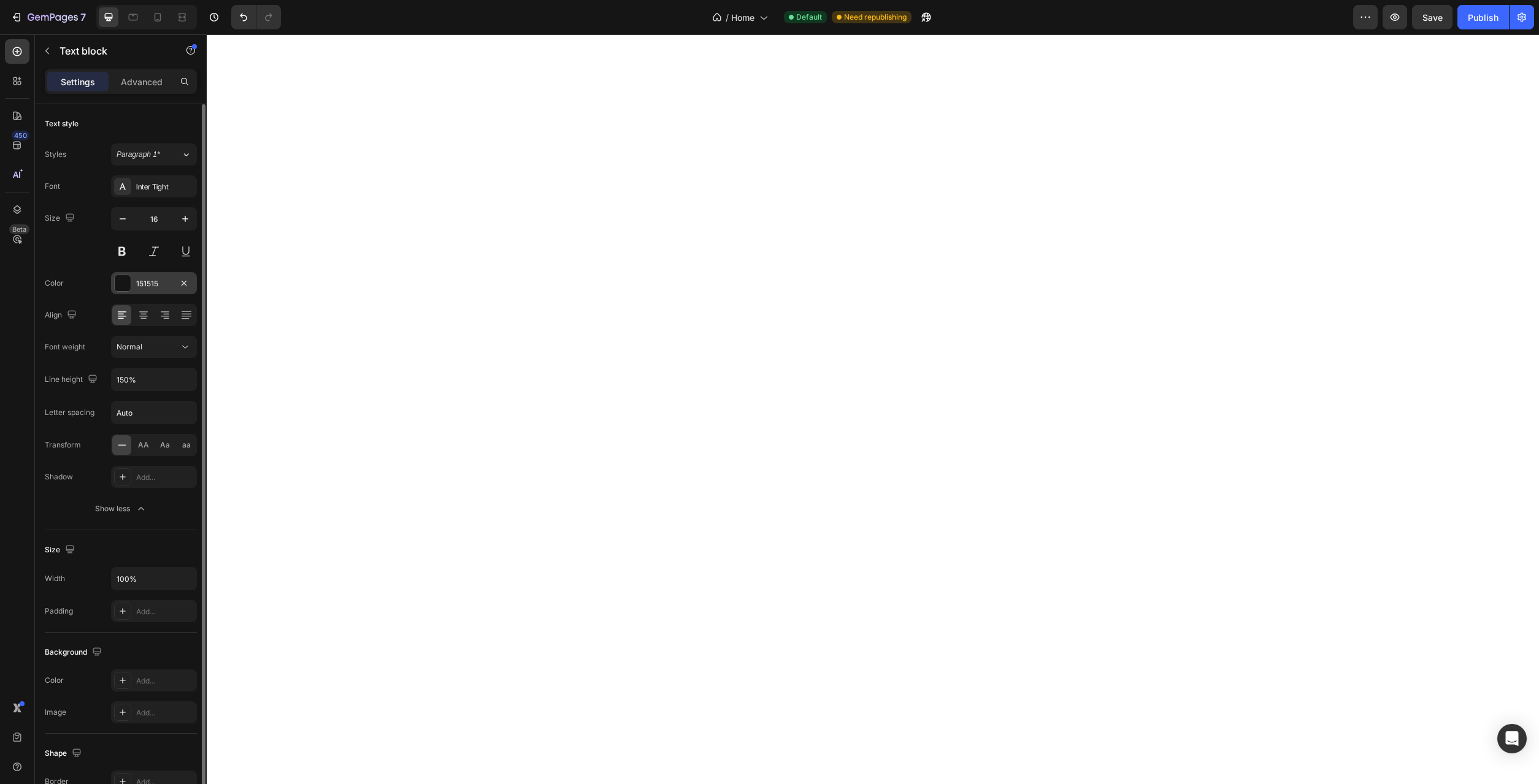
click at [160, 280] on div "151515" at bounding box center [153, 284] width 35 height 11
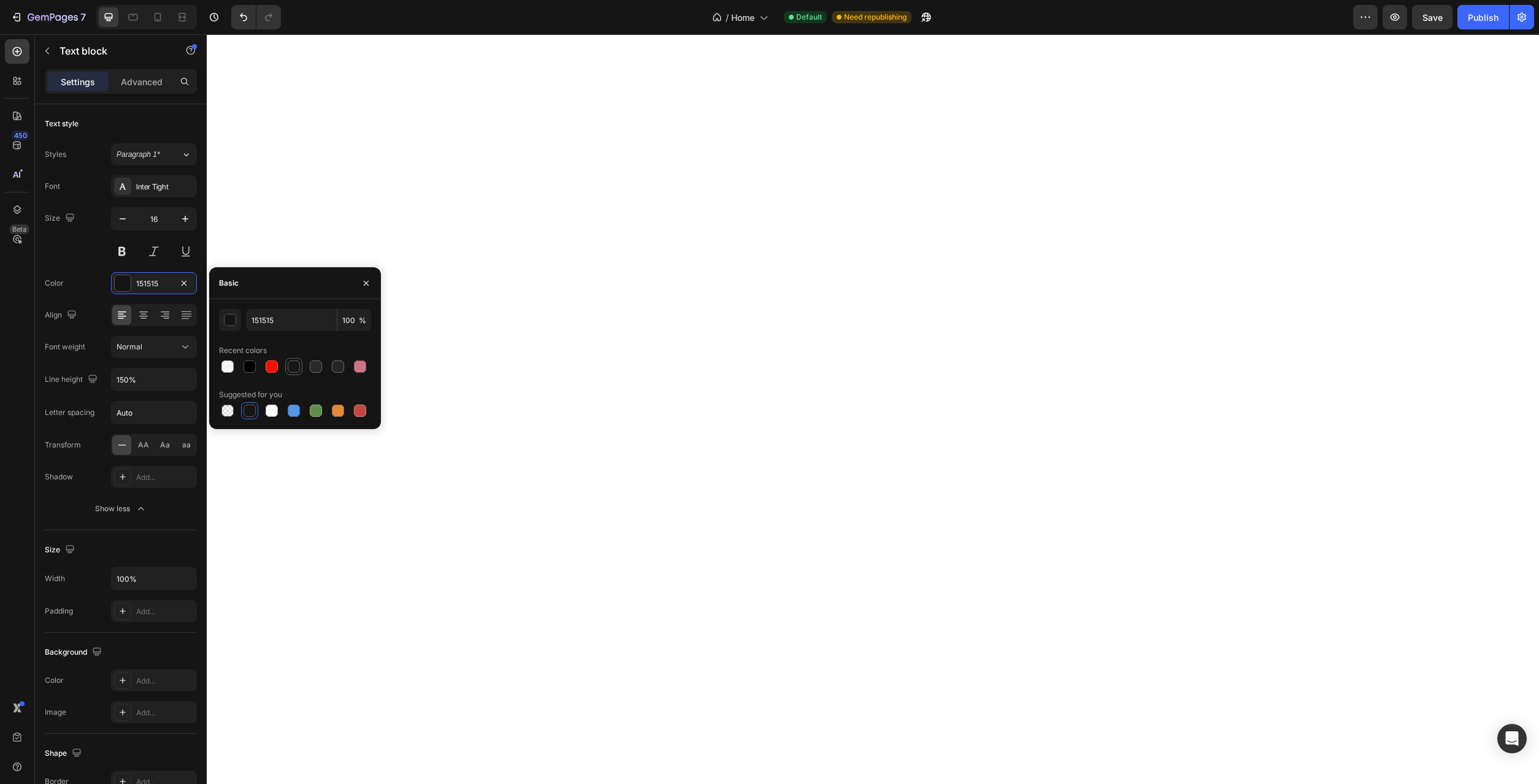
click at [298, 372] on div at bounding box center [294, 366] width 12 height 12
type input "181818"
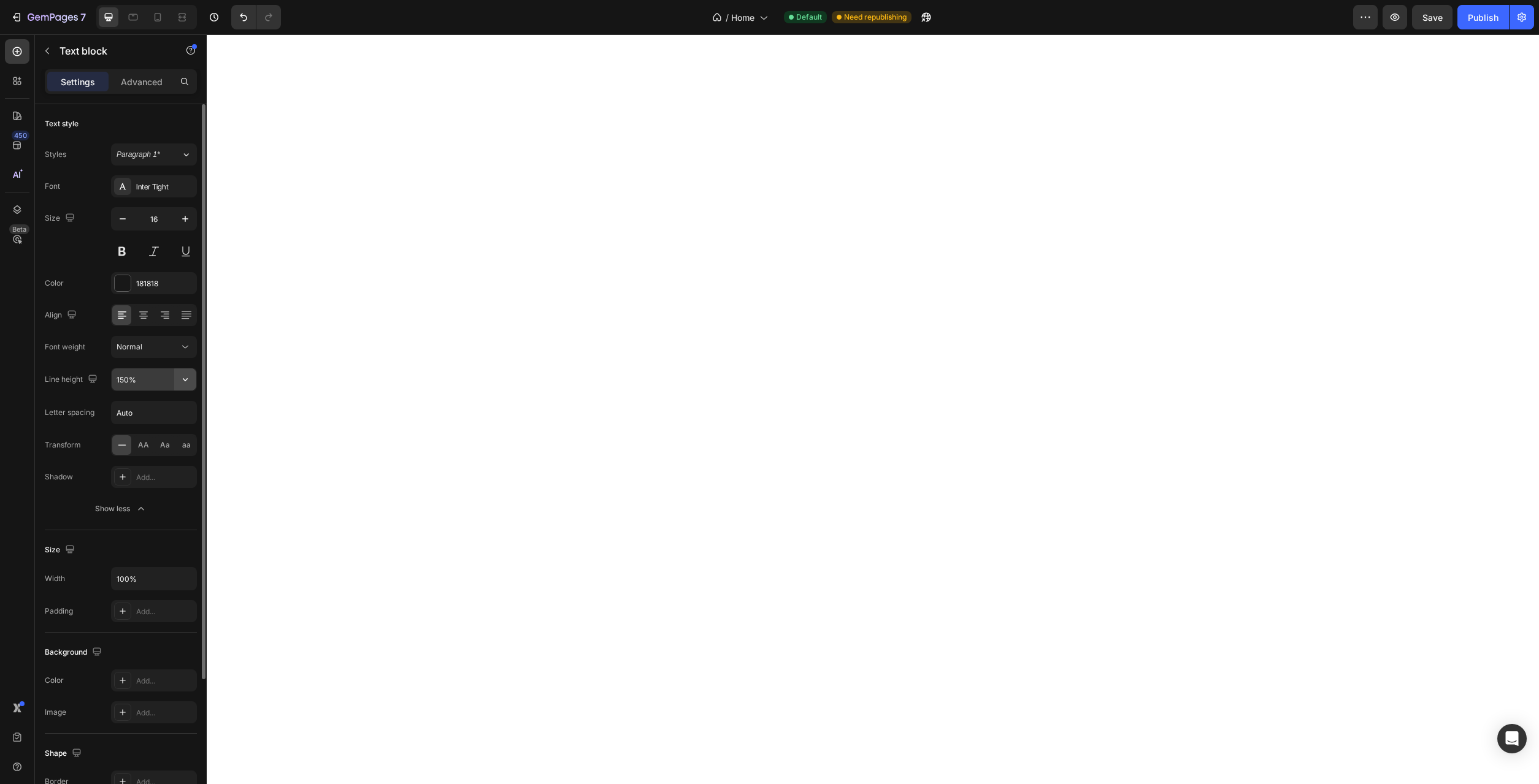
click at [187, 382] on icon "button" at bounding box center [185, 380] width 12 height 12
click at [178, 344] on div "Normal" at bounding box center [148, 347] width 63 height 11
click at [145, 414] on div "Light" at bounding box center [139, 424] width 95 height 23
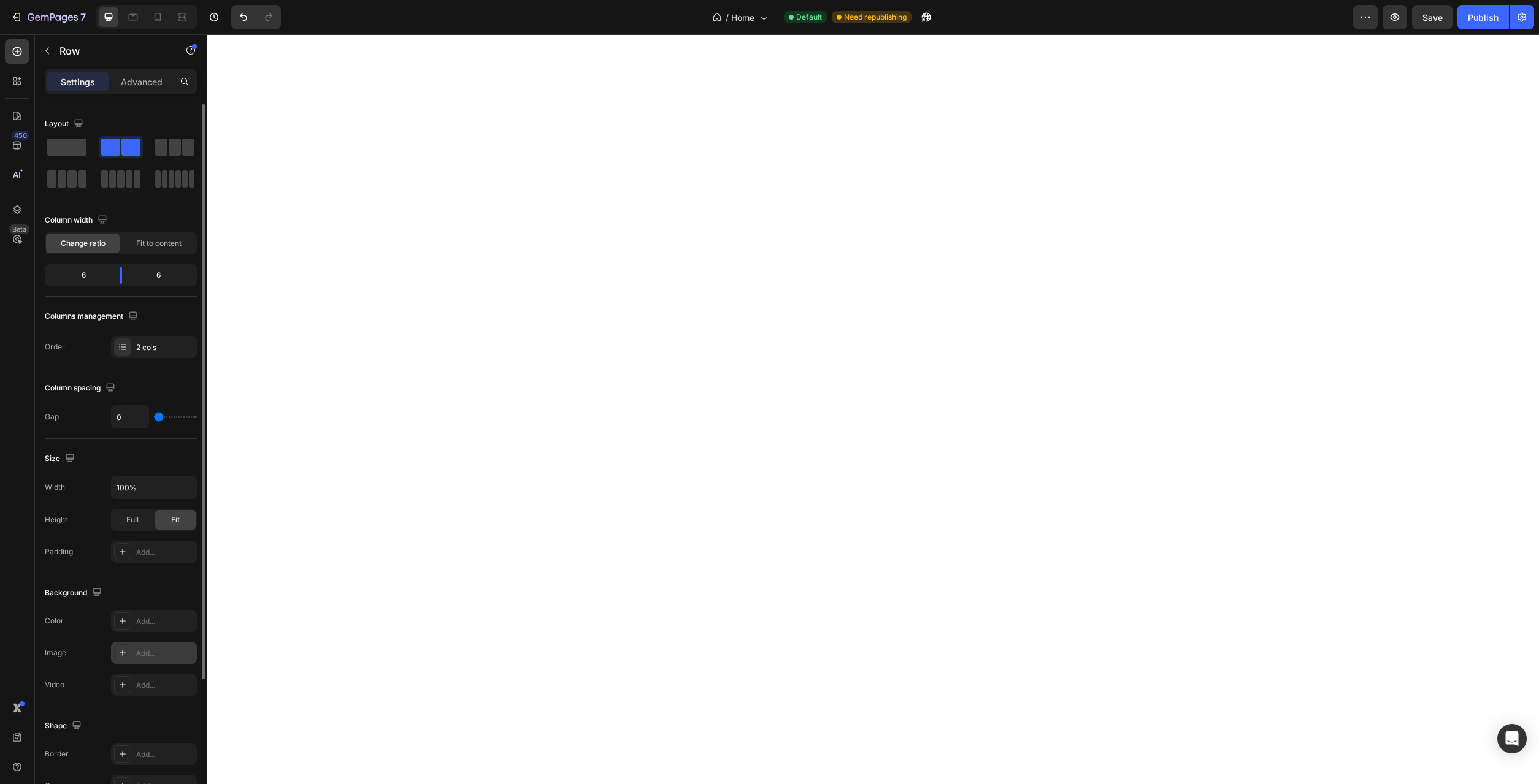
scroll to position [173, 0]
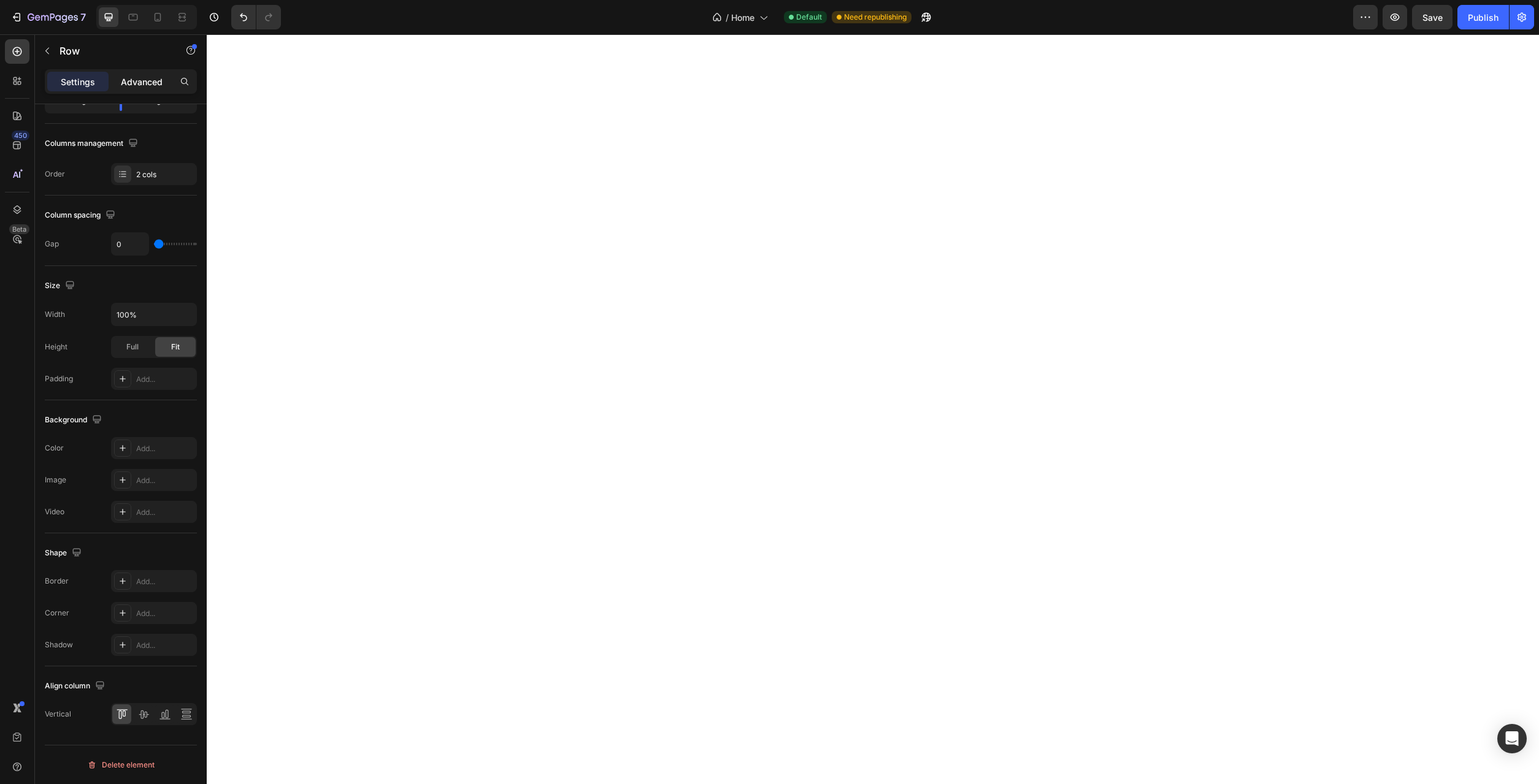
click at [139, 88] on div "Advanced" at bounding box center [141, 81] width 61 height 19
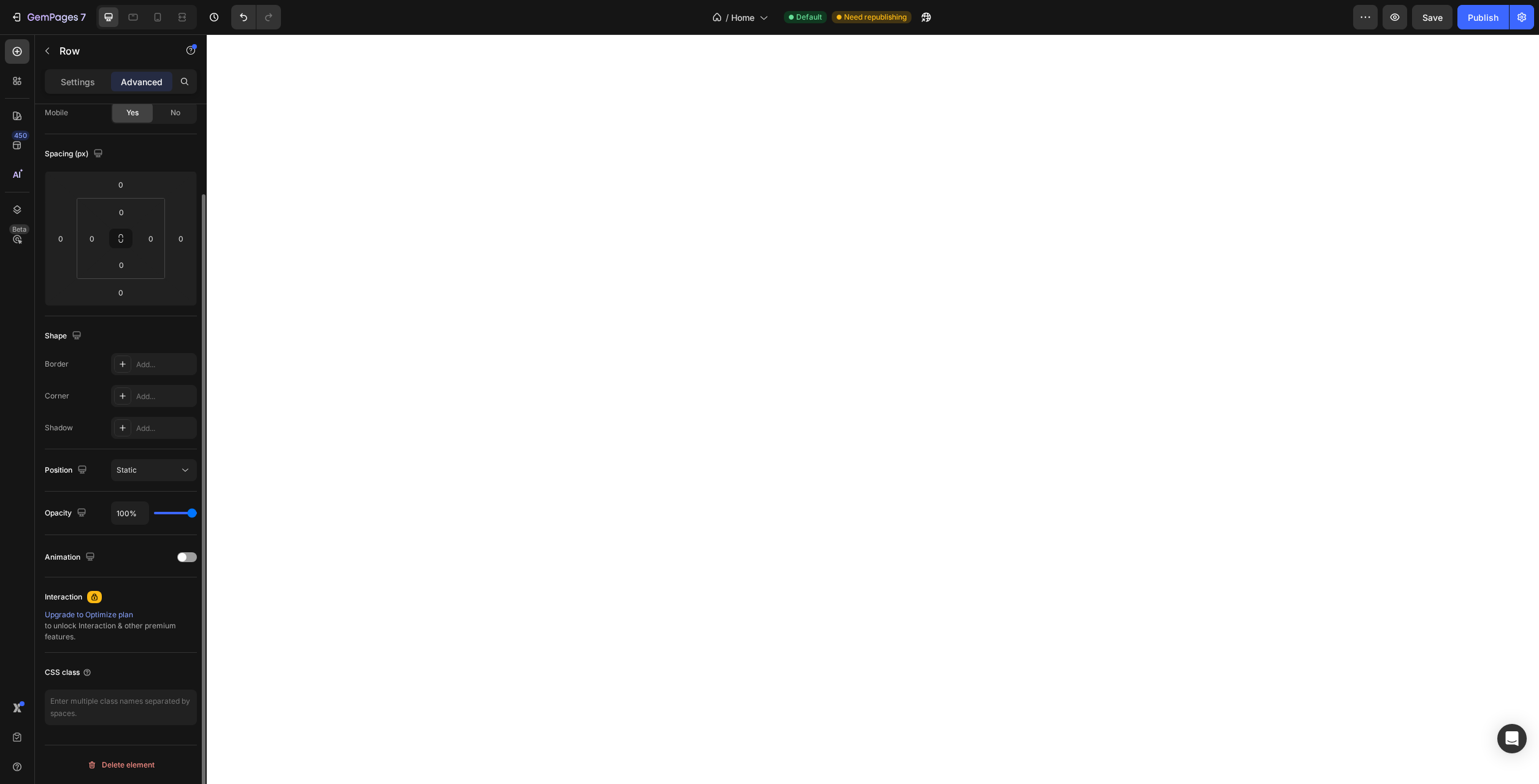
scroll to position [103, 0]
click at [81, 87] on p "Settings" at bounding box center [77, 81] width 34 height 13
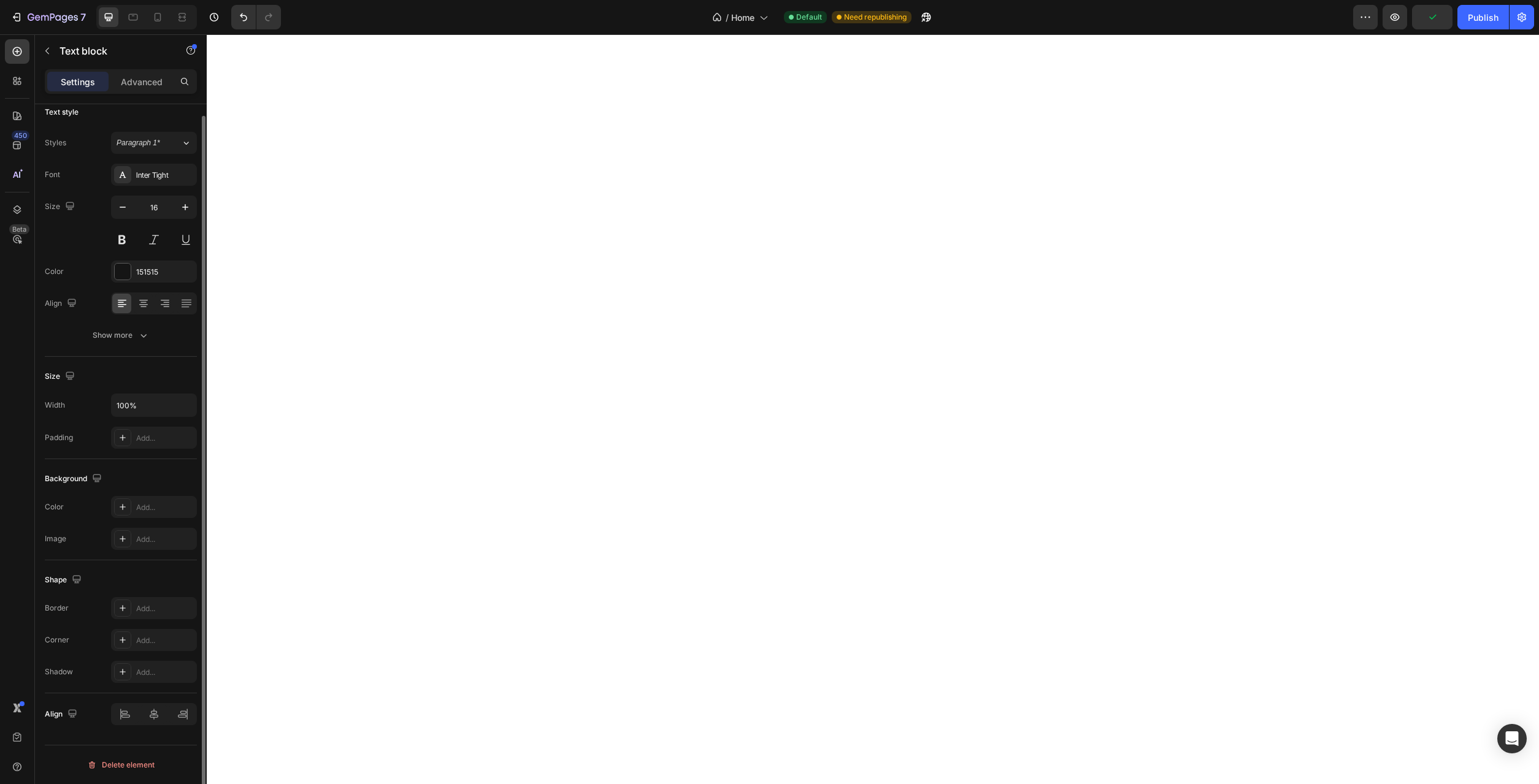
scroll to position [0, 0]
click at [147, 289] on div "151515" at bounding box center [153, 284] width 35 height 11
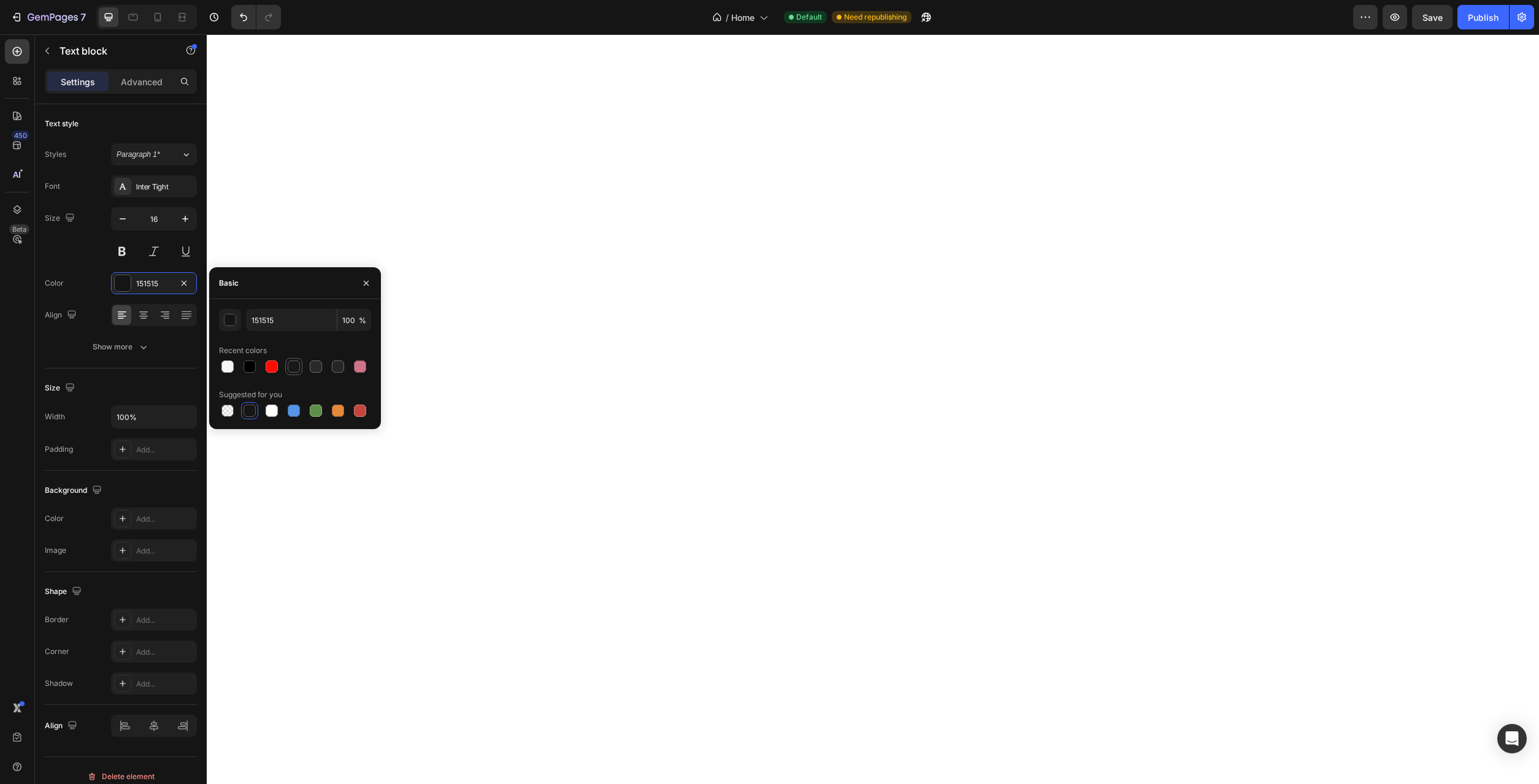
click at [296, 370] on div at bounding box center [294, 366] width 12 height 12
type input "181818"
click at [147, 344] on icon "button" at bounding box center [143, 347] width 12 height 12
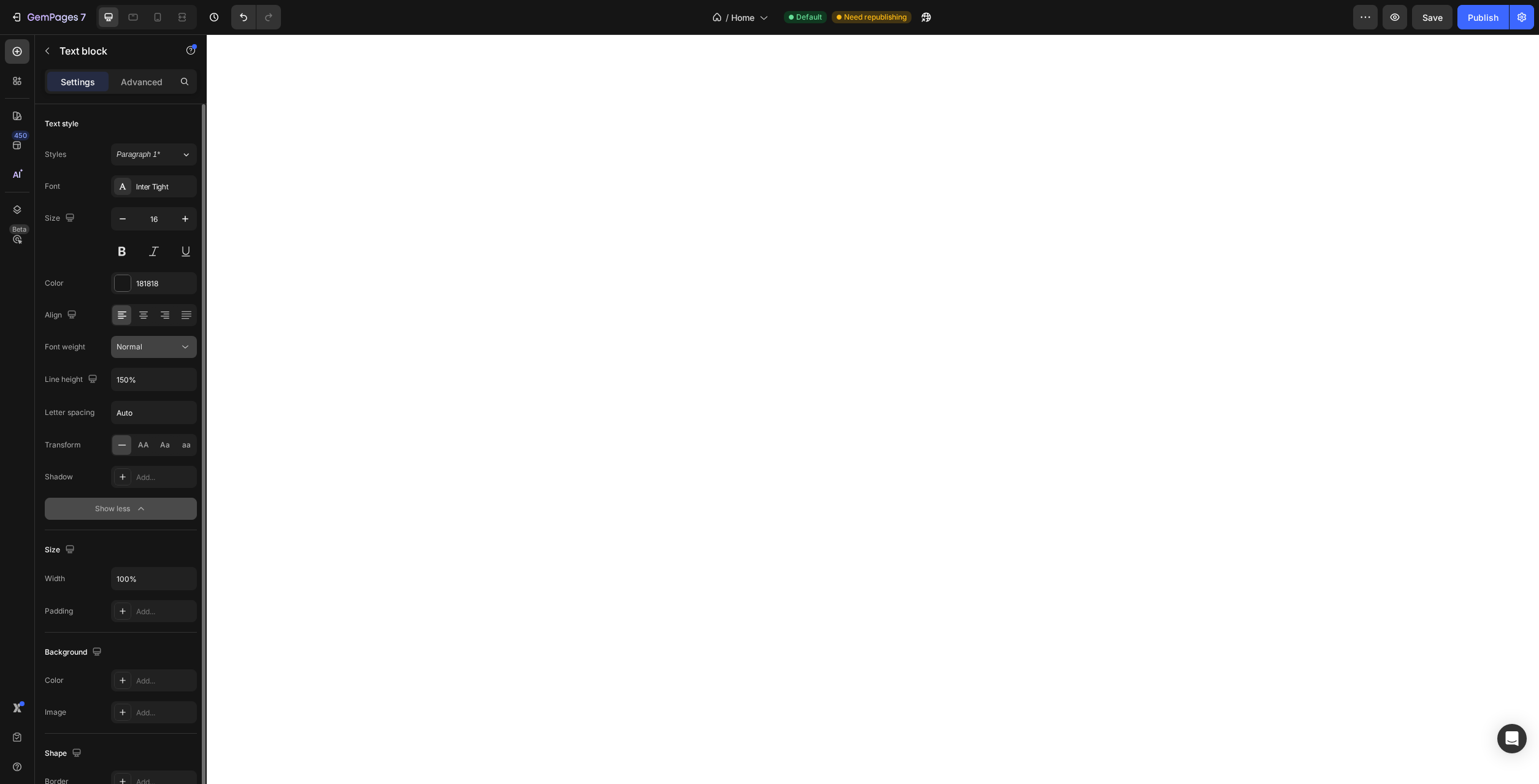
click at [177, 347] on div "Normal" at bounding box center [148, 347] width 63 height 11
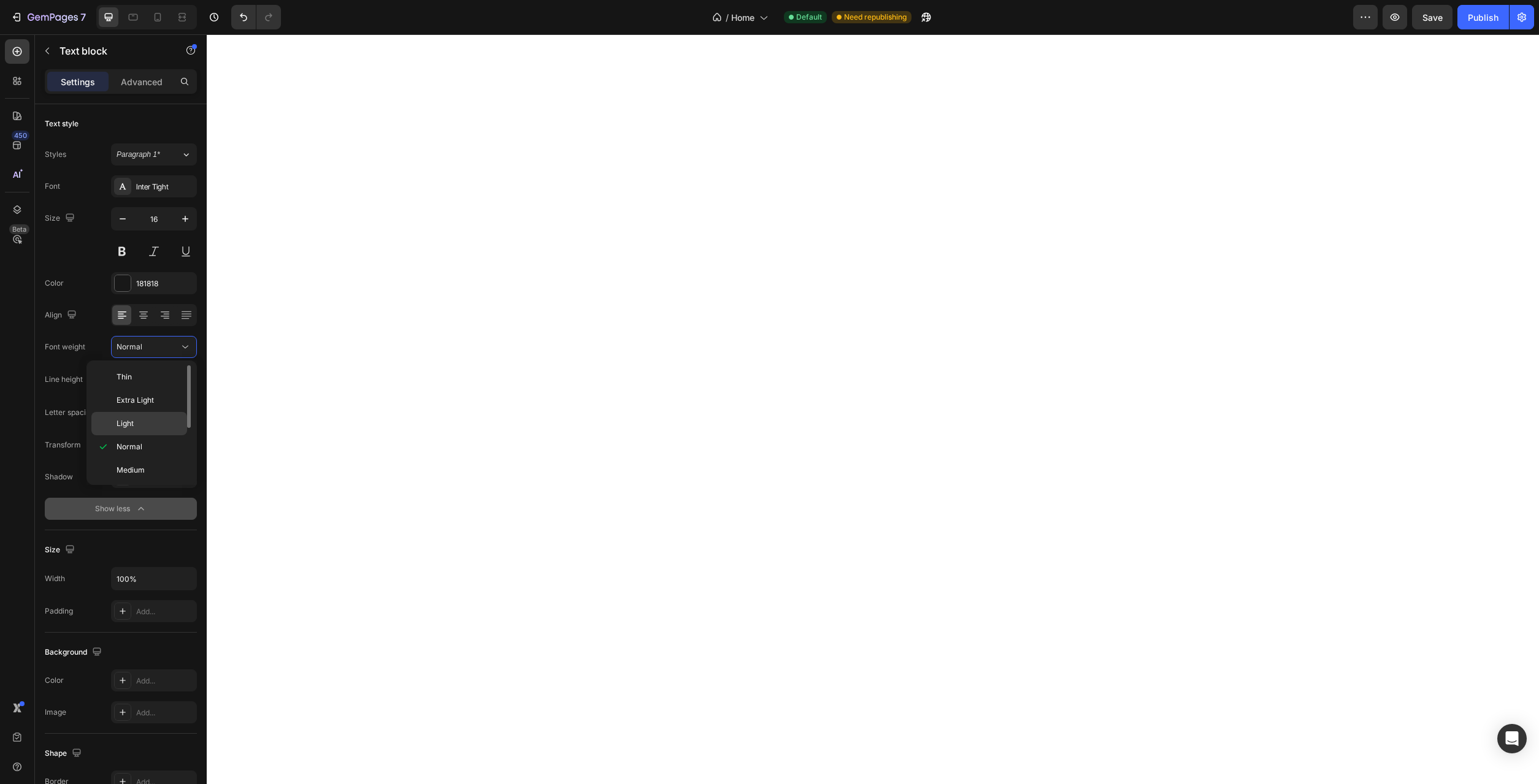
click at [146, 419] on p "Light" at bounding box center [149, 424] width 65 height 11
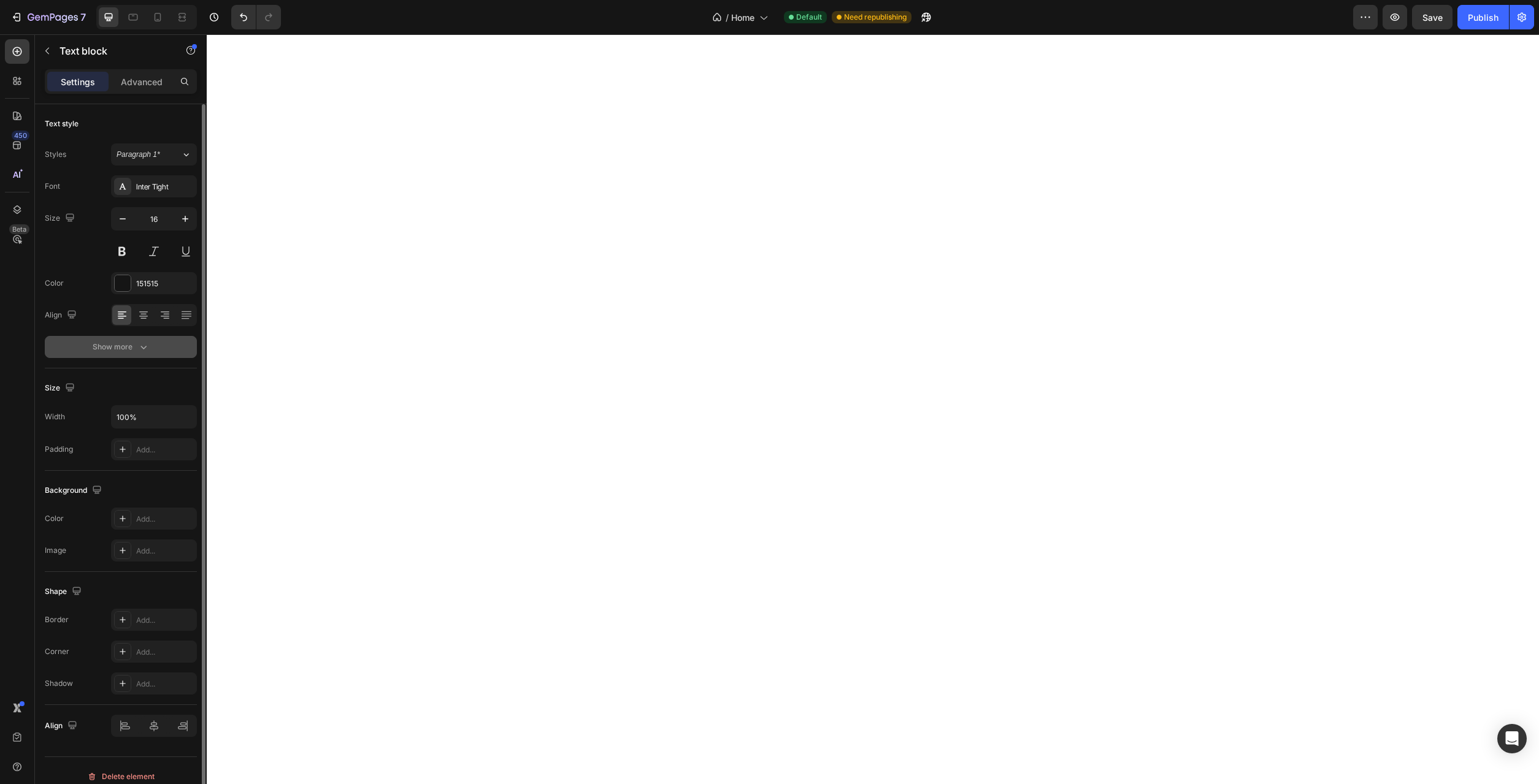
click at [135, 346] on div "Show more" at bounding box center [121, 347] width 57 height 12
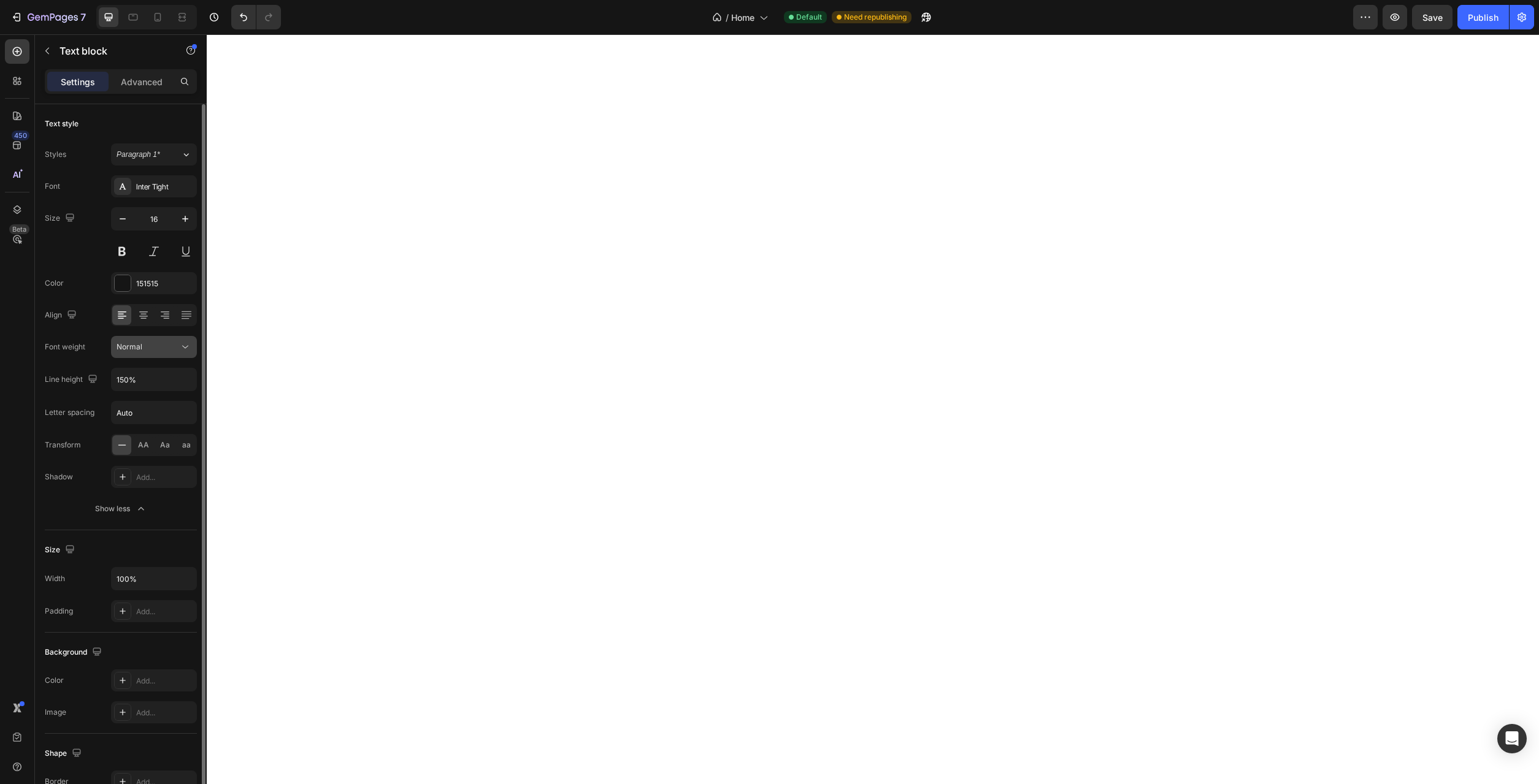
click at [188, 353] on button "Normal" at bounding box center [153, 347] width 86 height 22
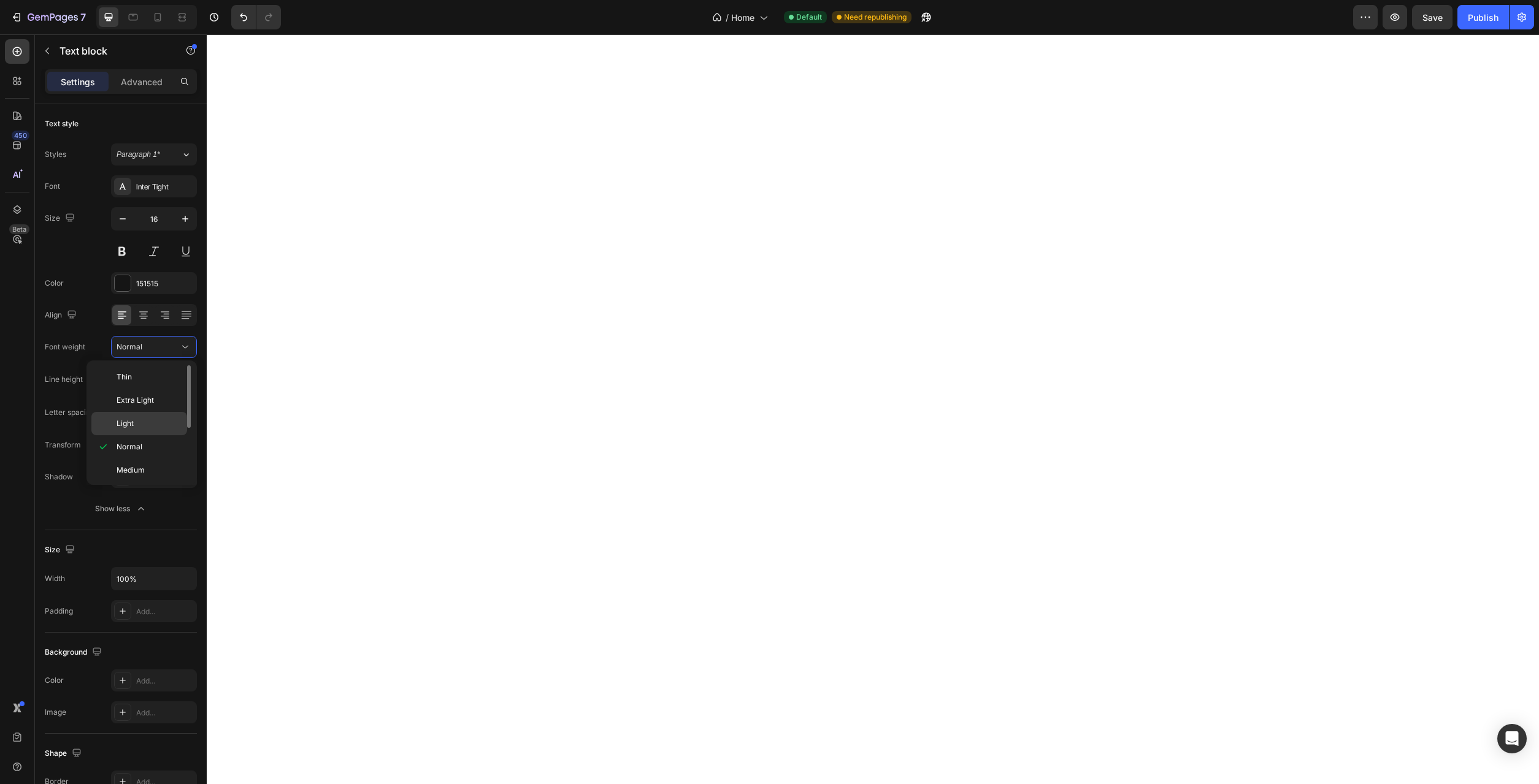
click at [164, 416] on div "Light" at bounding box center [139, 424] width 95 height 23
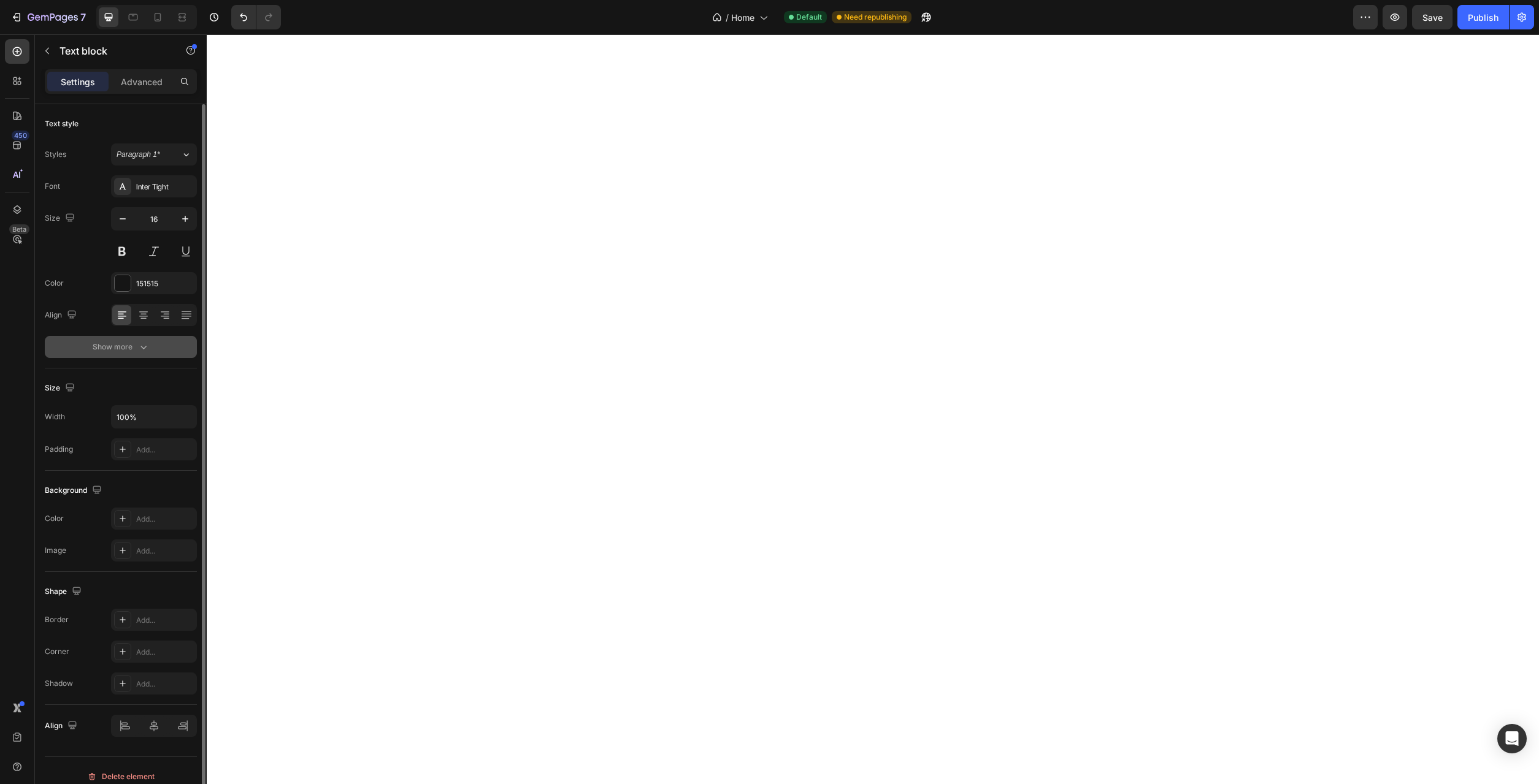
click at [136, 340] on button "Show more" at bounding box center [121, 347] width 152 height 22
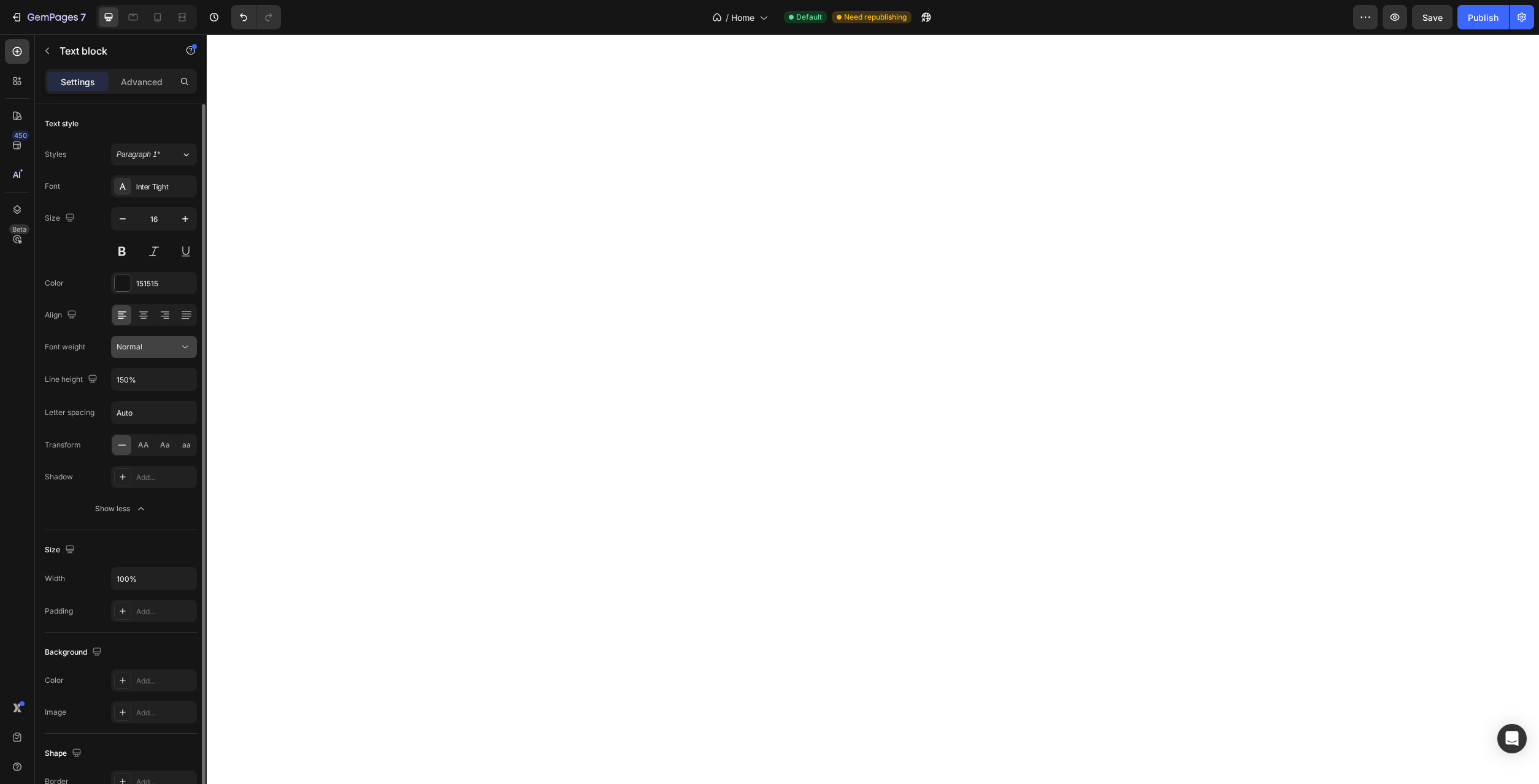
click at [190, 352] on icon at bounding box center [185, 347] width 12 height 12
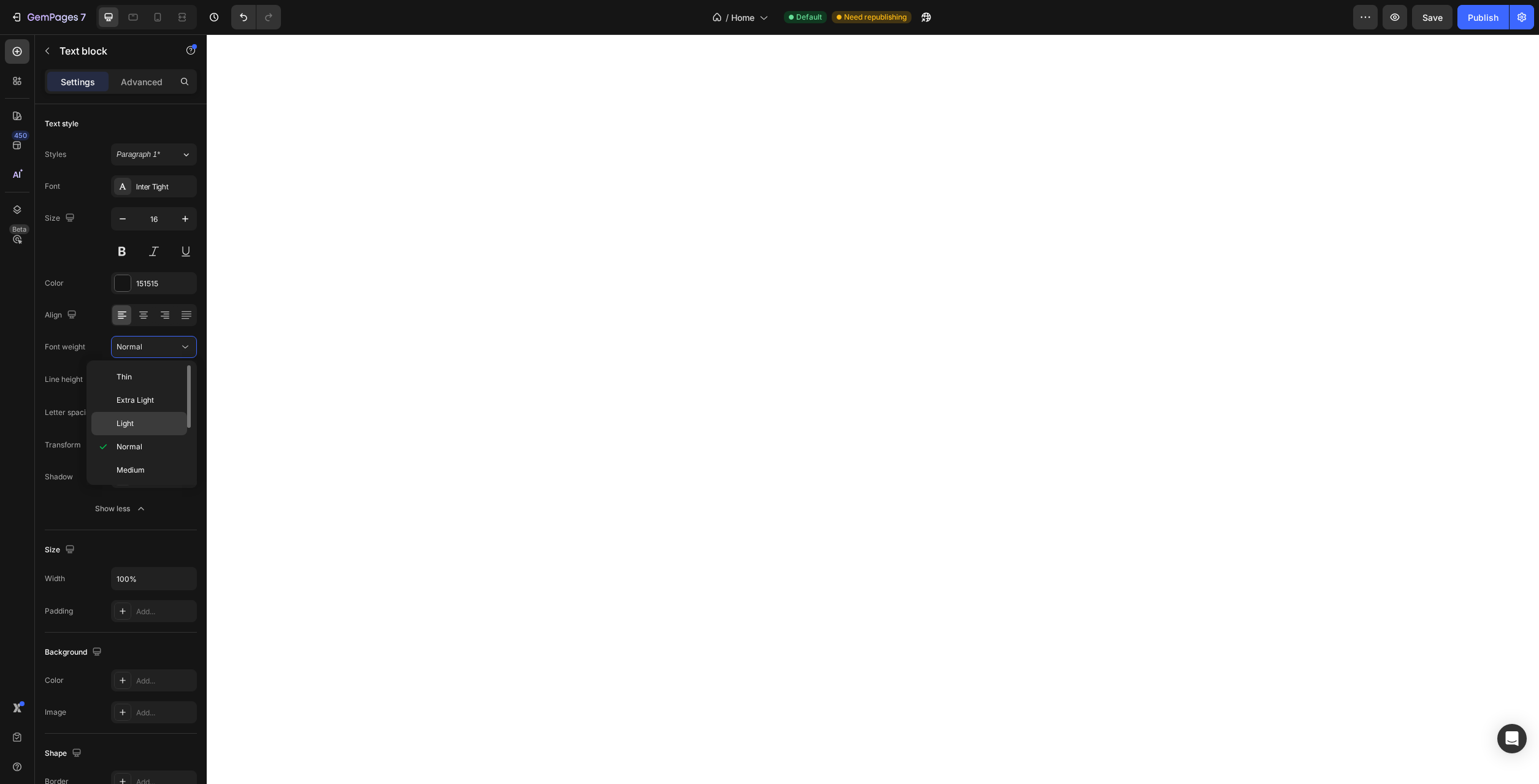
click at [167, 420] on p "Light" at bounding box center [149, 424] width 65 height 11
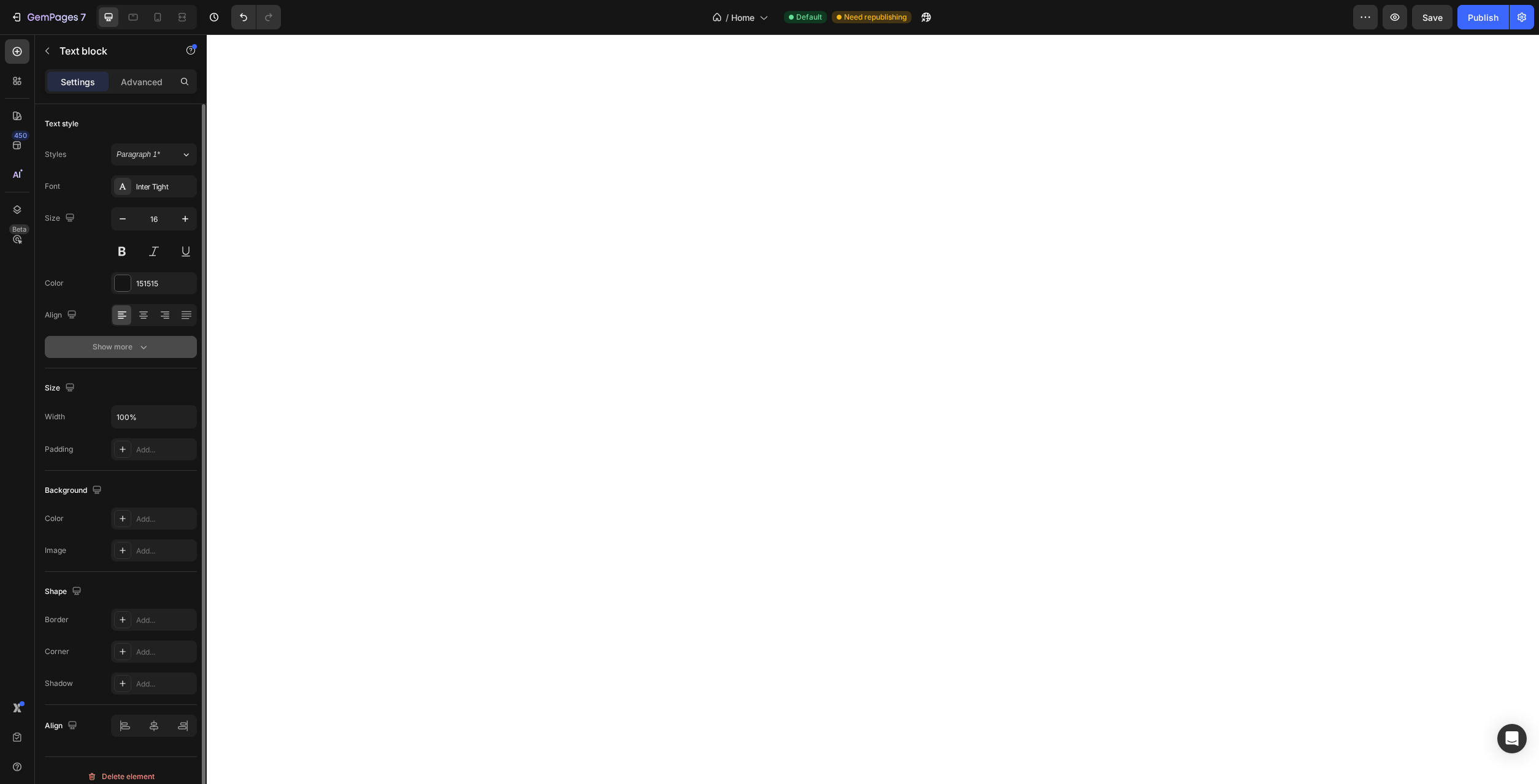
click at [153, 351] on button "Show more" at bounding box center [121, 347] width 152 height 22
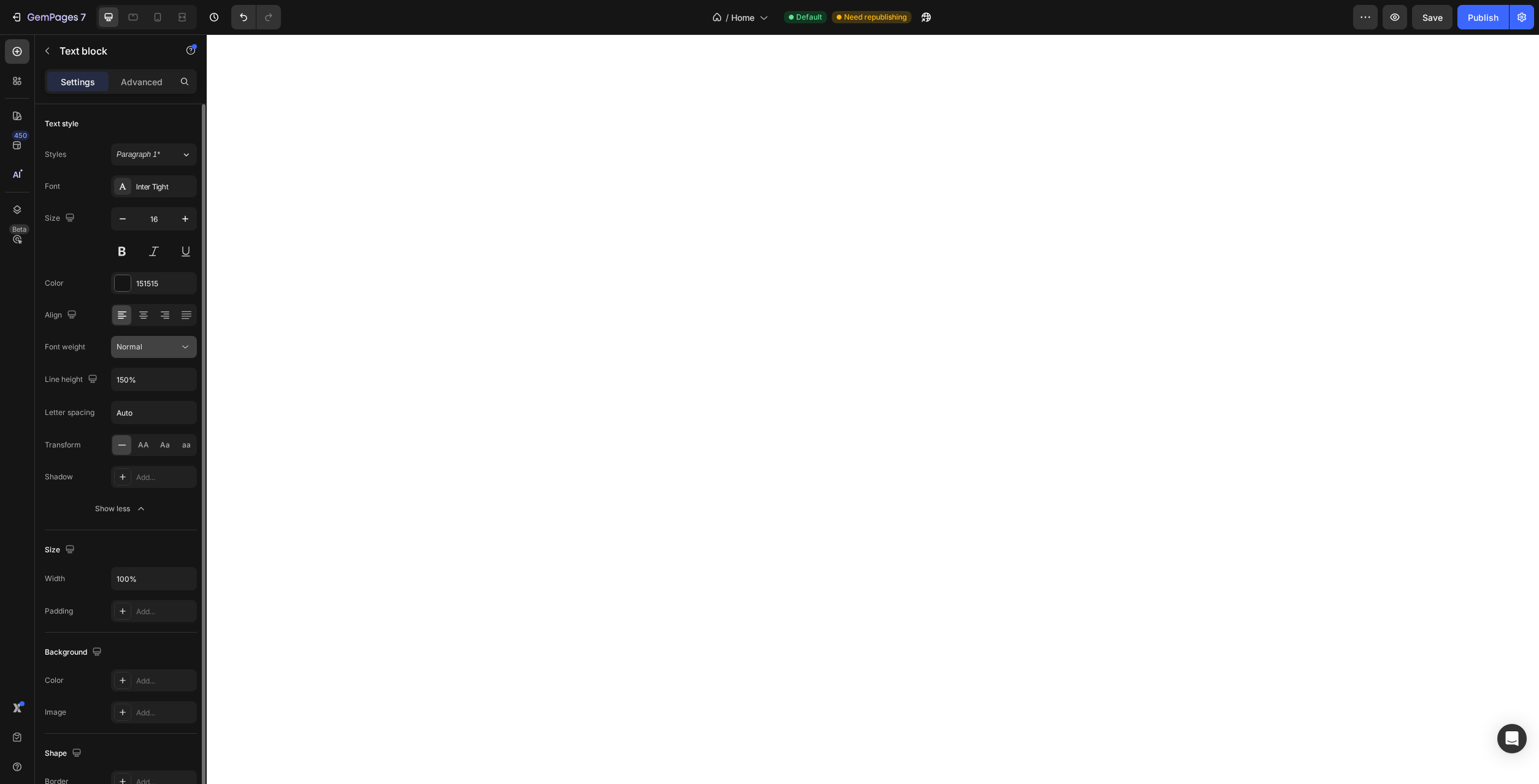
click at [187, 348] on icon at bounding box center [185, 347] width 12 height 12
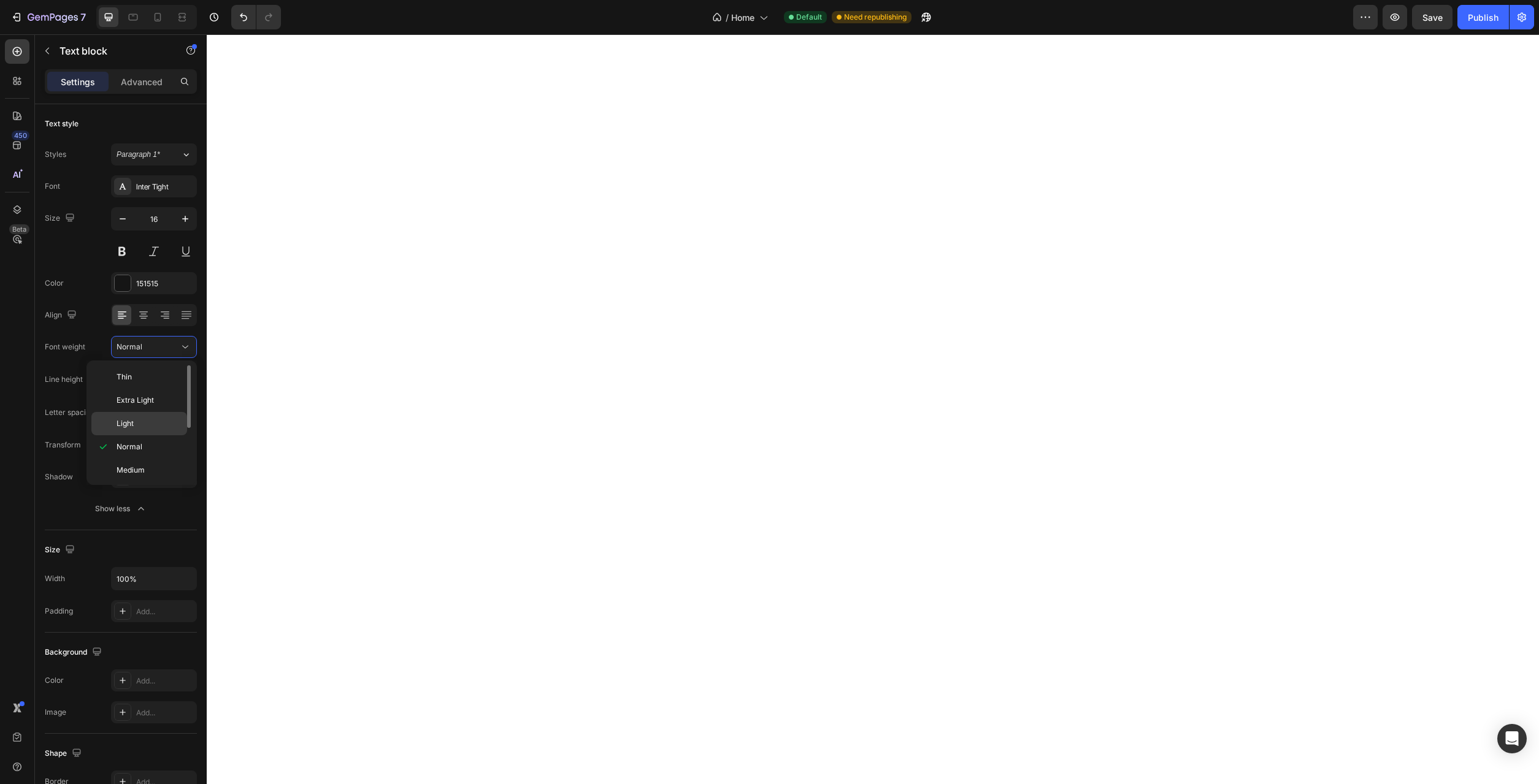
click at [161, 419] on p "Light" at bounding box center [149, 424] width 65 height 11
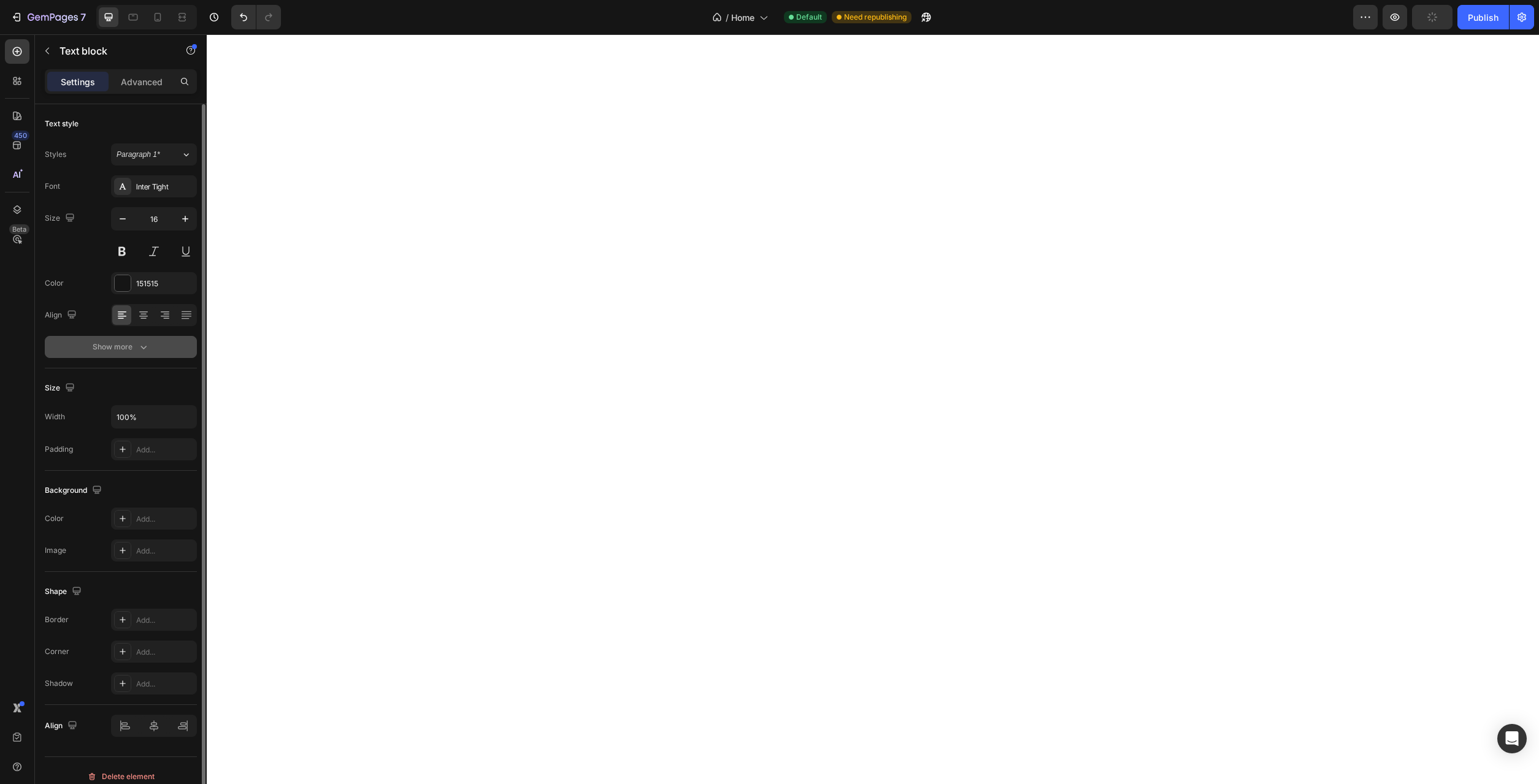
click at [145, 344] on icon "button" at bounding box center [143, 347] width 12 height 12
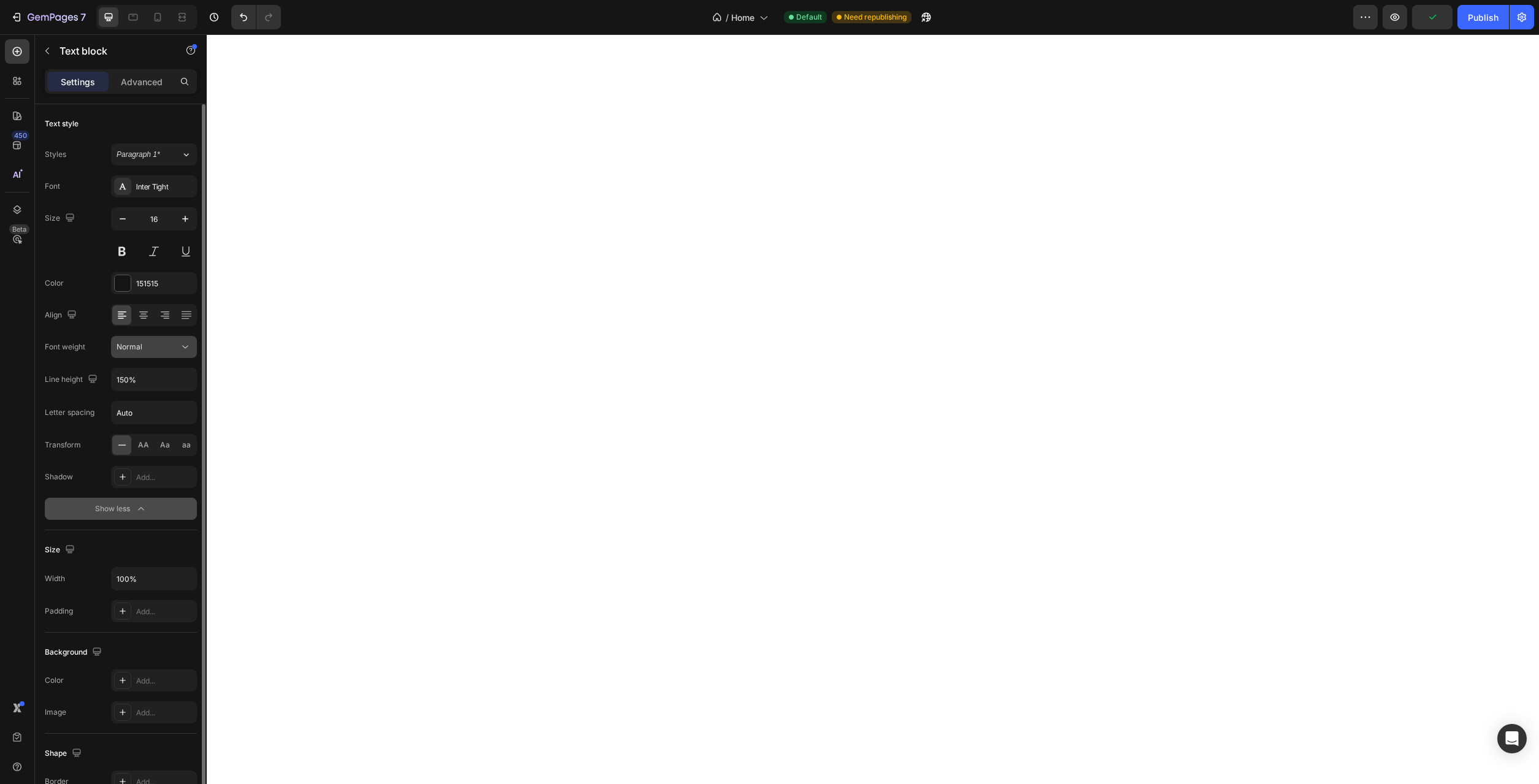
click at [178, 344] on div "Normal" at bounding box center [148, 347] width 63 height 11
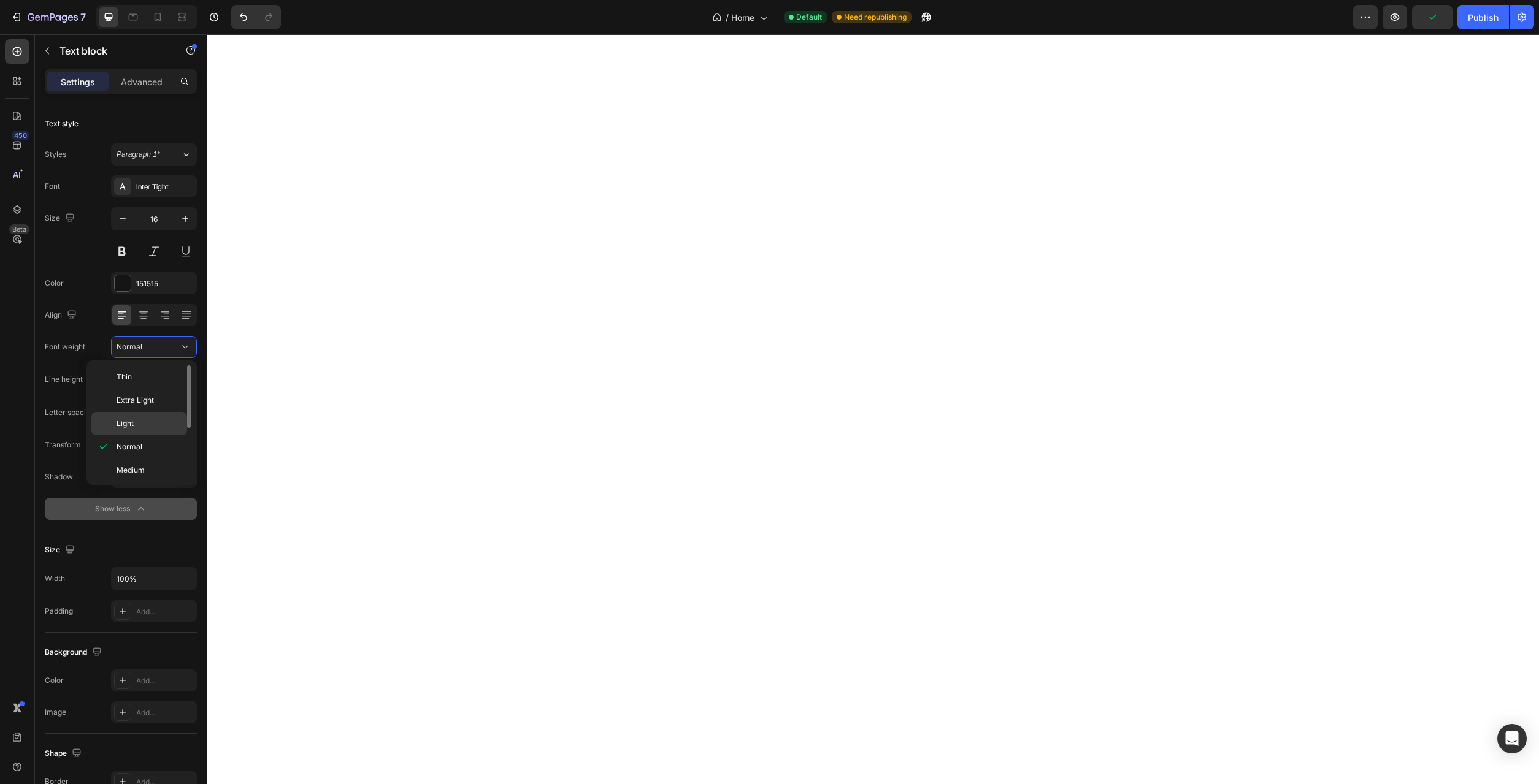
click at [146, 417] on div "Light" at bounding box center [139, 424] width 95 height 23
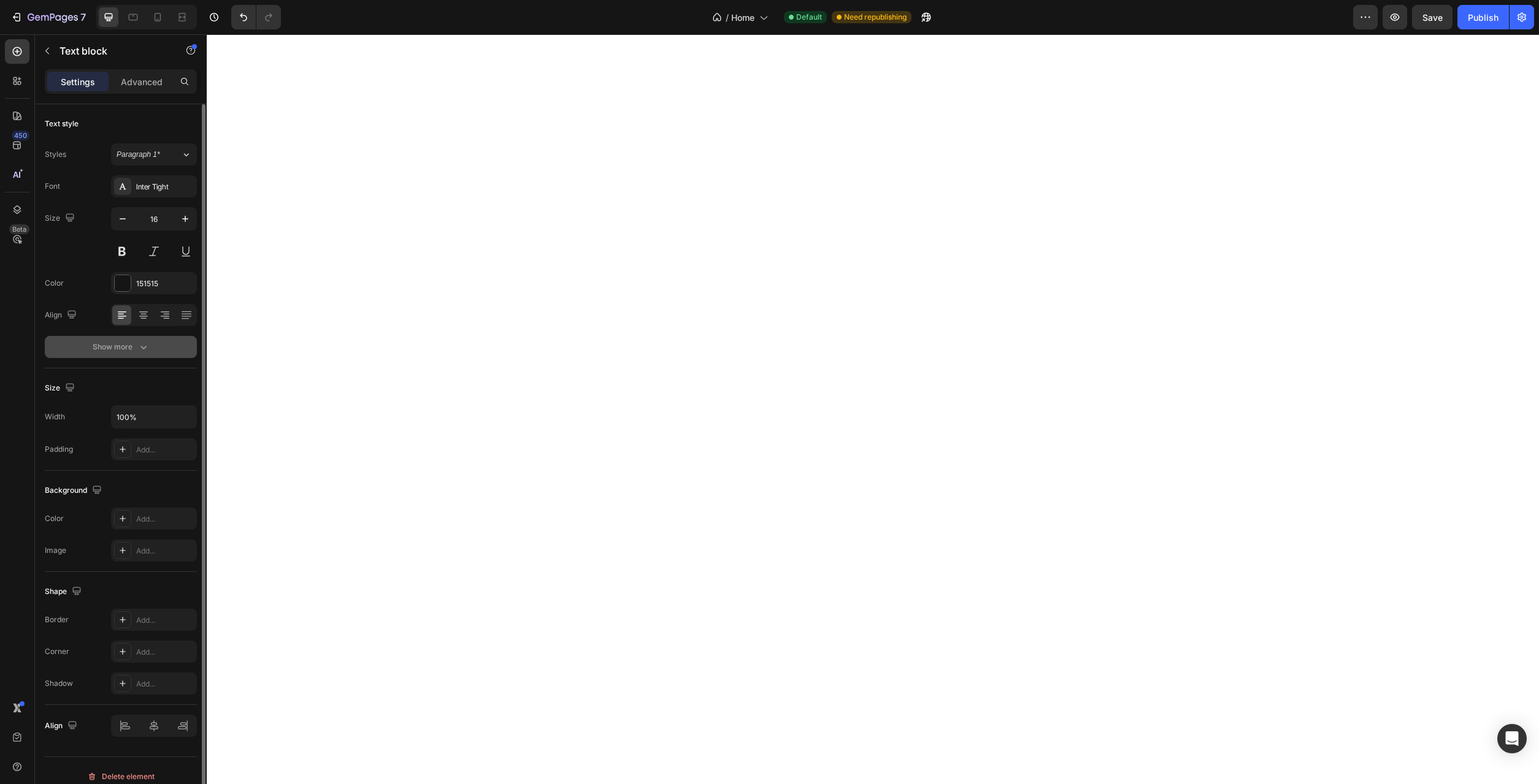
click at [140, 344] on icon "button" at bounding box center [143, 347] width 12 height 12
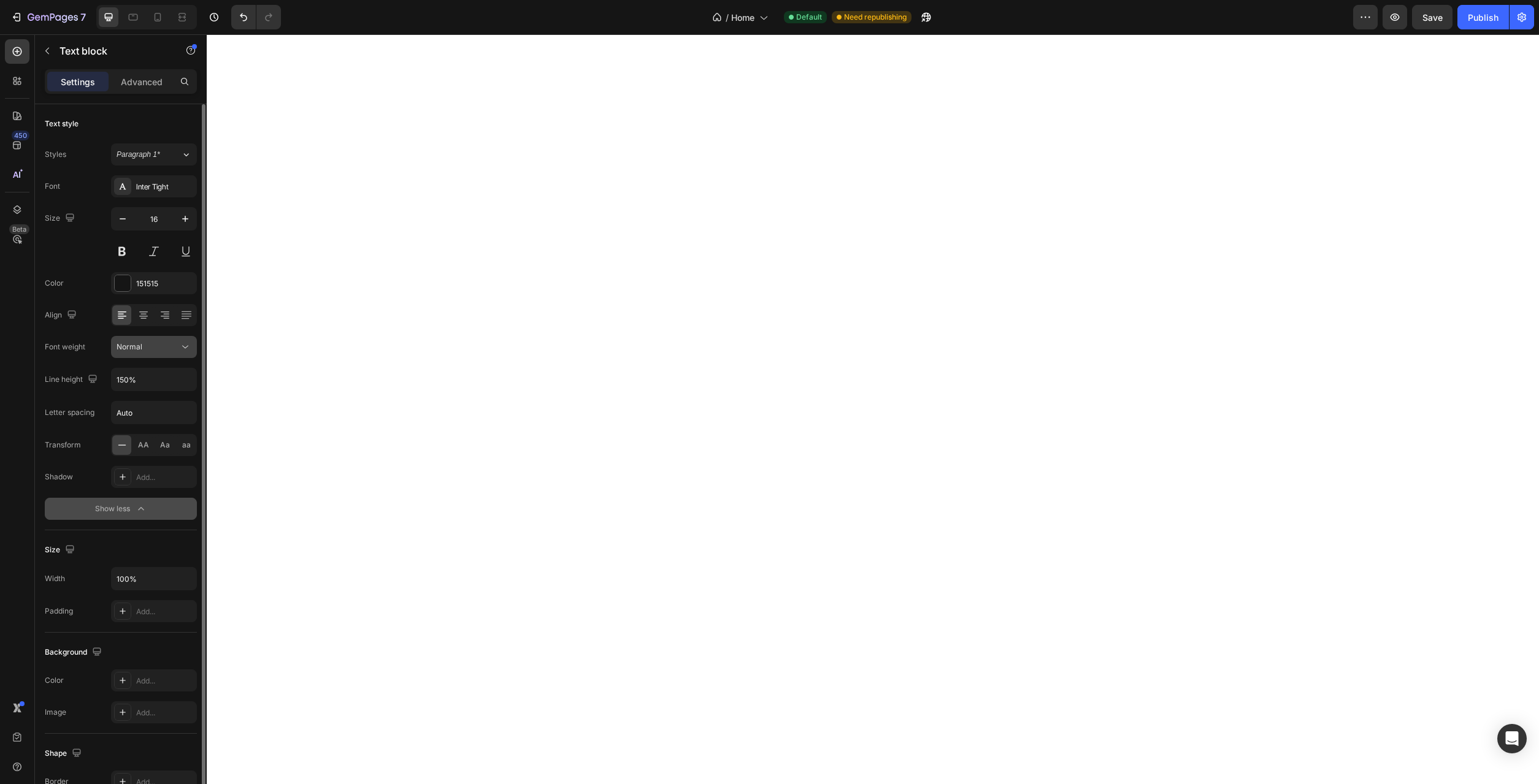
click at [170, 351] on div "Normal" at bounding box center [148, 347] width 63 height 11
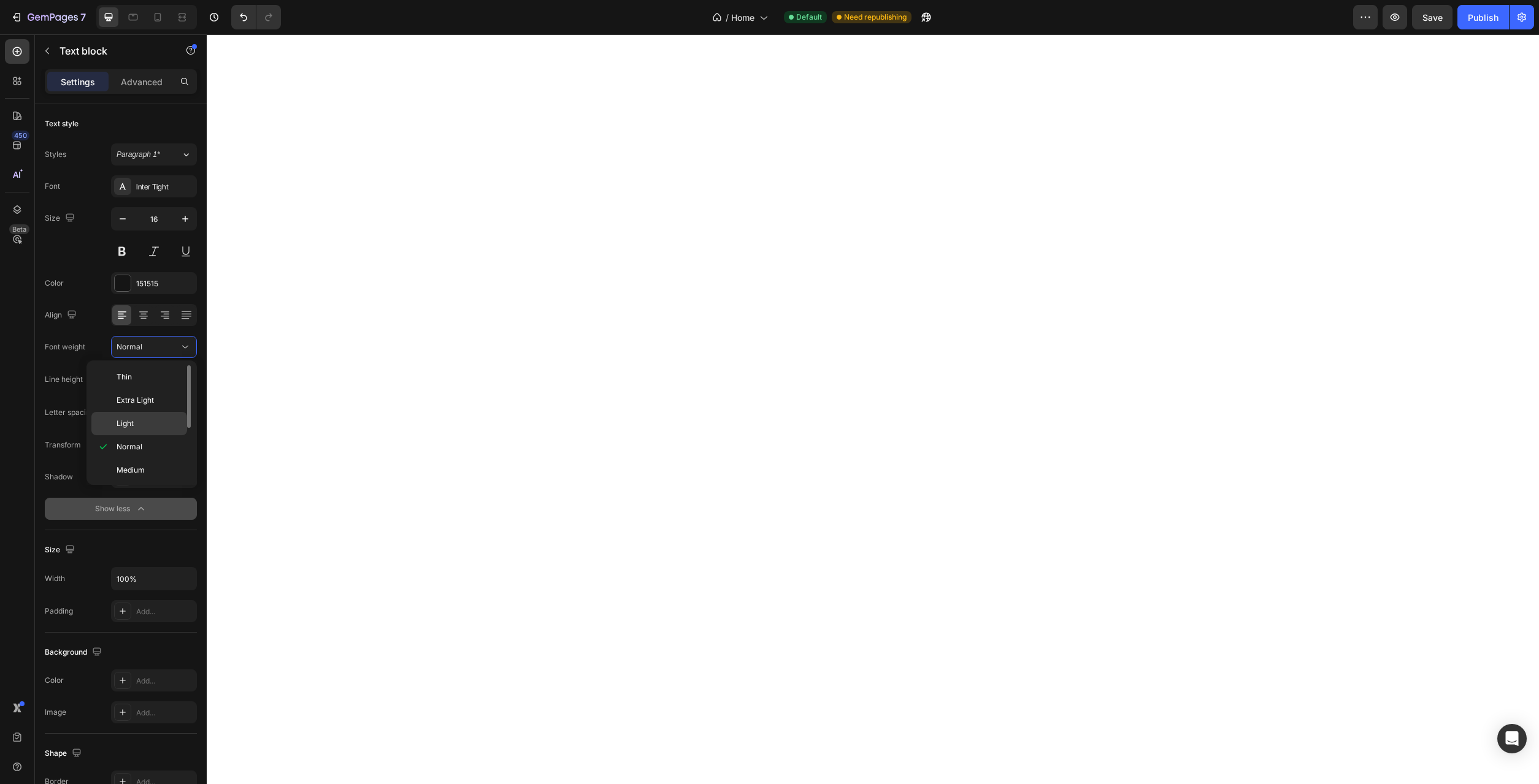
click at [141, 424] on p "Light" at bounding box center [149, 424] width 65 height 11
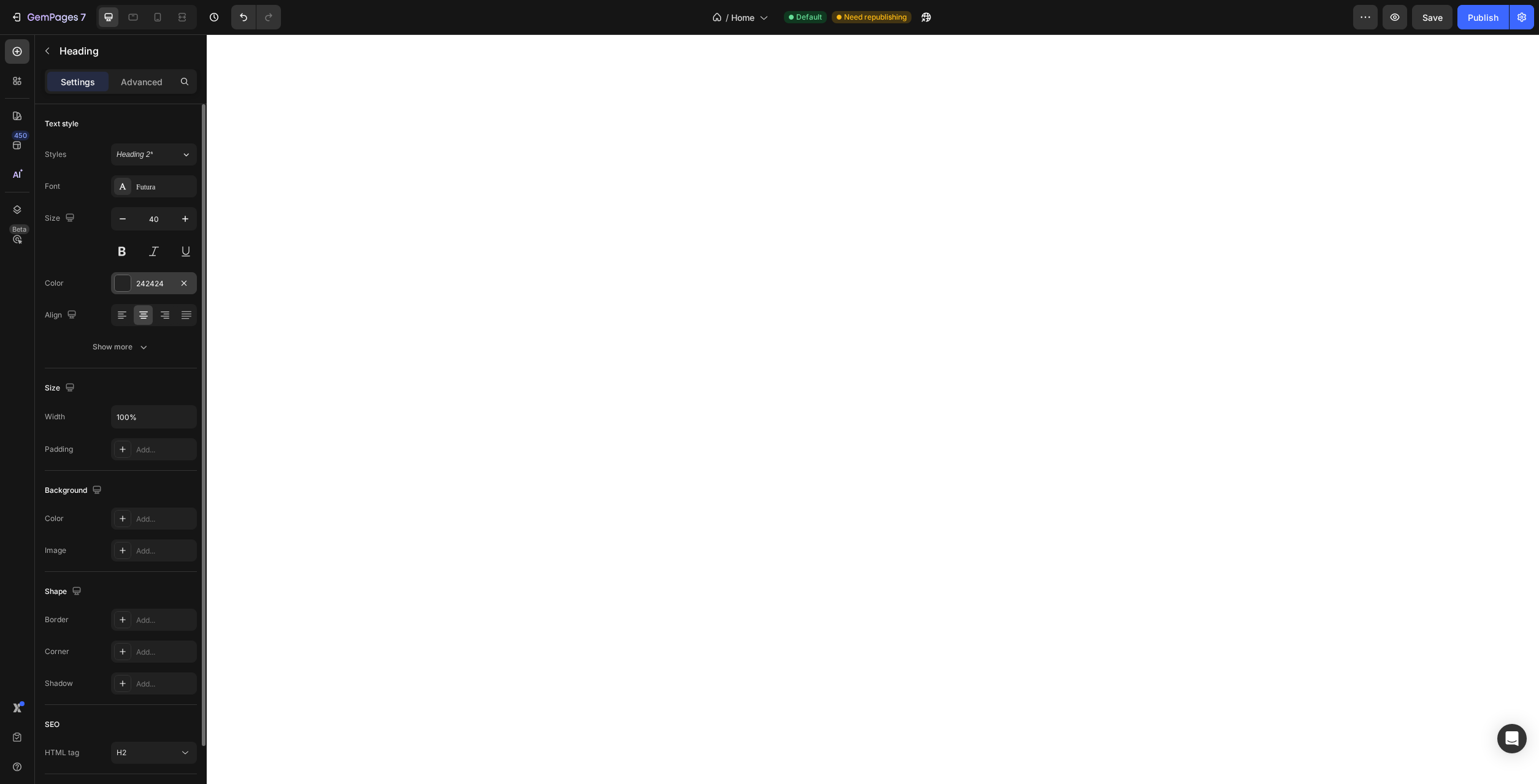
click at [124, 280] on div at bounding box center [123, 284] width 16 height 16
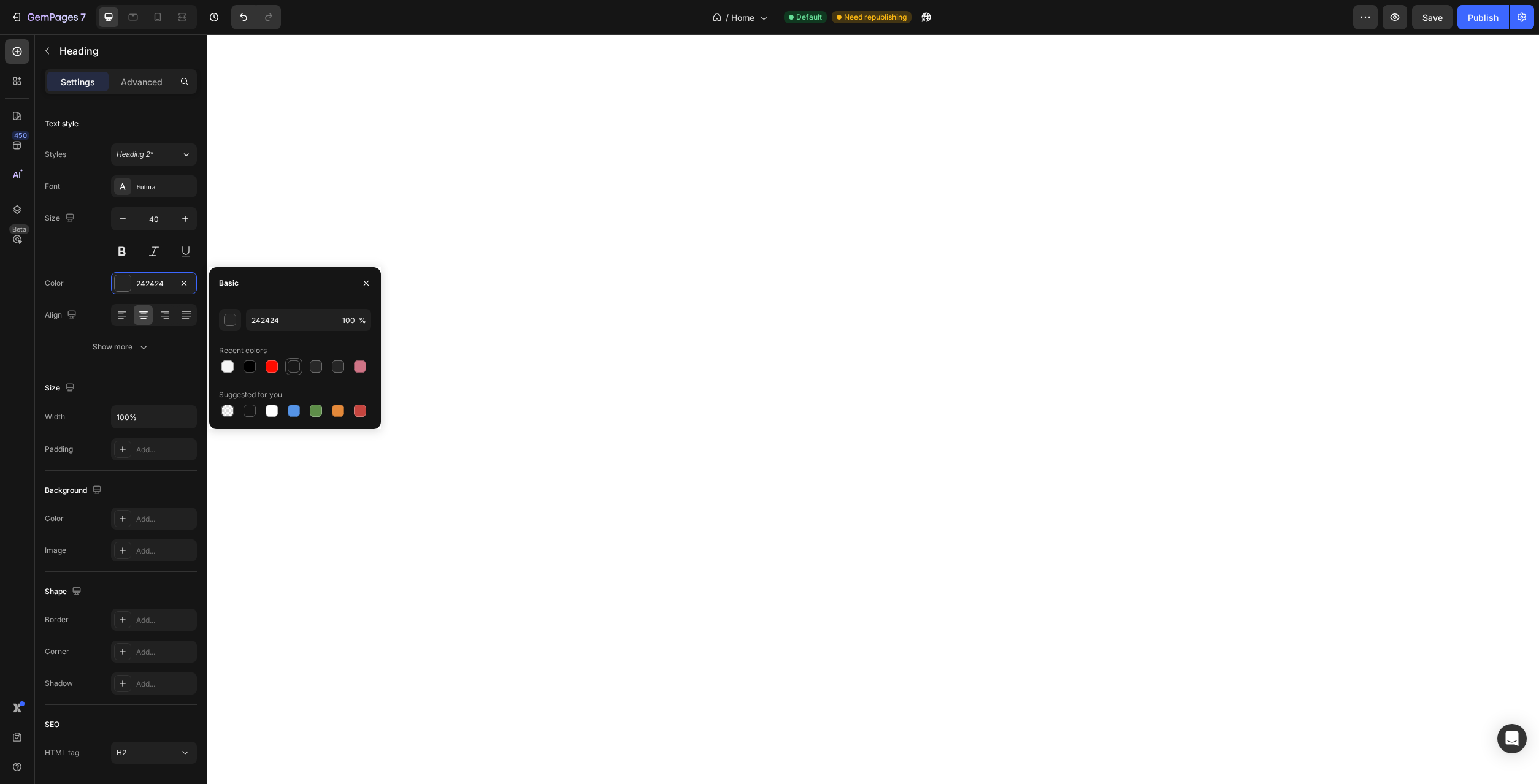
click at [298, 364] on div at bounding box center [294, 366] width 12 height 12
click at [310, 363] on div at bounding box center [316, 367] width 15 height 15
type input "282828"
click at [114, 184] on div at bounding box center [123, 187] width 17 height 17
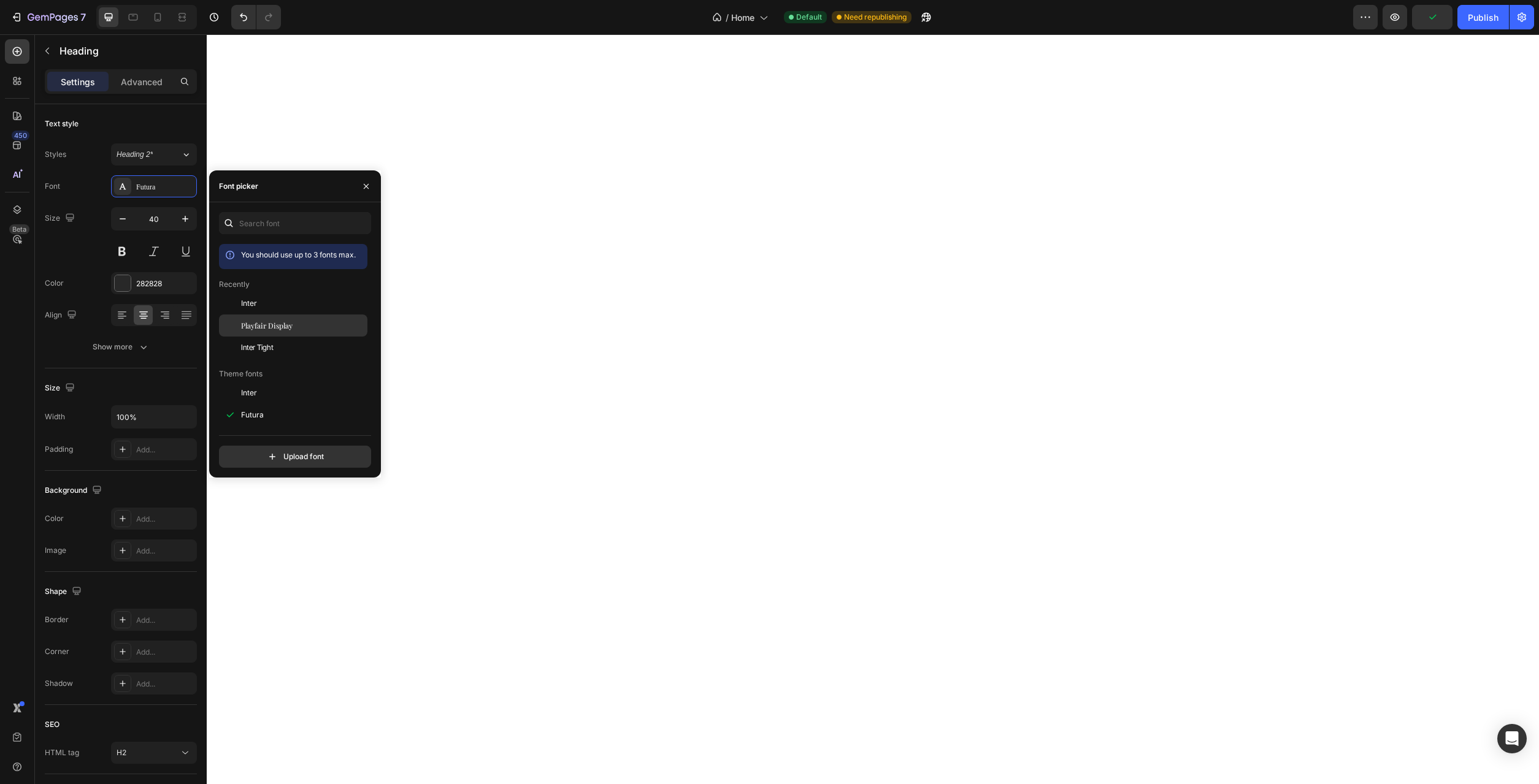
click at [259, 325] on span "Playfair Display" at bounding box center [266, 326] width 51 height 11
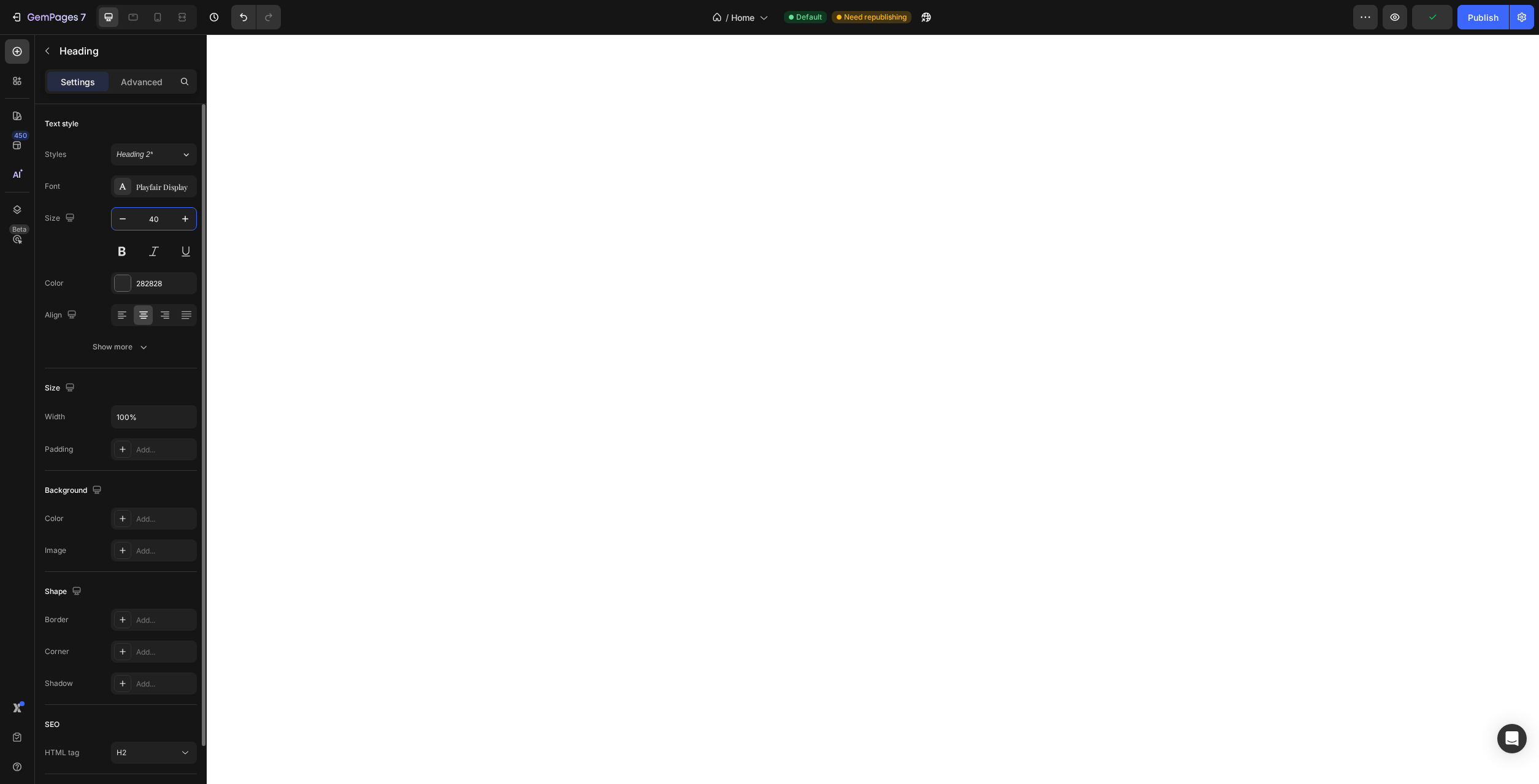
click at [158, 220] on input "40" at bounding box center [153, 219] width 41 height 22
type input "38"
click at [158, 222] on input "38" at bounding box center [153, 219] width 41 height 22
type input "28"
click at [133, 352] on div "Show more" at bounding box center [121, 347] width 57 height 12
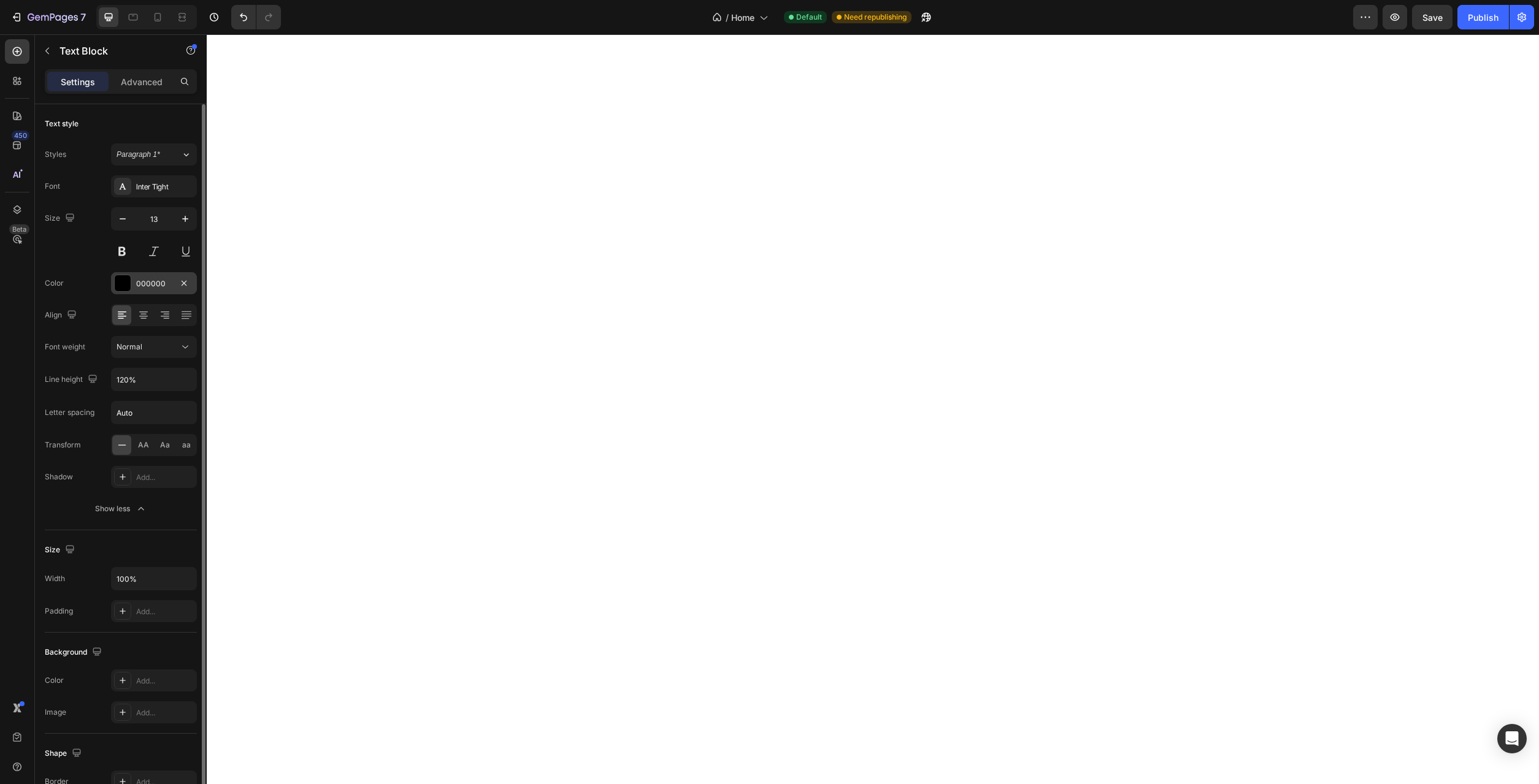
click at [125, 291] on div at bounding box center [123, 284] width 16 height 16
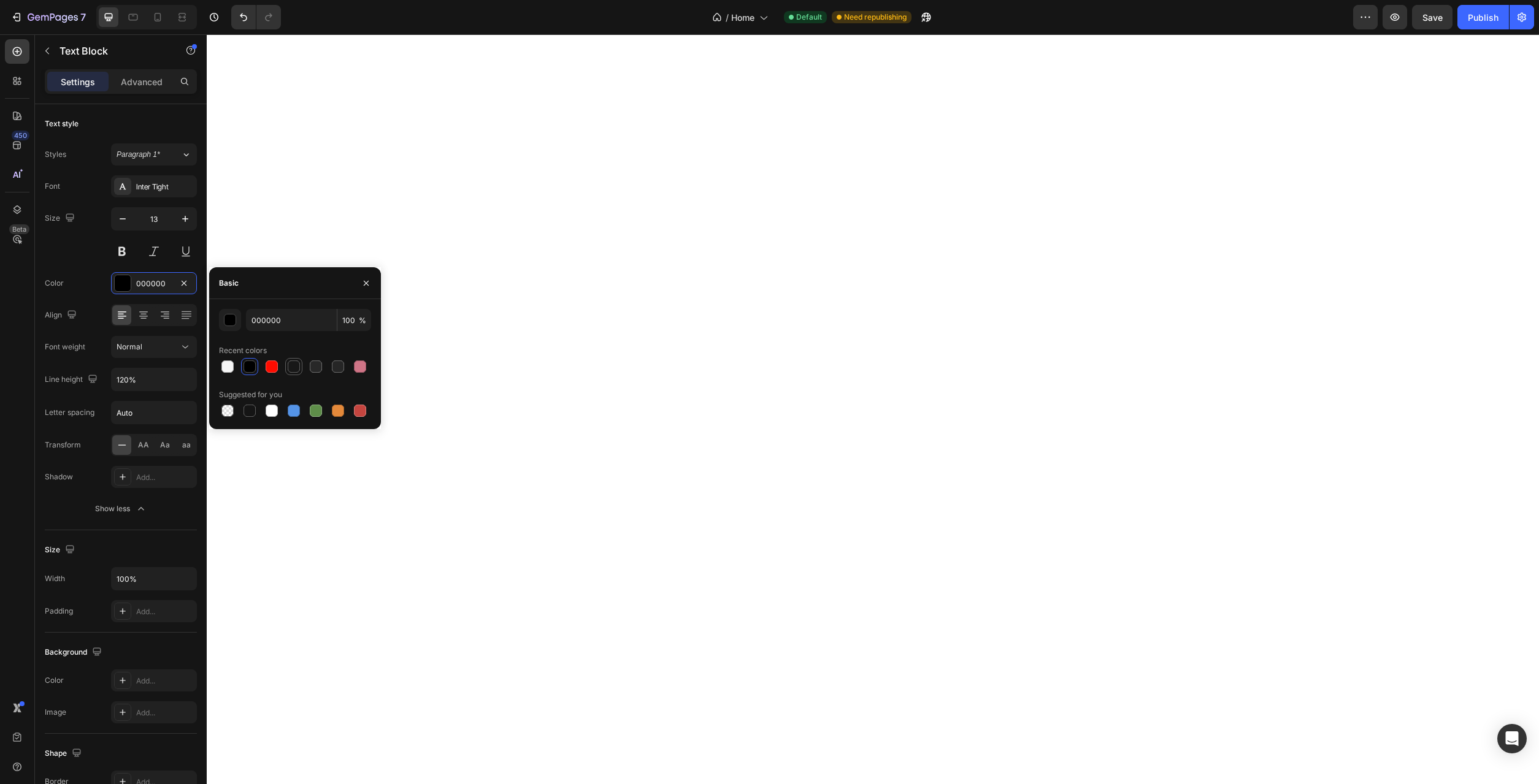
click at [288, 367] on div at bounding box center [294, 366] width 12 height 12
type input "181818"
click at [182, 345] on icon at bounding box center [185, 347] width 12 height 12
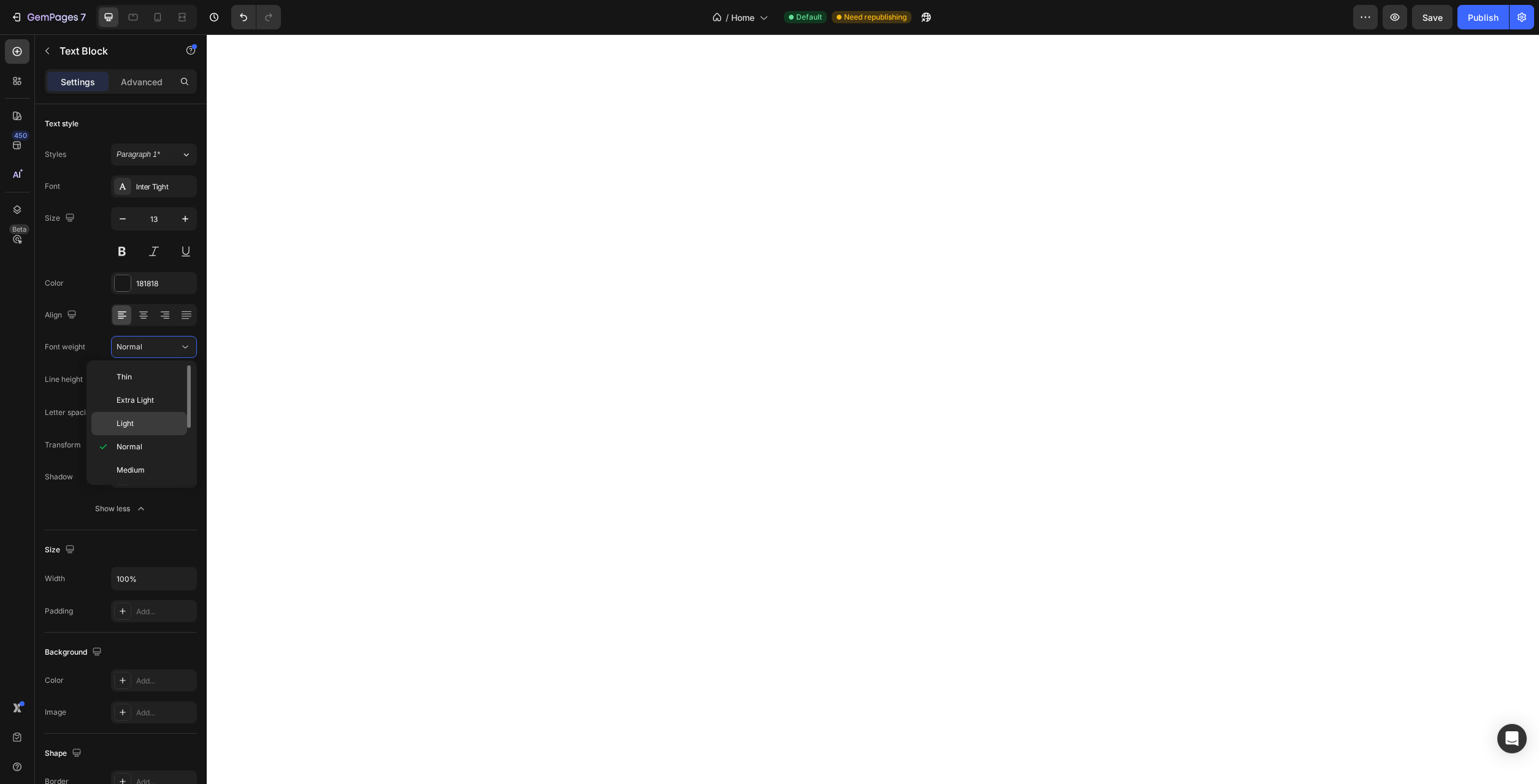
click at [153, 418] on p "Light" at bounding box center [149, 424] width 65 height 11
click at [166, 476] on p "150%" at bounding box center [151, 480] width 70 height 11
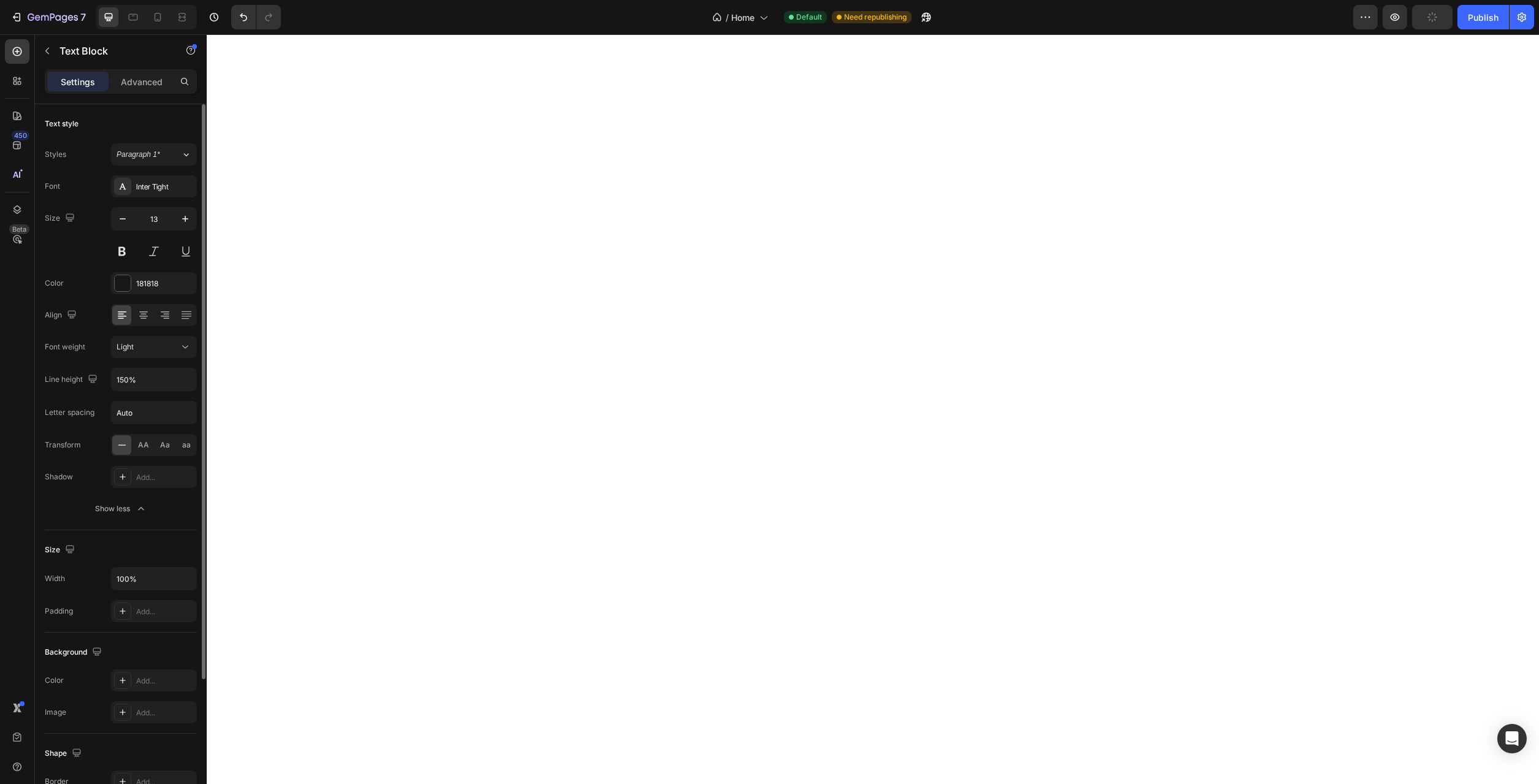
click at [190, 391] on div "Font Inter Tight Size 13 Color 181818 Align Font weight Light Line height 150% …" at bounding box center [121, 348] width 152 height 344
click at [187, 381] on icon "button" at bounding box center [185, 380] width 12 height 12
click at [160, 452] on p "130%" at bounding box center [151, 457] width 70 height 11
type input "130%"
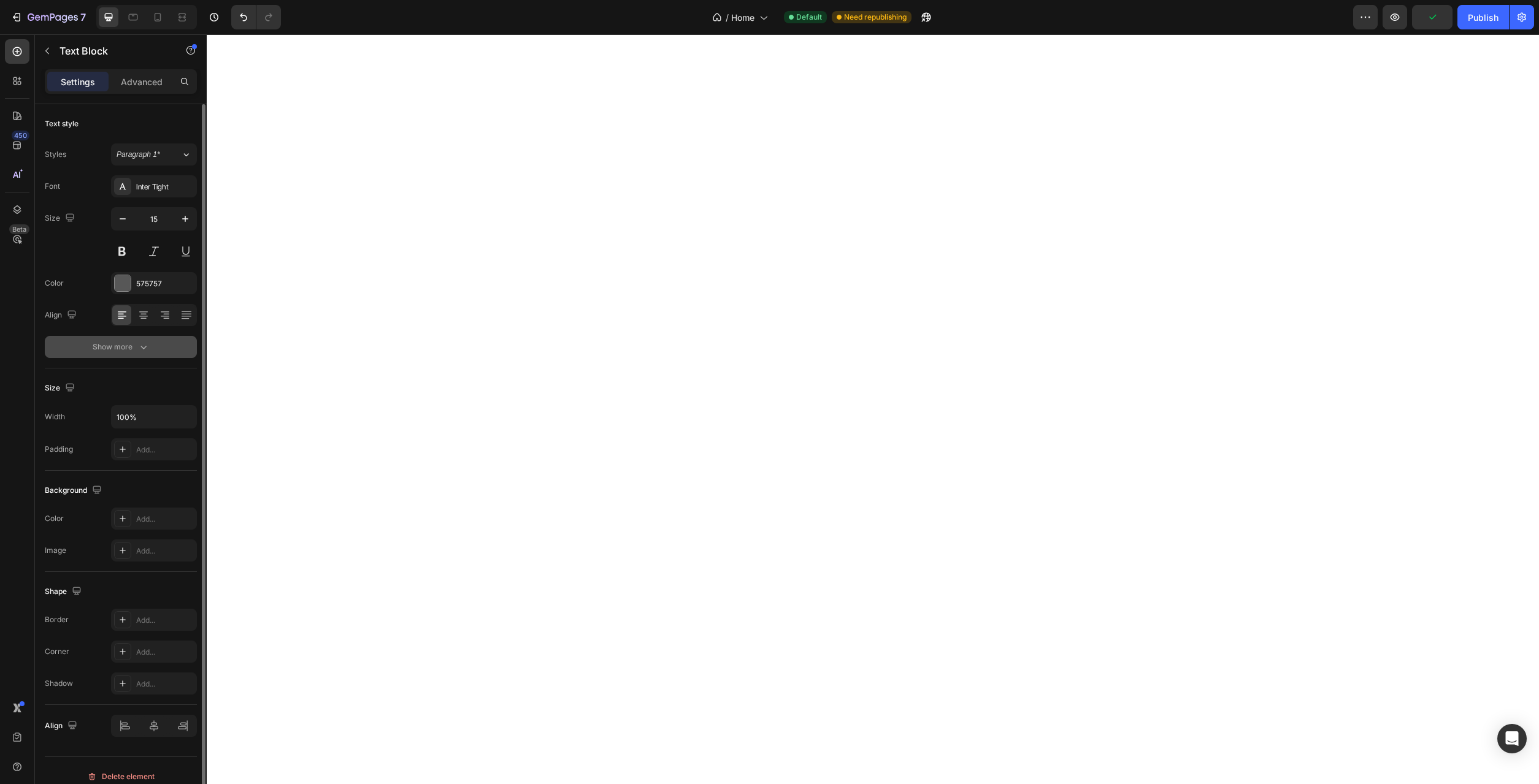
click at [130, 342] on div "Show more" at bounding box center [121, 347] width 57 height 12
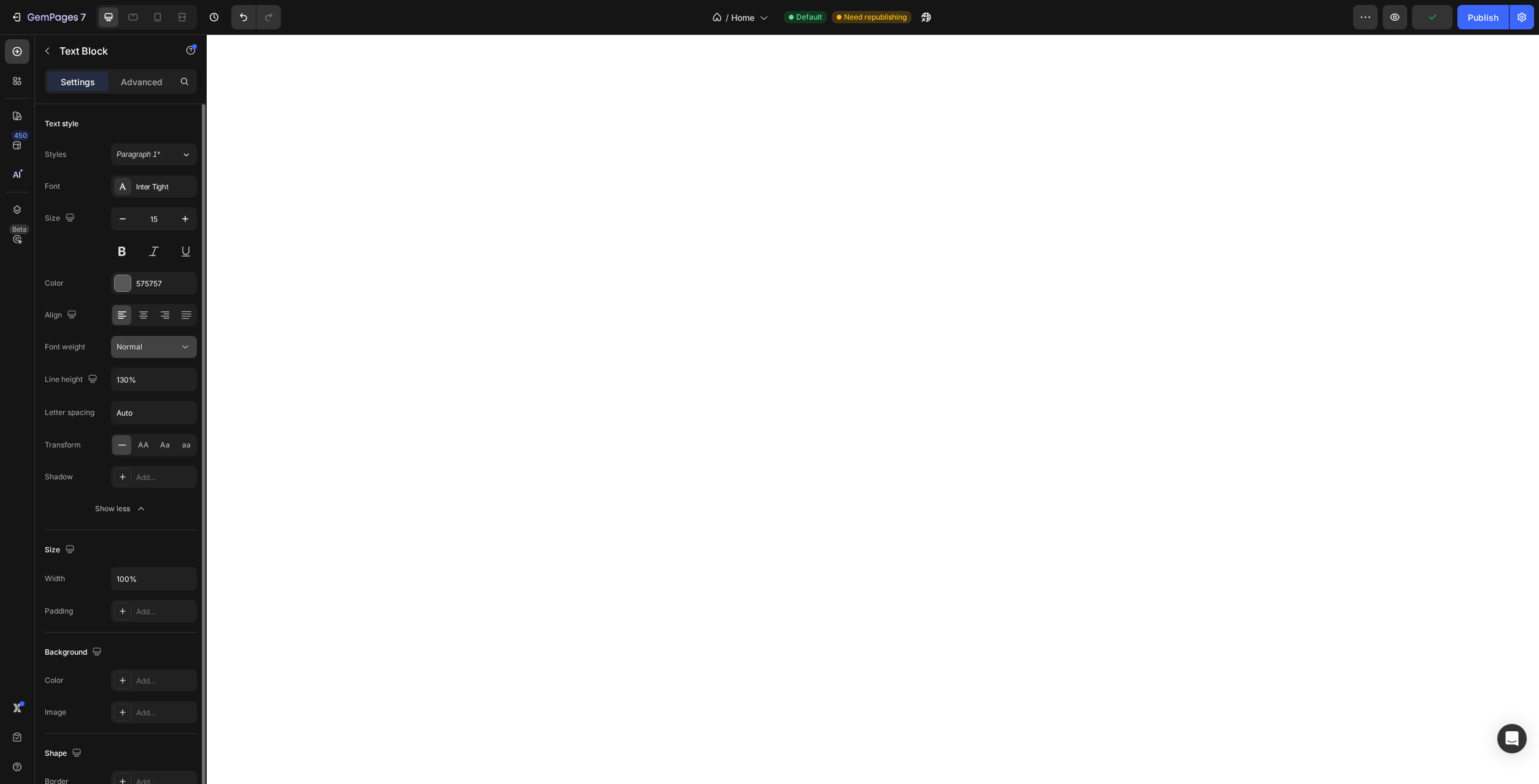
click at [186, 341] on icon at bounding box center [185, 347] width 12 height 12
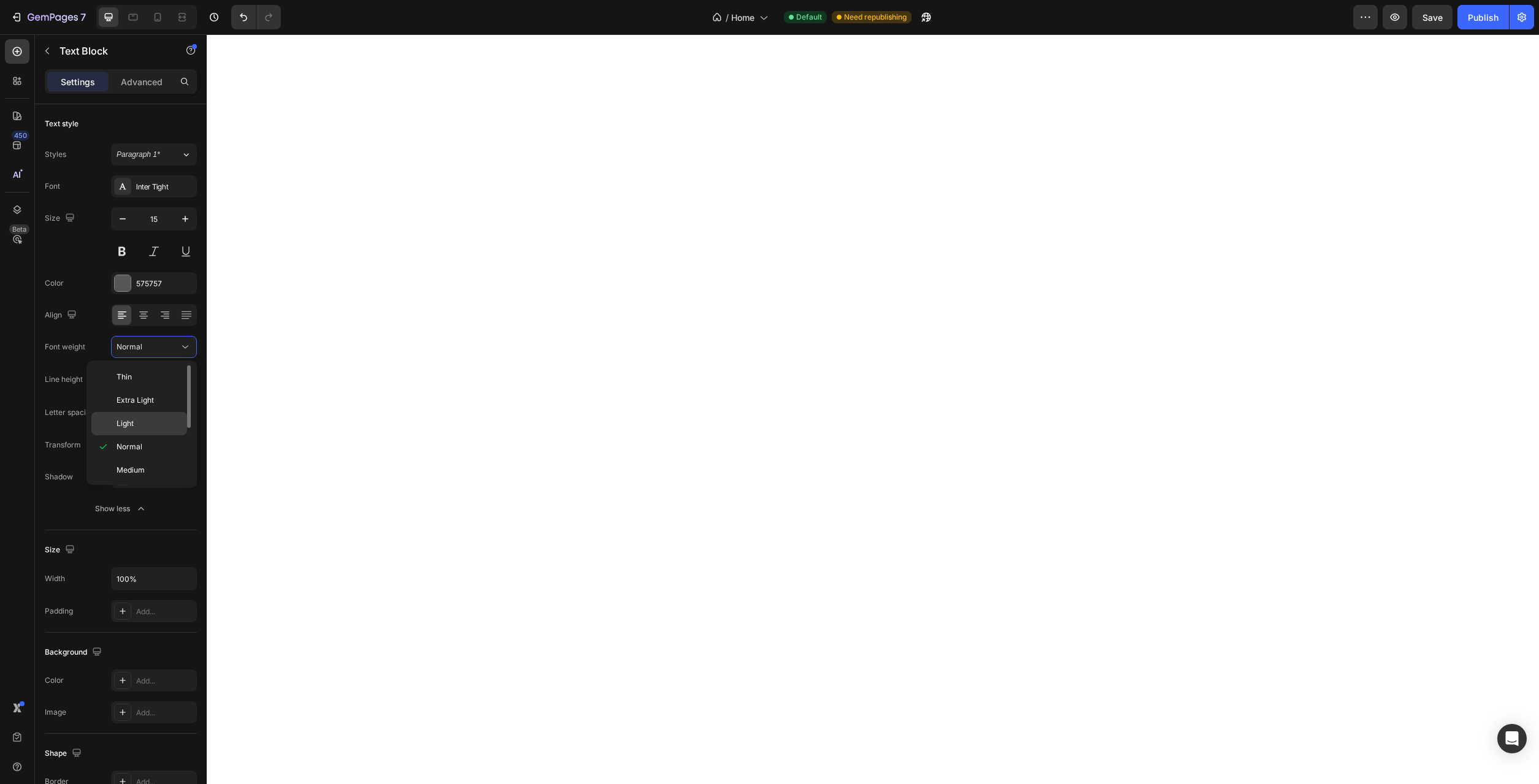
click at [165, 422] on p "Light" at bounding box center [149, 424] width 65 height 11
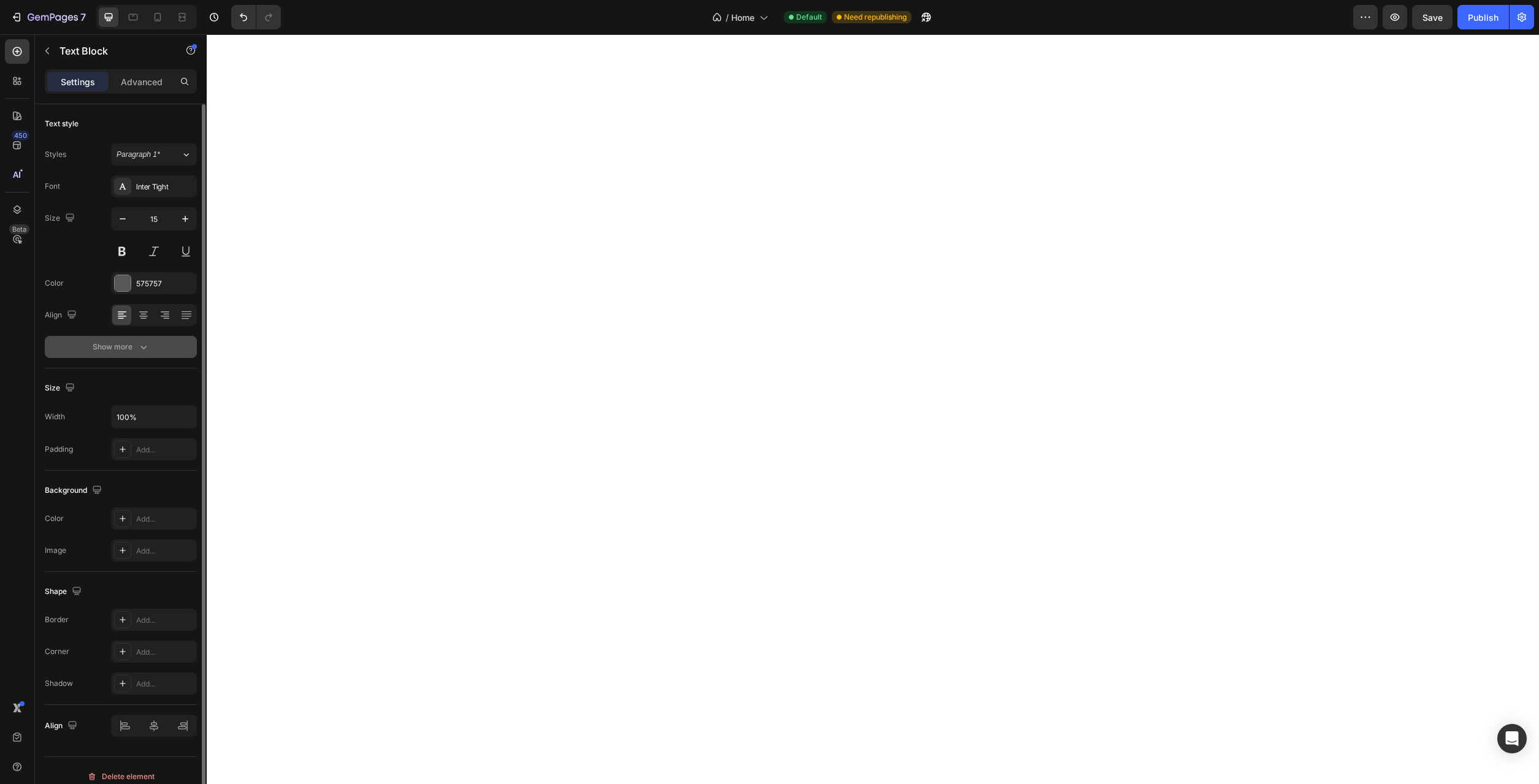
click at [124, 350] on div "Show more" at bounding box center [121, 347] width 57 height 12
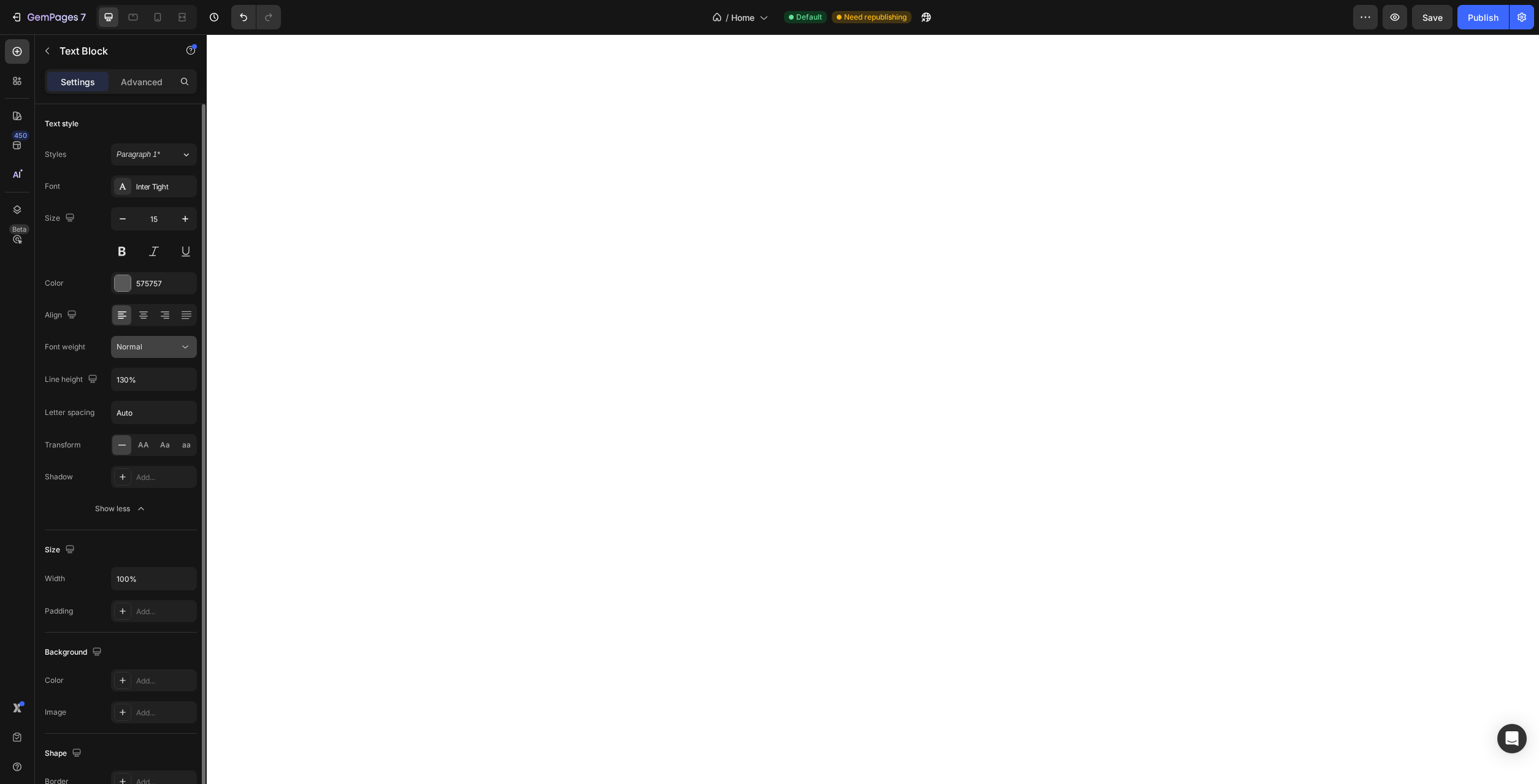
click at [186, 346] on icon at bounding box center [185, 347] width 12 height 12
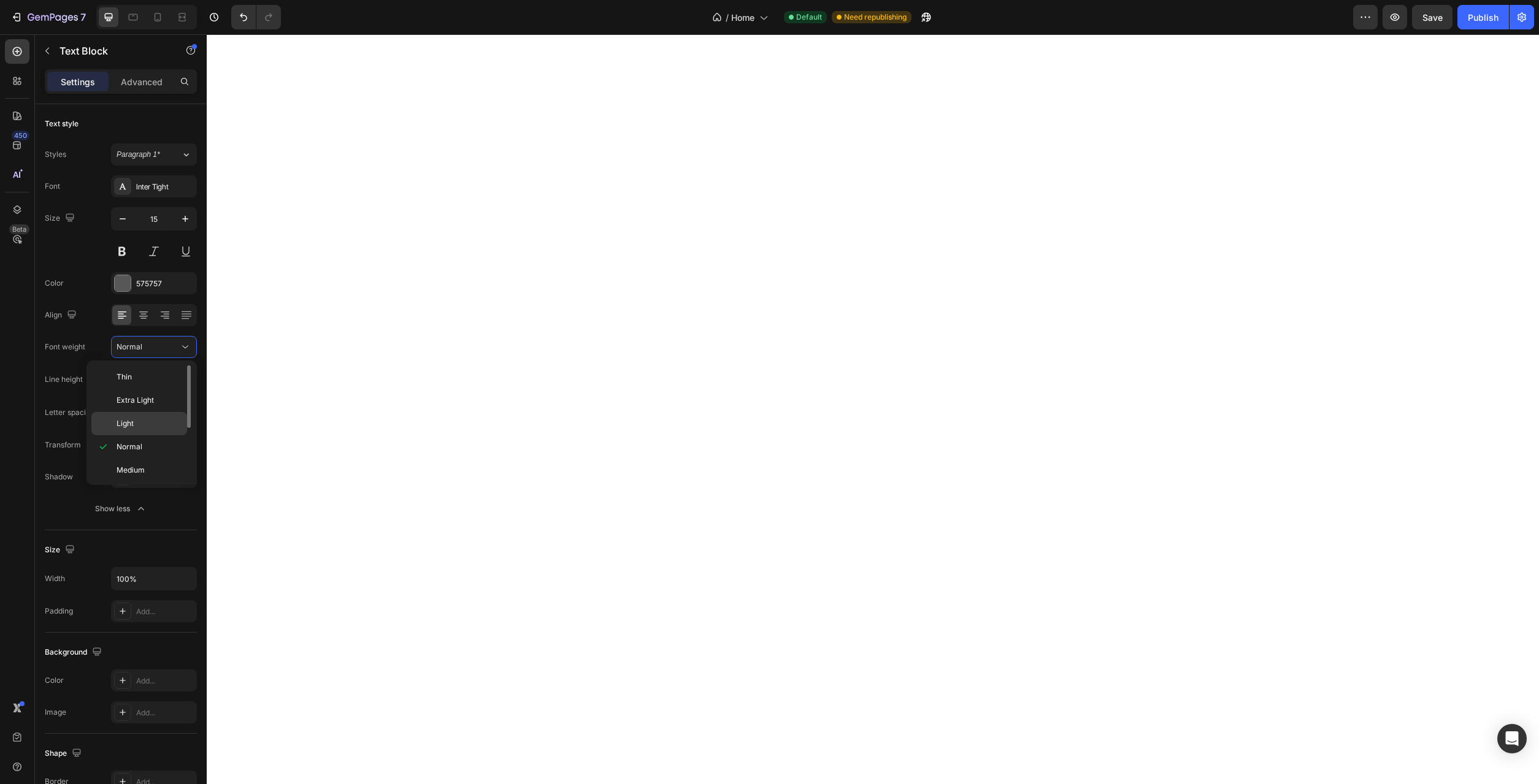
click at [151, 417] on div "Light" at bounding box center [139, 424] width 95 height 23
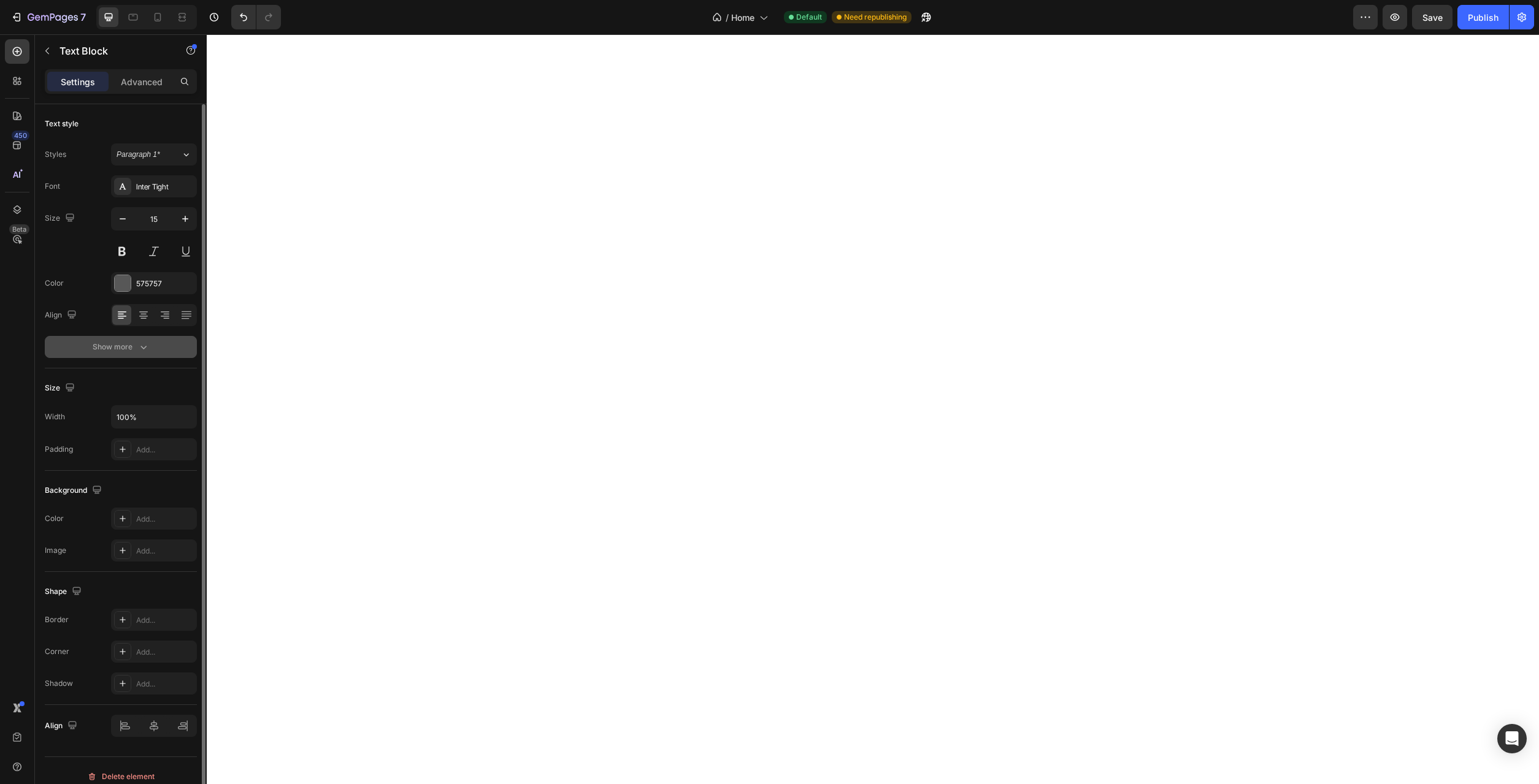
click at [143, 352] on button "Show more" at bounding box center [121, 347] width 152 height 22
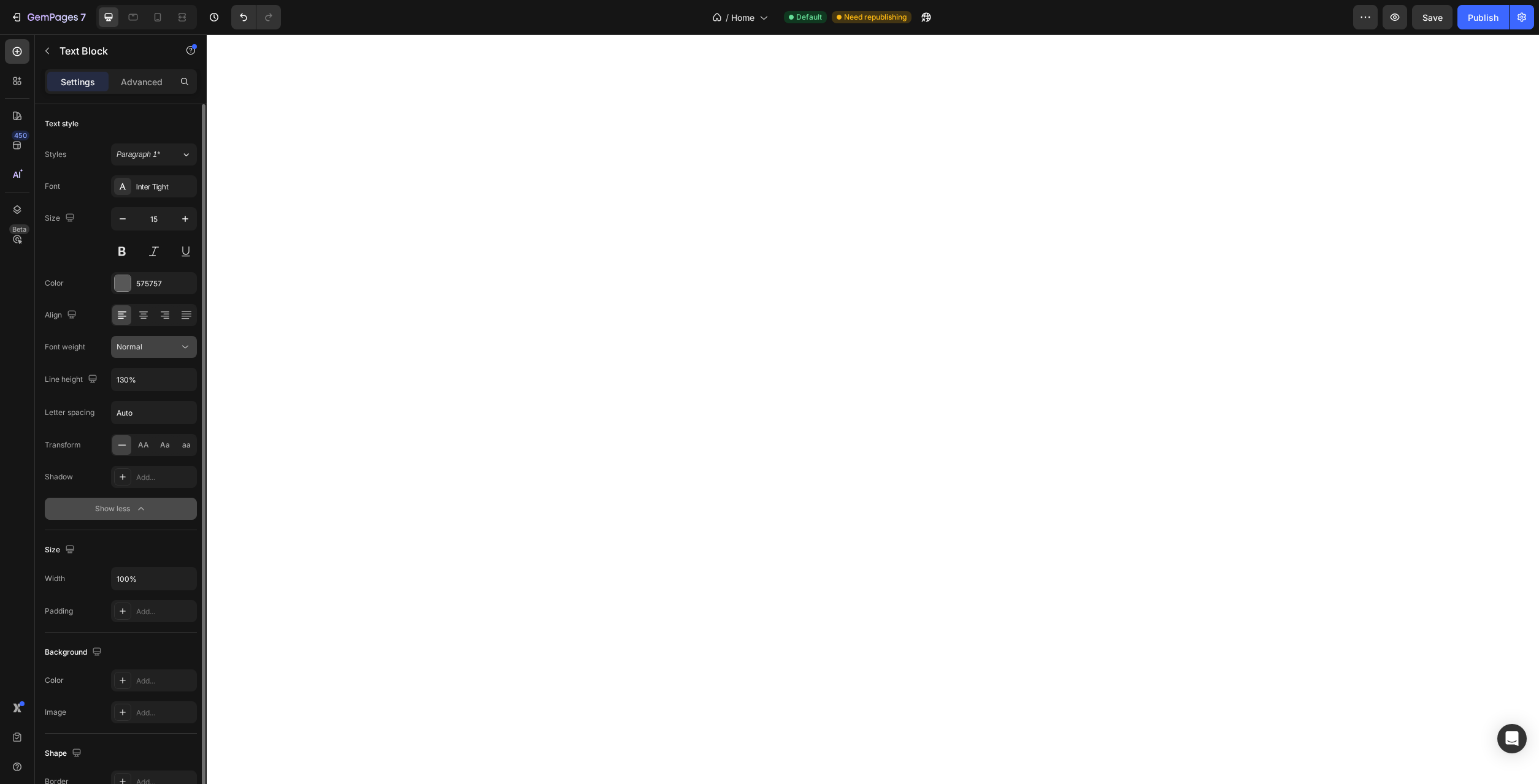
click at [196, 348] on button "Normal" at bounding box center [153, 347] width 86 height 22
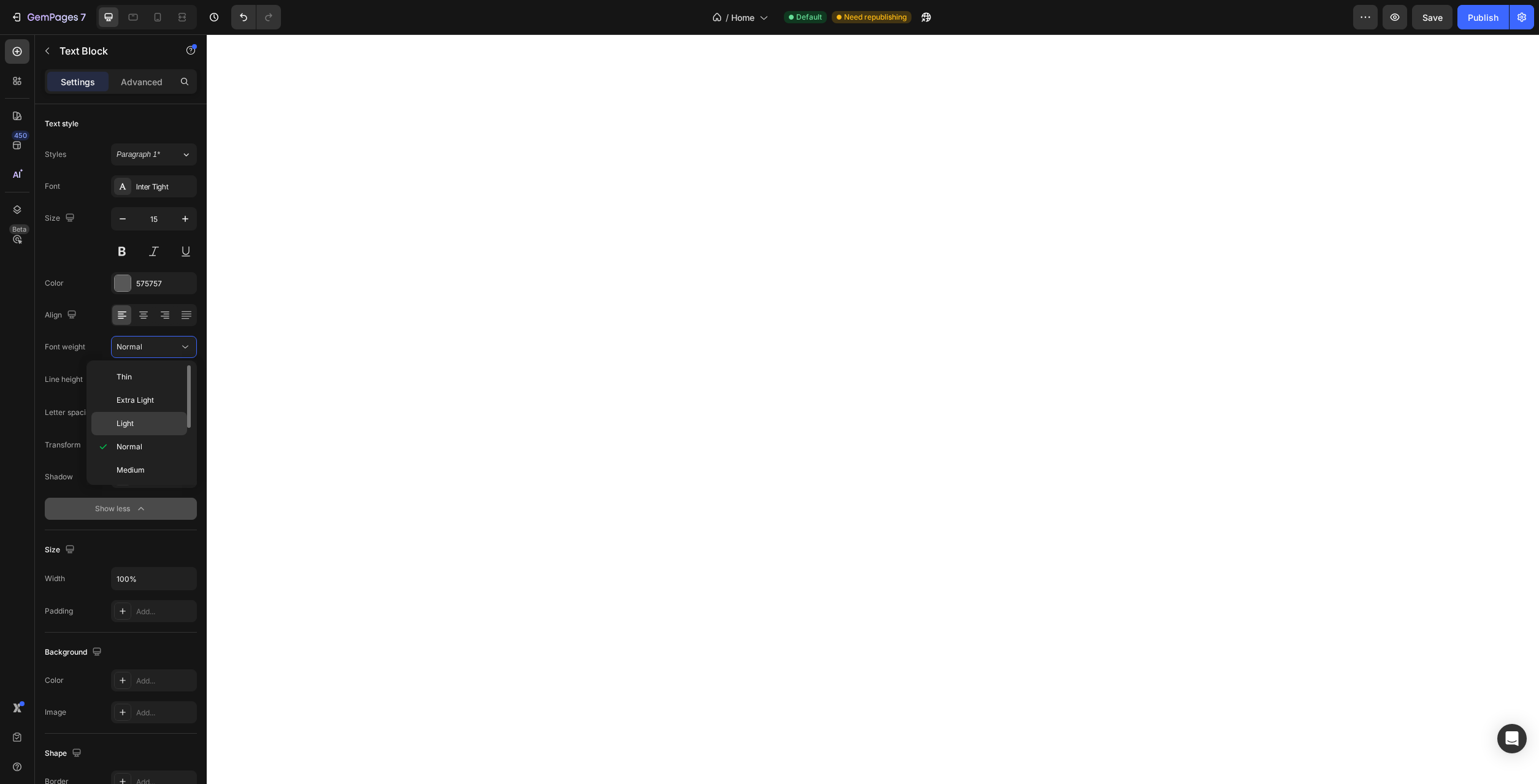
click at [156, 417] on div "Light" at bounding box center [139, 424] width 95 height 23
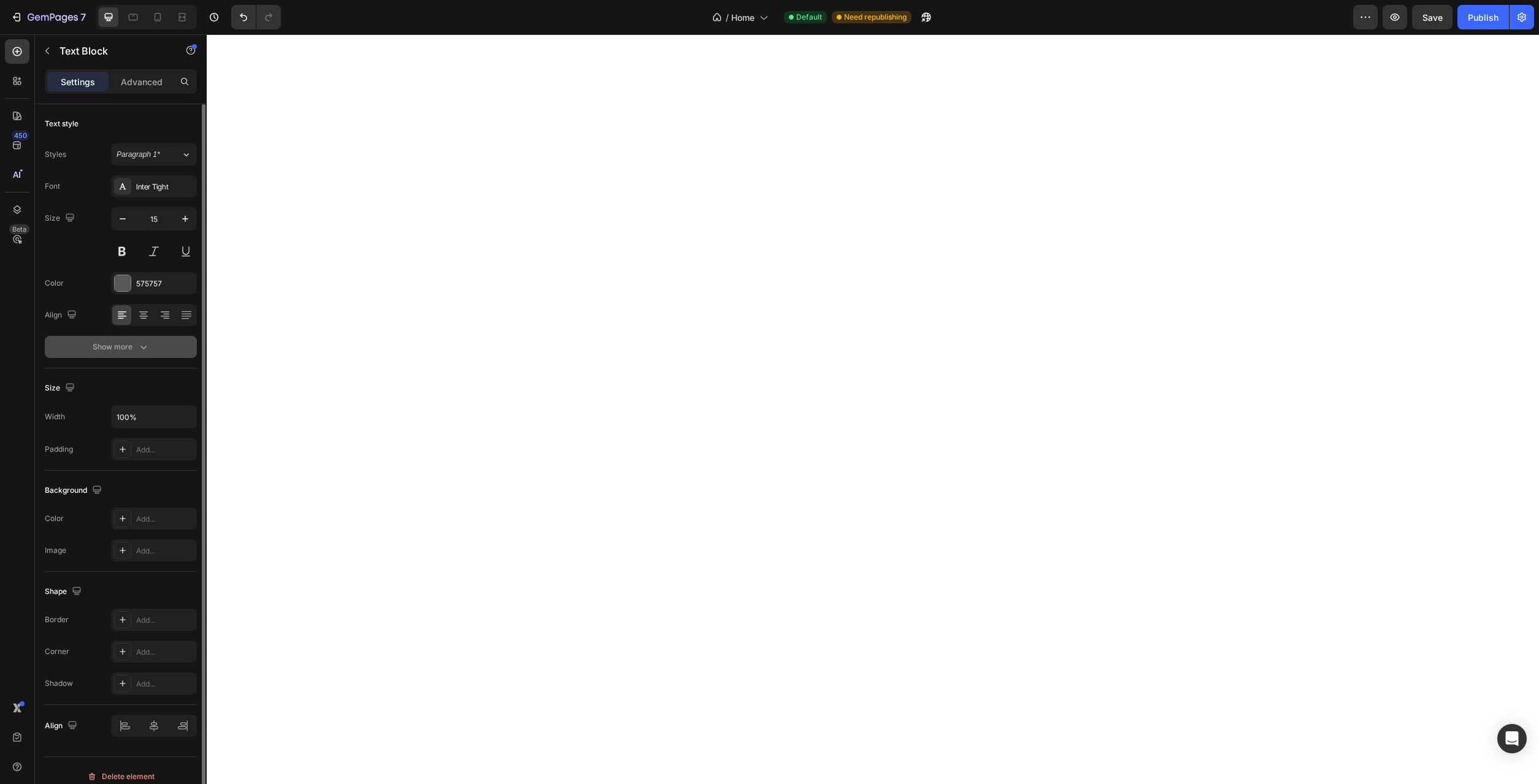
click at [137, 346] on icon "button" at bounding box center [143, 347] width 12 height 12
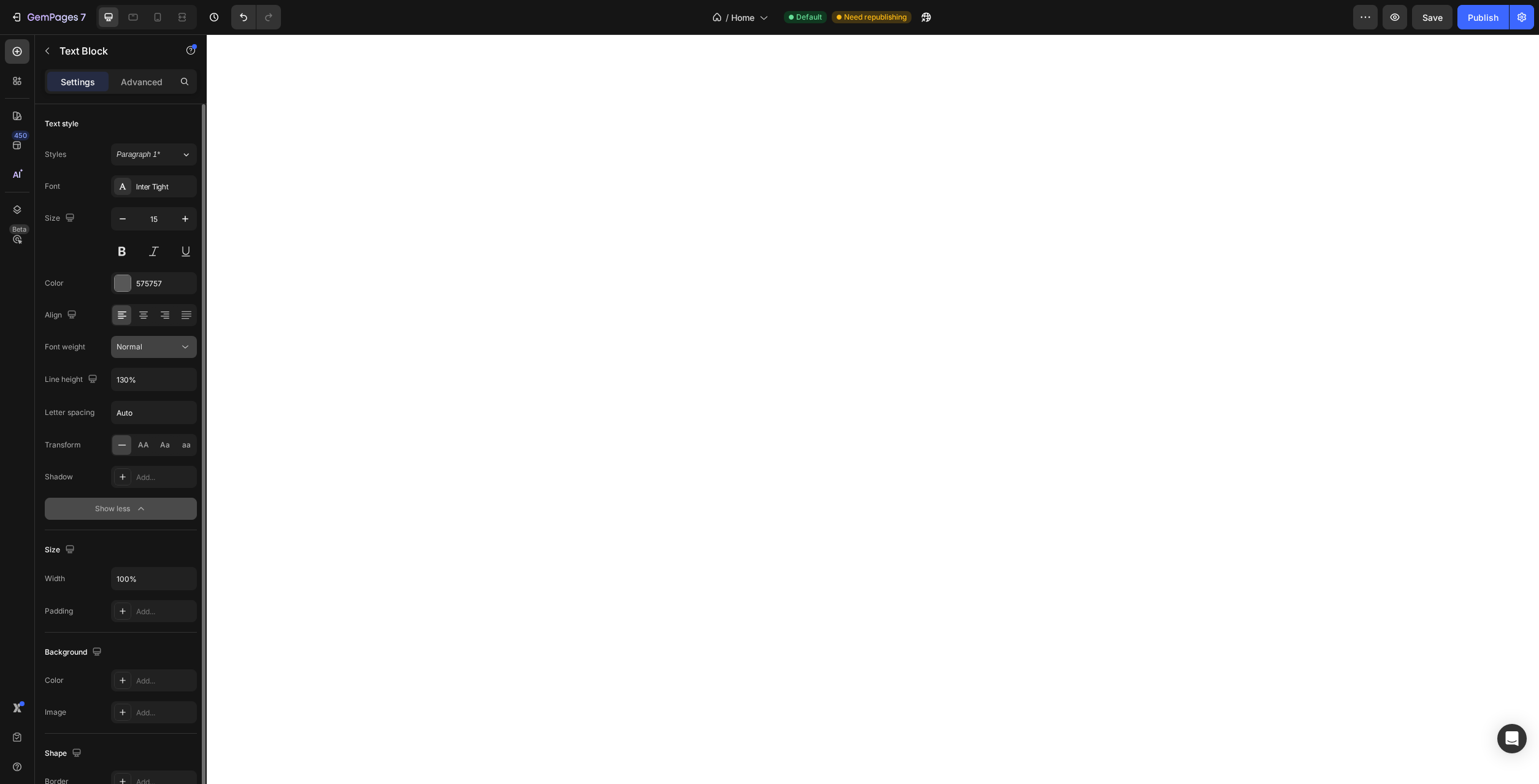
click at [174, 352] on div "Normal" at bounding box center [148, 347] width 63 height 11
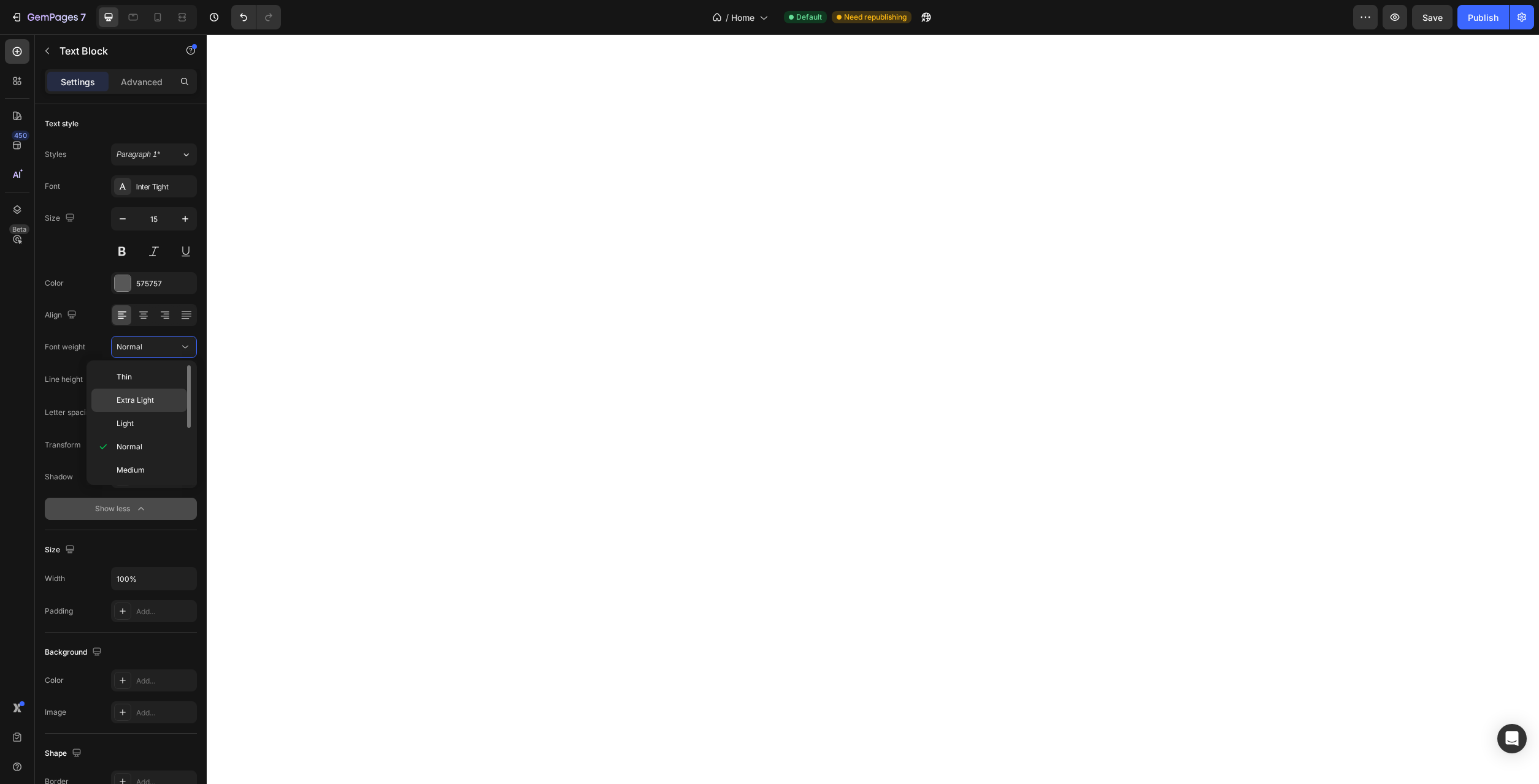
click at [139, 412] on div "Extra Light" at bounding box center [139, 424] width 95 height 23
click at [192, 352] on button "Extra Light" at bounding box center [153, 347] width 86 height 22
click at [158, 427] on p "Light" at bounding box center [149, 424] width 65 height 11
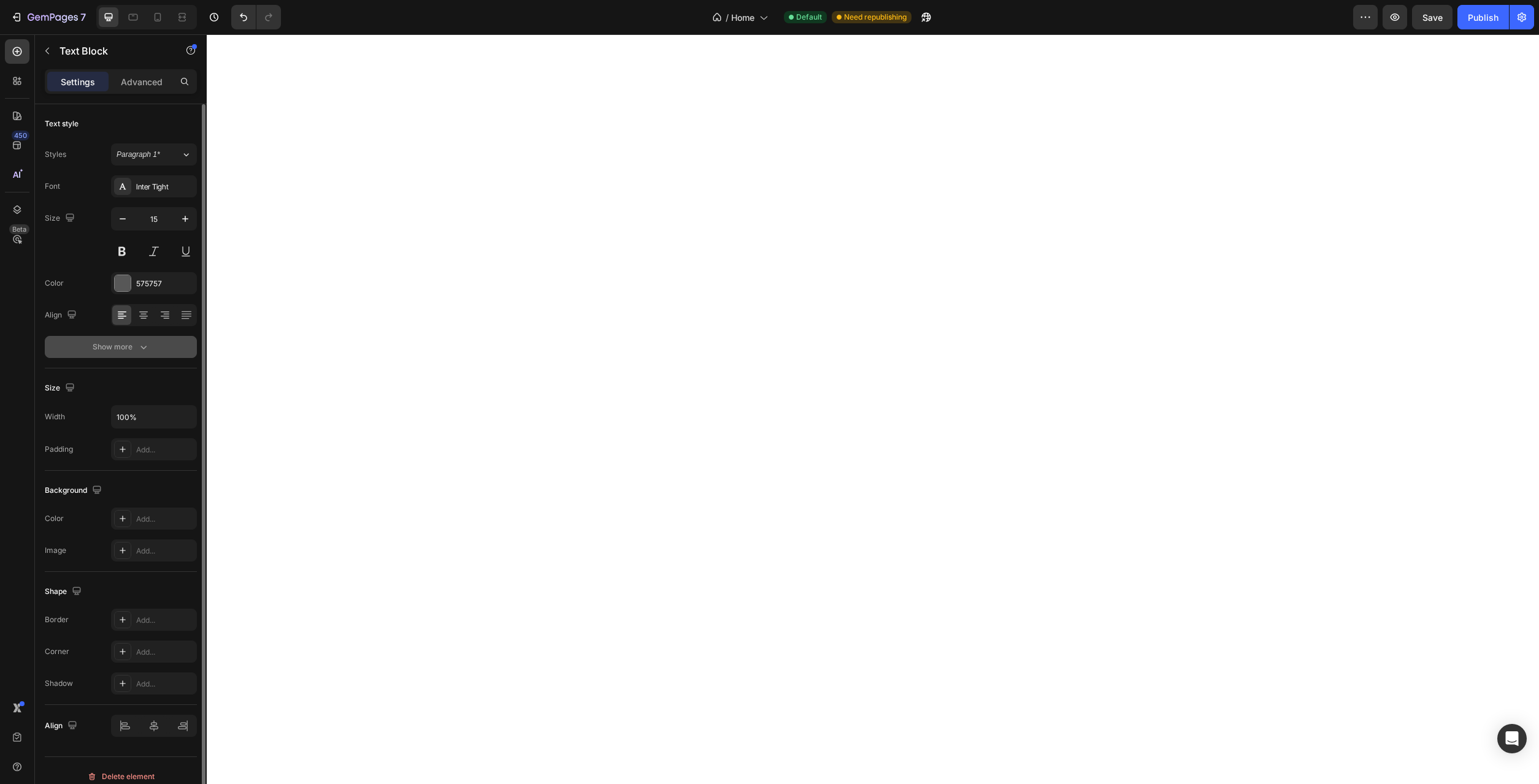
click at [137, 352] on div "Show more" at bounding box center [121, 347] width 57 height 12
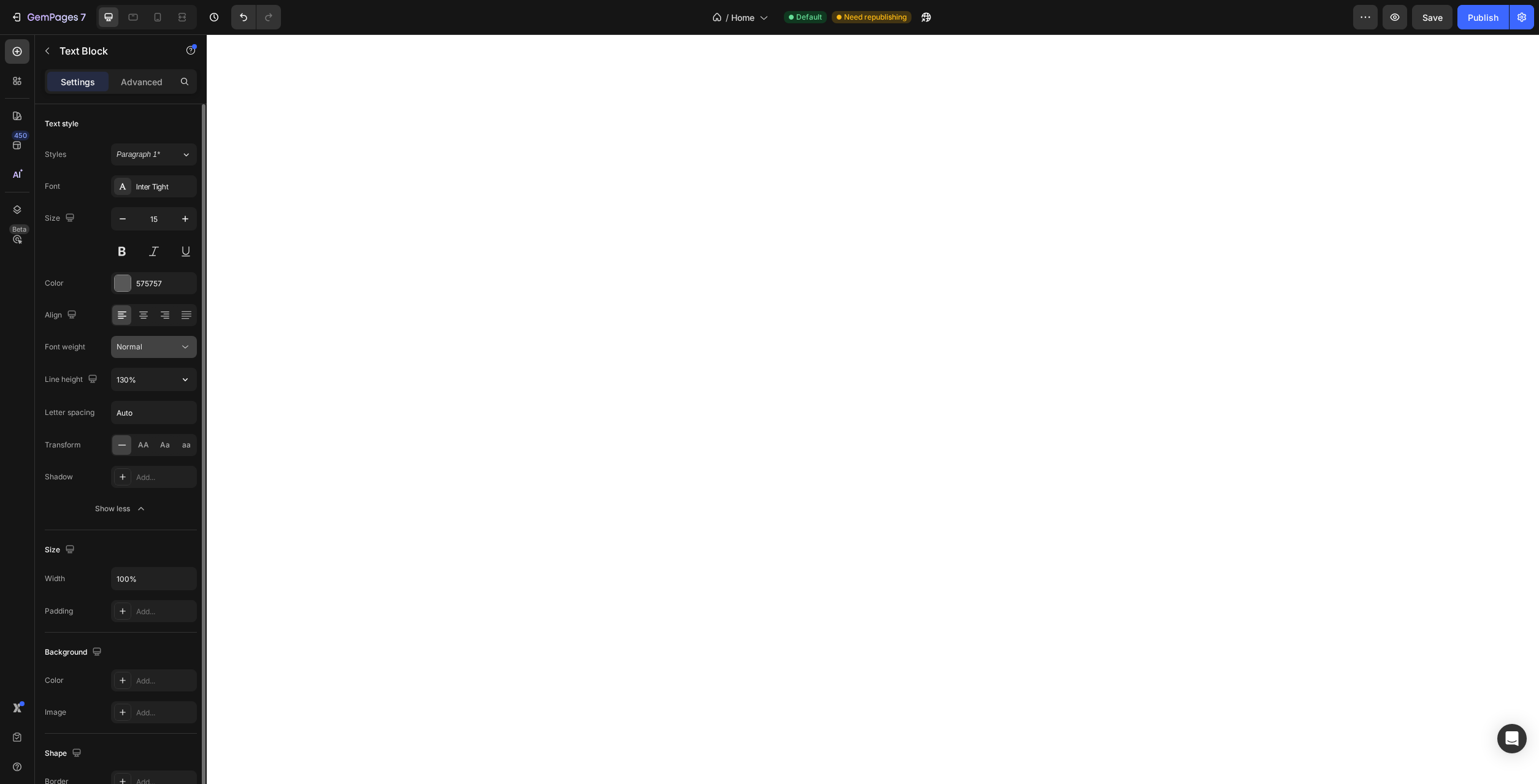
click at [178, 338] on button "Normal" at bounding box center [153, 347] width 86 height 22
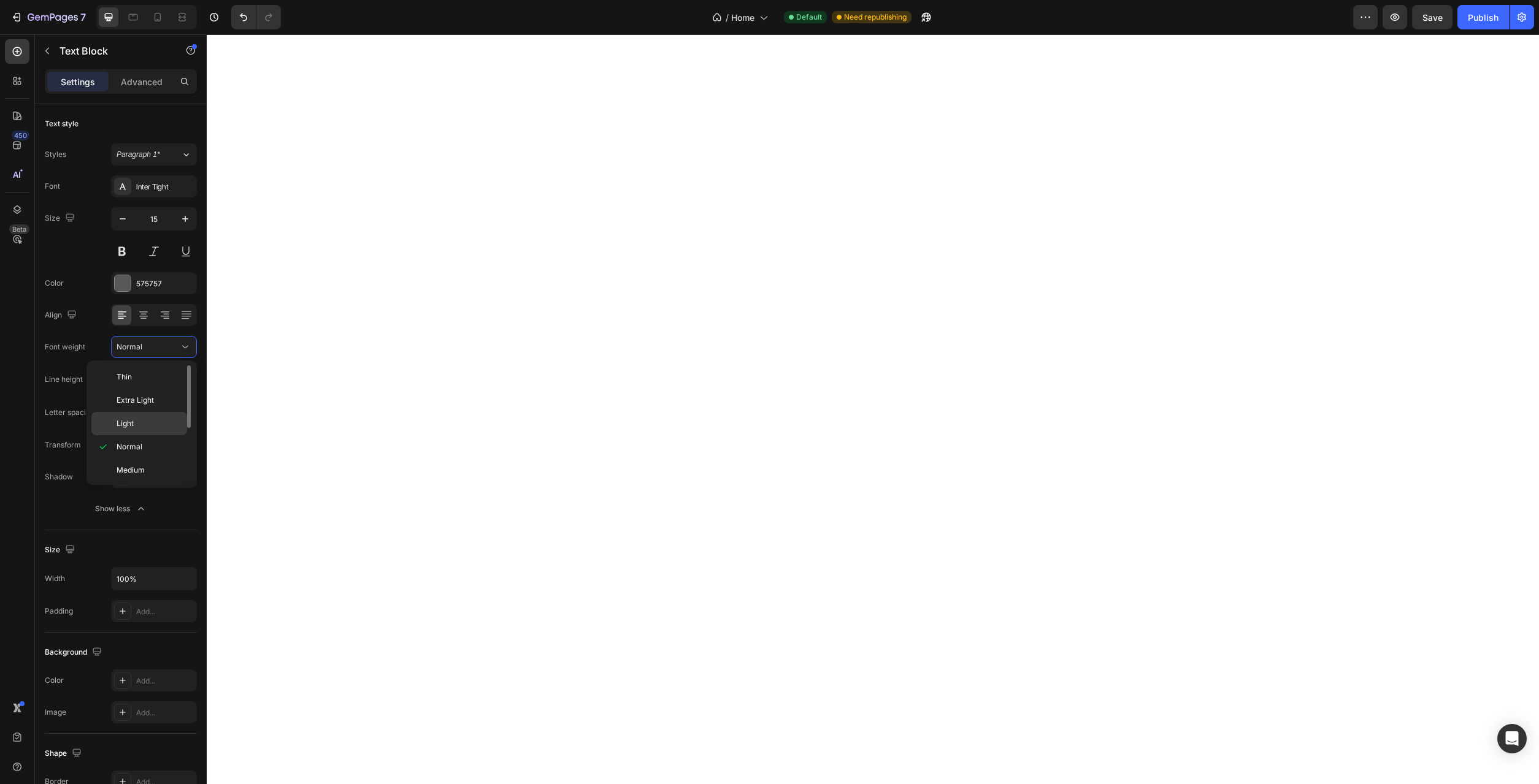
click at [147, 426] on p "Light" at bounding box center [149, 424] width 65 height 11
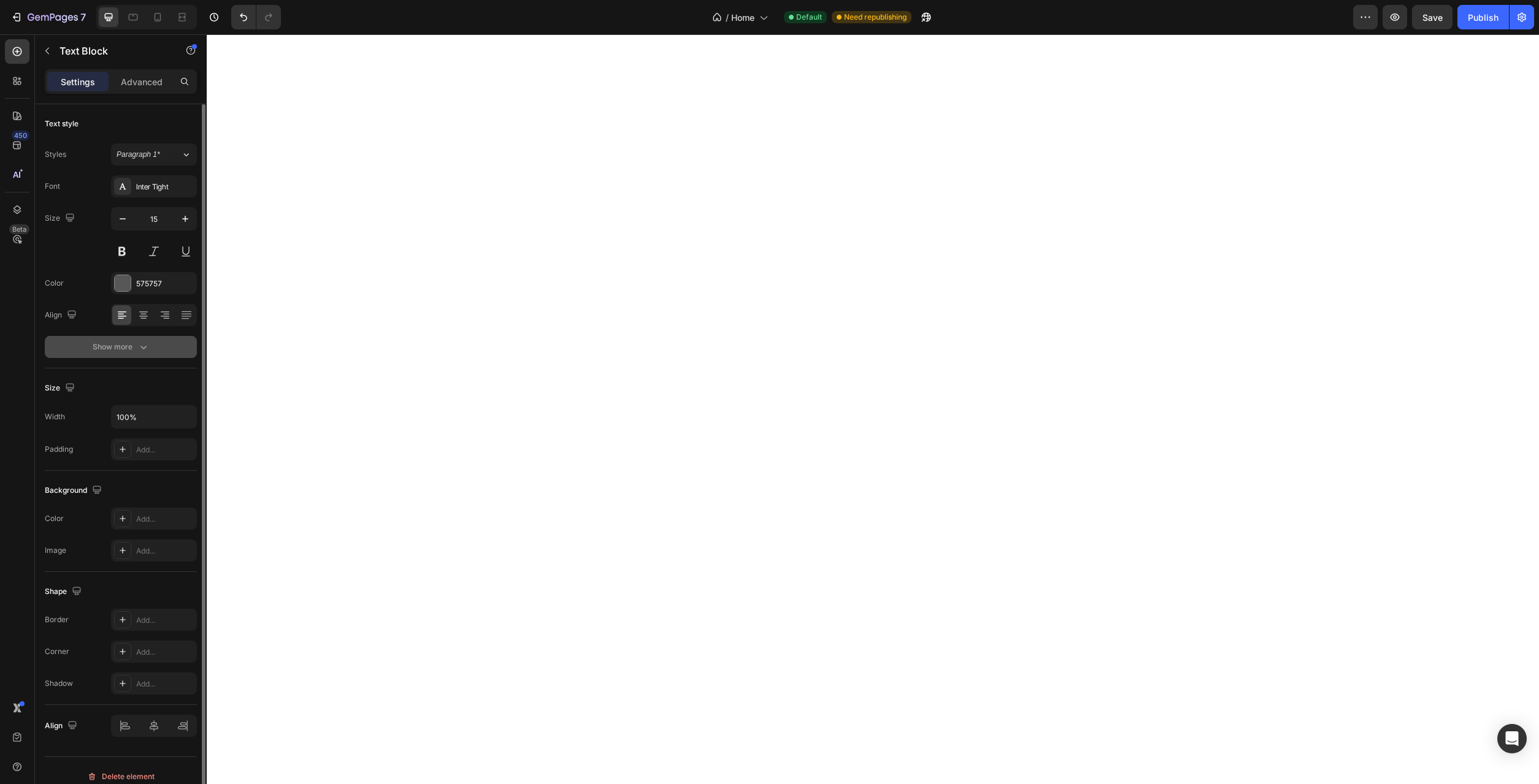
click at [141, 352] on icon "button" at bounding box center [143, 347] width 12 height 12
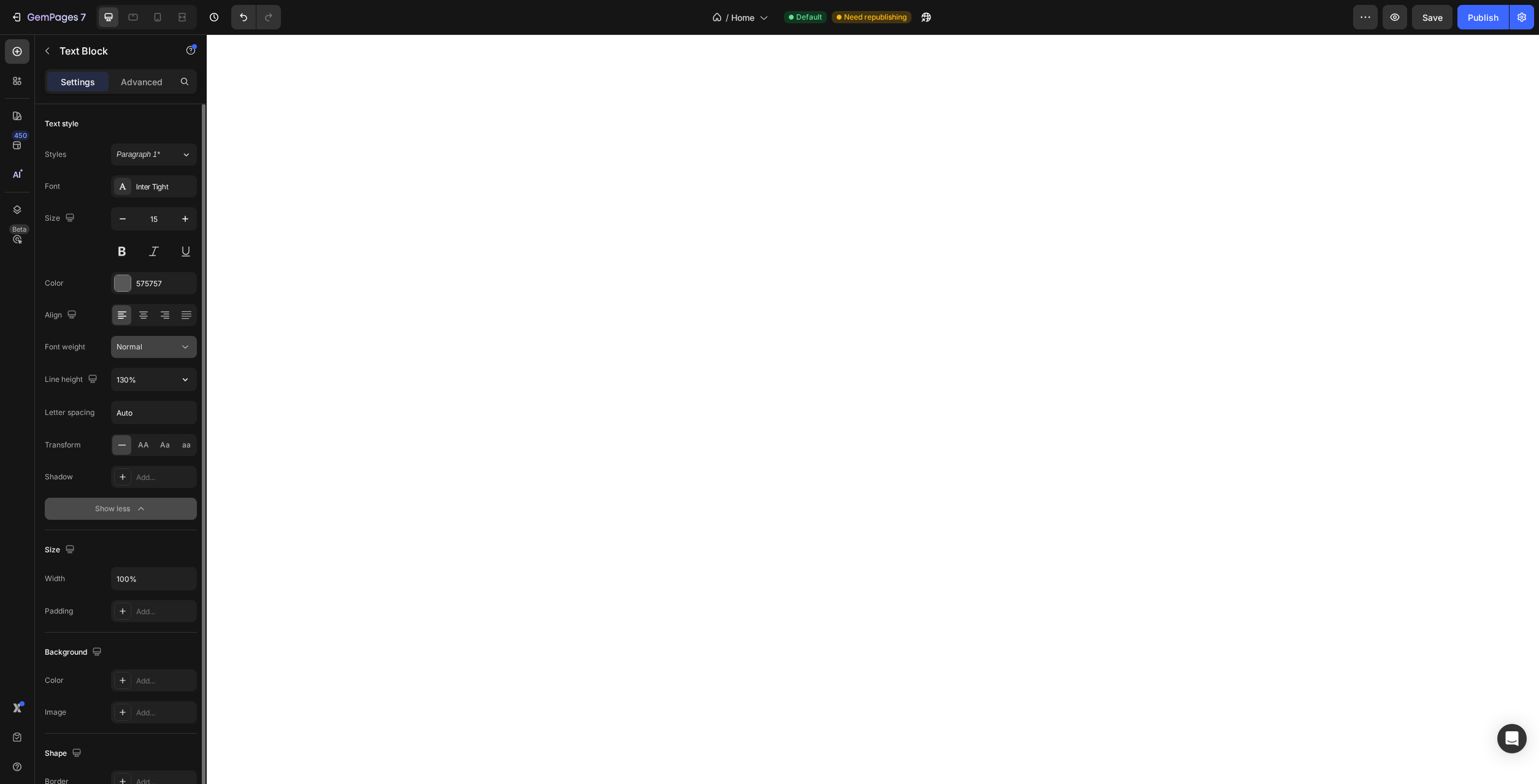
click at [192, 354] on button "Normal" at bounding box center [153, 347] width 86 height 22
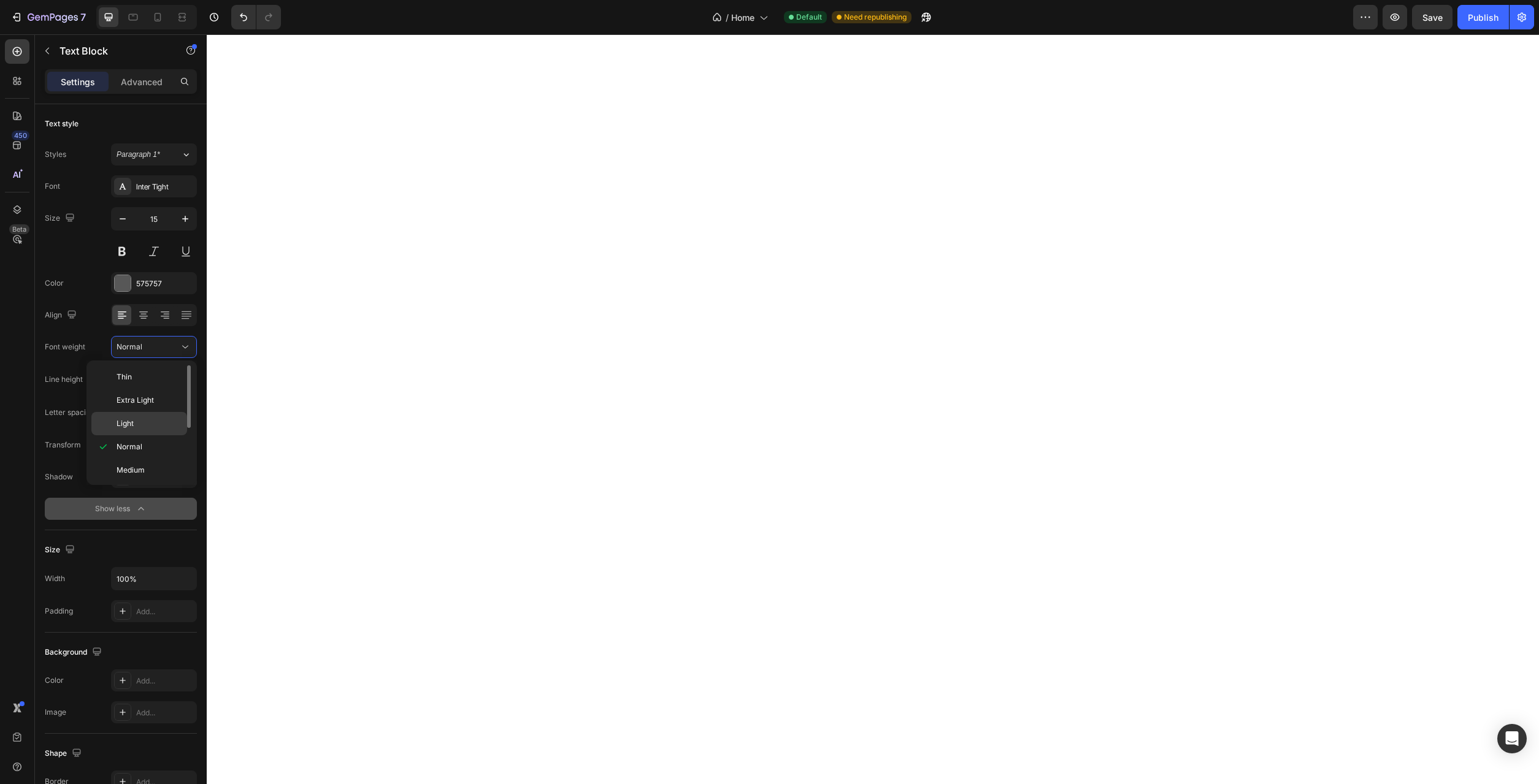
click at [156, 434] on div "Light" at bounding box center [139, 424] width 95 height 23
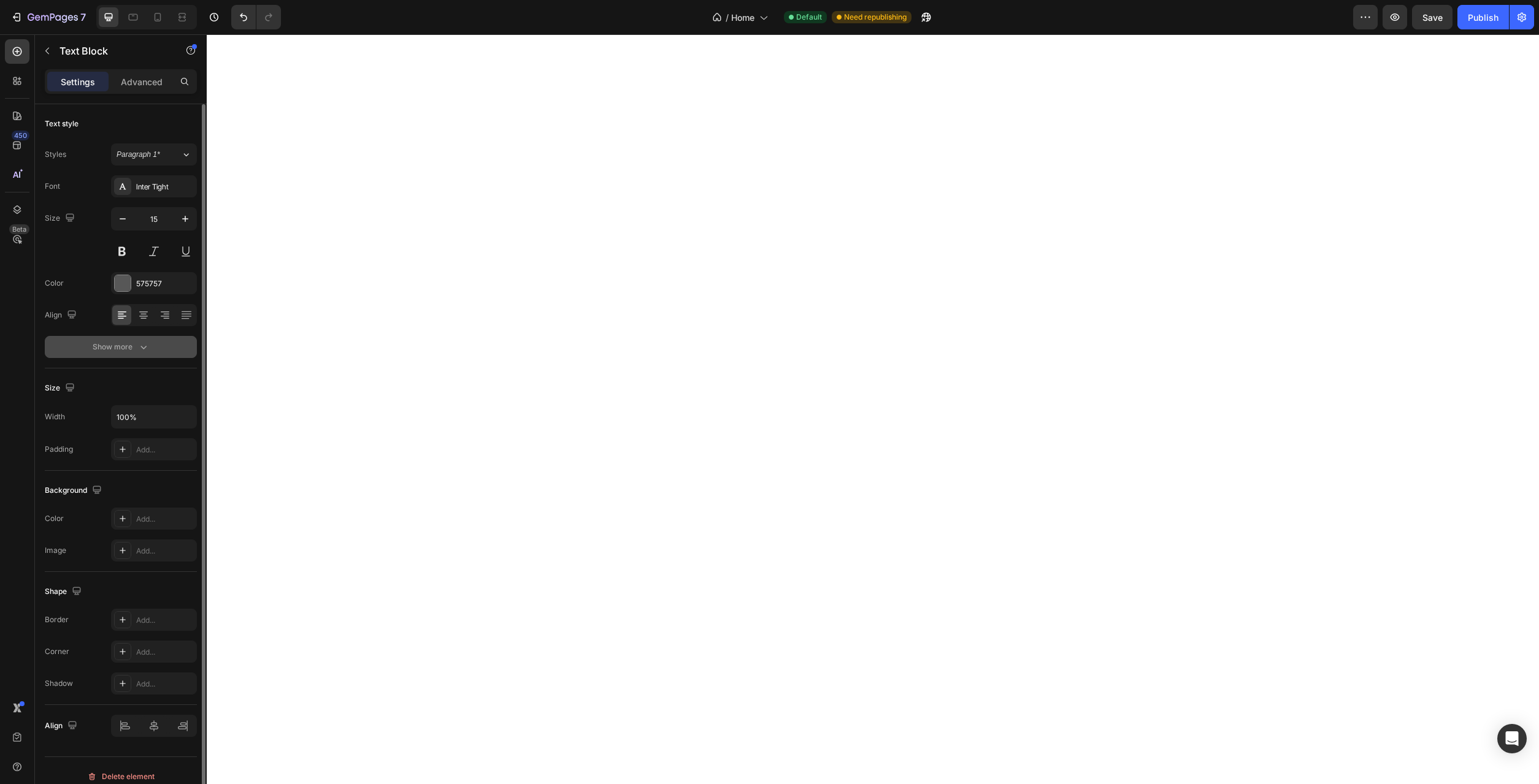
click at [144, 352] on icon "button" at bounding box center [143, 347] width 12 height 12
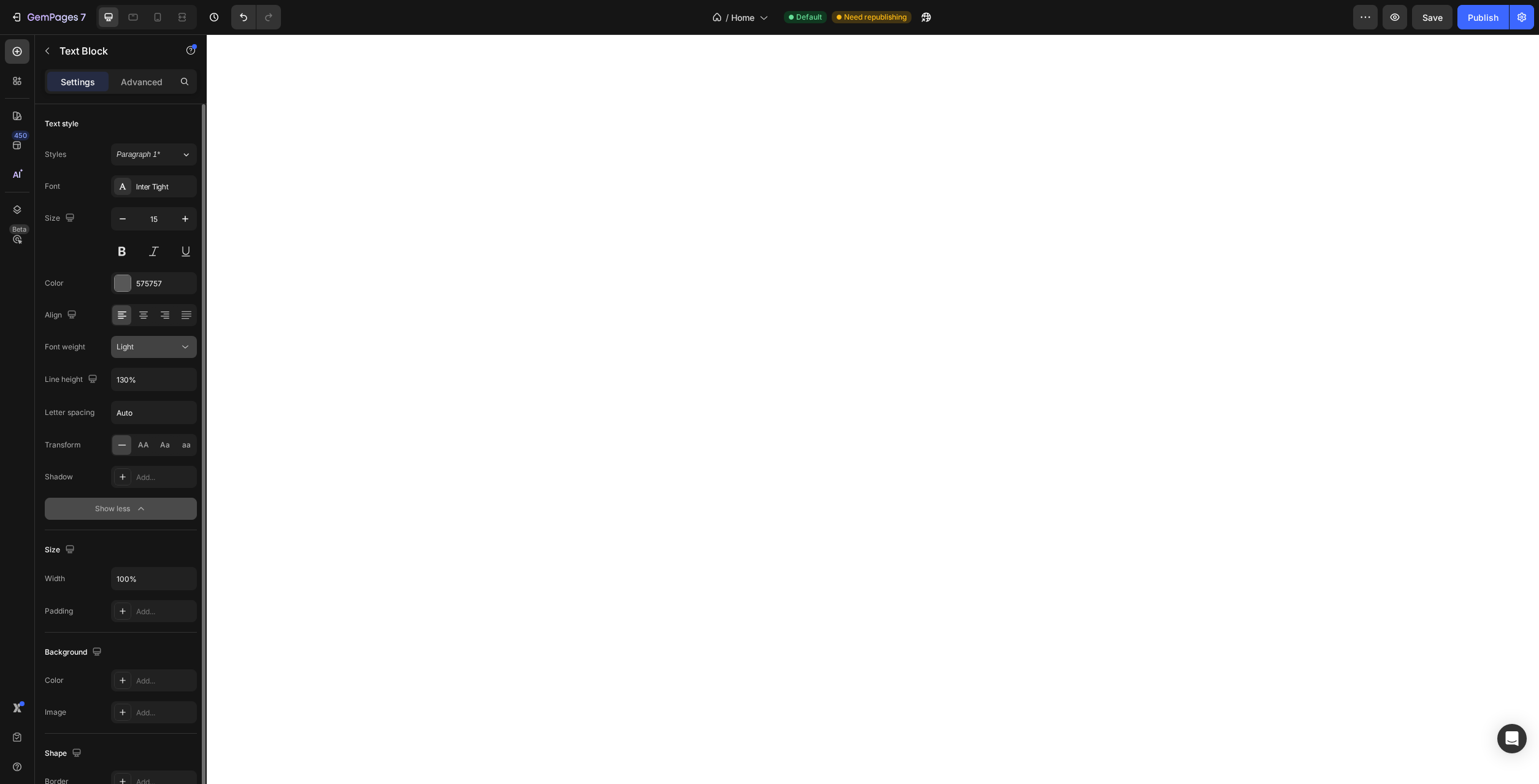
click at [185, 344] on icon at bounding box center [185, 347] width 12 height 12
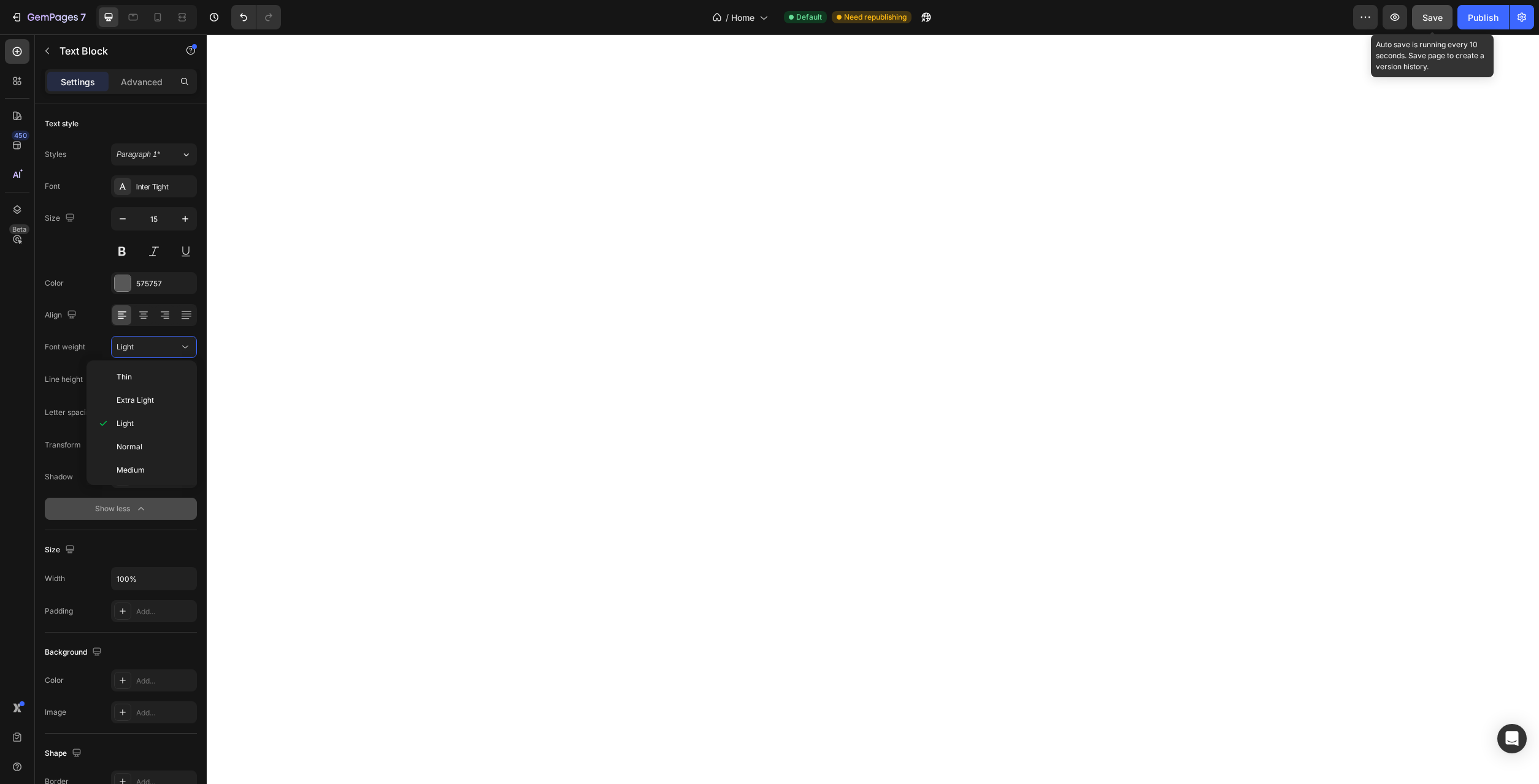
click at [1433, 22] on span "Save" at bounding box center [1432, 17] width 20 height 11
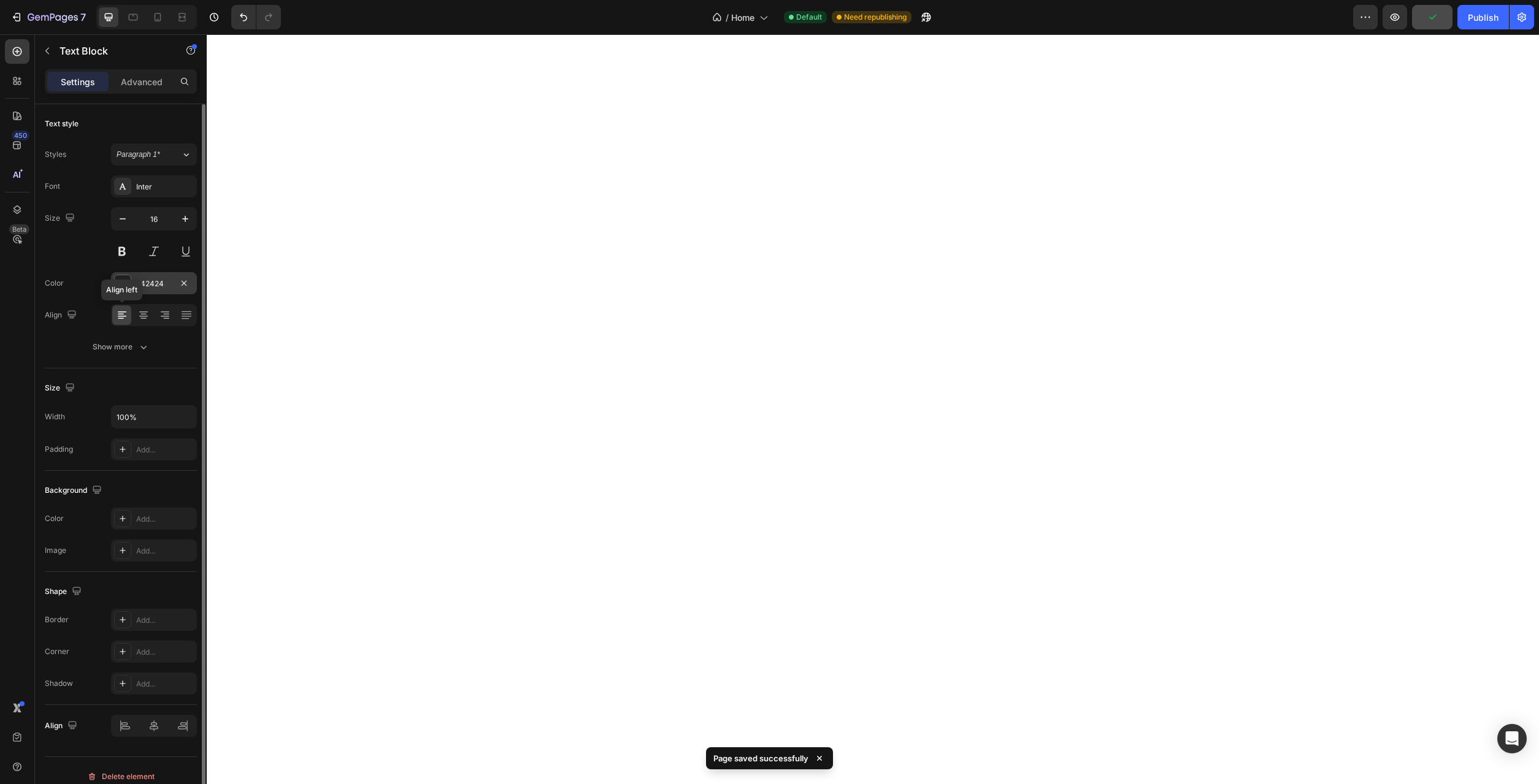
click at [122, 290] on div at bounding box center [123, 284] width 16 height 16
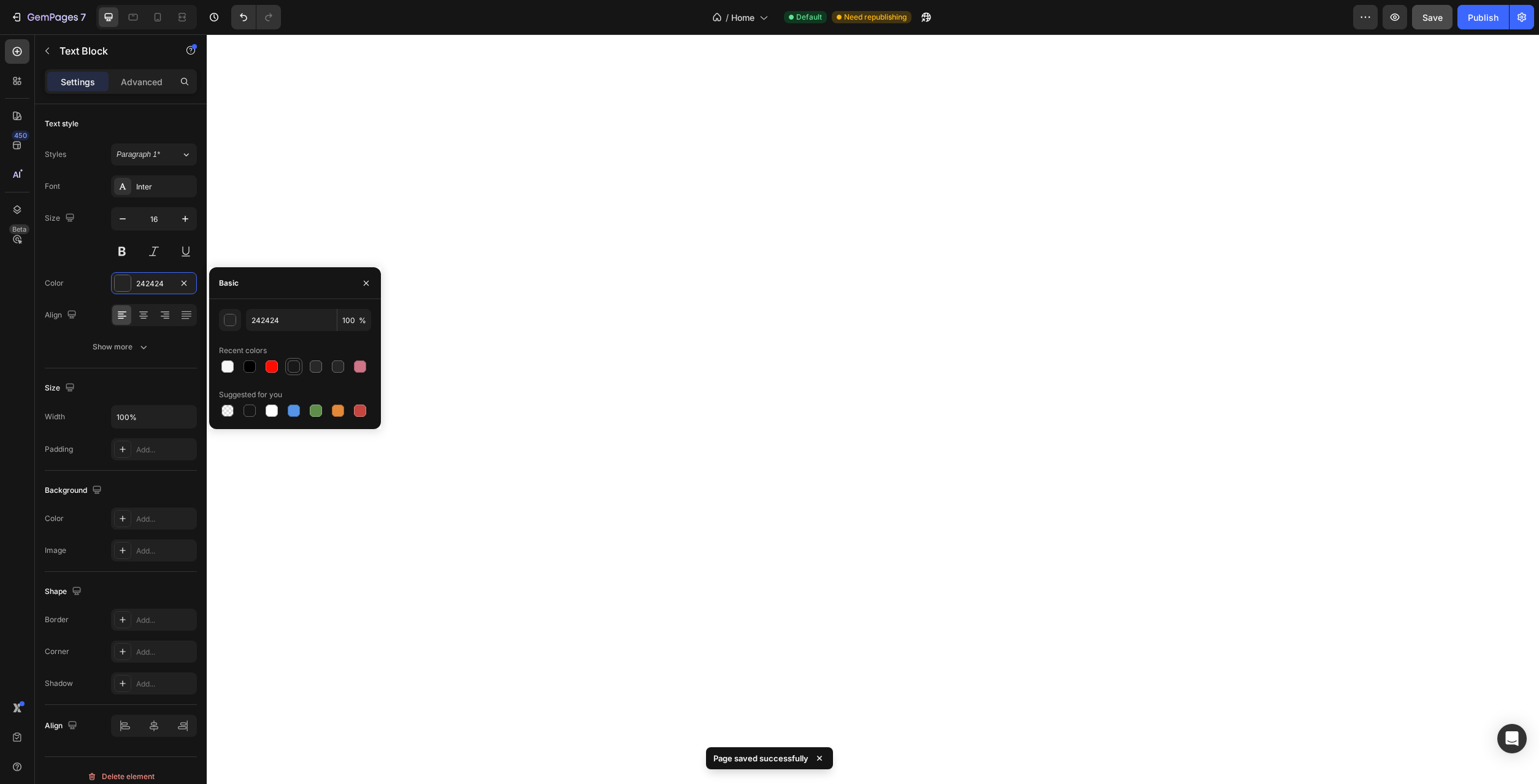
click at [296, 370] on div at bounding box center [294, 366] width 12 height 12
click at [312, 371] on div at bounding box center [316, 366] width 12 height 12
type input "282828"
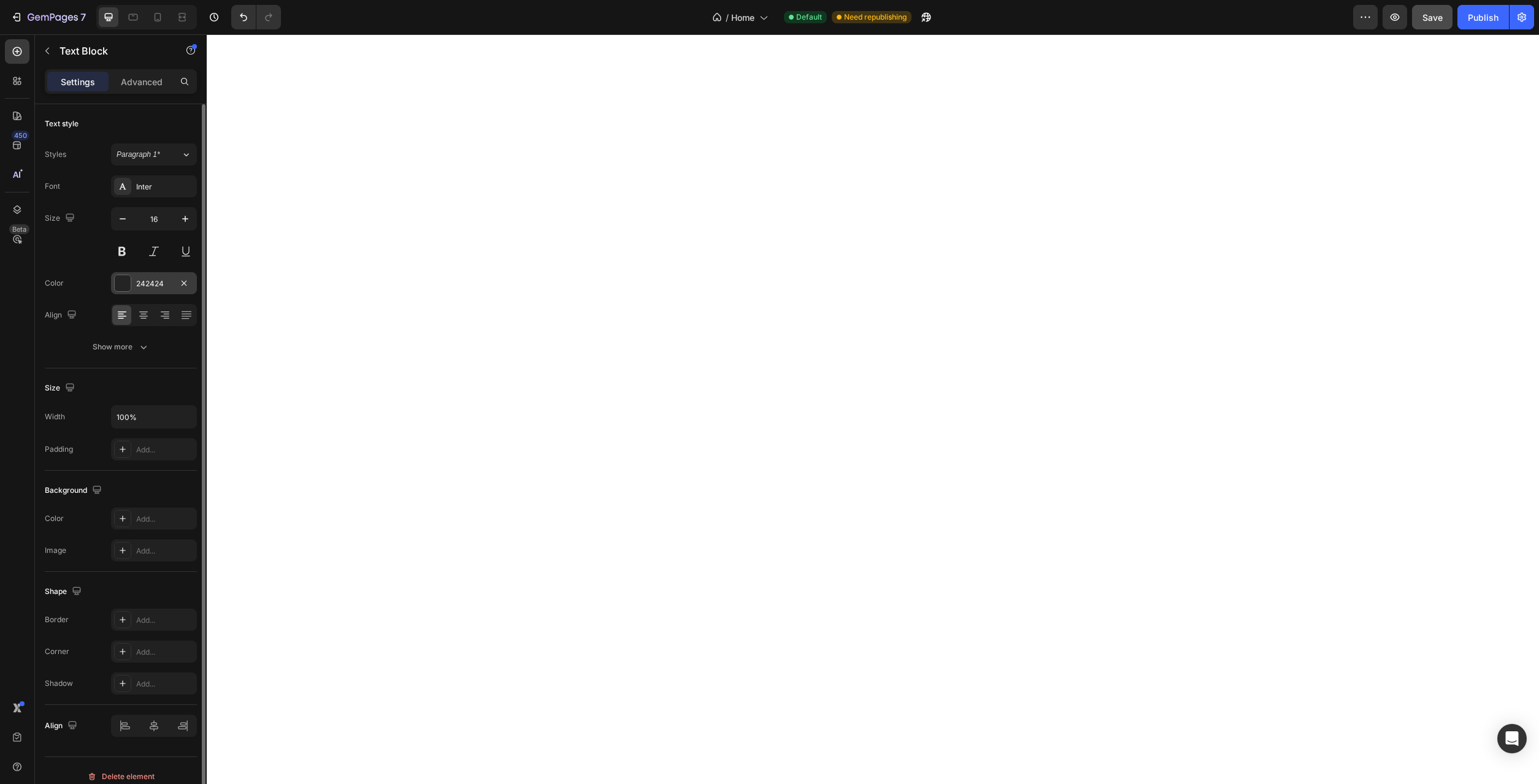
click at [165, 290] on div "242424" at bounding box center [153, 283] width 86 height 22
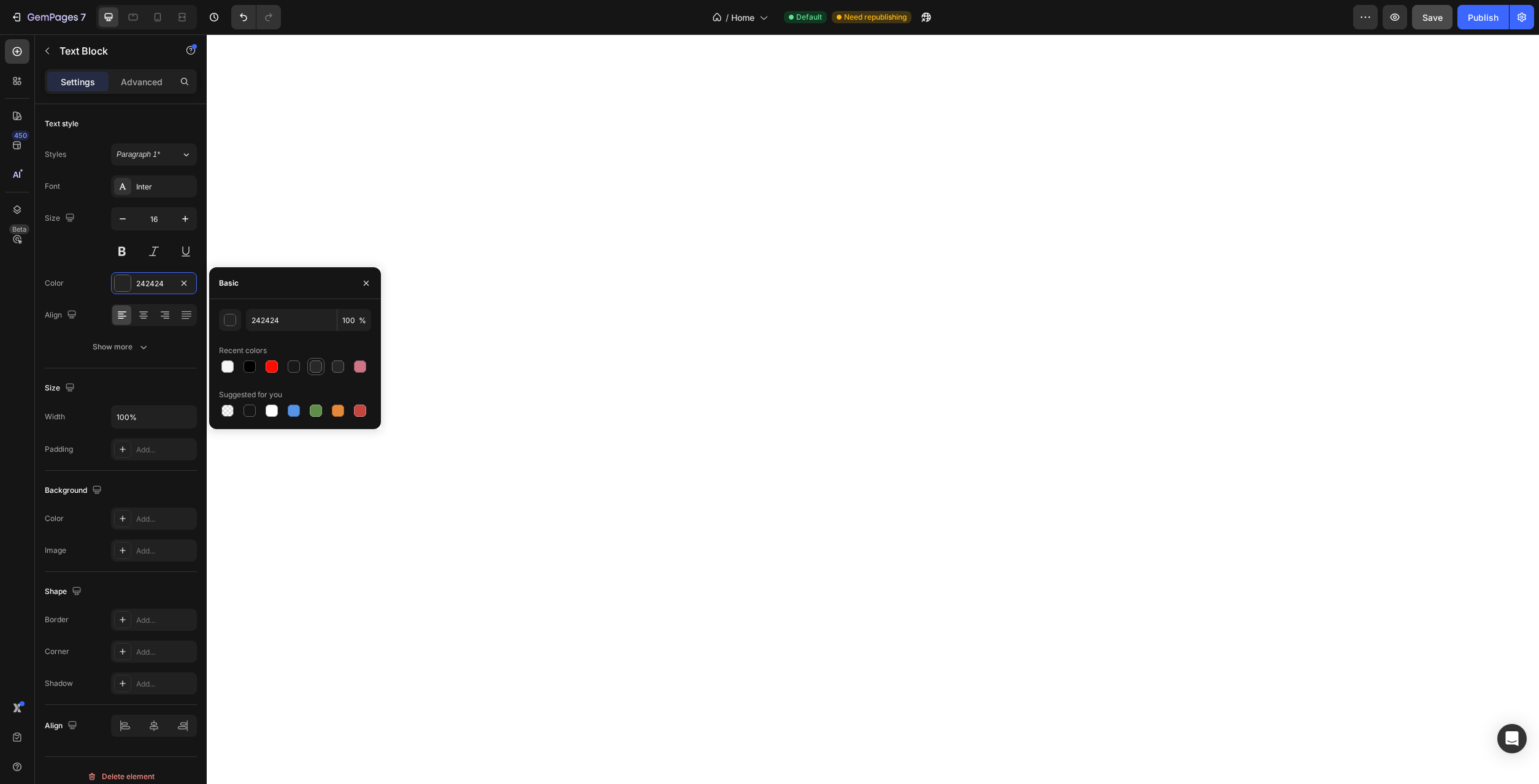
click at [319, 374] on div at bounding box center [316, 367] width 17 height 17
type input "282828"
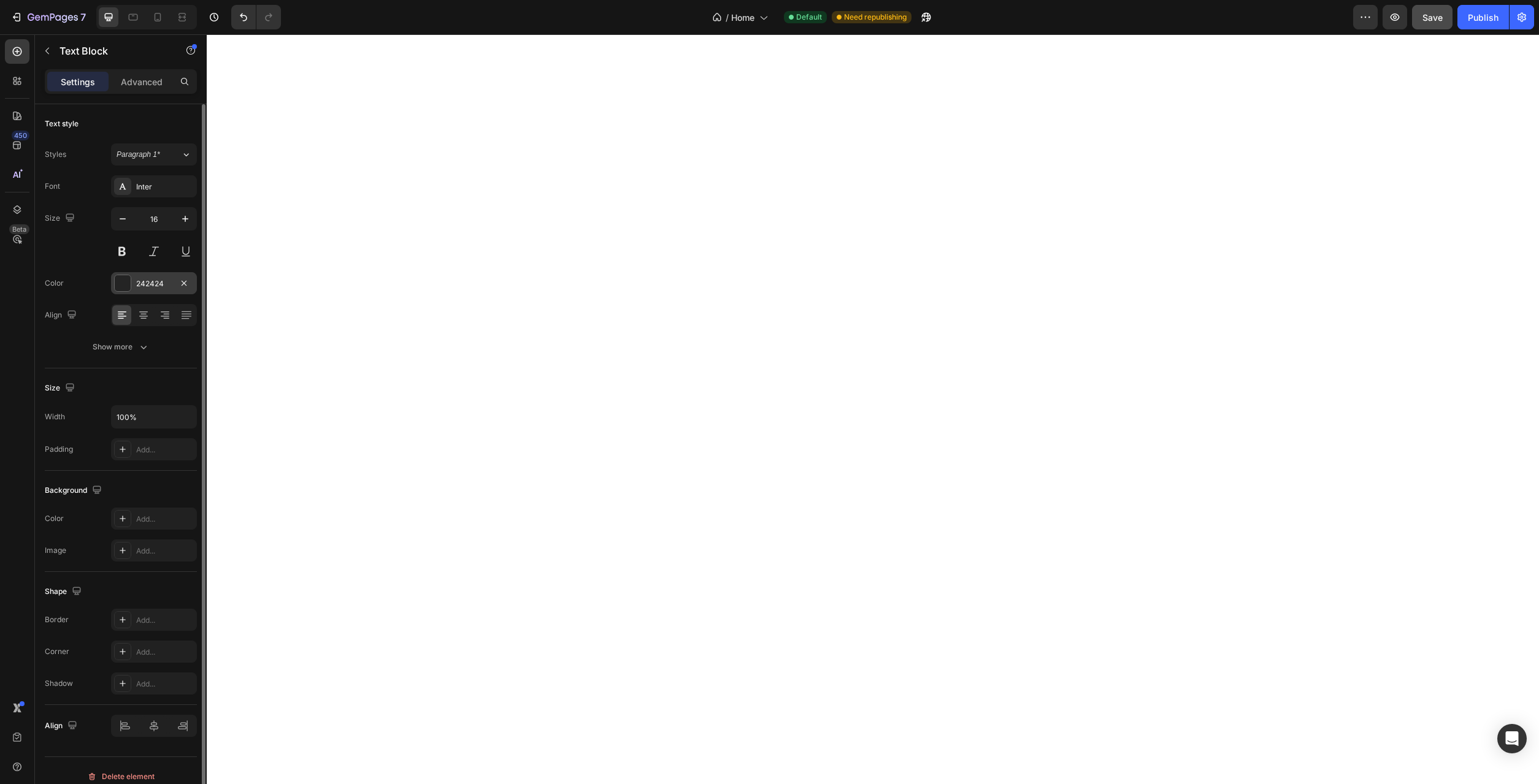
click at [123, 282] on div at bounding box center [123, 284] width 16 height 16
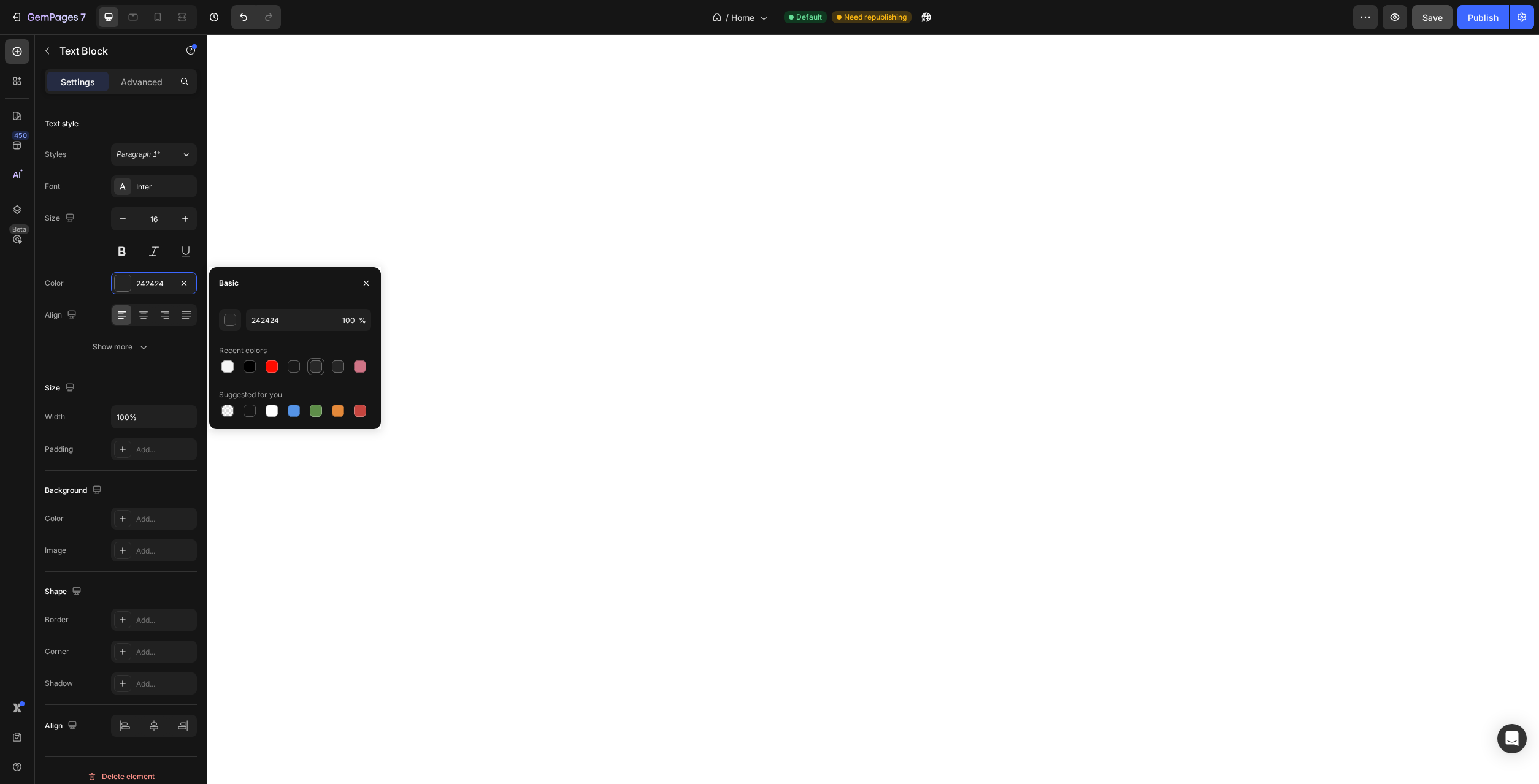
click at [318, 364] on div at bounding box center [316, 366] width 12 height 12
type input "282828"
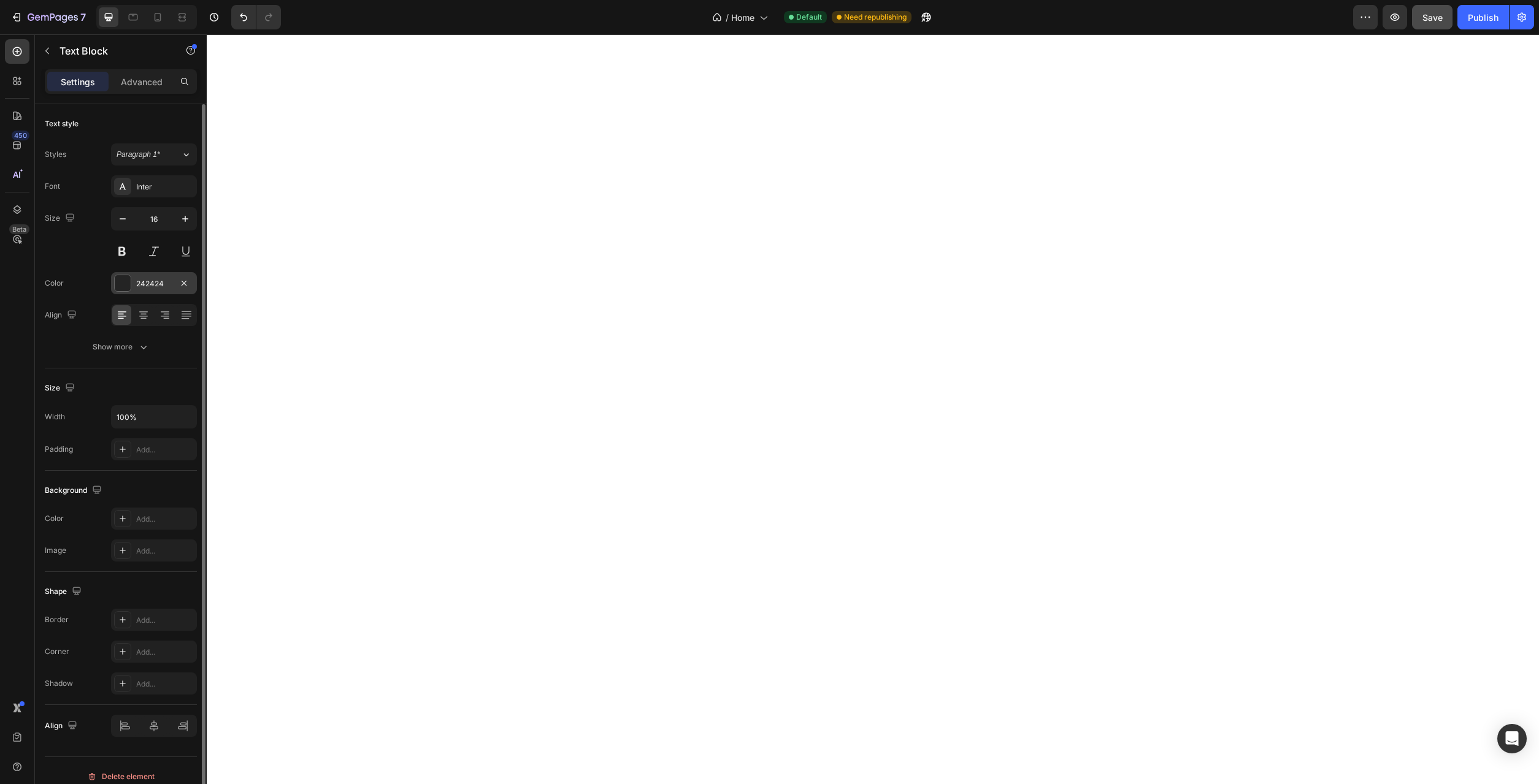
click at [153, 286] on div "242424" at bounding box center [153, 284] width 35 height 11
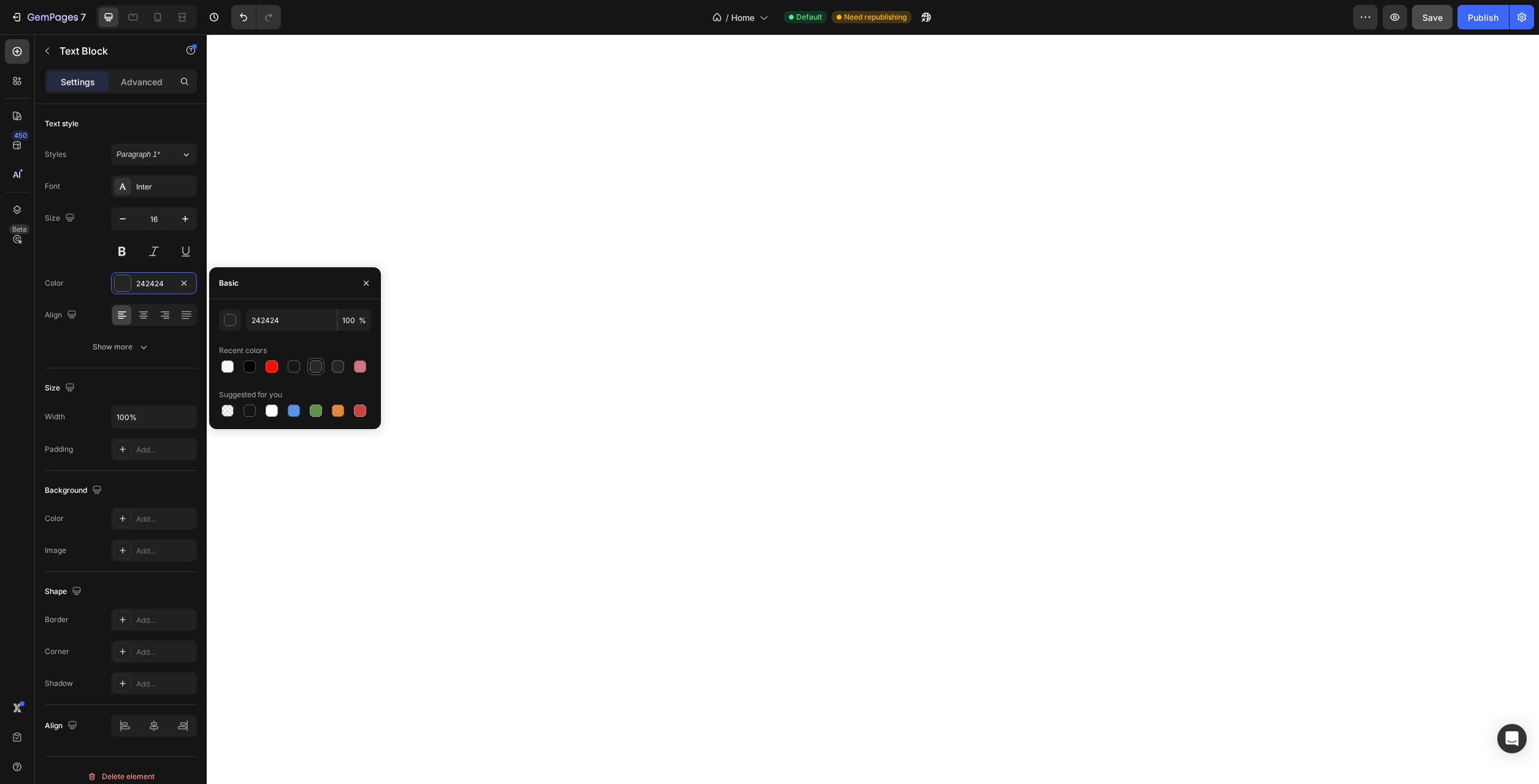
click at [314, 363] on div at bounding box center [316, 366] width 12 height 12
type input "282828"
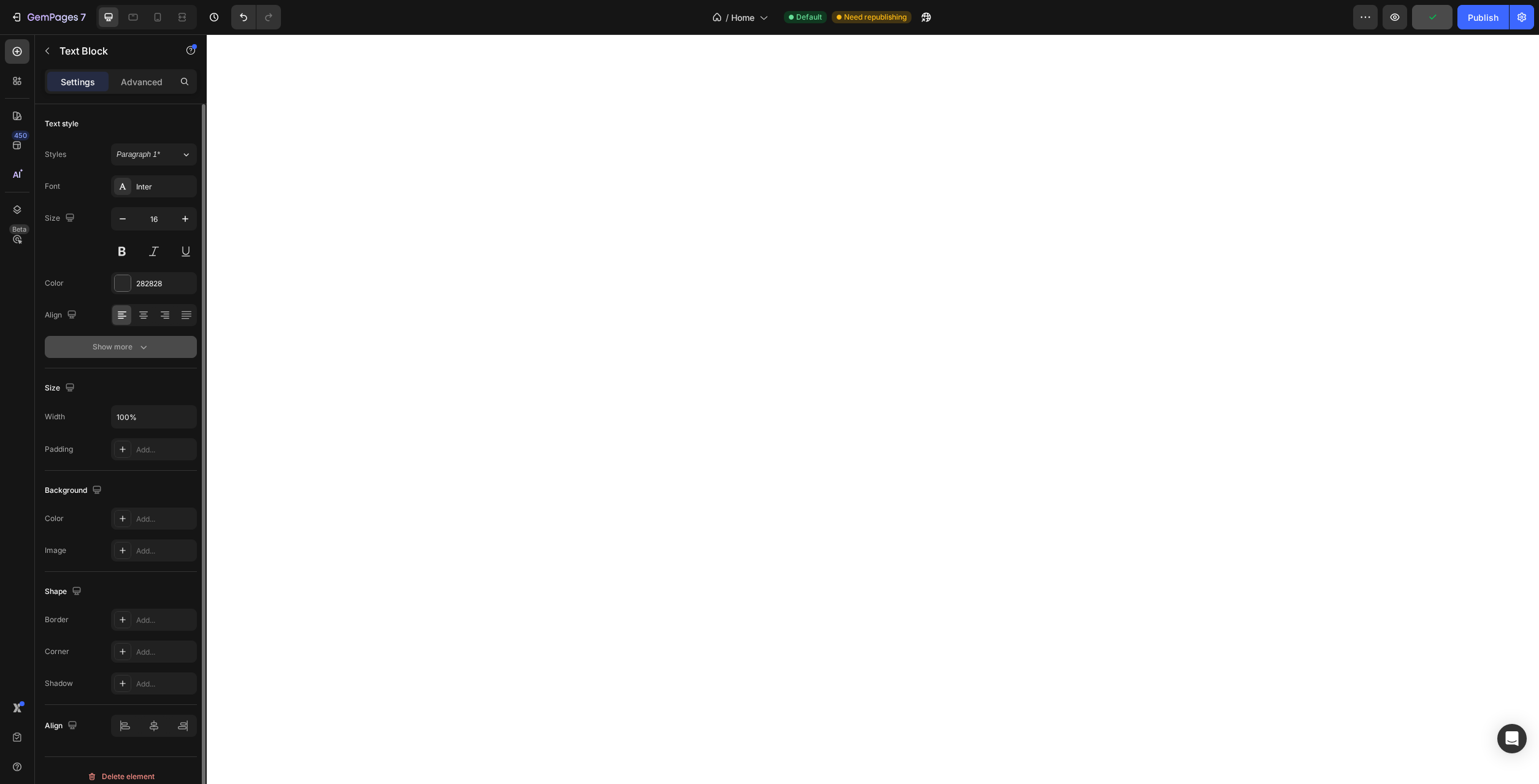
click at [149, 354] on button "Show more" at bounding box center [121, 347] width 152 height 22
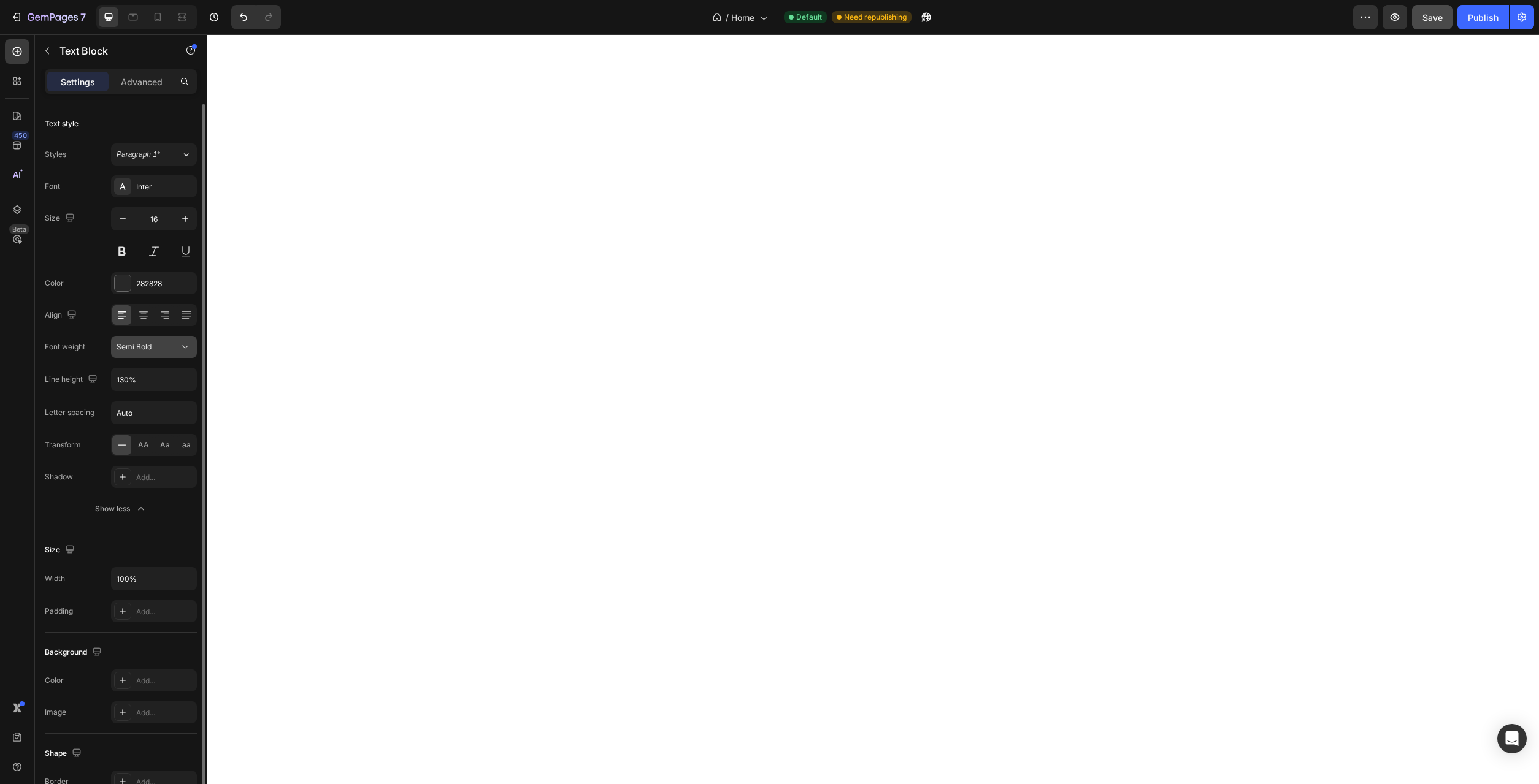
click at [148, 354] on button "Semi Bold" at bounding box center [153, 347] width 86 height 22
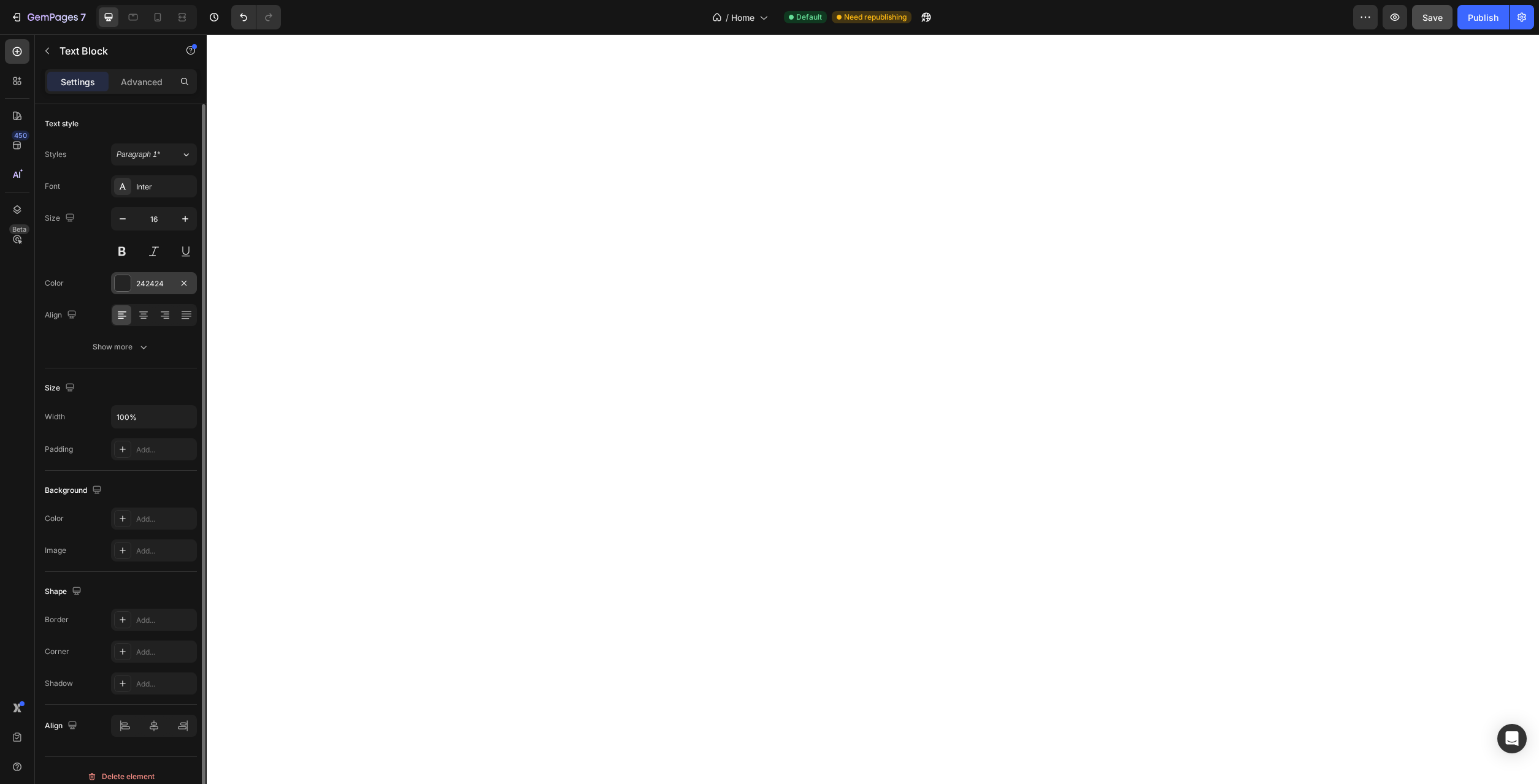
click at [156, 281] on div "242424" at bounding box center [153, 284] width 35 height 11
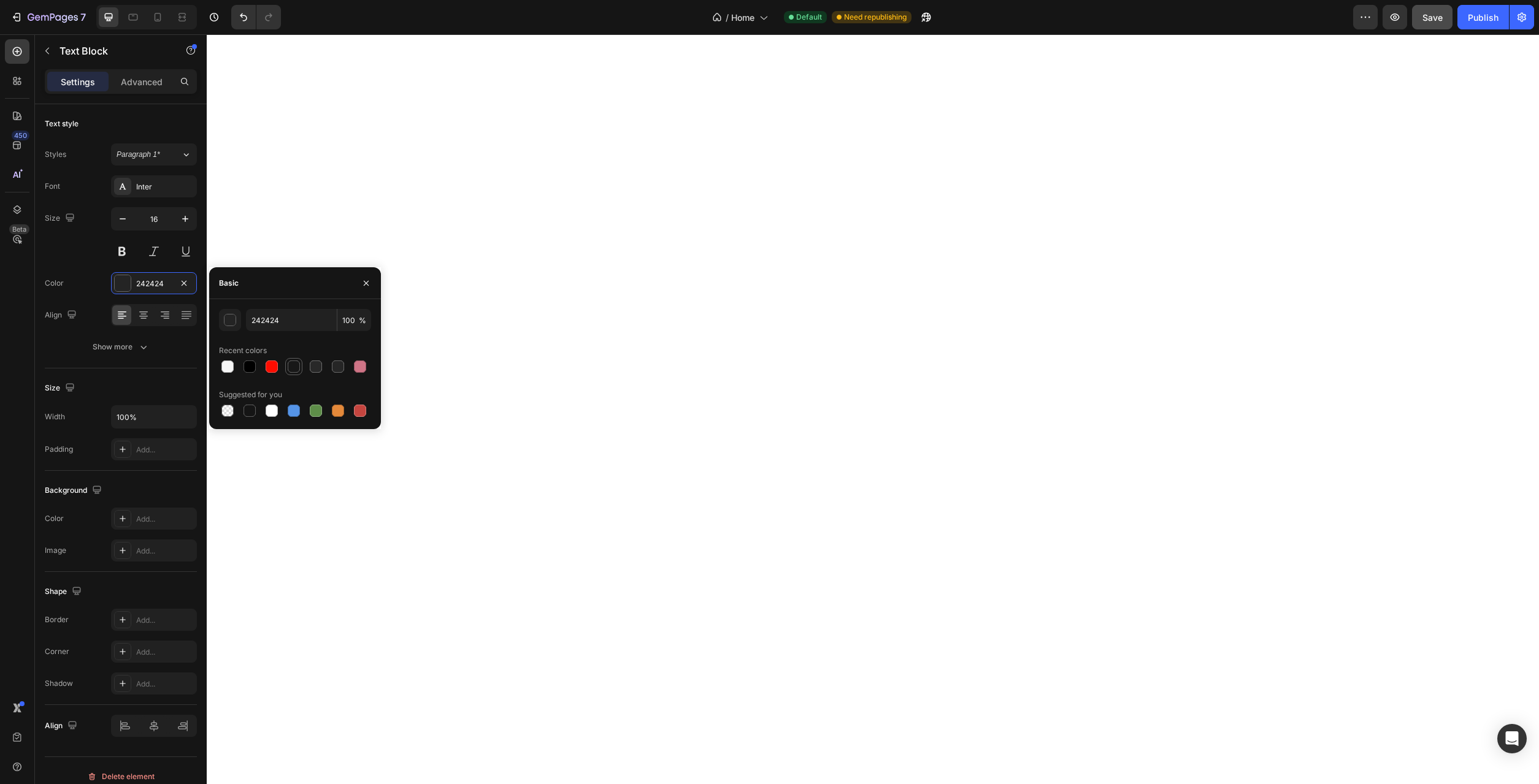
click at [290, 361] on div at bounding box center [294, 366] width 12 height 12
click at [316, 367] on div at bounding box center [316, 366] width 12 height 12
type input "282828"
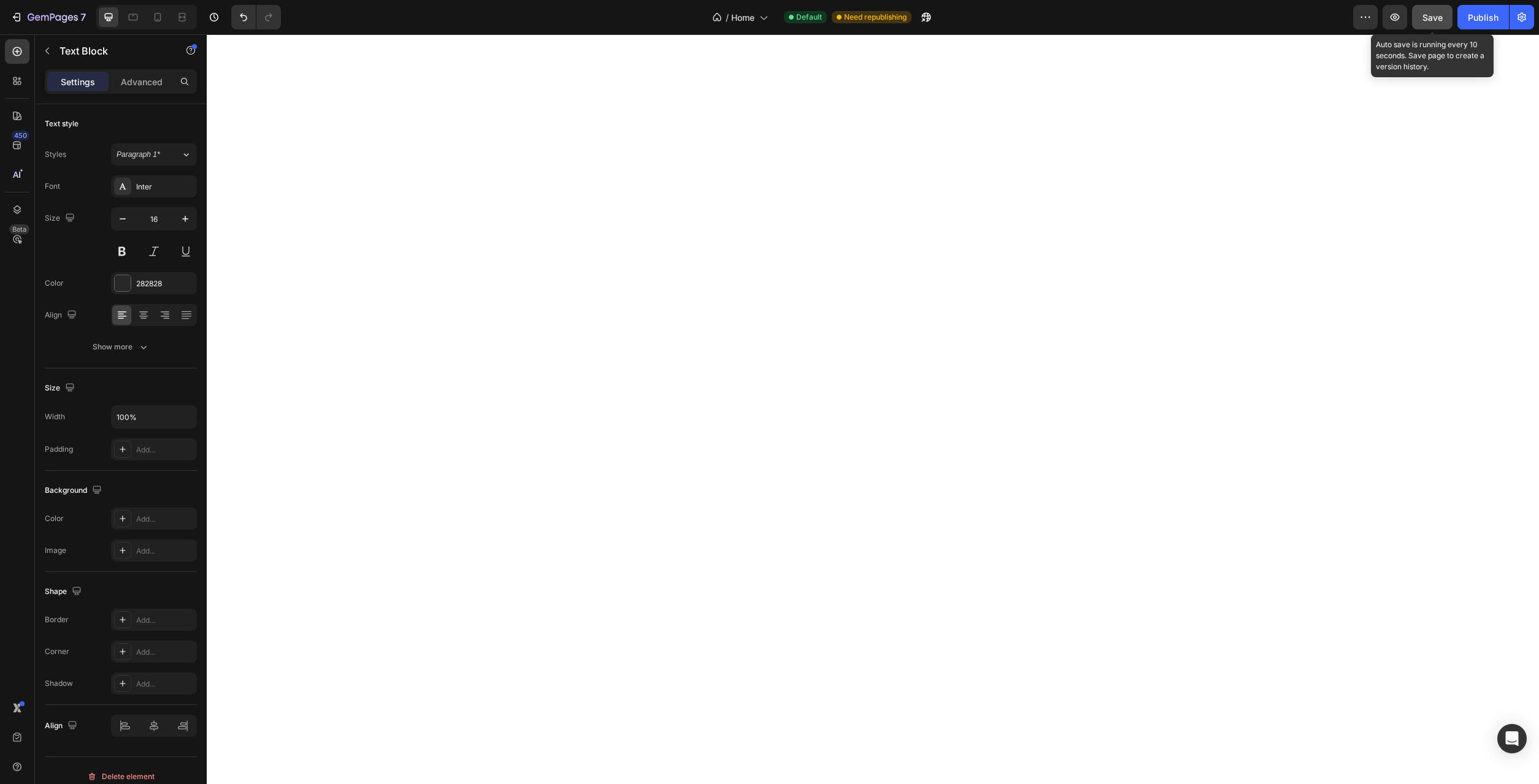
click at [1429, 22] on span "Save" at bounding box center [1432, 17] width 20 height 11
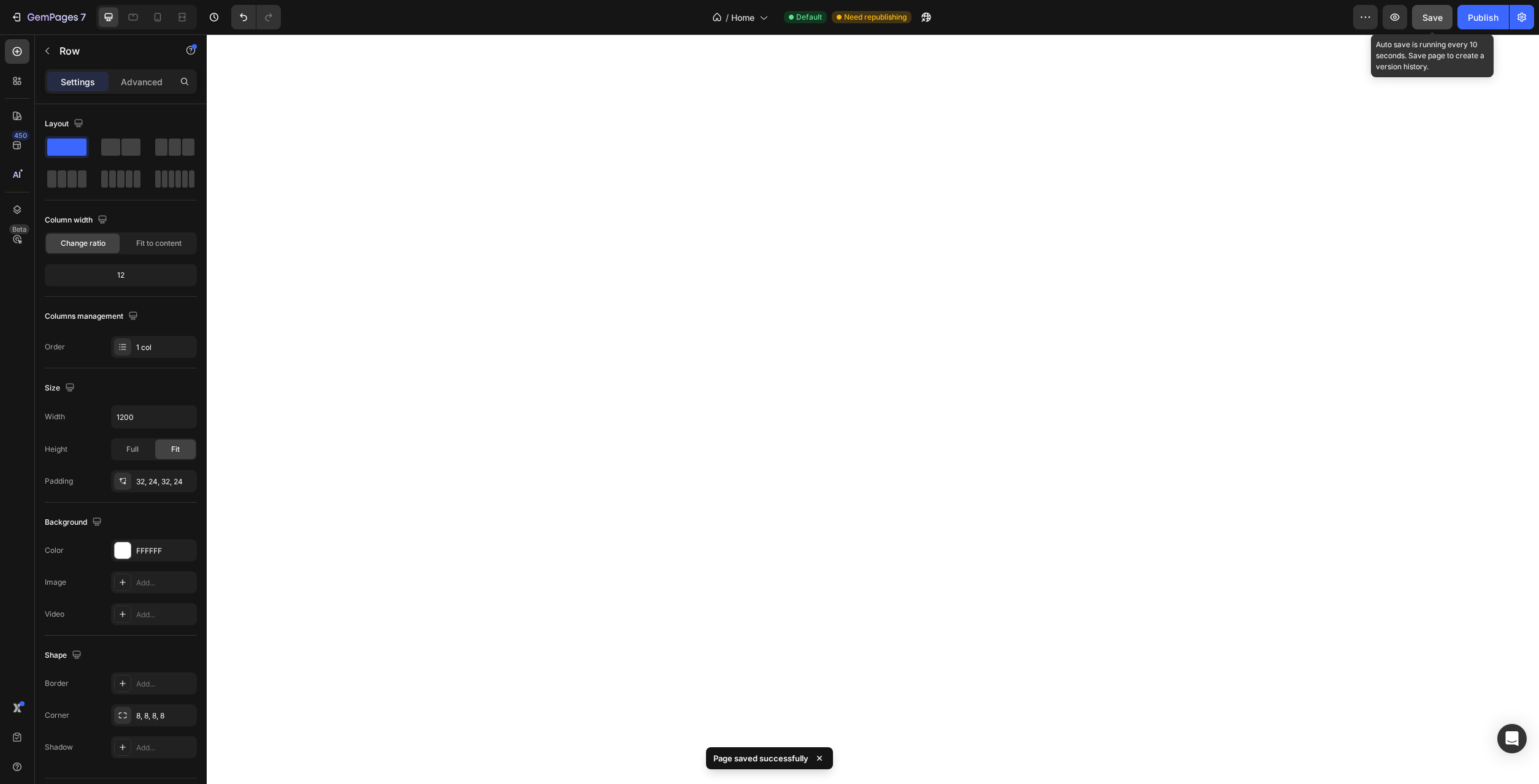
click at [1433, 24] on button "Save" at bounding box center [1432, 17] width 41 height 25
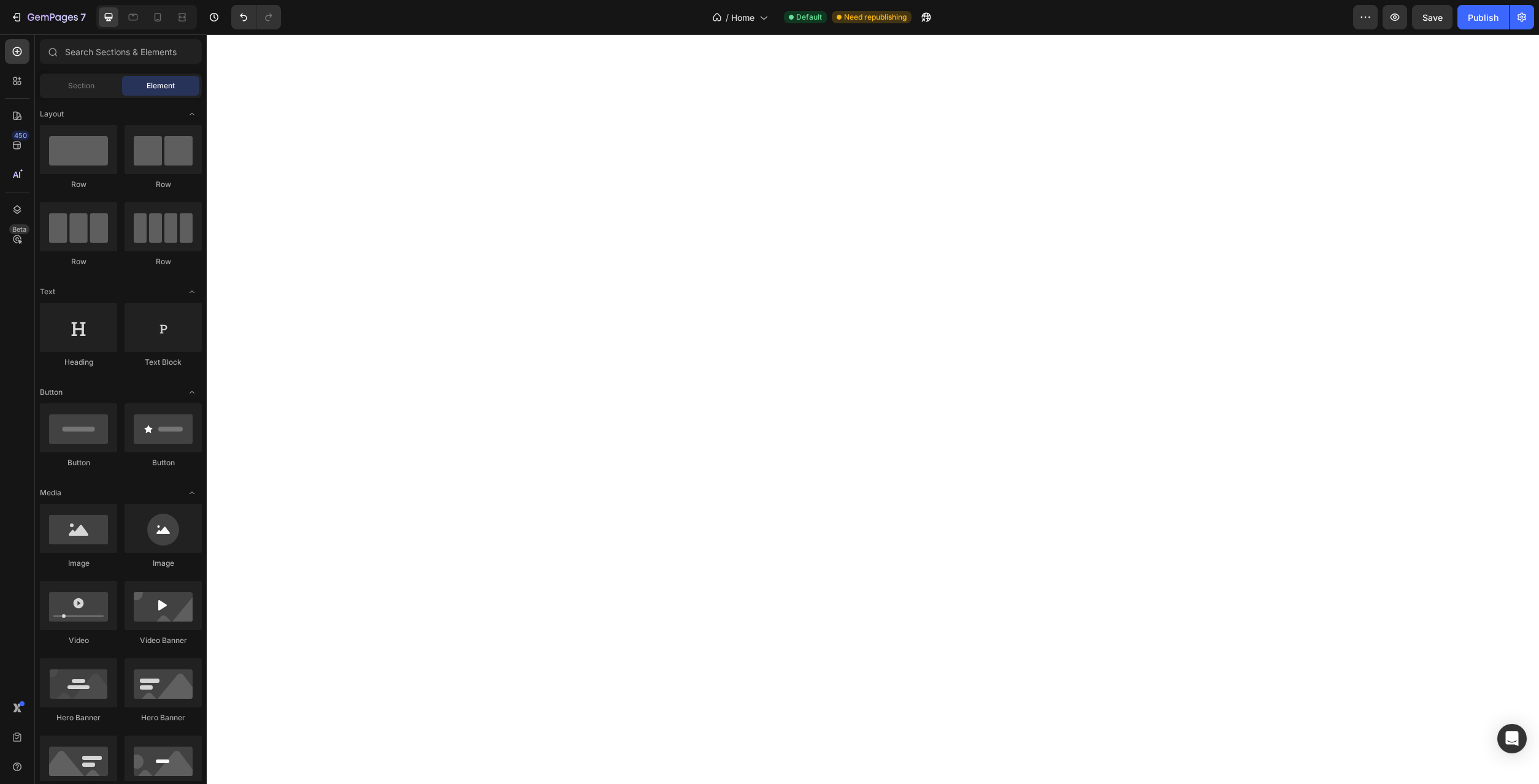
click at [1434, 16] on span "Save" at bounding box center [1432, 17] width 20 height 11
click at [1466, 19] on button "Publish" at bounding box center [1482, 17] width 51 height 25
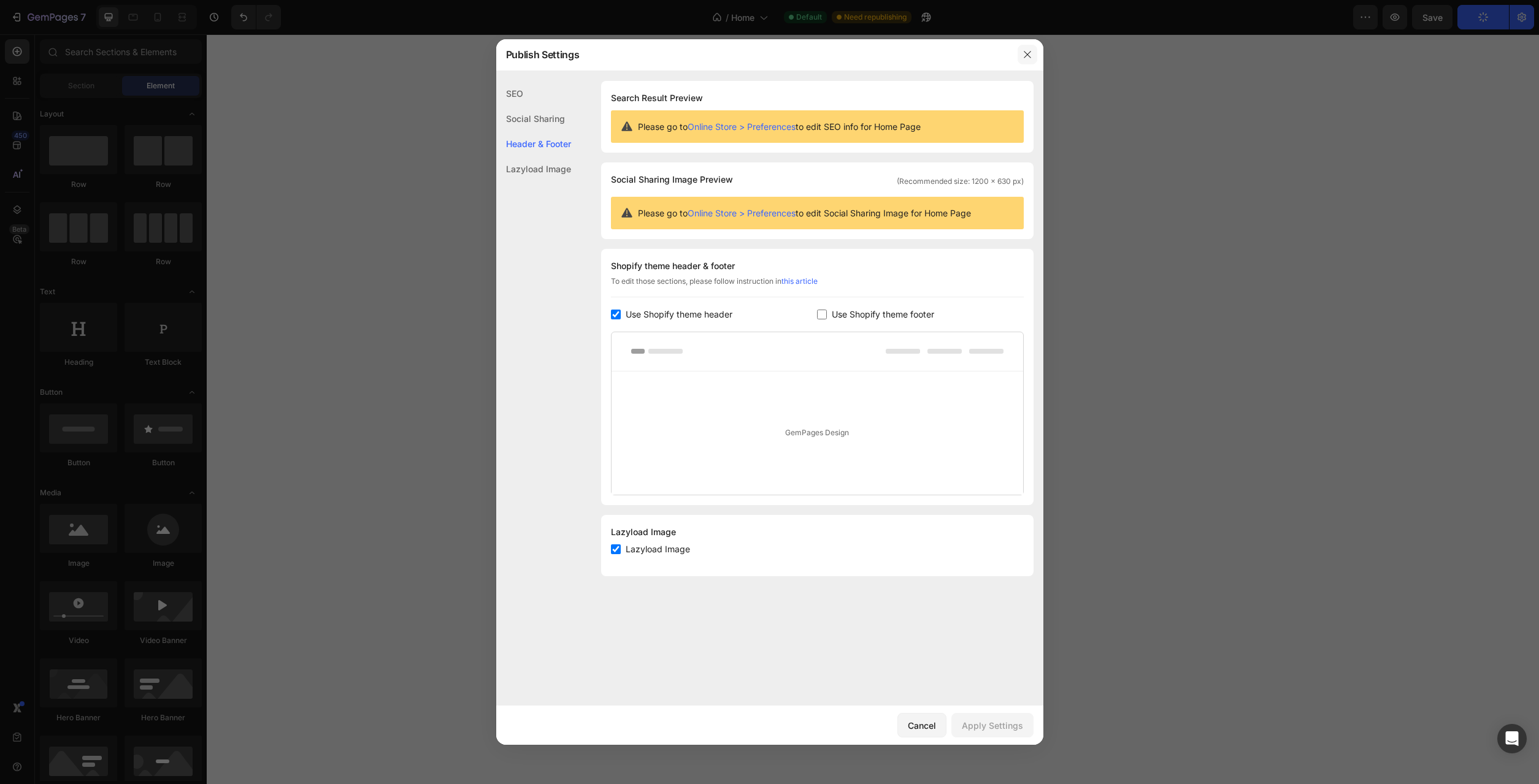
click at [1032, 58] on button "button" at bounding box center [1027, 54] width 19 height 19
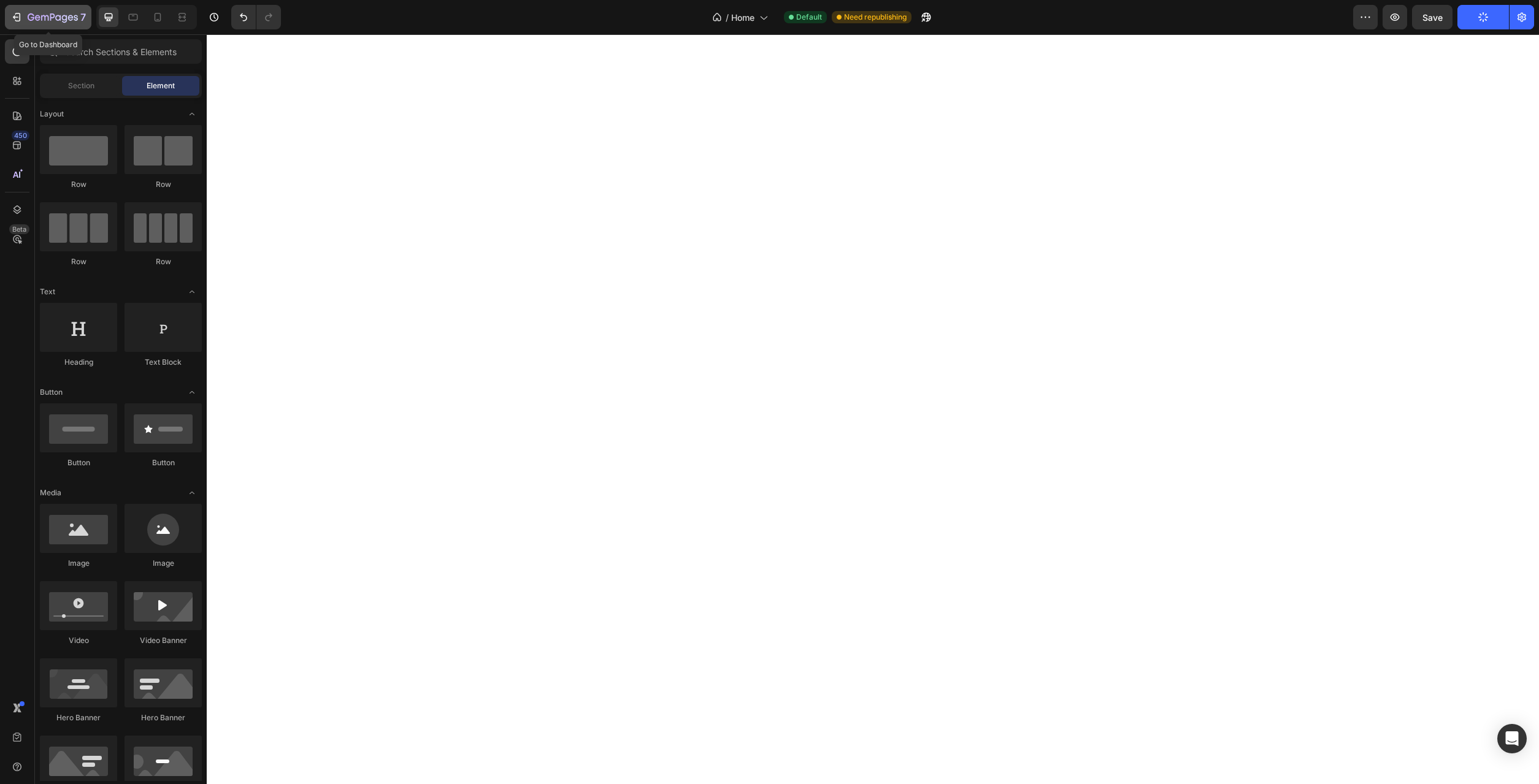
click at [39, 19] on icon "button" at bounding box center [52, 18] width 50 height 11
click at [1478, 11] on button "Publish" at bounding box center [1482, 17] width 51 height 25
click at [53, 23] on icon "button" at bounding box center [52, 18] width 50 height 11
